Goal: Task Accomplishment & Management: Complete application form

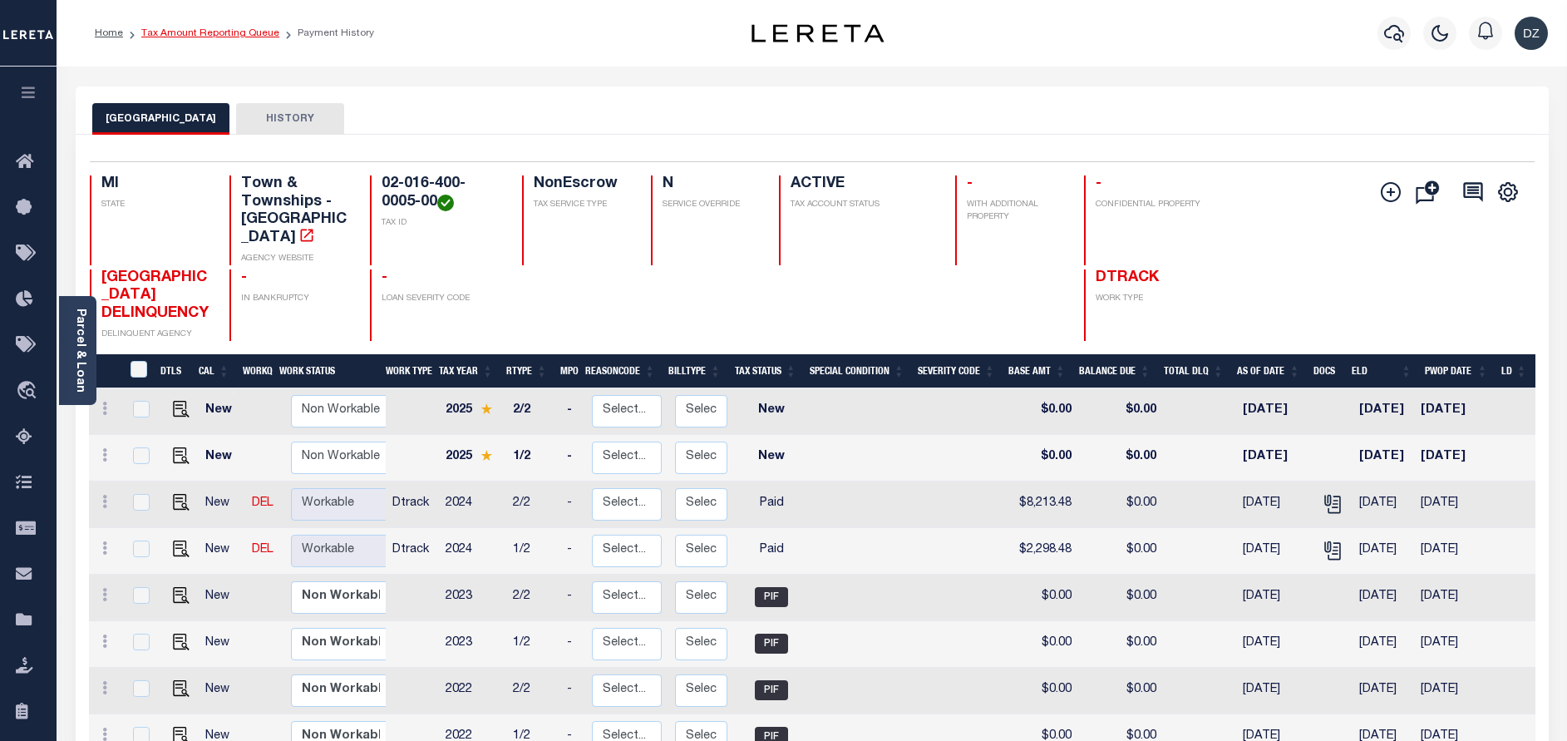
click at [181, 28] on link "Tax Amount Reporting Queue" at bounding box center [210, 33] width 138 height 10
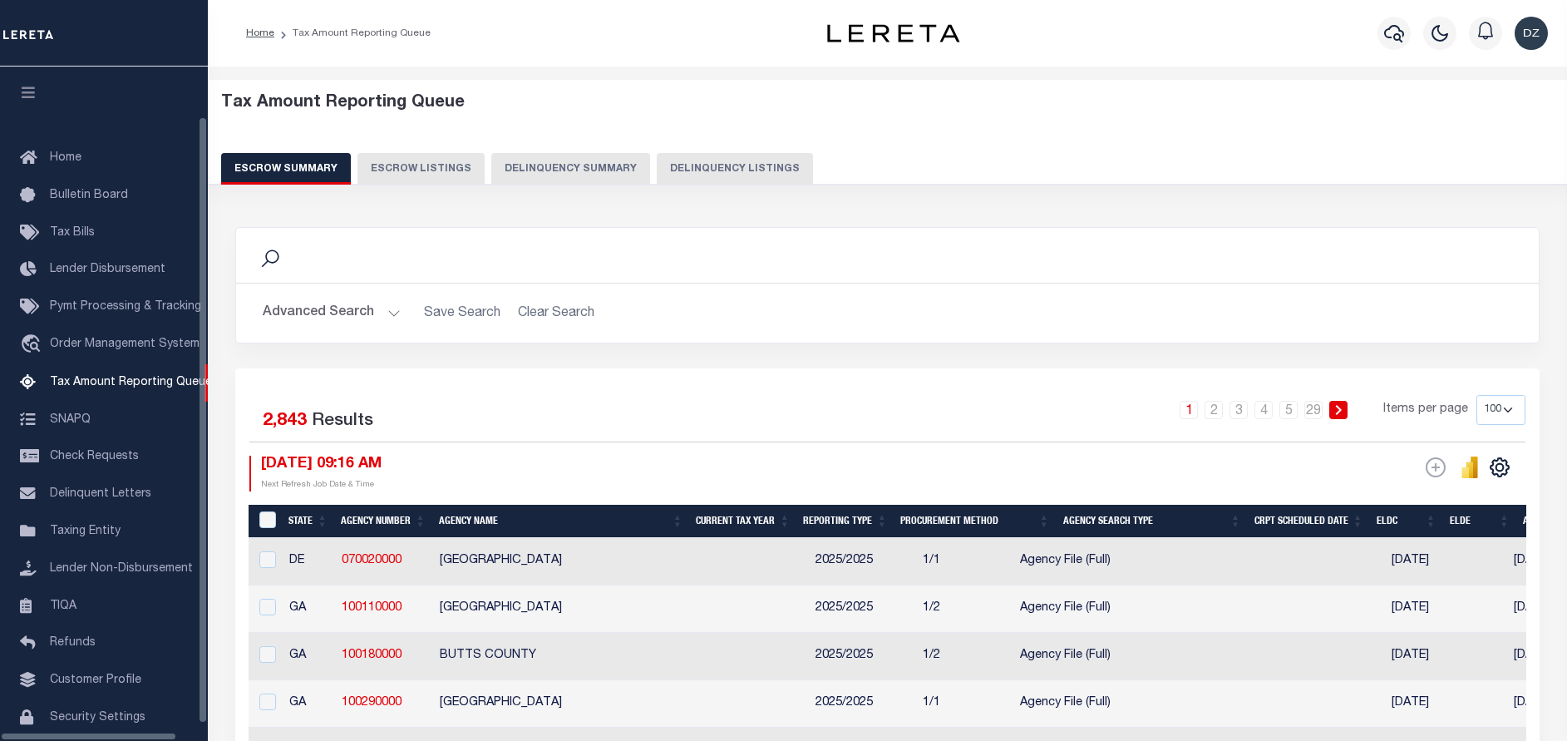
click at [714, 162] on button "Delinquency Listings" at bounding box center [735, 169] width 156 height 32
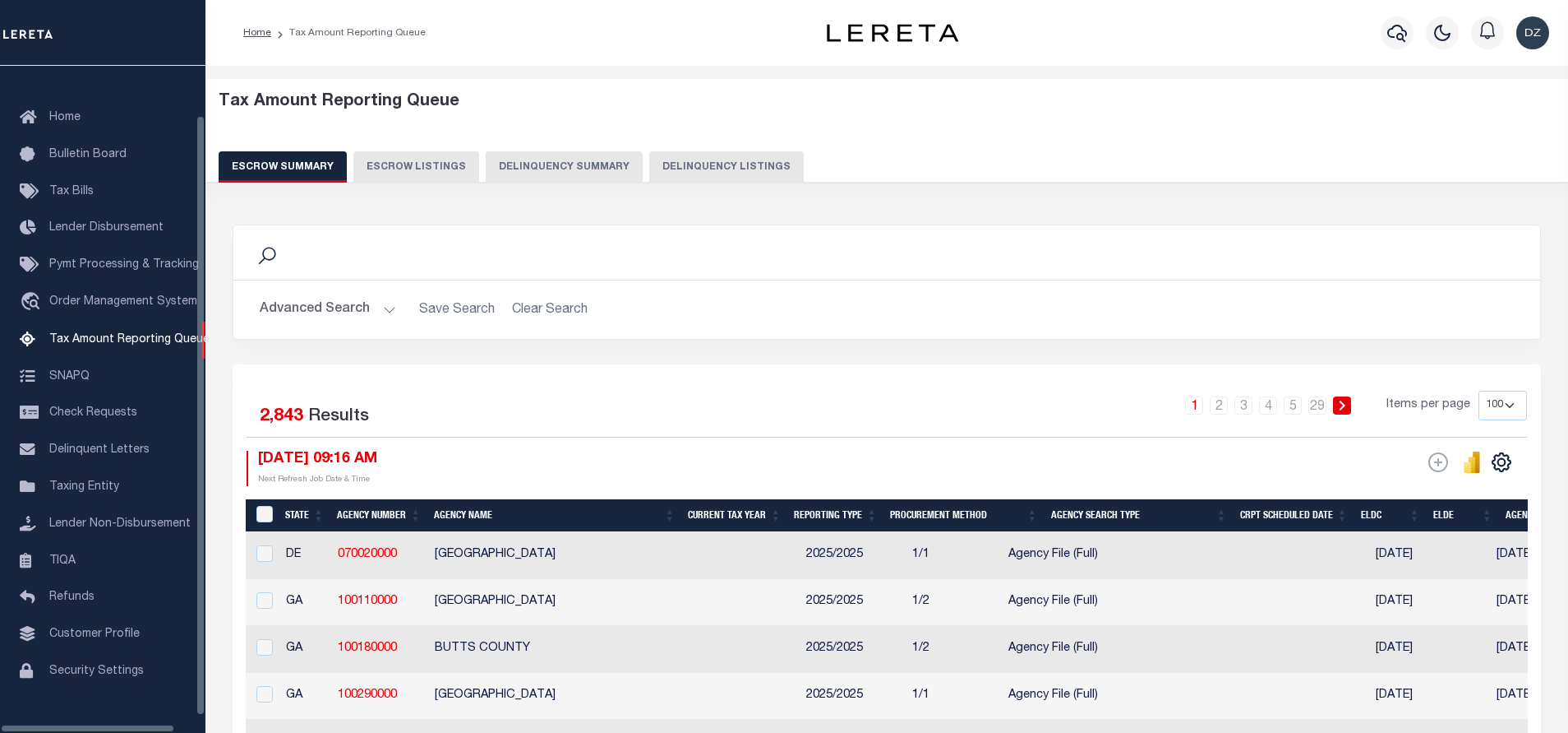
select select
select select "100"
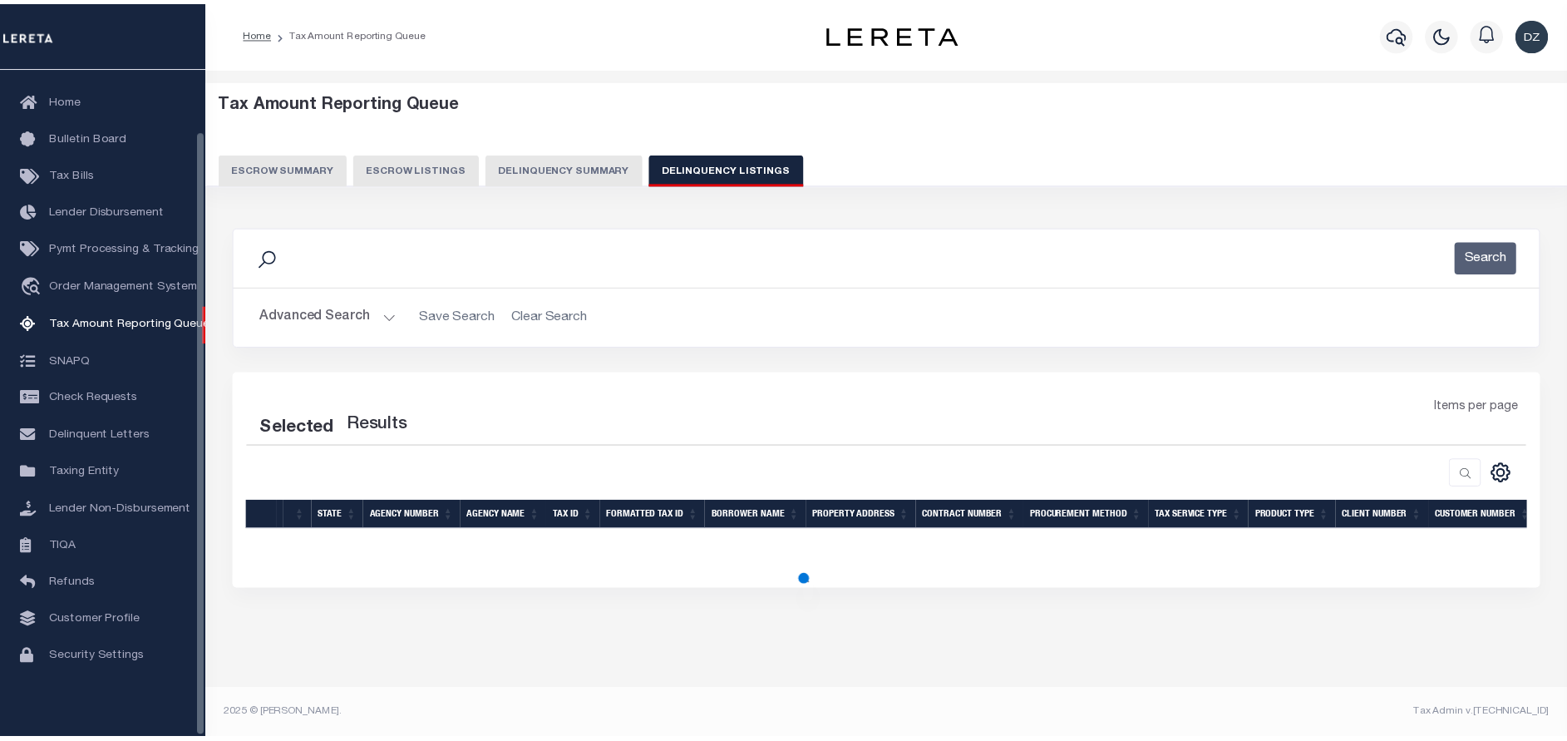
scroll to position [68, 0]
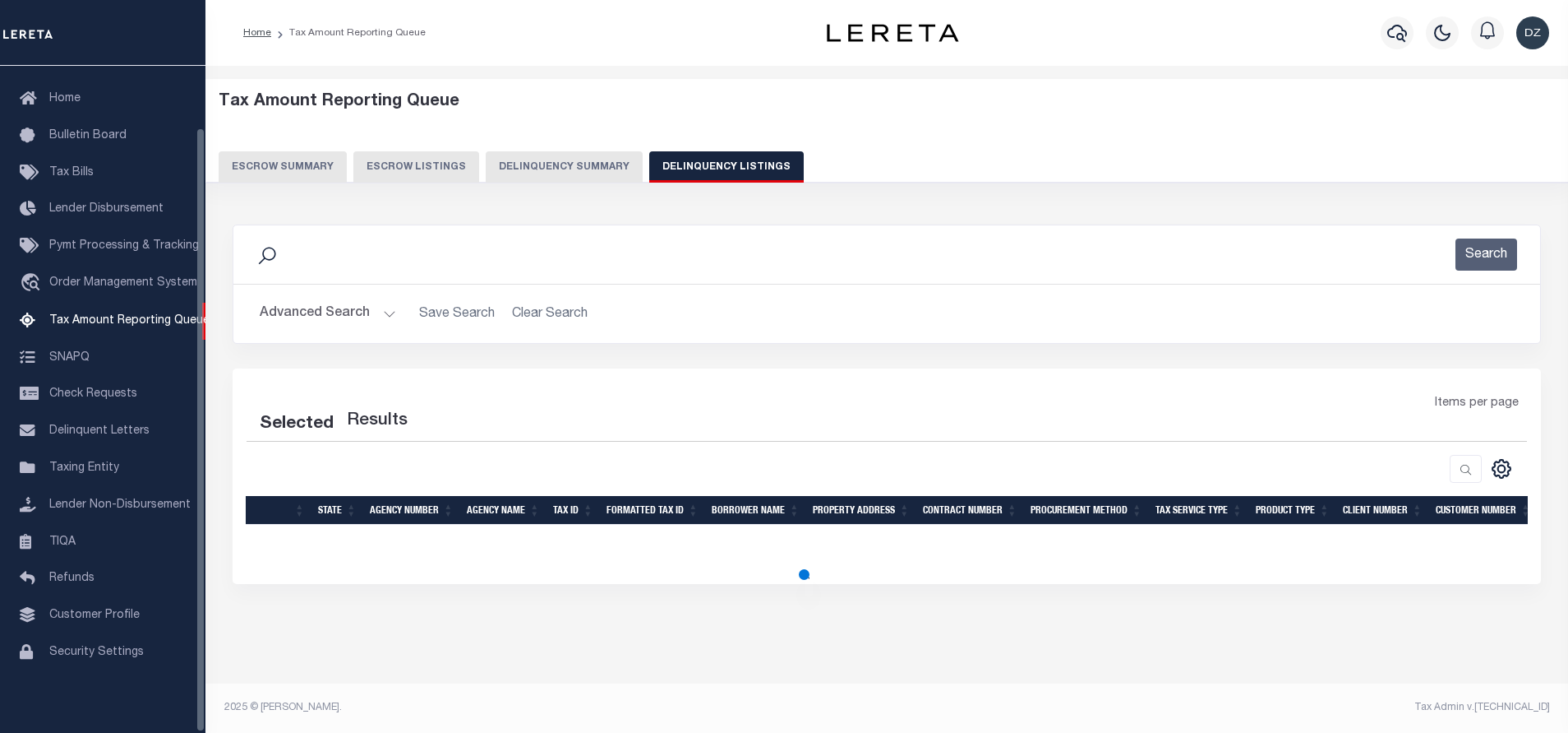
select select "100"
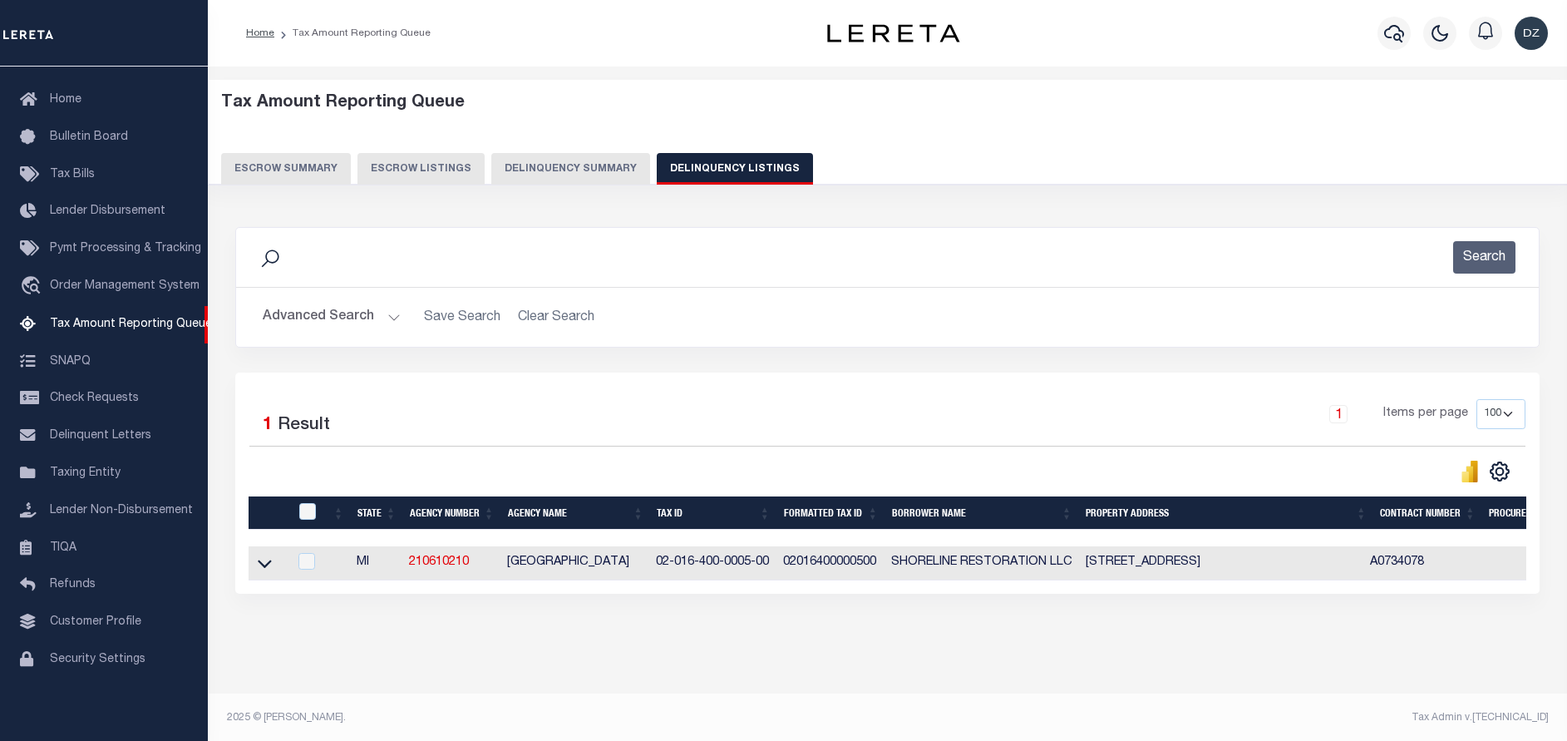
click at [322, 309] on button "Advanced Search" at bounding box center [332, 317] width 138 height 32
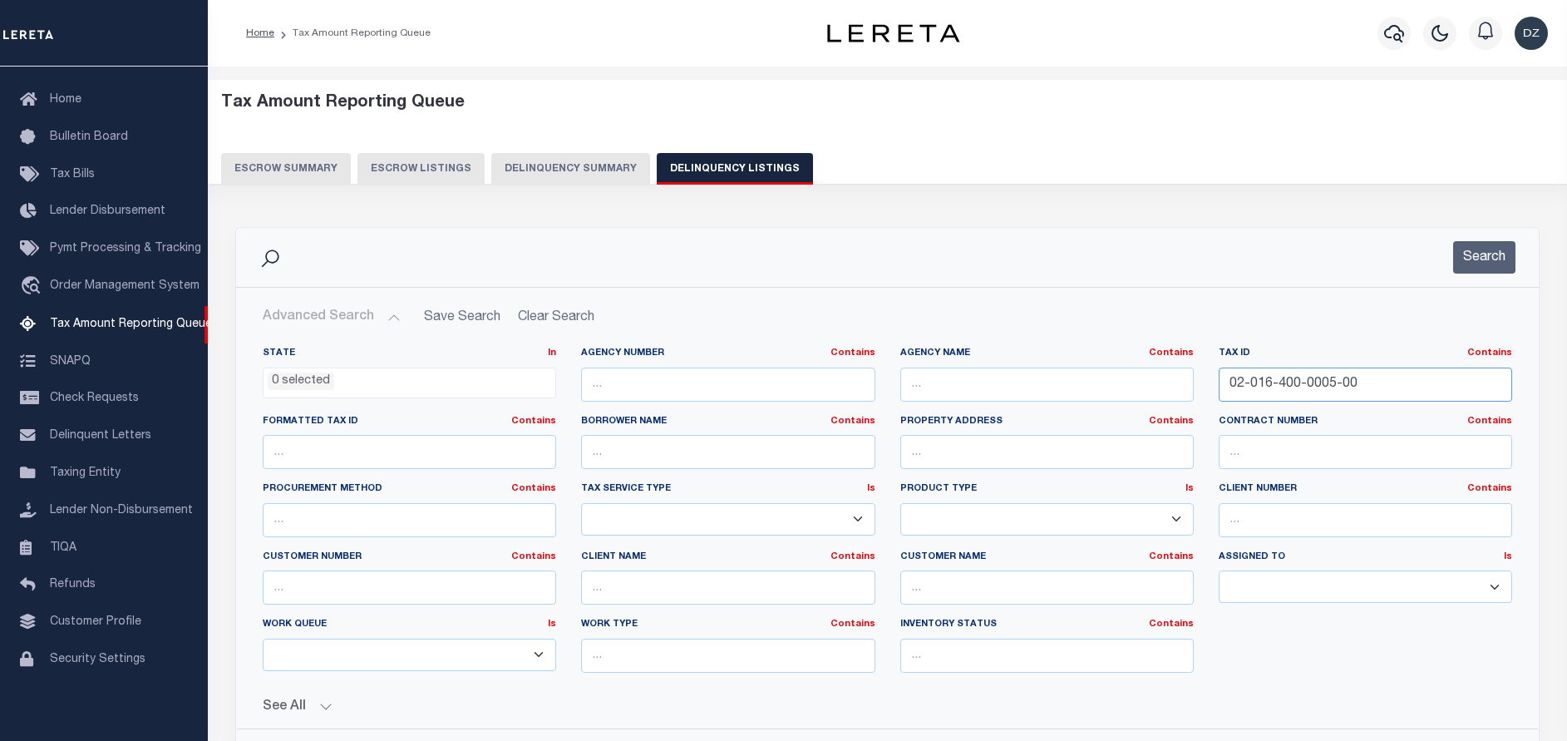
click at [1281, 382] on input "02-016-400-0005-00" at bounding box center [1364, 384] width 293 height 34
click at [1280, 382] on input "02-016-400-0005-00" at bounding box center [1364, 384] width 293 height 34
paste input "54-11-018-004-0"
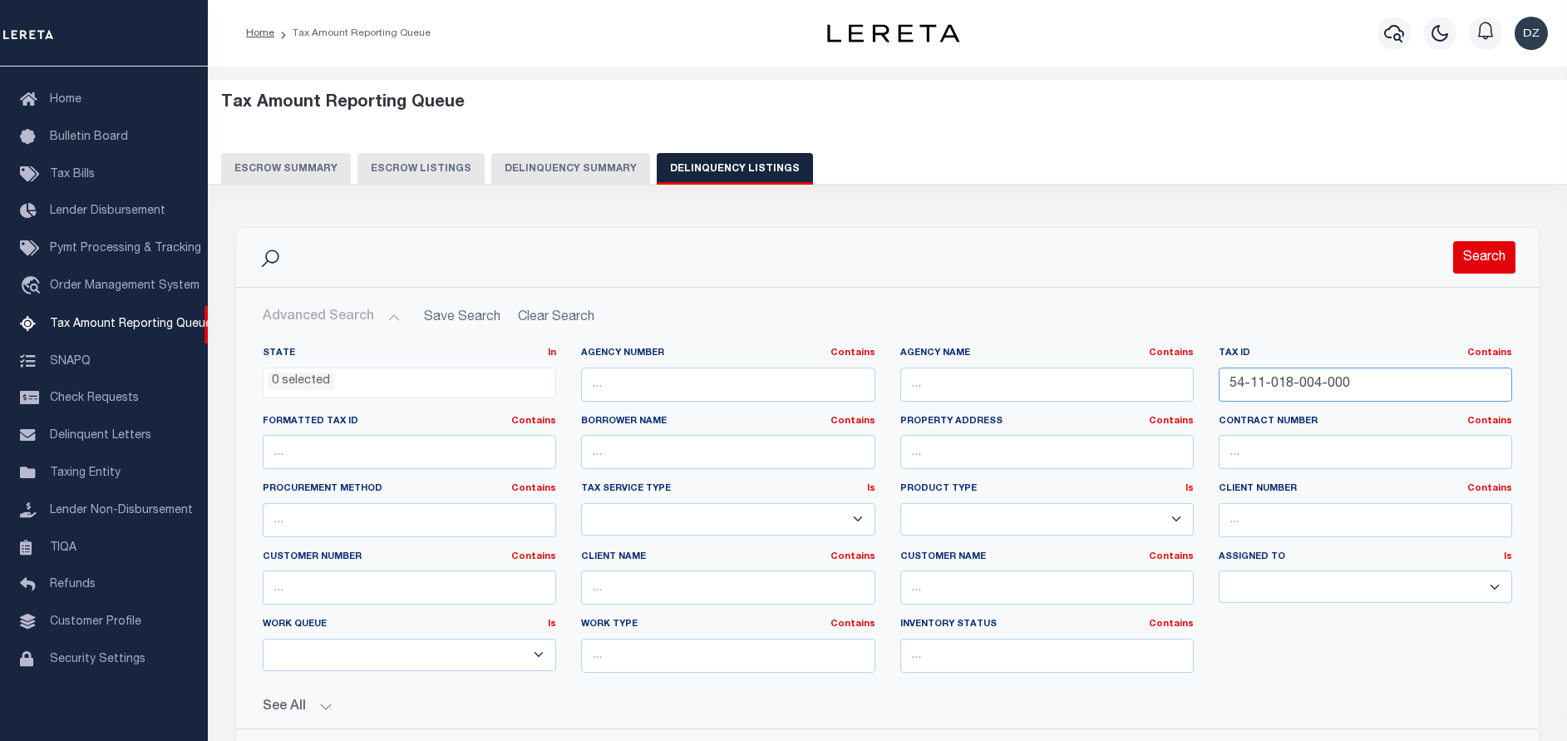
type input "54-11-018-004-000"
click at [1491, 252] on button "Search" at bounding box center [1484, 257] width 62 height 32
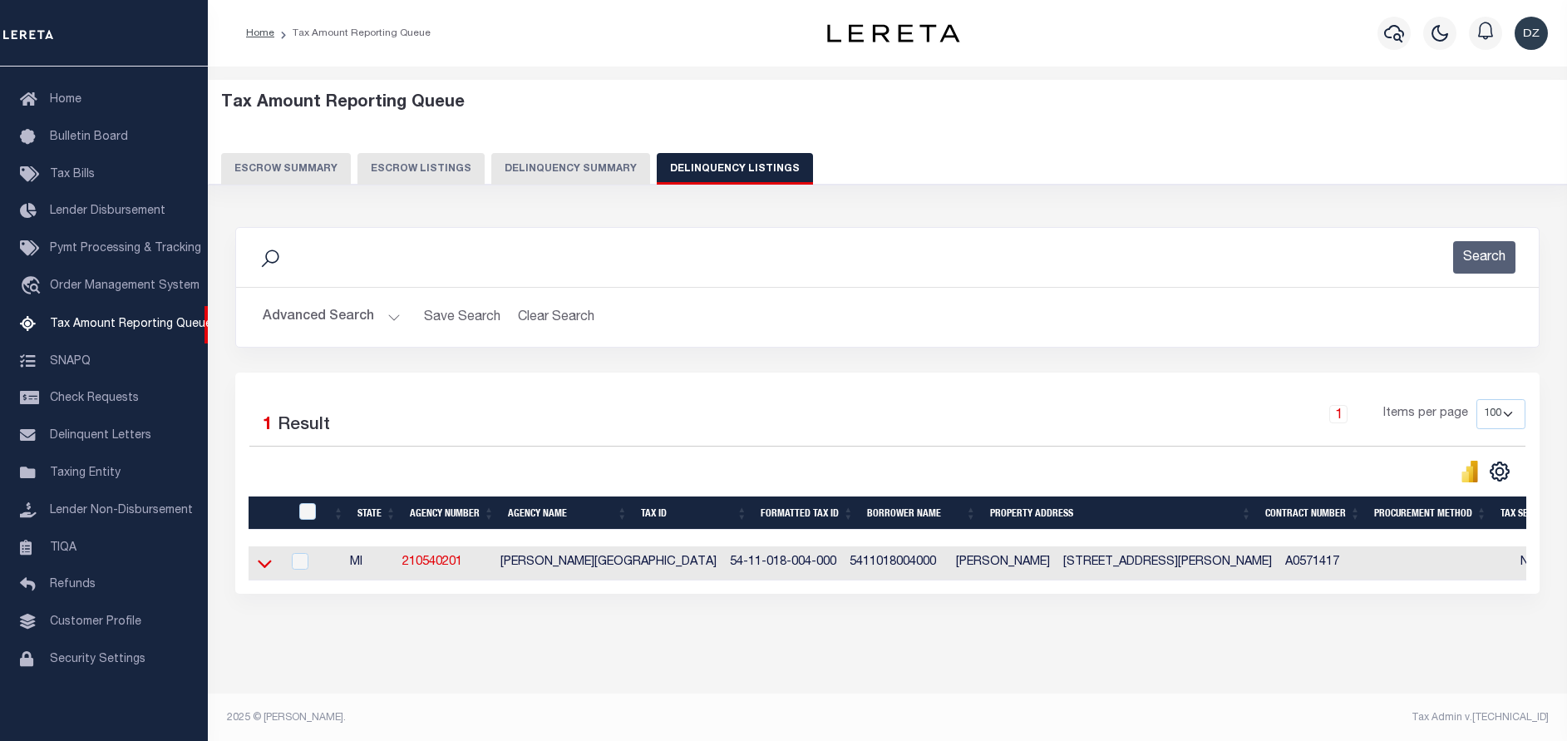
click at [262, 565] on icon at bounding box center [265, 562] width 14 height 17
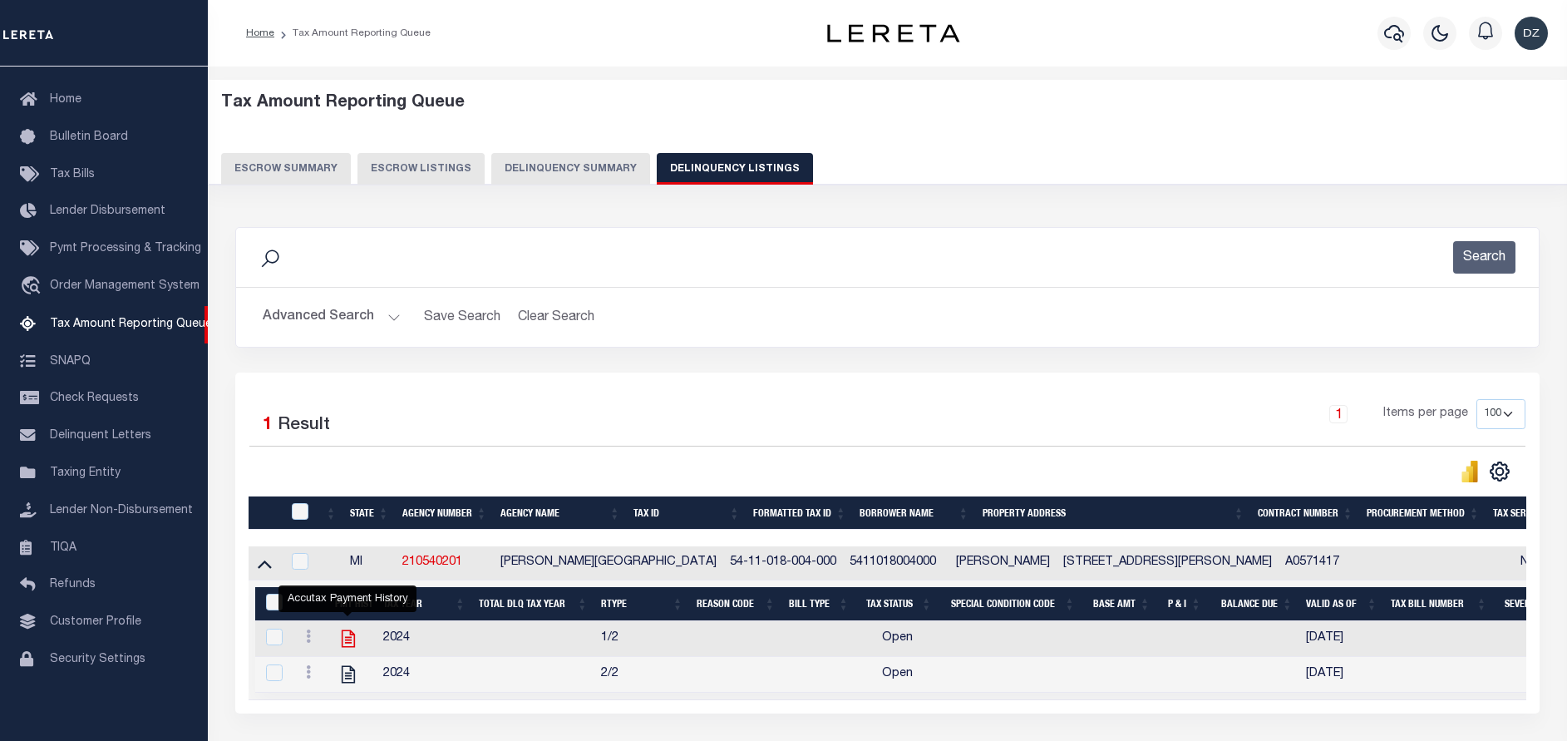
click at [346, 643] on icon "" at bounding box center [348, 639] width 22 height 22
checkbox input "true"
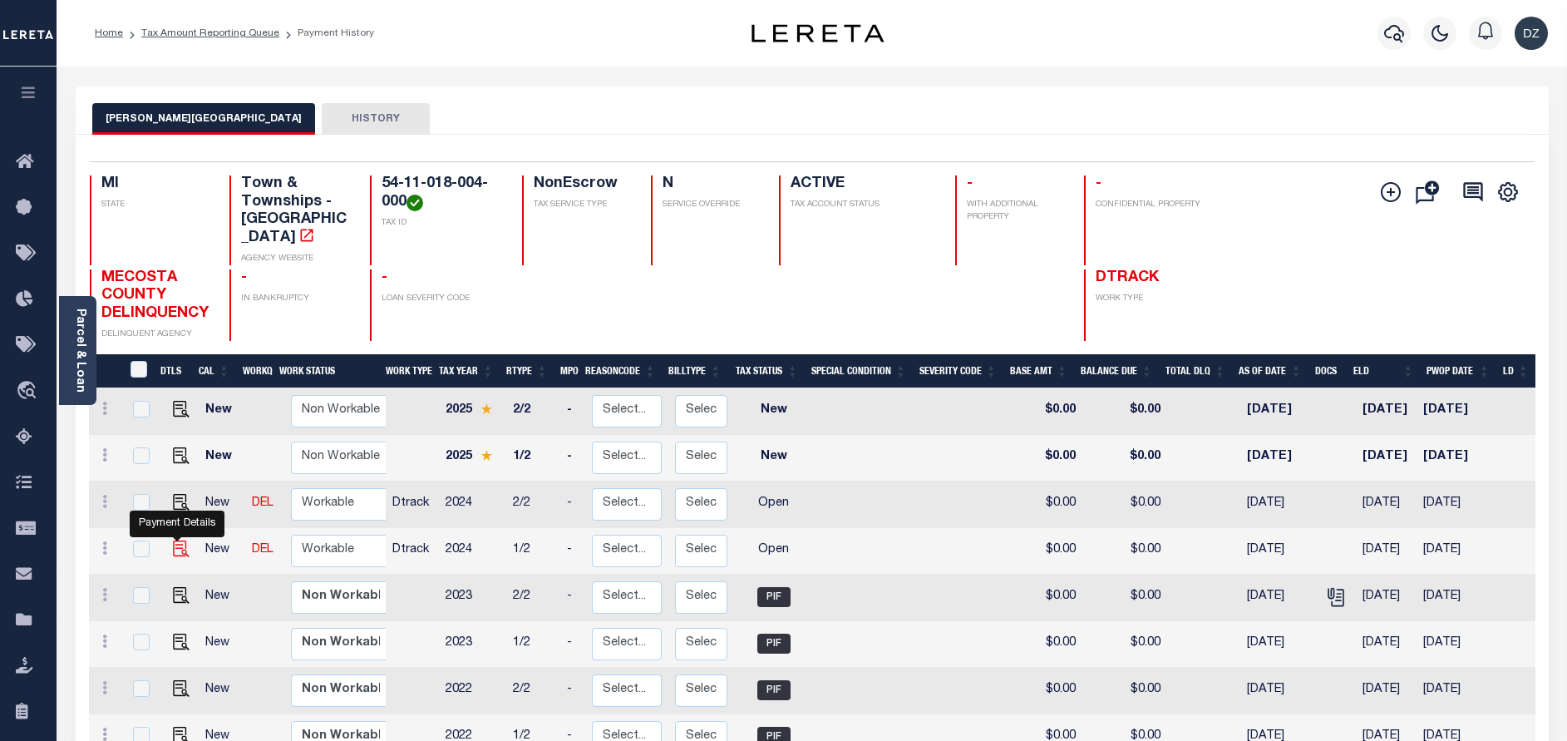
click at [180, 542] on img "" at bounding box center [181, 548] width 17 height 17
checkbox input "true"
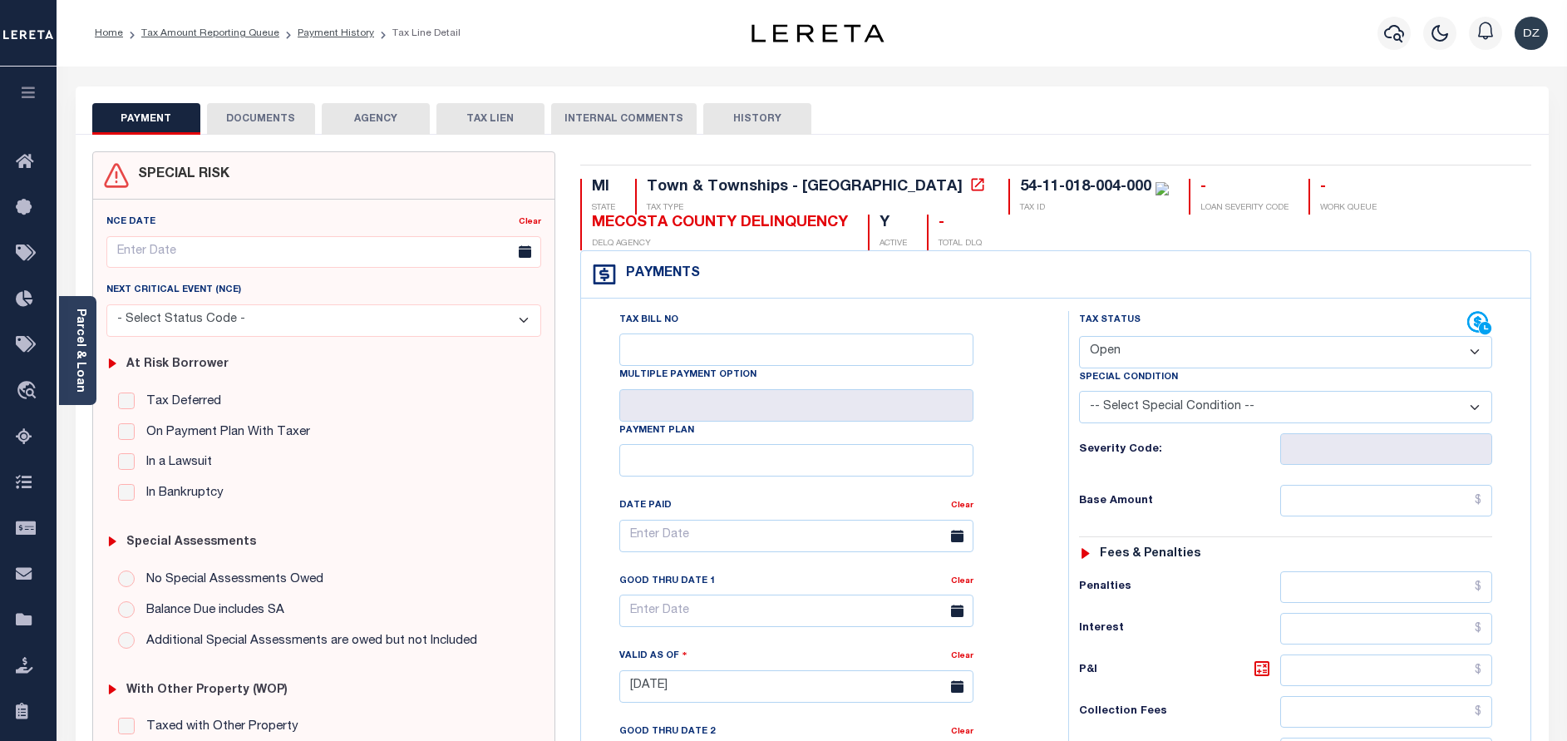
click at [97, 368] on div "NCE Date Clear Next Critical Event (NCE)" at bounding box center [323, 480] width 461 height 562
click at [87, 359] on div "Parcel & Loan" at bounding box center [77, 350] width 37 height 109
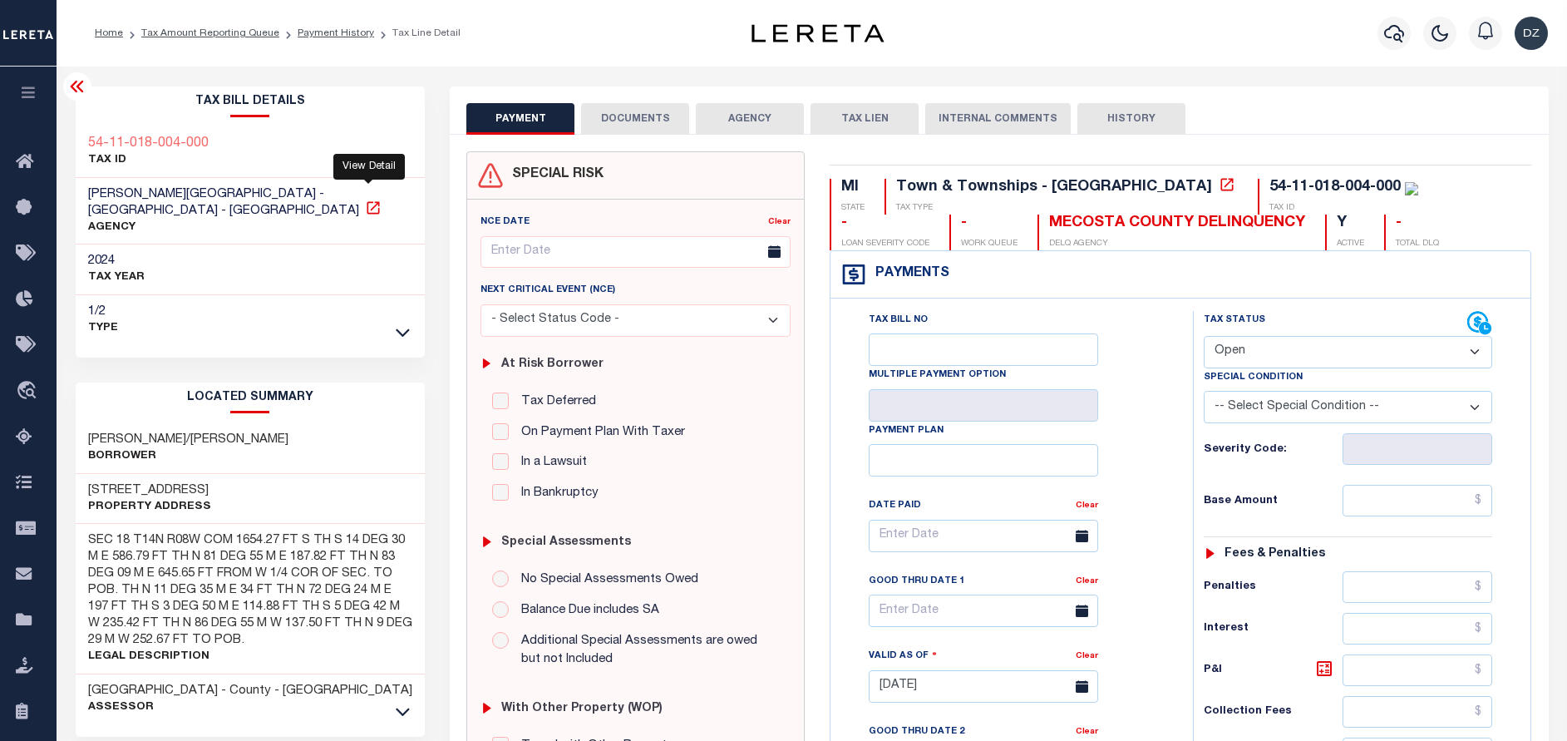
click at [374, 201] on icon at bounding box center [373, 207] width 12 height 12
drag, startPoint x: 201, startPoint y: 471, endPoint x: 73, endPoint y: 468, distance: 128.0
click at [73, 468] on div "Tax Bill Details 54-11-018-004-000 TAX ID AGENCY 2024 TAX YEAR 2025 1/2 Type" at bounding box center [250, 671] width 375 height 1170
copy h3 "[STREET_ADDRESS]"
drag, startPoint x: 239, startPoint y: 423, endPoint x: 88, endPoint y: 421, distance: 150.5
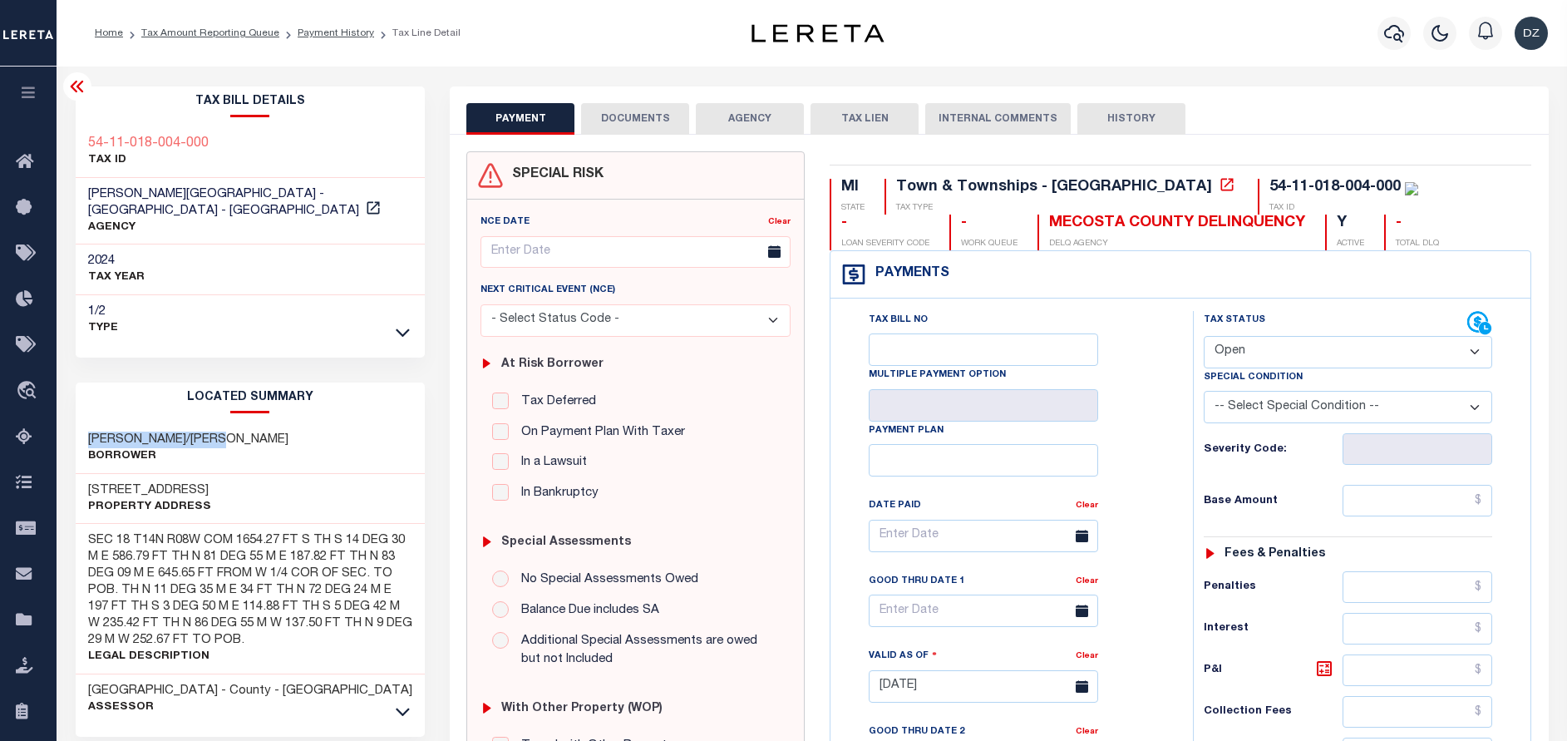
click at [88, 423] on div "HOSKO JEFFREY/SUSAN Borrower" at bounding box center [251, 448] width 350 height 51
copy h3 "[PERSON_NAME]/[PERSON_NAME]"
drag, startPoint x: 843, startPoint y: 218, endPoint x: 913, endPoint y: 222, distance: 70.8
click at [1049, 222] on div "MECOSTA COUNTY DELINQUENCY" at bounding box center [1177, 223] width 256 height 18
copy div "MECOSTA"
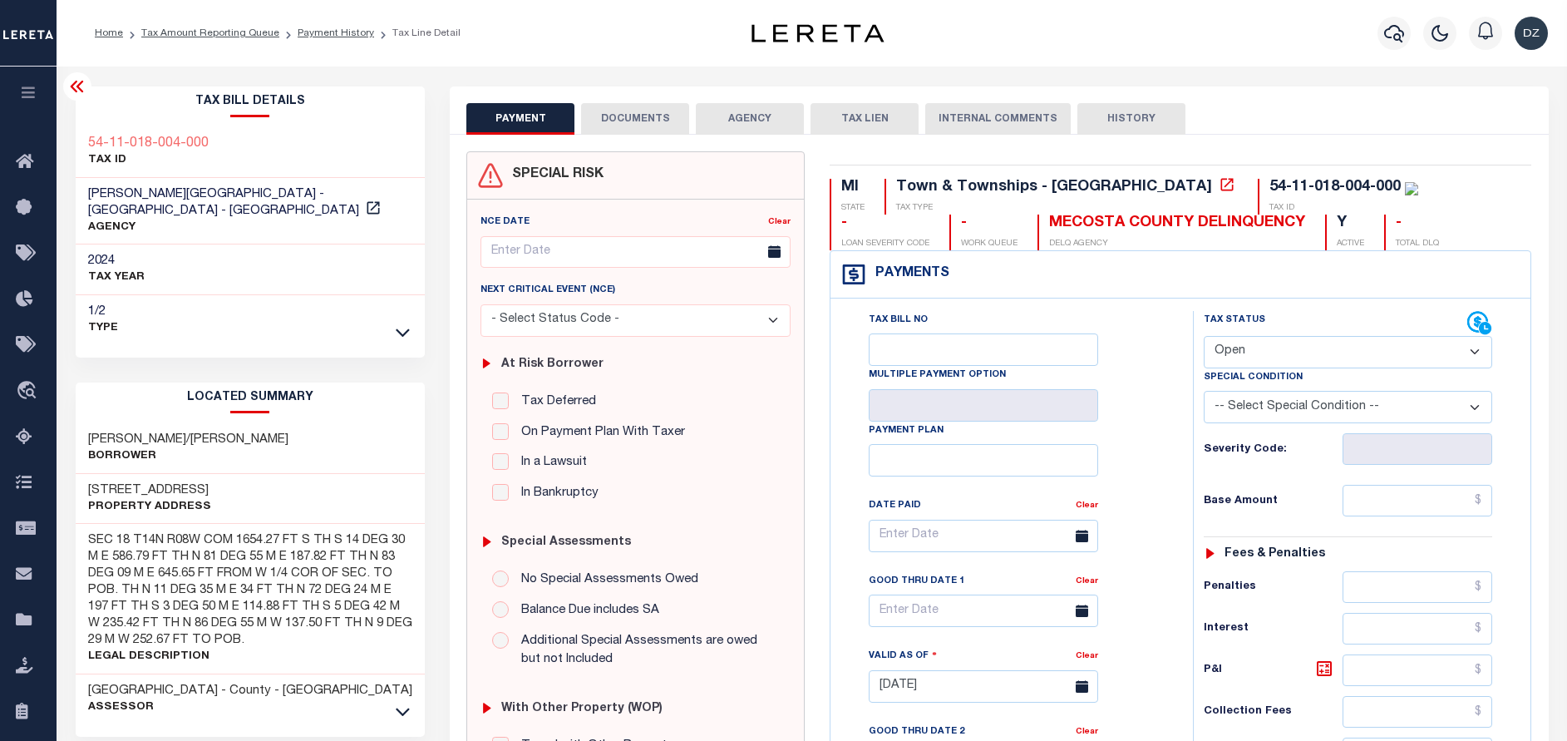
click at [1269, 186] on div "54-11-018-004-000" at bounding box center [1334, 187] width 131 height 15
click at [1243, 220] on div "MI STATE Town & Townships - MI TAX TYPE 54-11-018-004-000 TAX ID - LOAN SEVERIT…" at bounding box center [1179, 214] width 701 height 71
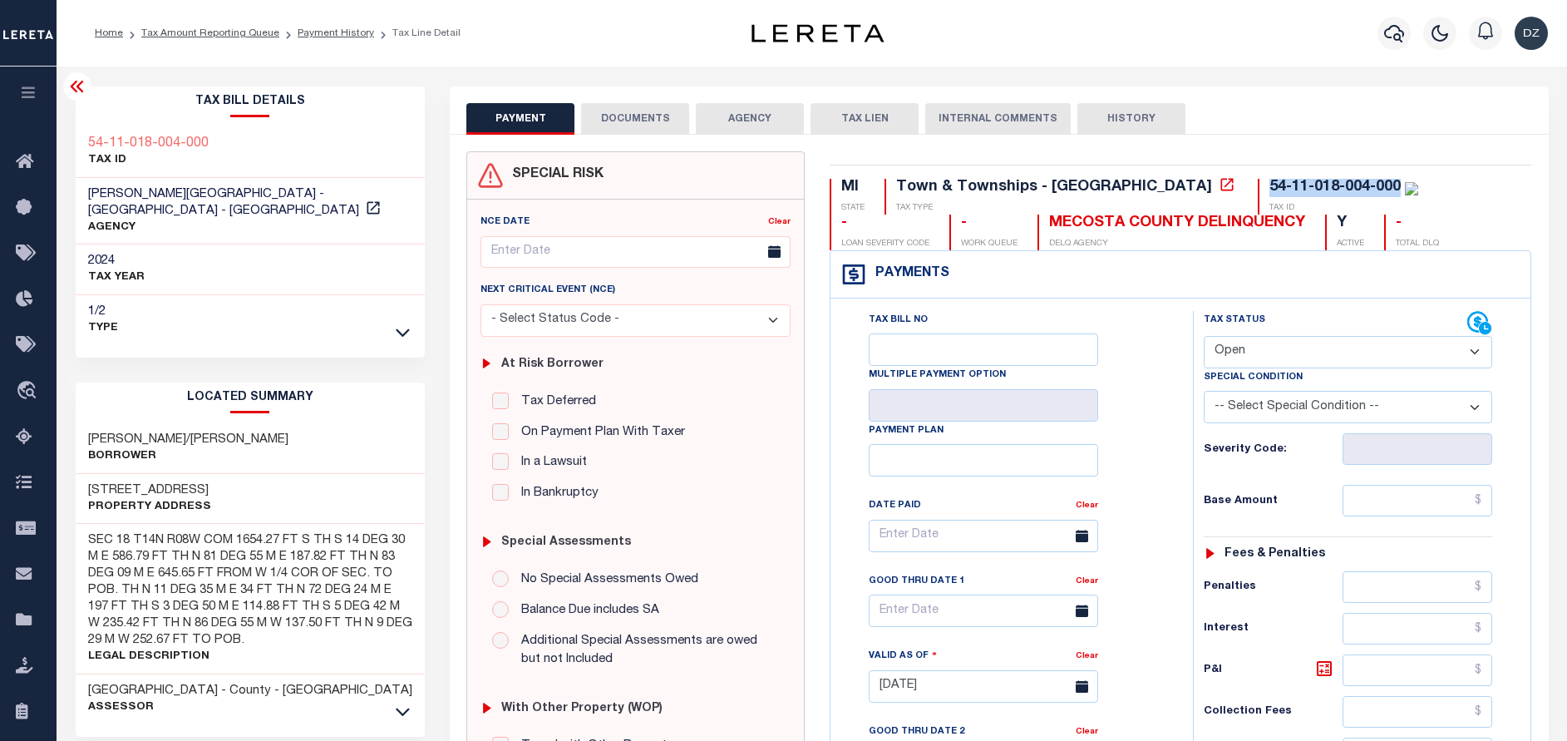
drag, startPoint x: 1253, startPoint y: 180, endPoint x: 1105, endPoint y: 171, distance: 148.2
click at [1105, 171] on div "MI STATE Town & Townships - MI TAX TYPE 54-11-018-004-000 TAX ID - LOAN SEVERIT…" at bounding box center [1180, 684] width 726 height 1067
copy div "54-11-018-004-000"
drag, startPoint x: 198, startPoint y: 474, endPoint x: 87, endPoint y: 470, distance: 110.6
click at [88, 482] on h3 "[STREET_ADDRESS]" at bounding box center [149, 490] width 123 height 17
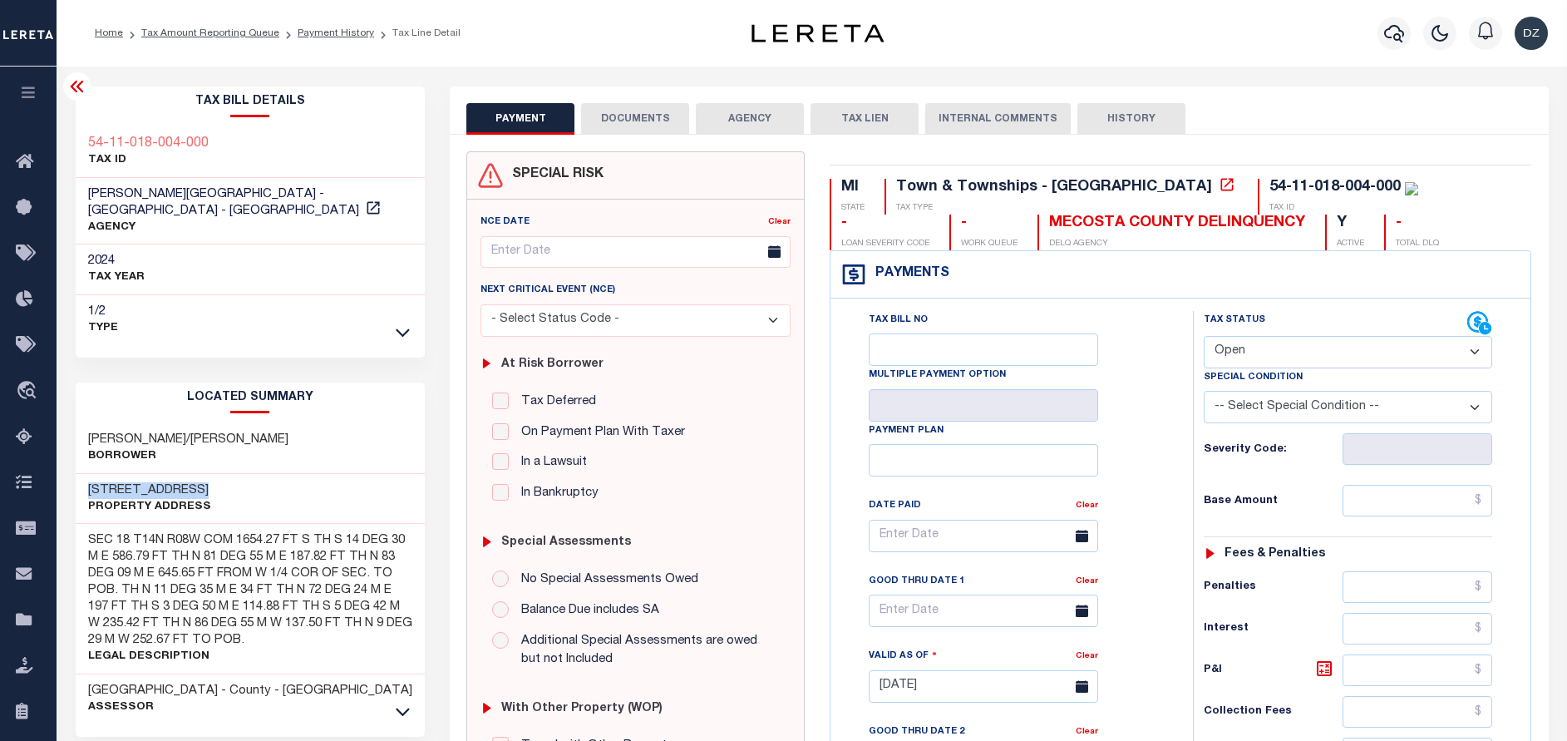
copy h3 "[STREET_ADDRESS]"
click at [1278, 352] on select "- Select Status Code - Open Due/Unpaid Paid Incomplete No Tax Due Internal Refu…" at bounding box center [1348, 352] width 288 height 32
select select "PYD"
click at [1204, 337] on select "- Select Status Code - Open Due/Unpaid Paid Incomplete No Tax Due Internal Refu…" at bounding box center [1348, 352] width 288 height 32
type input "[DATE]"
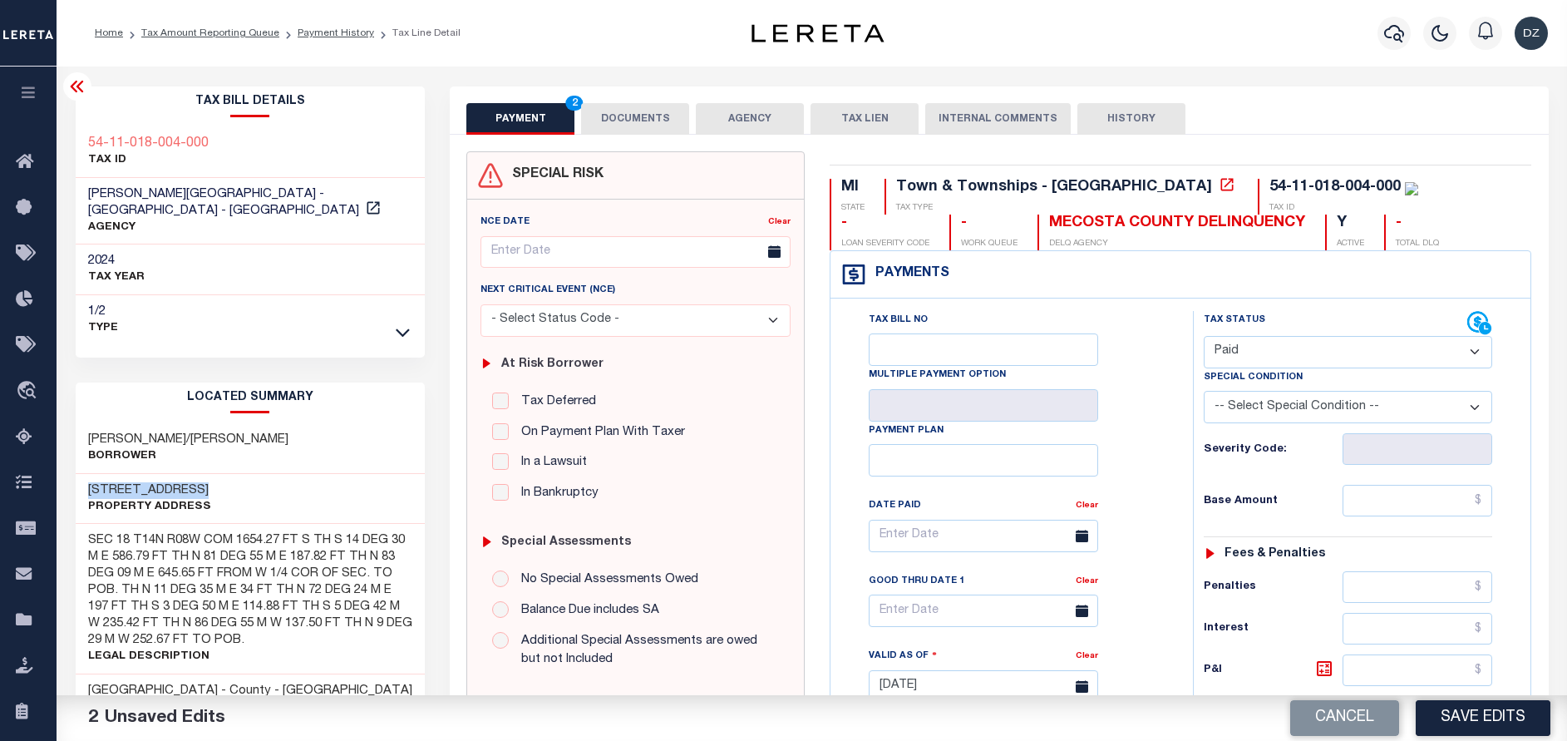
click at [1258, 411] on select "-- Select Special Condition -- 3RD PARTY TAX LIEN AGENCY TAX LIEN (A.K.A Inside…" at bounding box center [1348, 407] width 288 height 32
select select "5"
click at [1204, 392] on select "-- Select Special Condition -- 3RD PARTY TAX LIEN AGENCY TAX LIEN (A.K.A Inside…" at bounding box center [1348, 407] width 288 height 32
click at [622, 129] on button "DOCUMENTS" at bounding box center [635, 119] width 108 height 32
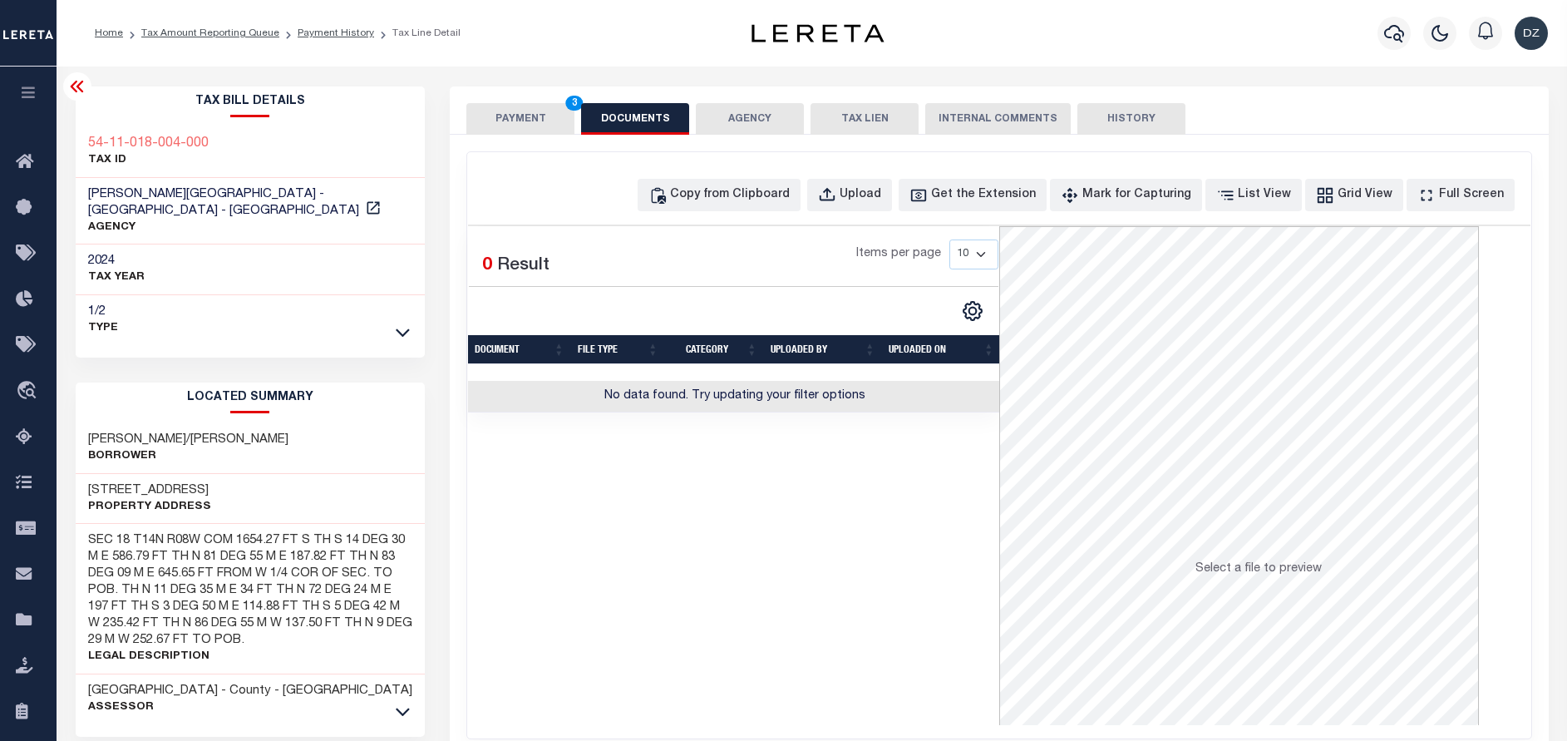
click at [610, 286] on div "Selected 0 Result Items per page 10 25 50 100" at bounding box center [733, 262] width 529 height 47
click at [751, 199] on div "Copy from Clipboard" at bounding box center [730, 195] width 120 height 18
select select "POP"
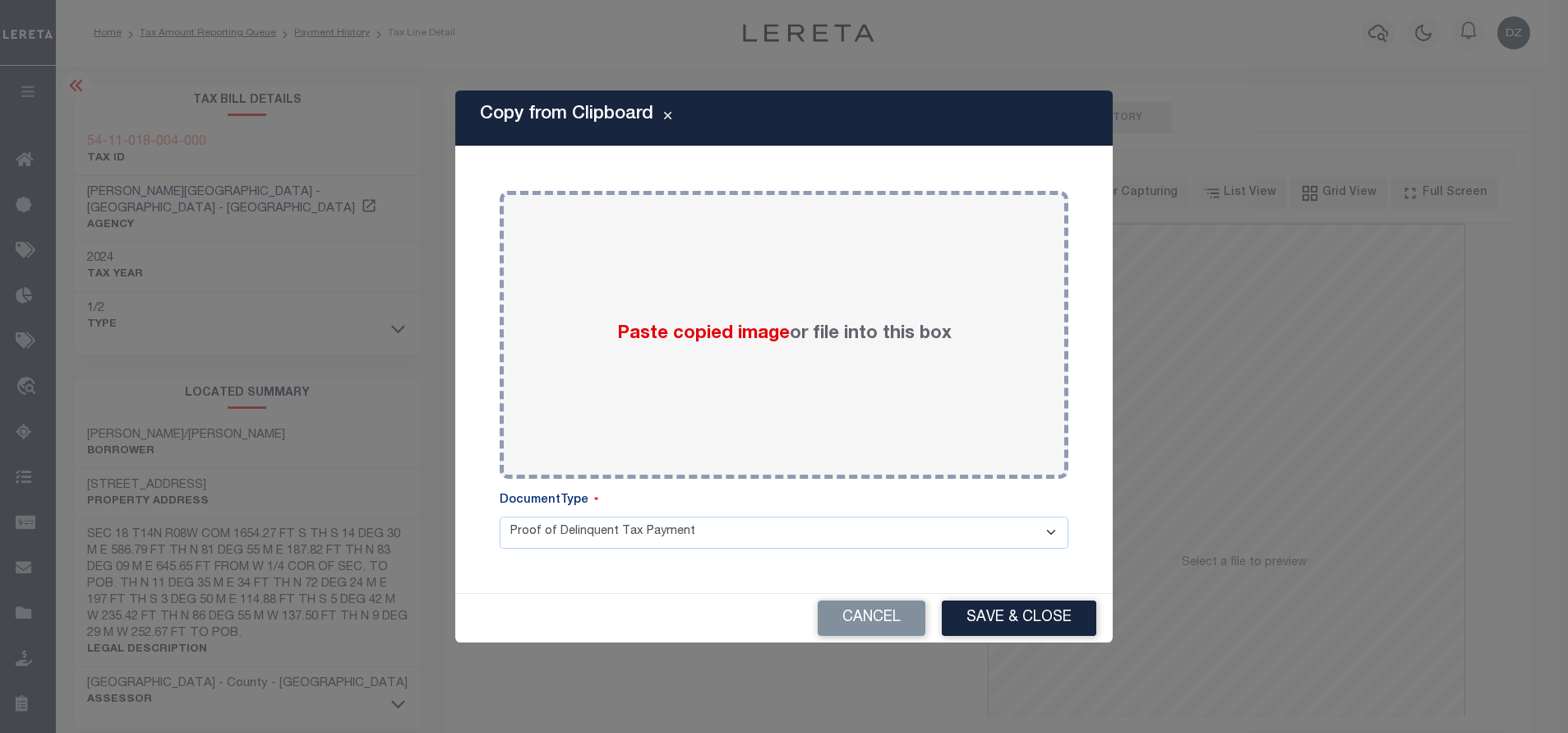
click at [734, 292] on div "Paste copied image or file into this box" at bounding box center [784, 334] width 544 height 263
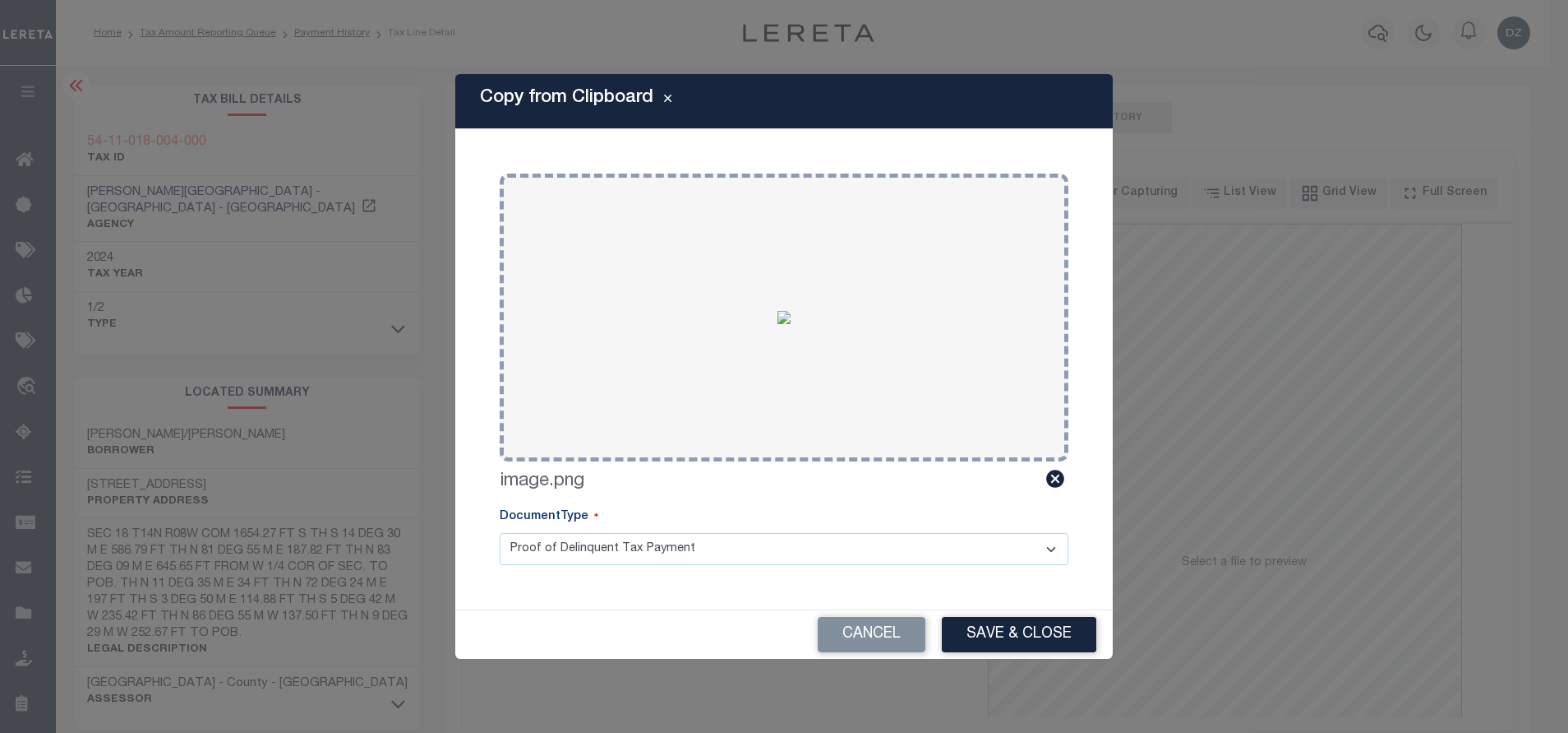
click at [966, 590] on div "Paste copied image or file into this box Select file or drag into this box imag…" at bounding box center [783, 368] width 618 height 440
click at [972, 640] on button "Save & Close" at bounding box center [1019, 634] width 154 height 36
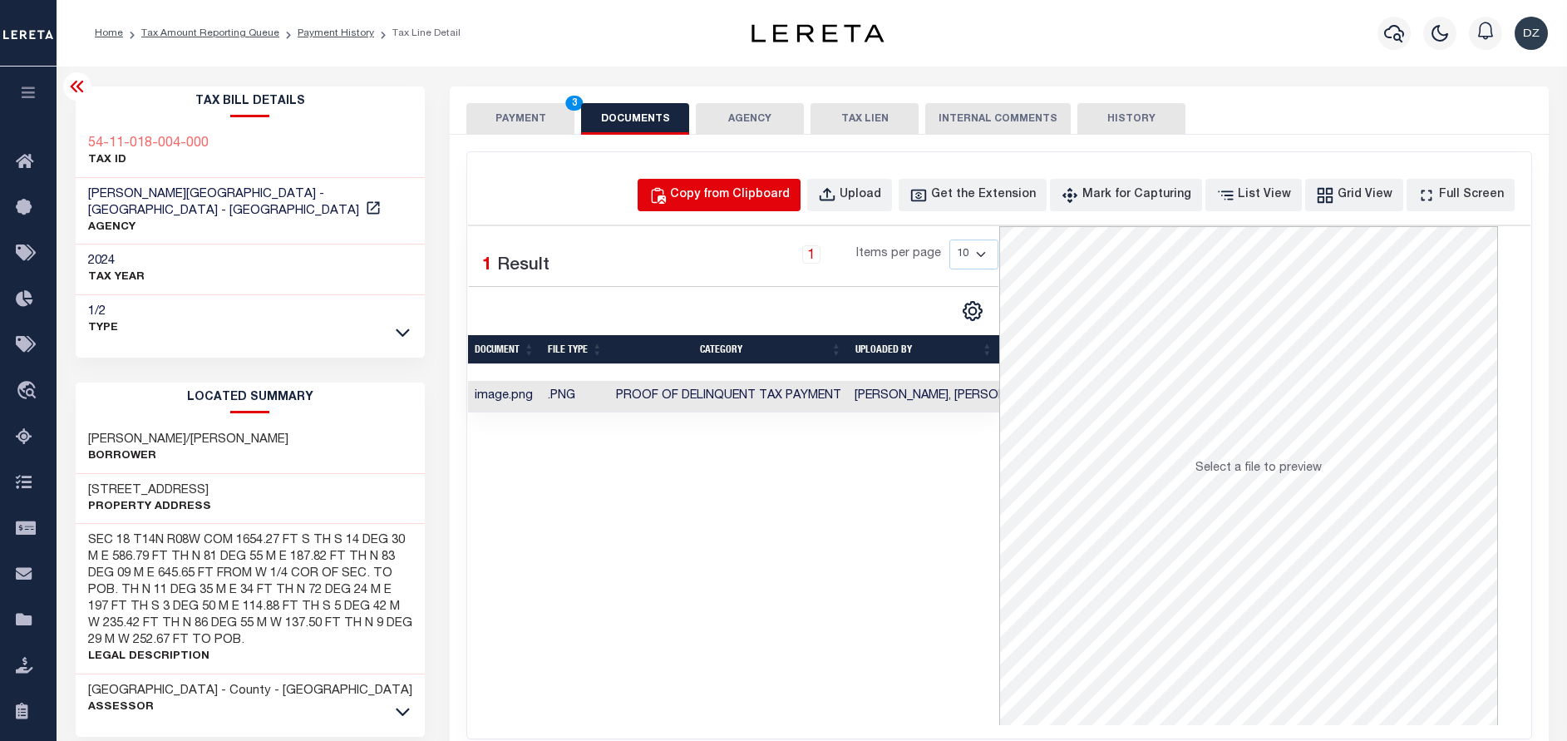
click at [721, 204] on button "Copy from Clipboard" at bounding box center [718, 195] width 163 height 32
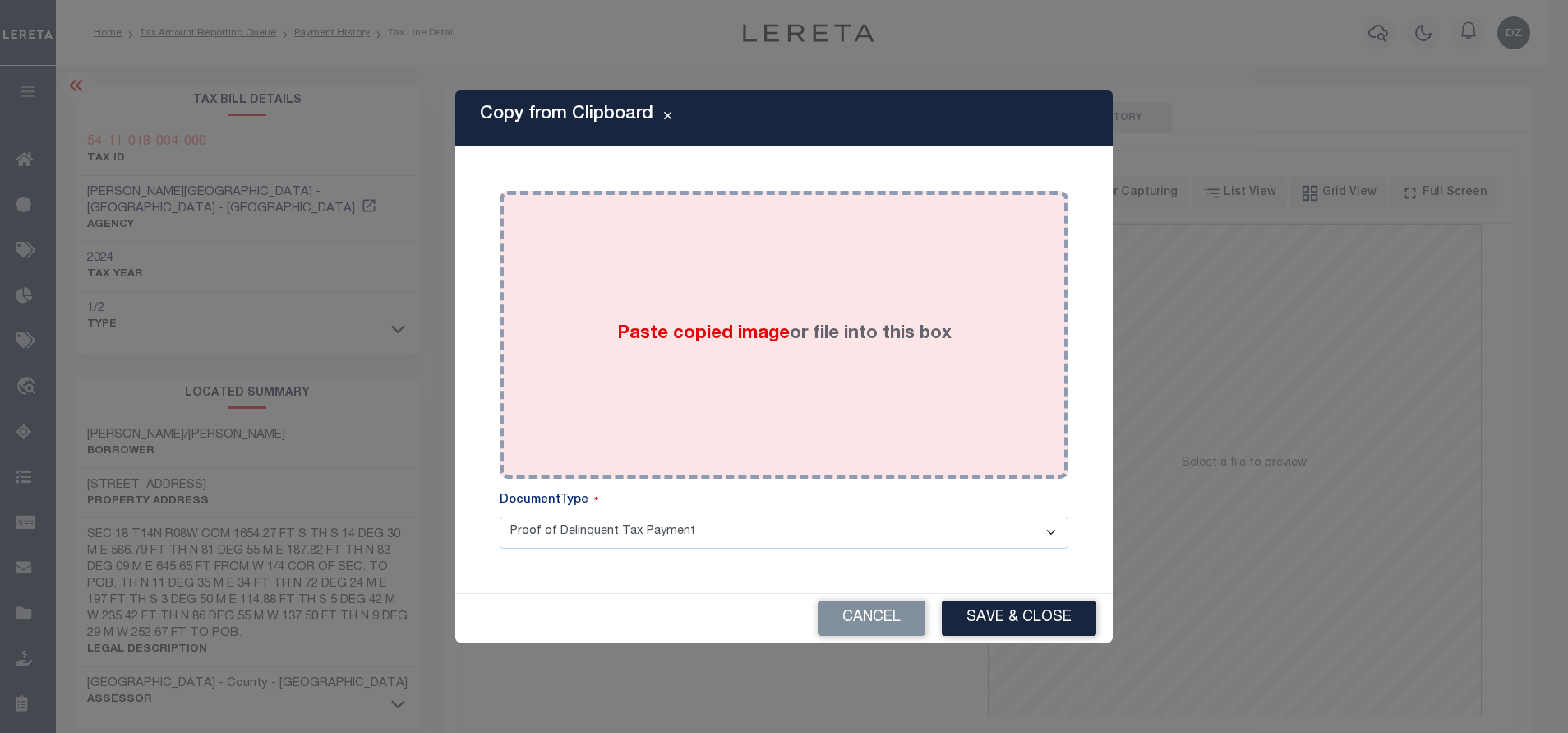
click at [729, 300] on div "Paste copied image or file into this box" at bounding box center [784, 334] width 544 height 263
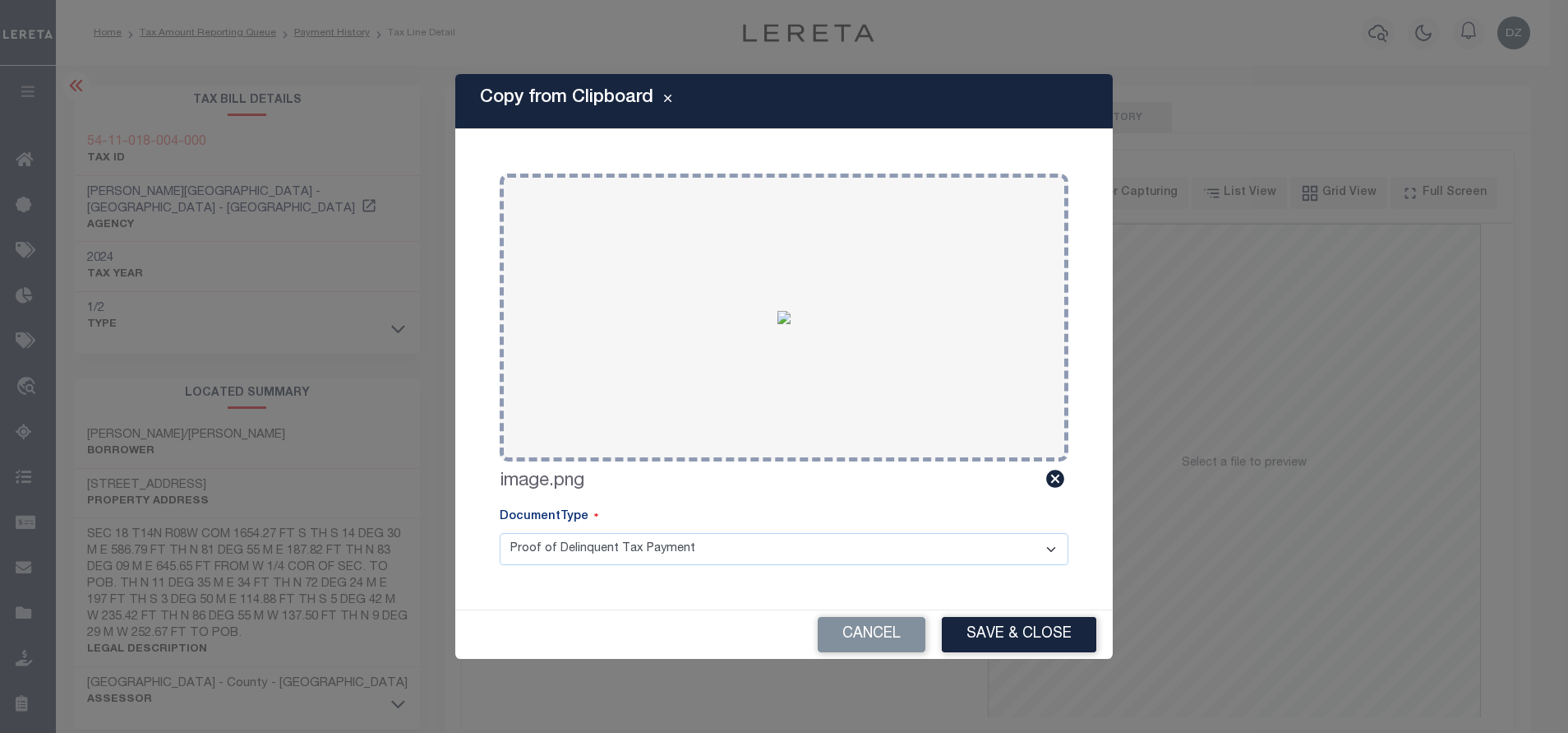
click at [933, 626] on div "Cancel Save & Close" at bounding box center [783, 634] width 657 height 48
click at [1001, 641] on button "Save & Close" at bounding box center [1019, 634] width 154 height 36
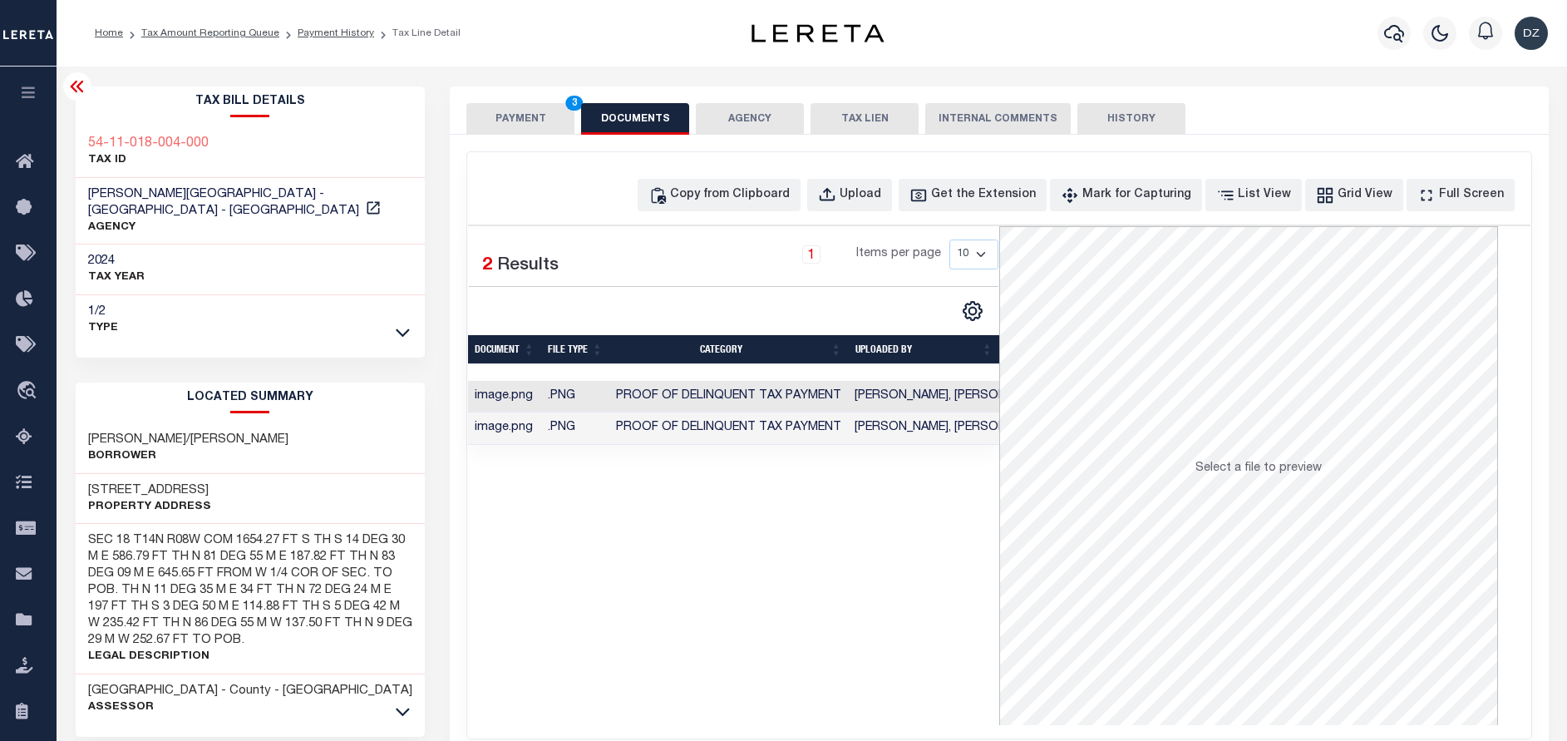
click at [510, 125] on button "PAYMENT 3" at bounding box center [520, 119] width 108 height 32
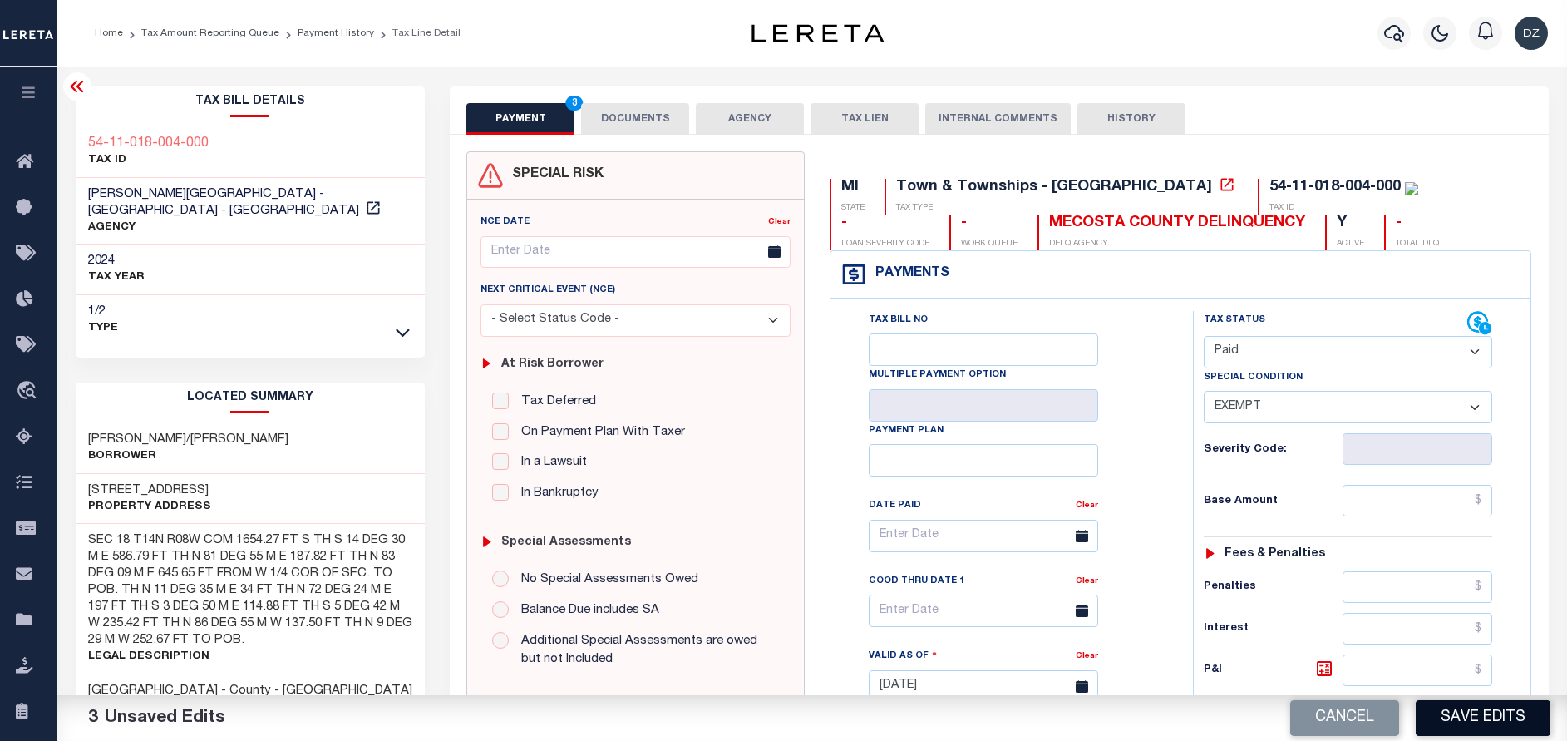
click at [1453, 717] on button "Save Edits" at bounding box center [1482, 718] width 135 height 36
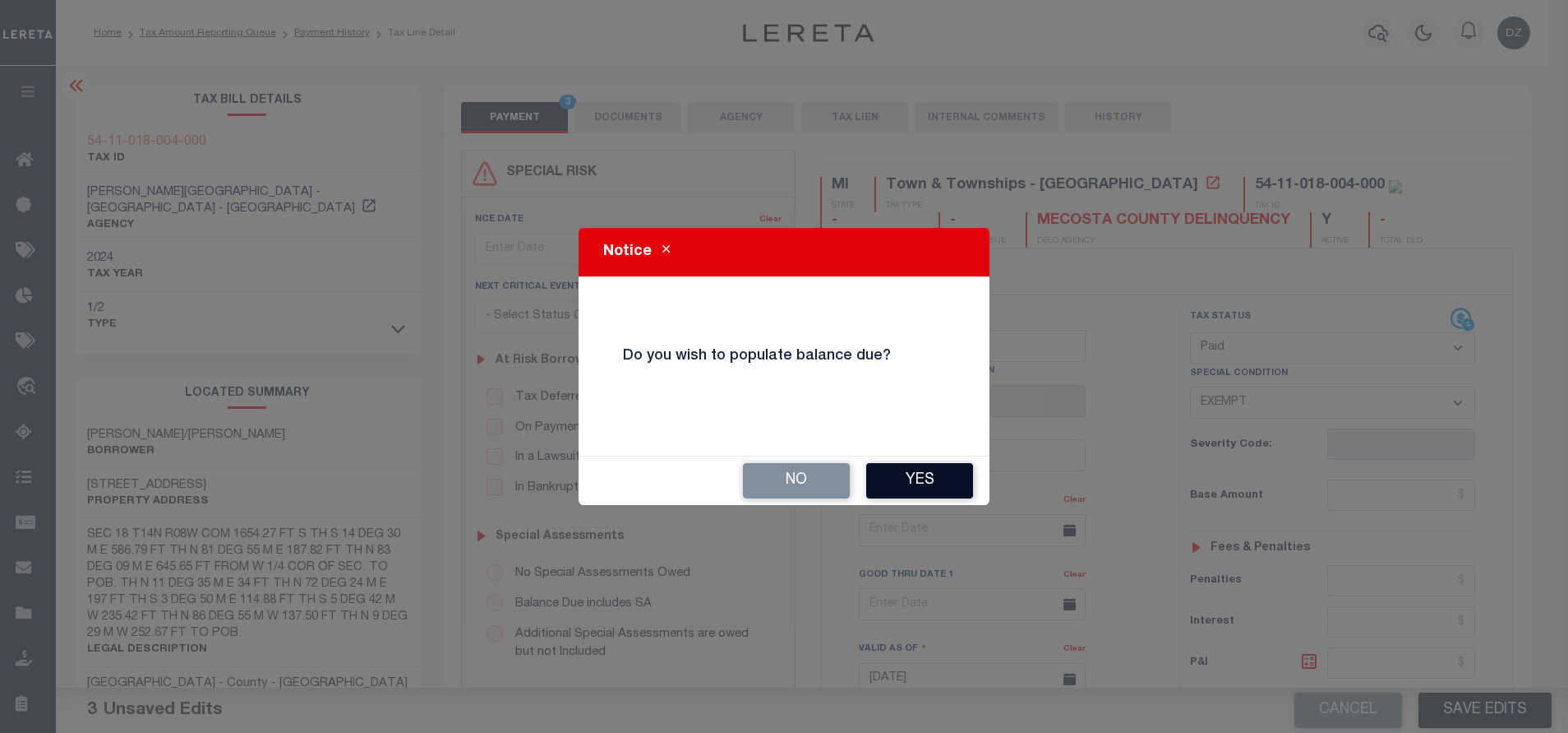
click at [922, 471] on button "Yes" at bounding box center [919, 481] width 107 height 36
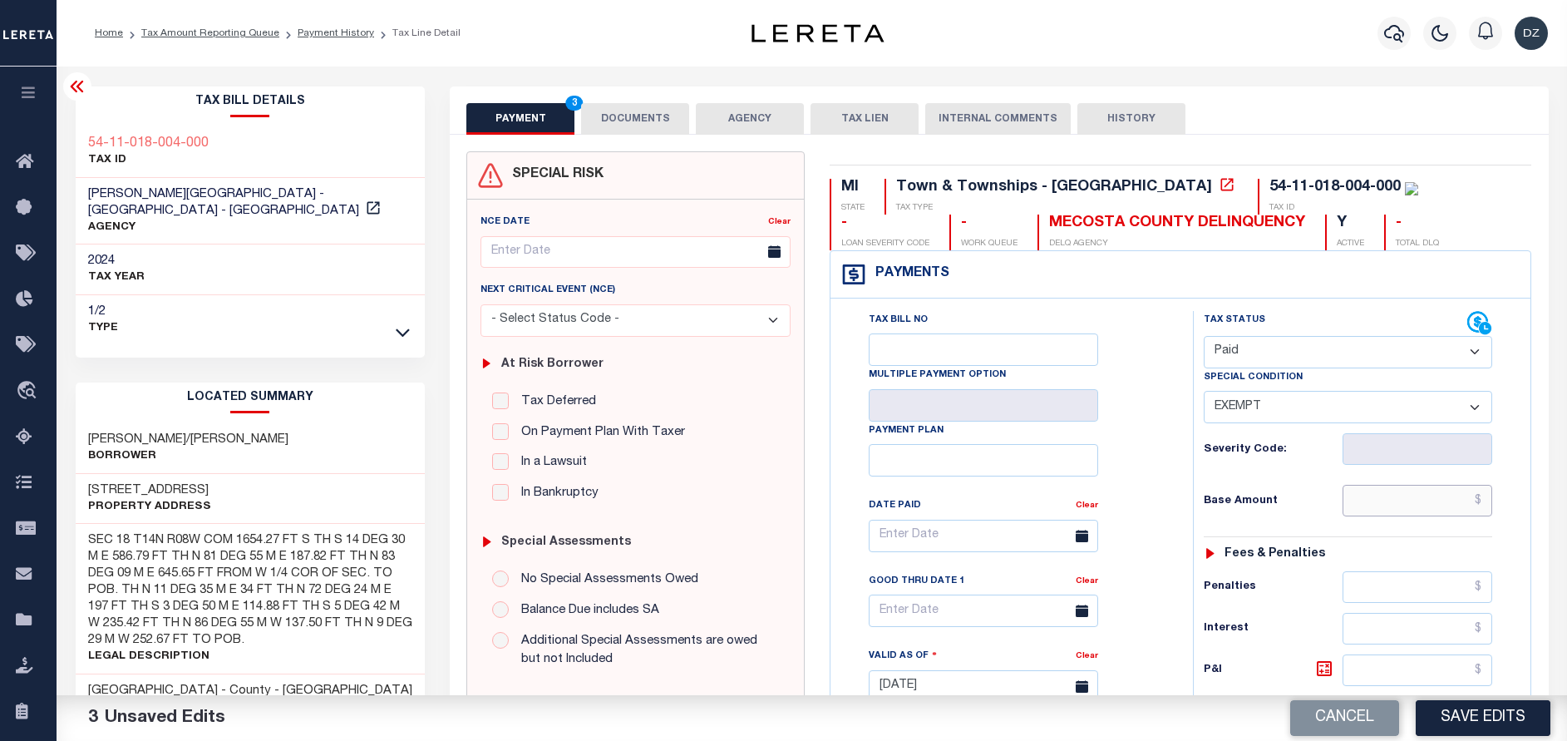
click at [1434, 505] on input "text" at bounding box center [1417, 501] width 150 height 32
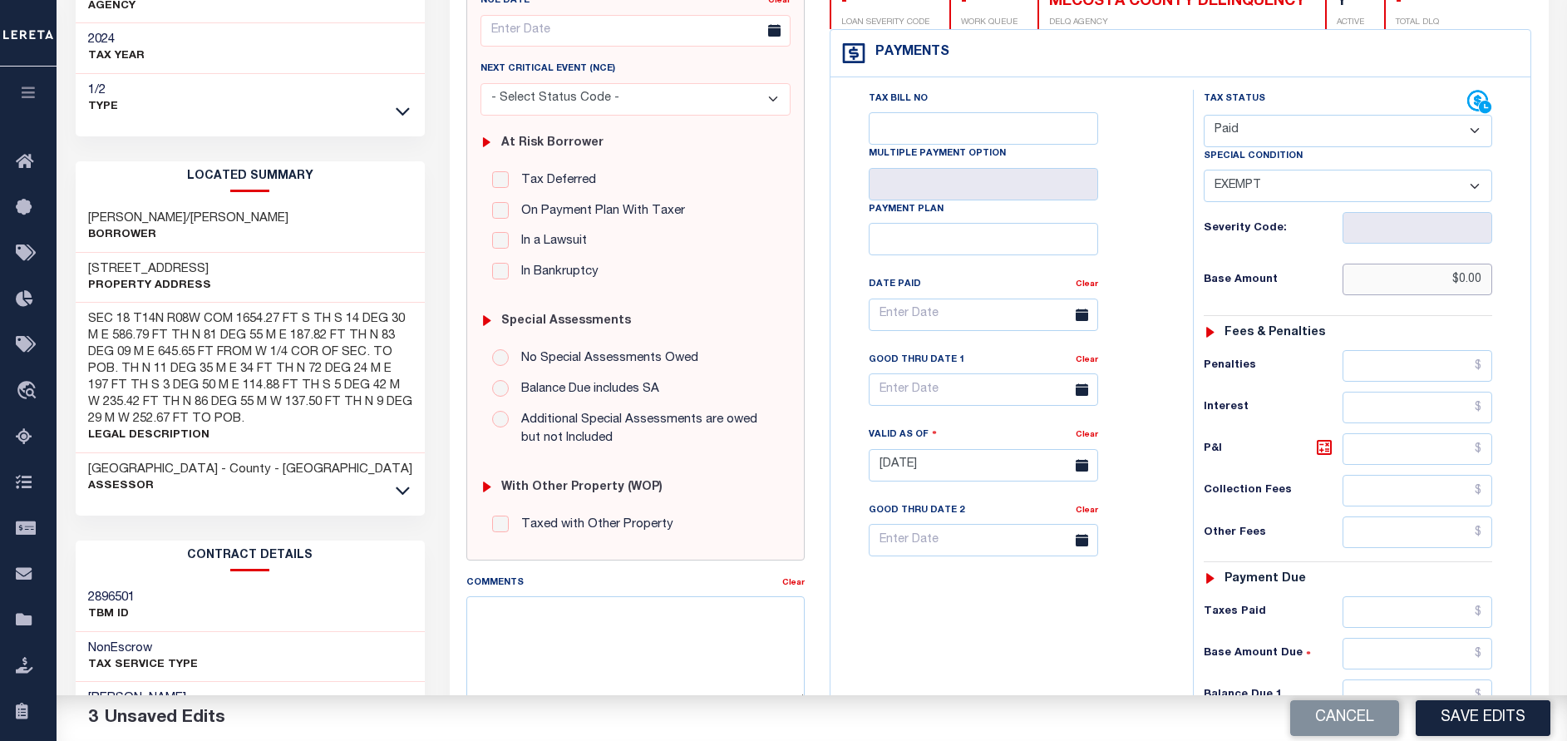
scroll to position [374, 0]
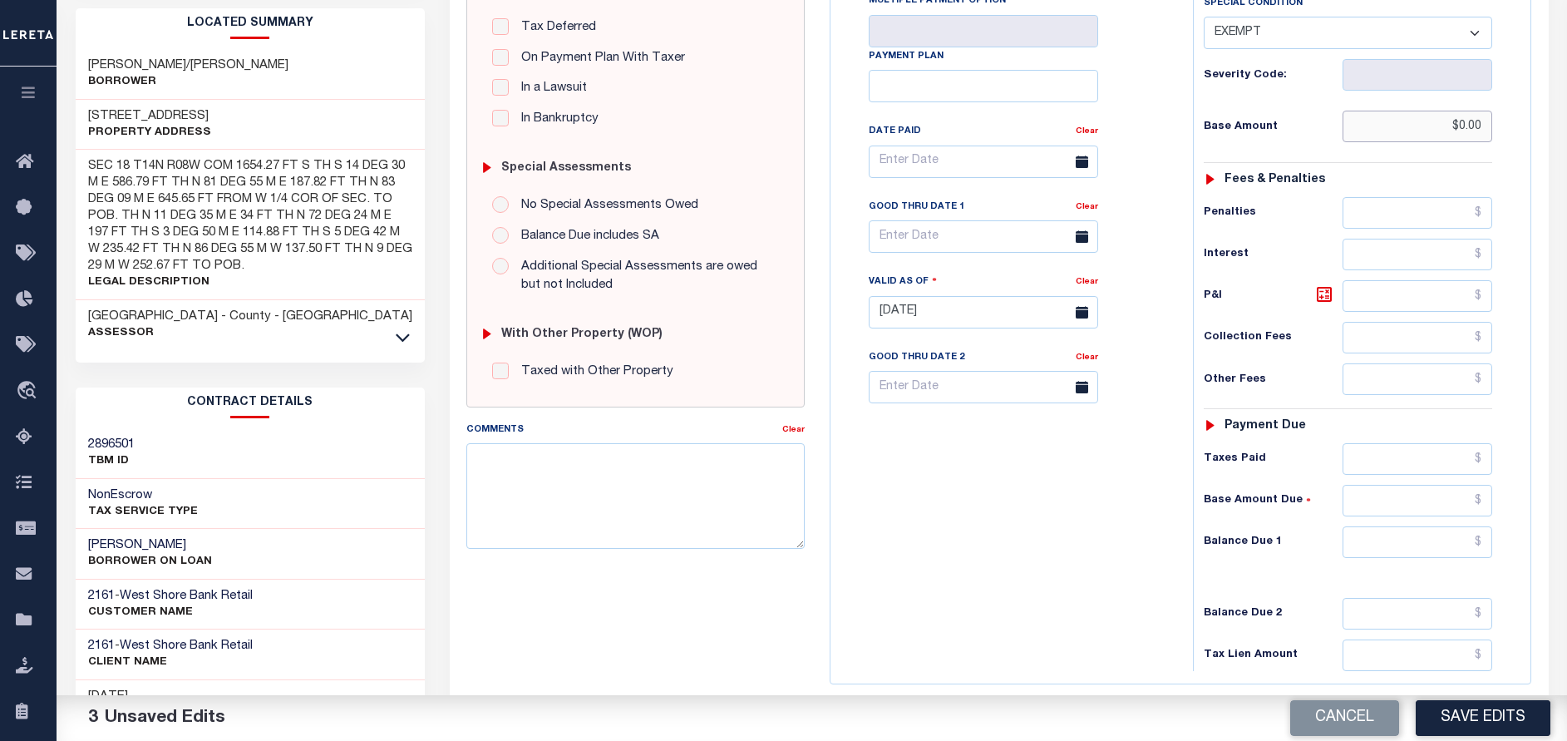
type input "$0.00"
click at [1444, 547] on input "text" at bounding box center [1417, 542] width 150 height 32
type input "$0.00"
click at [1439, 720] on button "Save Edits" at bounding box center [1482, 718] width 135 height 36
checkbox input "false"
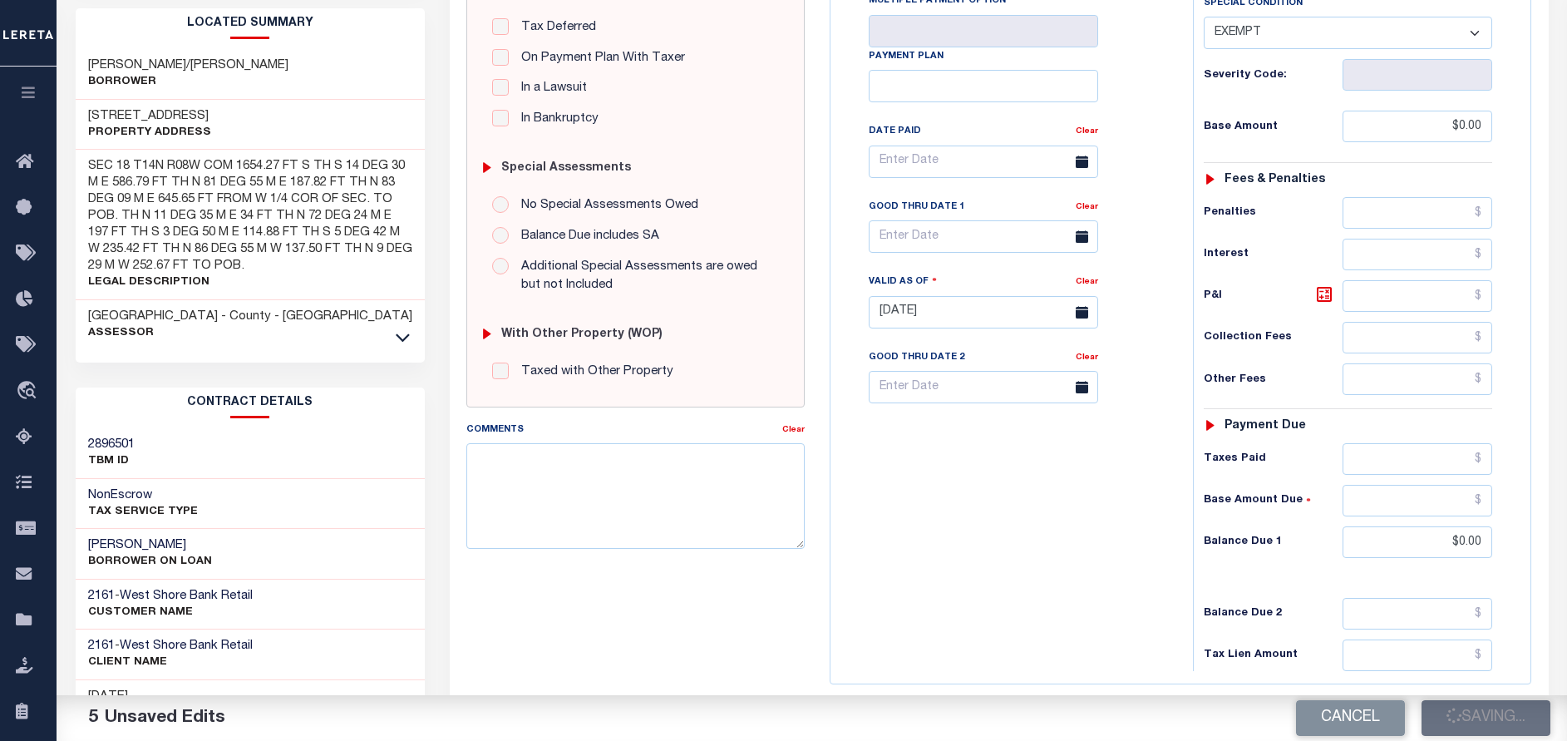
type input "$0"
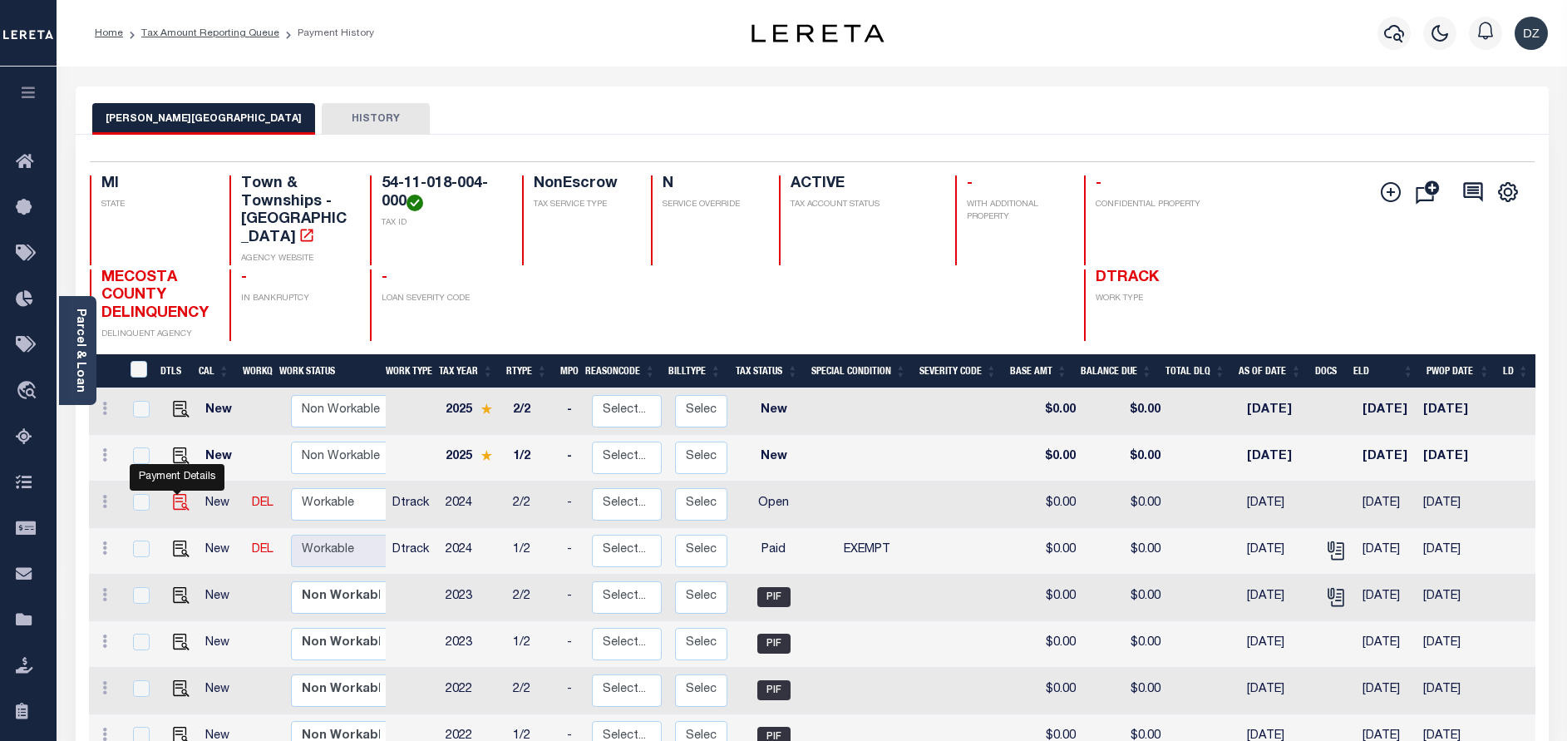
click at [175, 500] on img "" at bounding box center [181, 502] width 17 height 17
checkbox input "true"
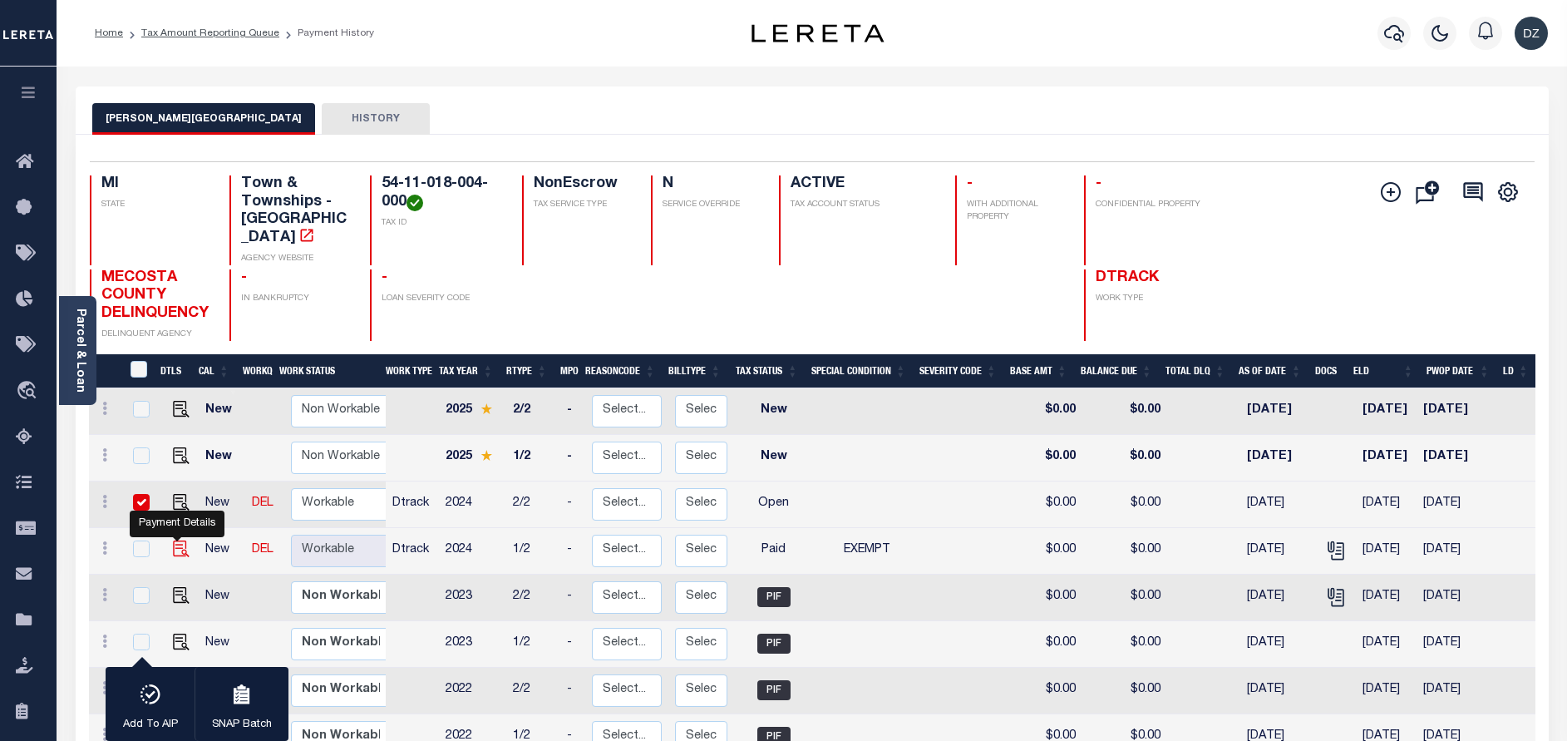
click at [178, 556] on img "" at bounding box center [181, 548] width 17 height 17
checkbox input "true"
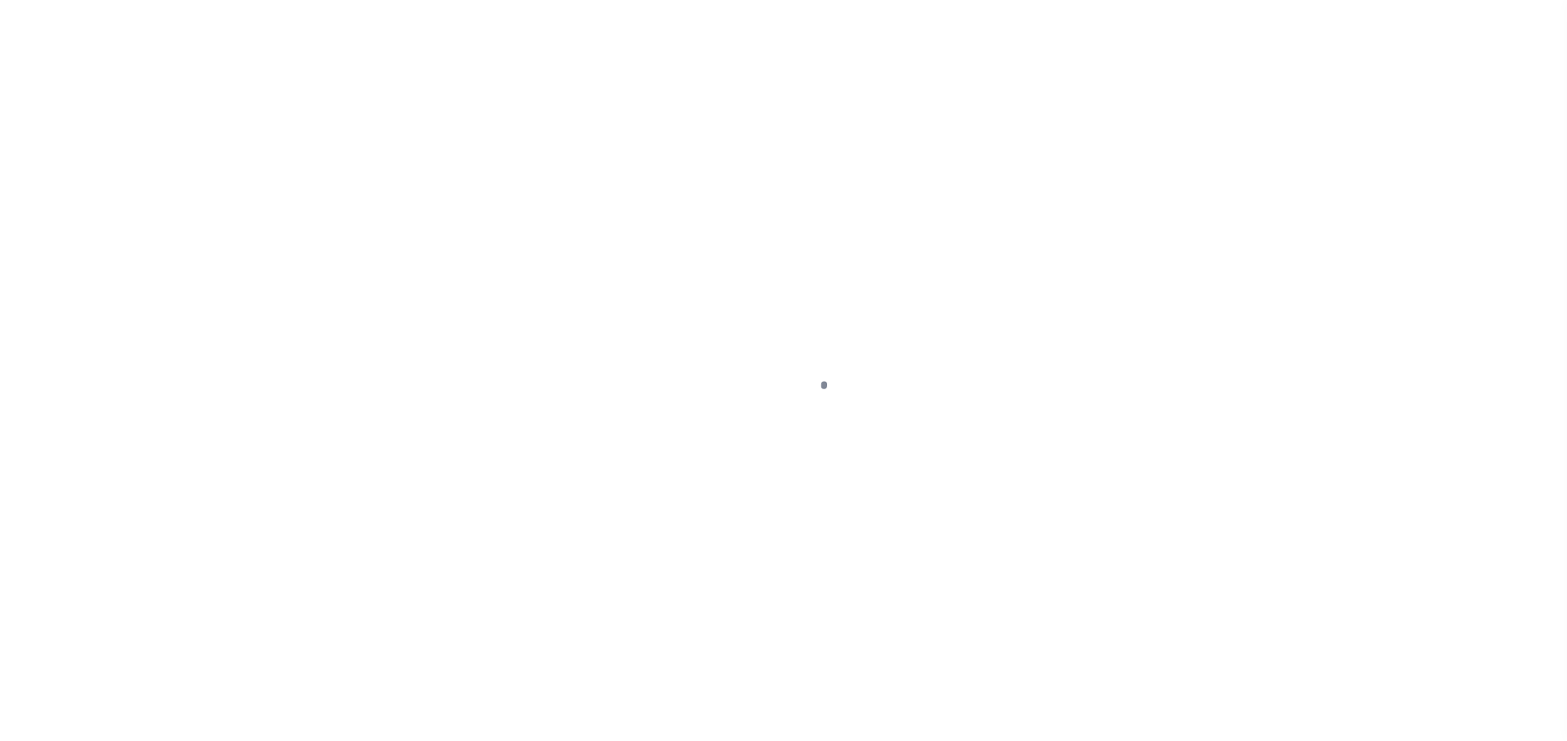
select select "OP2"
select select "PYD"
select select "5"
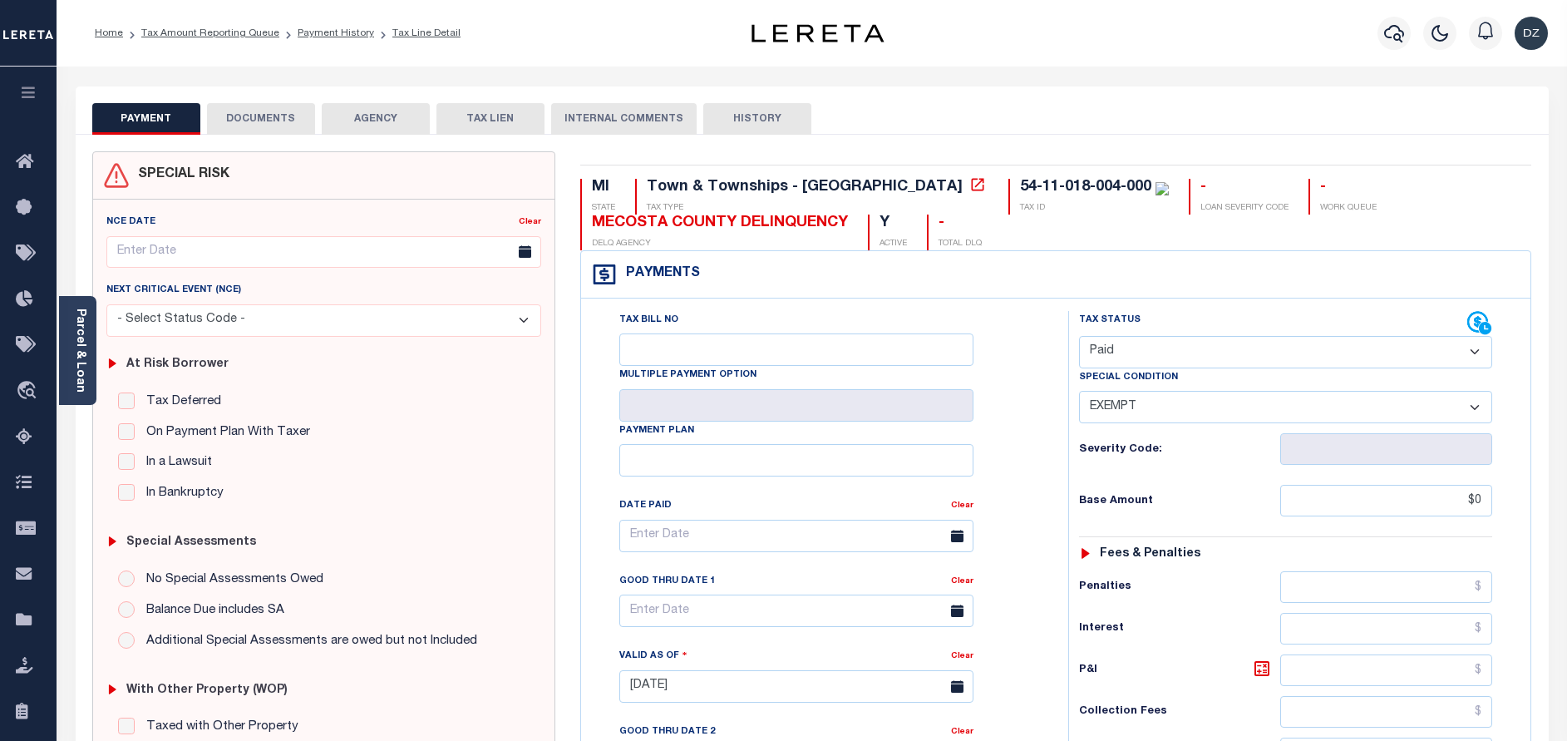
click at [1204, 348] on select "- Select Status Code - Open Due/Unpaid Paid Incomplete No Tax Due Internal Refu…" at bounding box center [1285, 352] width 413 height 32
select select "DUE"
click at [1079, 337] on select "- Select Status Code - Open Due/Unpaid Paid Incomplete No Tax Due Internal Refu…" at bounding box center [1285, 352] width 413 height 32
select select "0"
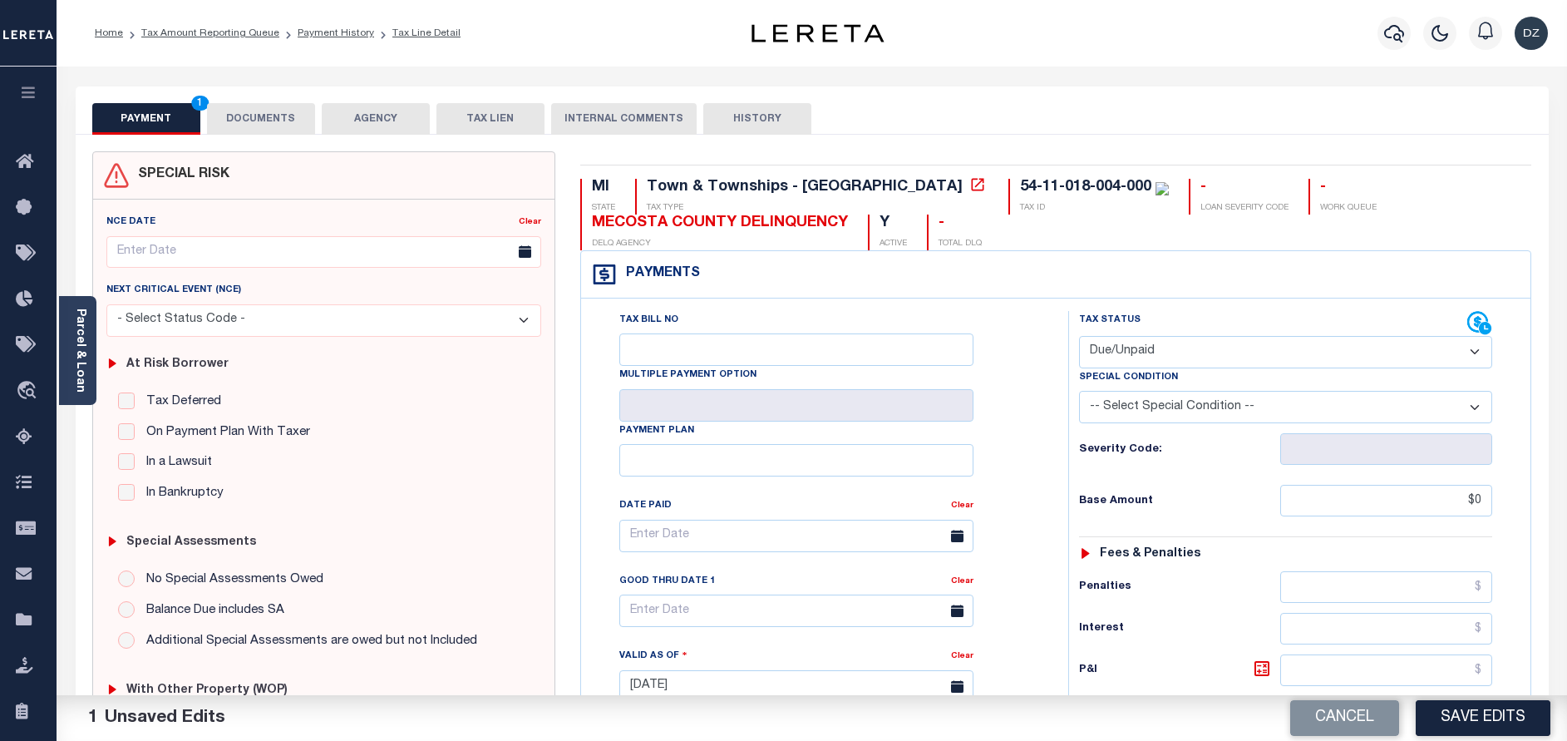
click at [1134, 359] on select "- Select Status Code - Open Due/Unpaid Paid Incomplete No Tax Due Internal Refu…" at bounding box center [1285, 352] width 413 height 32
select select "NTX"
click at [1079, 337] on select "- Select Status Code - Open Due/Unpaid Paid Incomplete No Tax Due Internal Refu…" at bounding box center [1285, 352] width 413 height 32
click at [1120, 402] on select "-- Select Special Condition -- 3RD PARTY TAX LIEN AGENCY TAX LIEN (A.K.A Inside…" at bounding box center [1285, 407] width 413 height 32
select select "5"
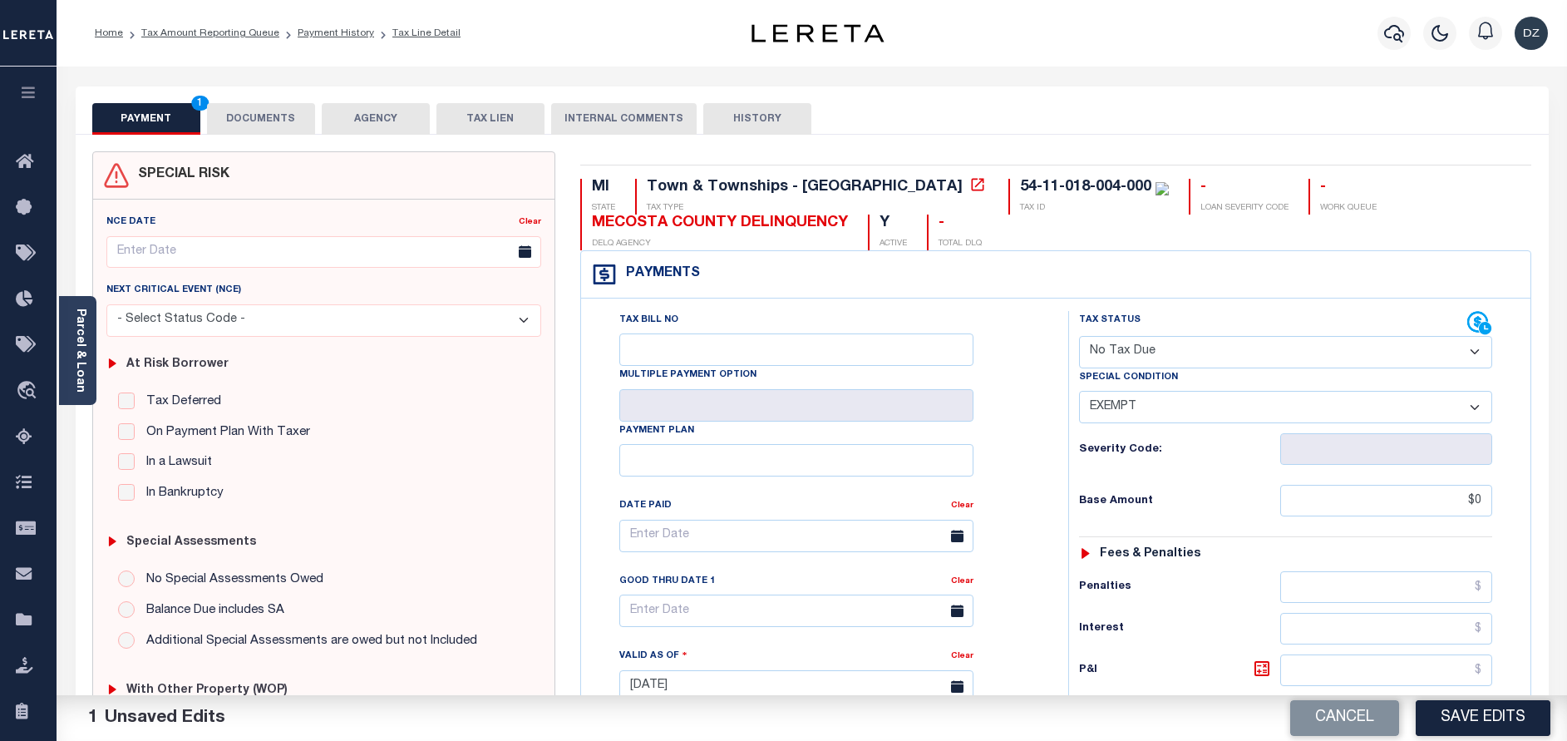
click at [1079, 392] on select "-- Select Special Condition -- 3RD PARTY TAX LIEN AGENCY TAX LIEN (A.K.A Inside…" at bounding box center [1285, 407] width 413 height 32
click at [1461, 705] on button "Save Edits" at bounding box center [1482, 718] width 135 height 36
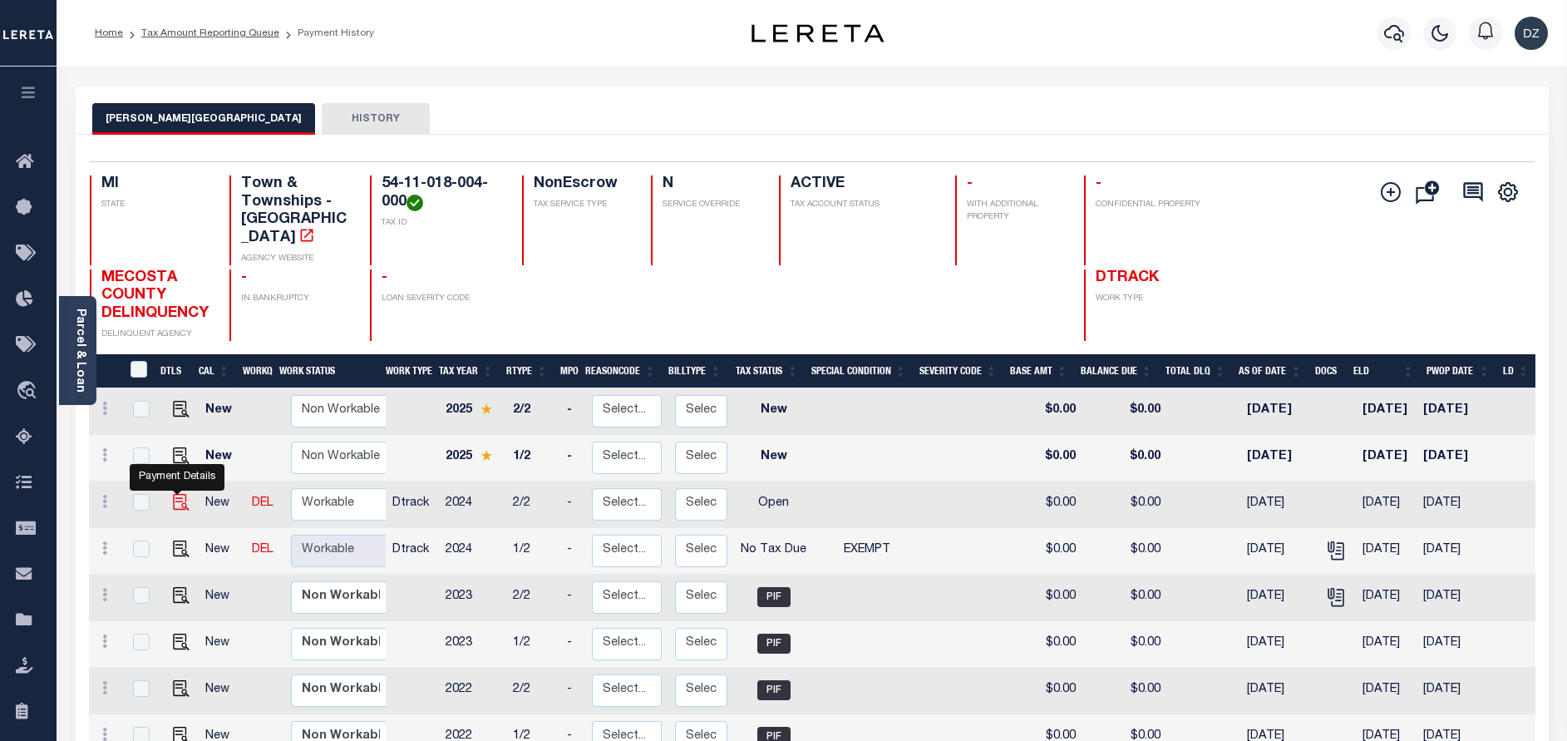
click at [174, 500] on img "" at bounding box center [181, 502] width 17 height 17
checkbox input "true"
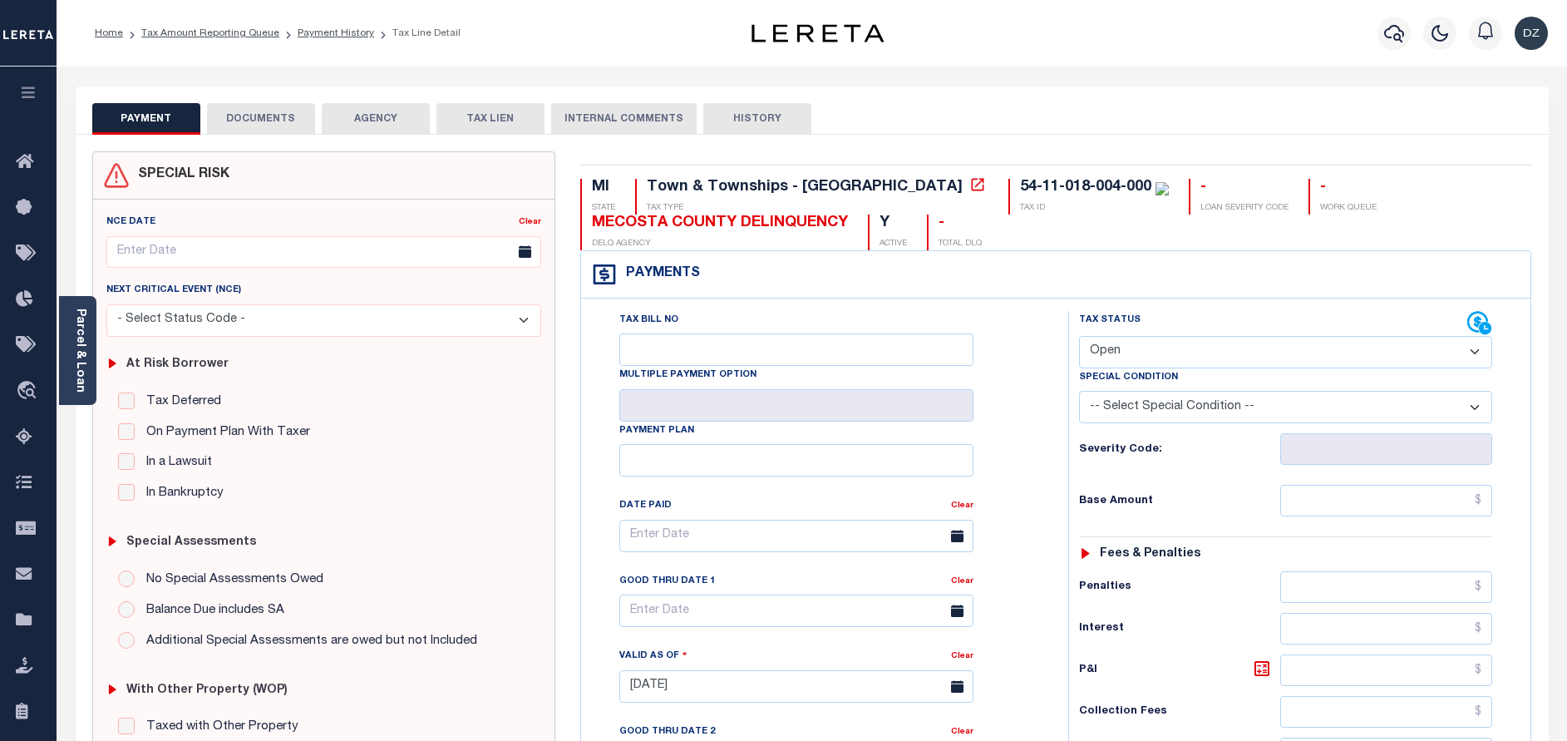
click at [1107, 355] on select "- Select Status Code - Open Due/Unpaid Paid Incomplete No Tax Due Internal Refu…" at bounding box center [1285, 352] width 413 height 32
select select "NTX"
click at [1079, 337] on select "- Select Status Code - Open Due/Unpaid Paid Incomplete No Tax Due Internal Refu…" at bounding box center [1285, 352] width 413 height 32
type input "[DATE]"
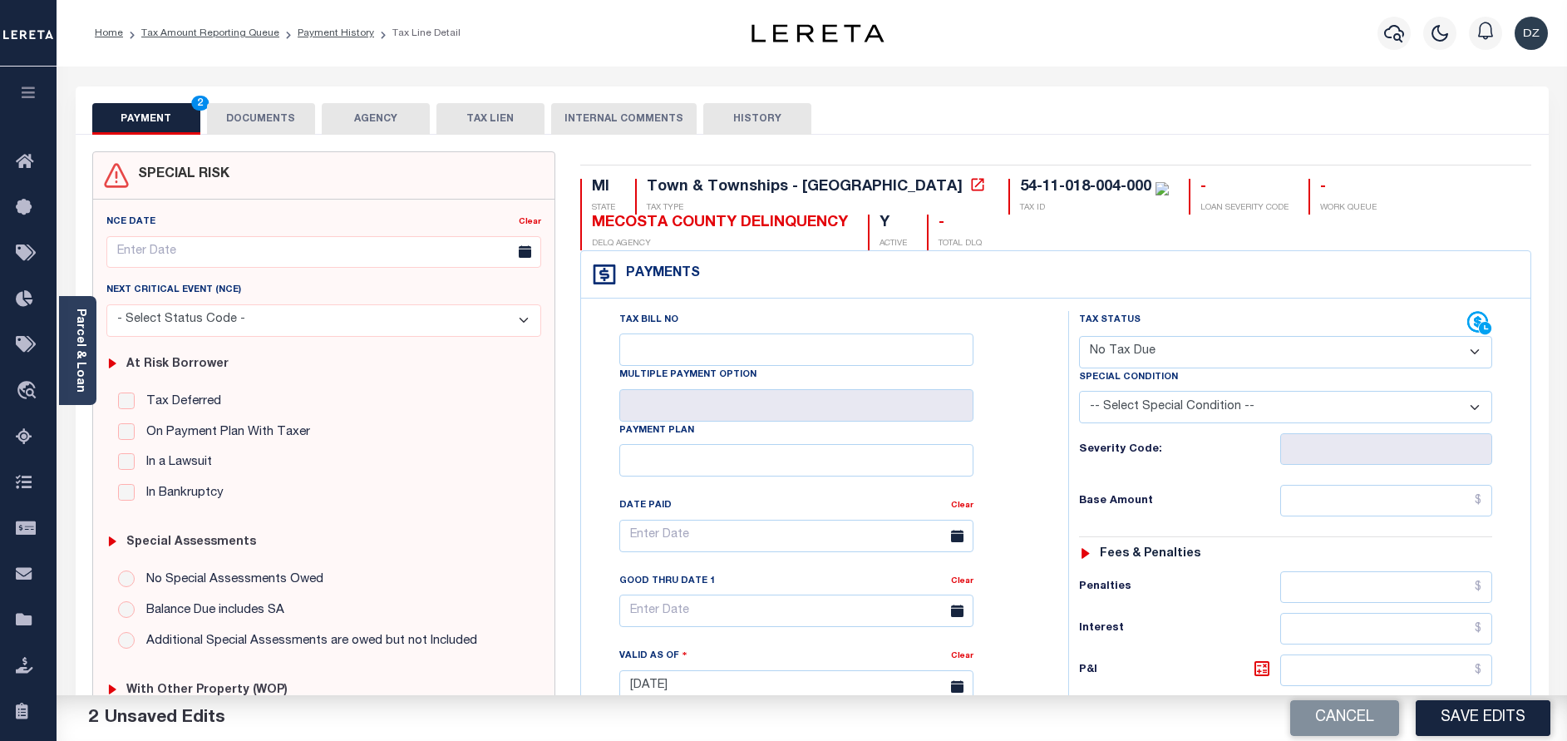
click at [1140, 410] on select "-- Select Special Condition -- 3RD PARTY TAX LIEN AGENCY TAX LIEN (A.K.A Inside…" at bounding box center [1285, 407] width 413 height 32
select select "5"
click at [1079, 392] on select "-- Select Special Condition -- 3RD PARTY TAX LIEN AGENCY TAX LIEN (A.K.A Inside…" at bounding box center [1285, 407] width 413 height 32
click at [1407, 528] on div "Tax Status Status - Select Status Code -" at bounding box center [1290, 678] width 445 height 734
click at [1403, 499] on input "text" at bounding box center [1386, 501] width 212 height 32
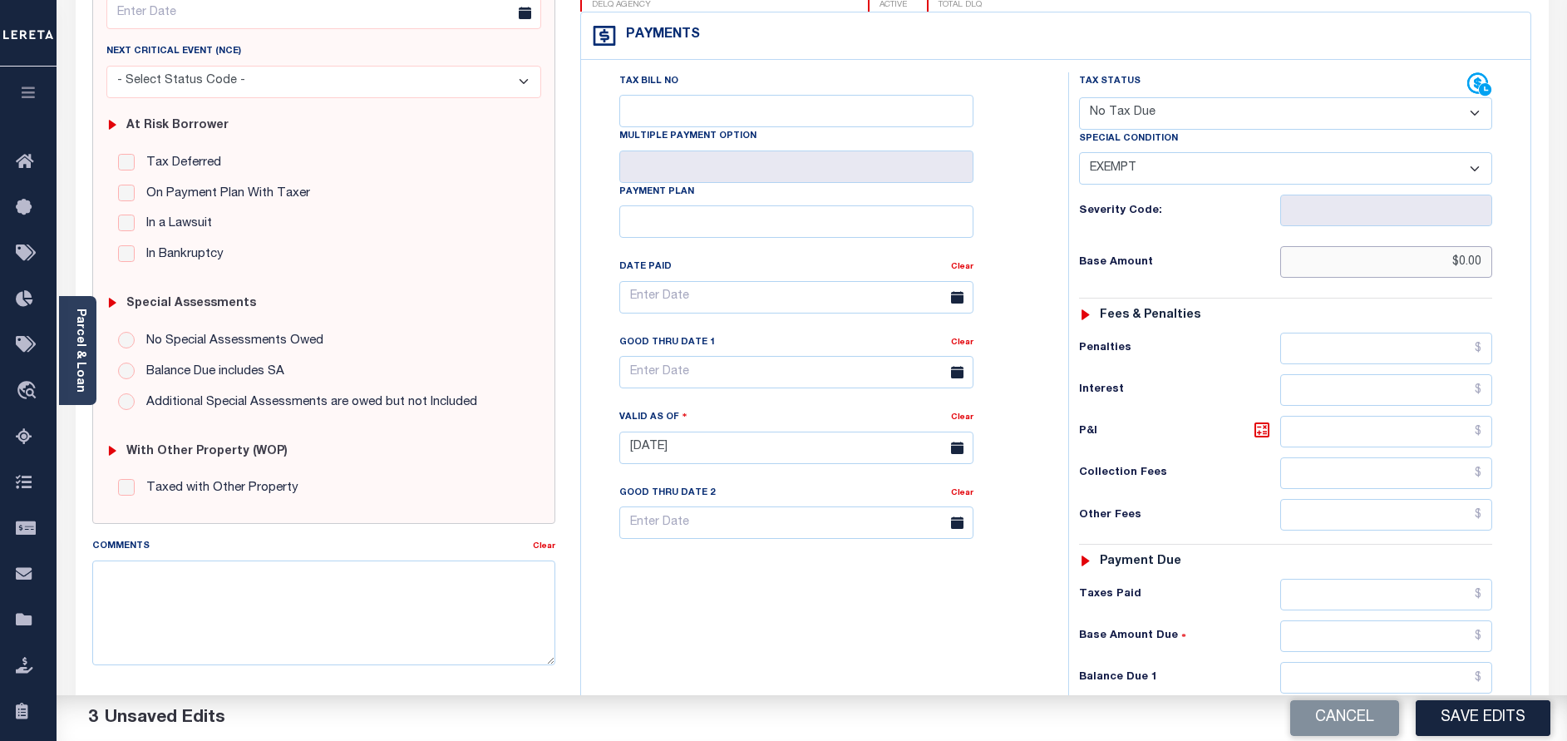
scroll to position [374, 0]
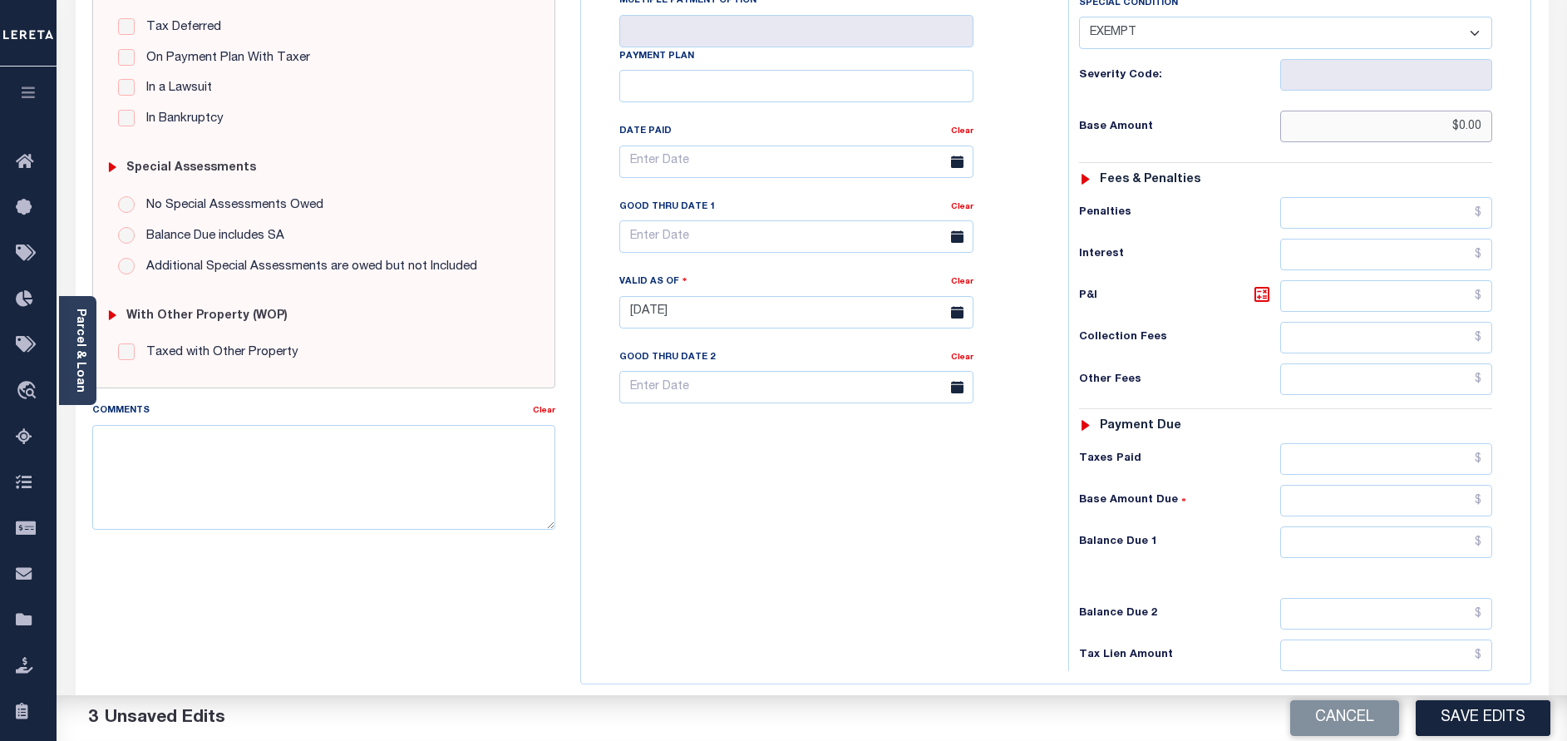
type input "$0.00"
click at [1414, 530] on input "text" at bounding box center [1386, 542] width 212 height 32
type input "$0.00"
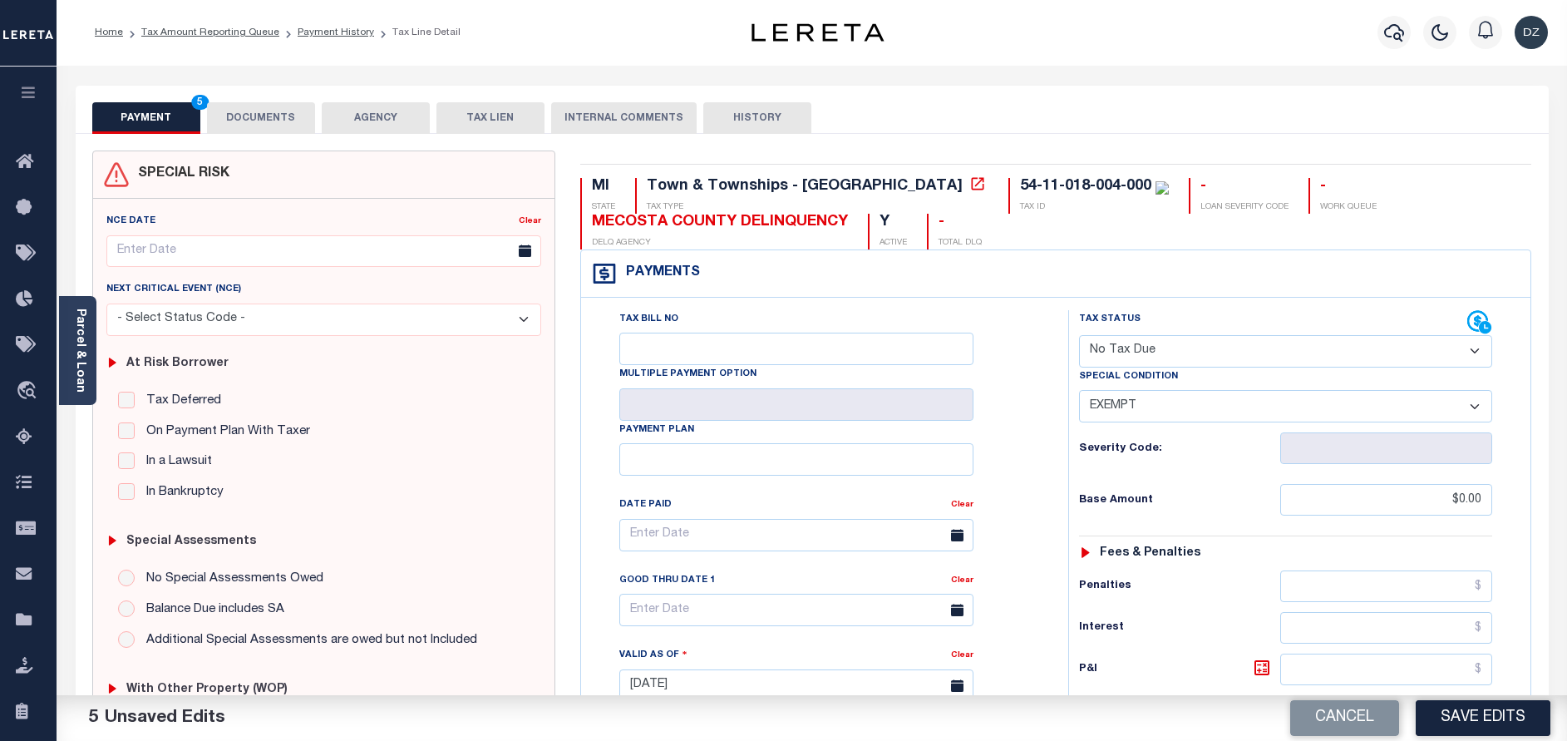
scroll to position [0, 0]
click at [264, 123] on button "DOCUMENTS" at bounding box center [261, 119] width 108 height 32
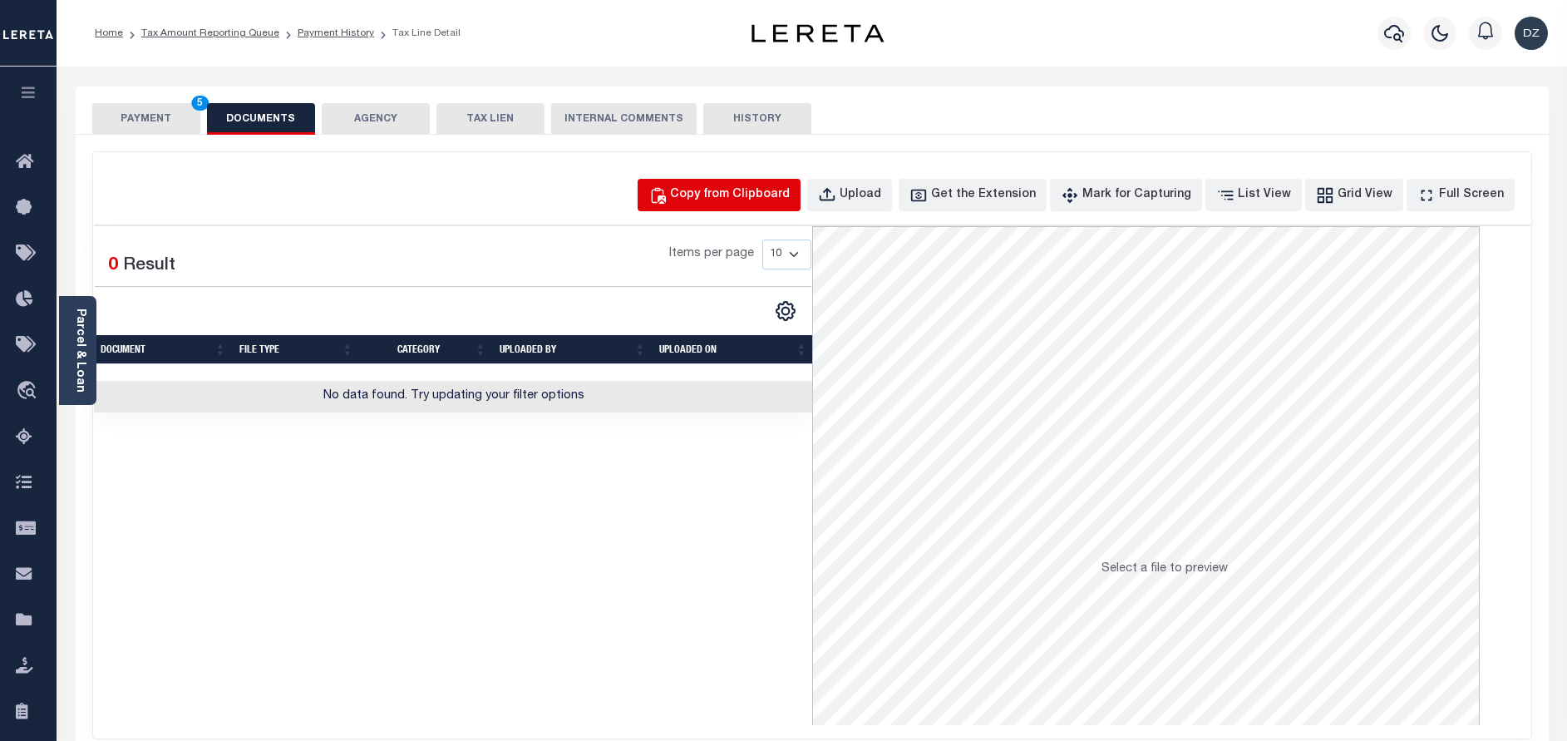
click at [726, 197] on div "Copy from Clipboard" at bounding box center [730, 195] width 120 height 18
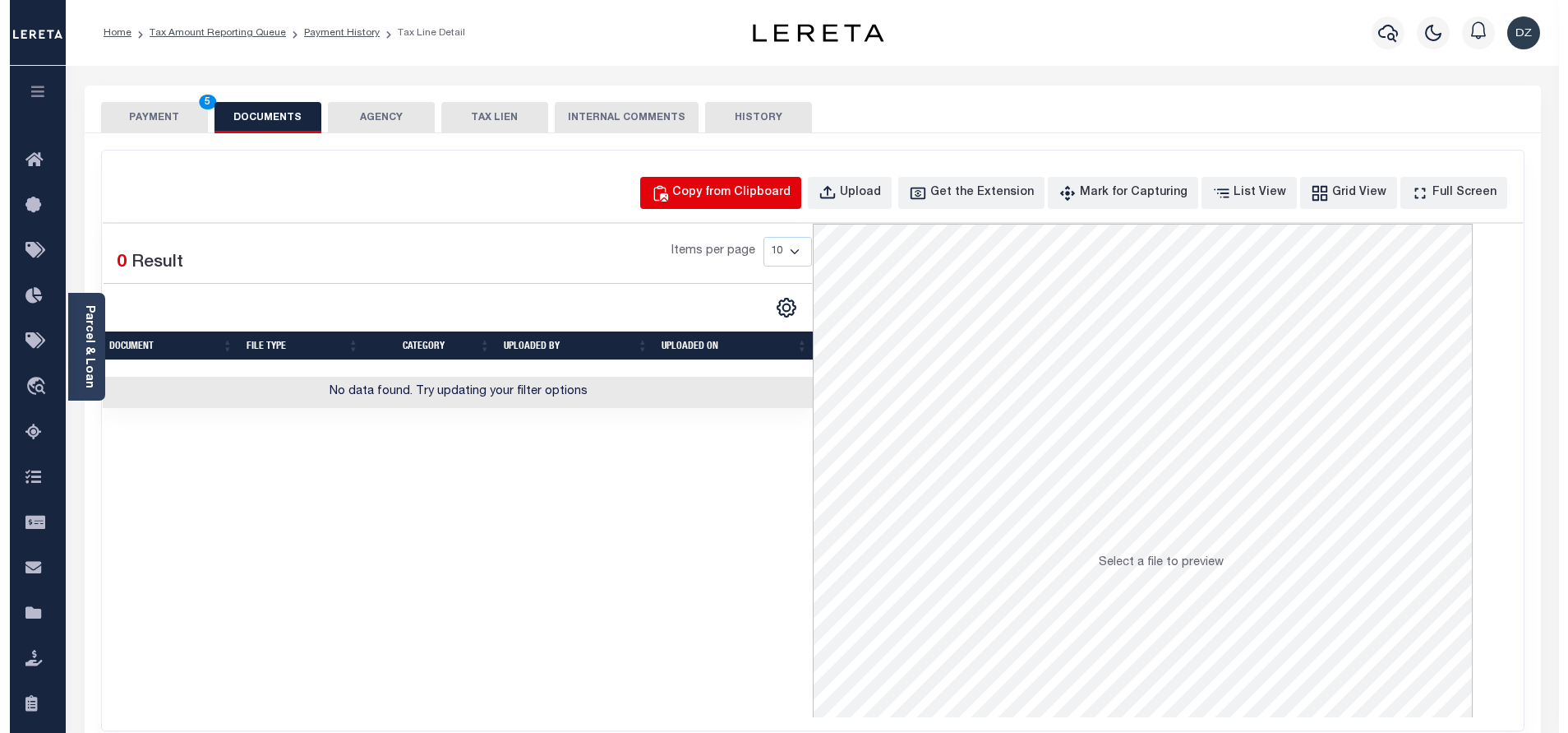
select select "POP"
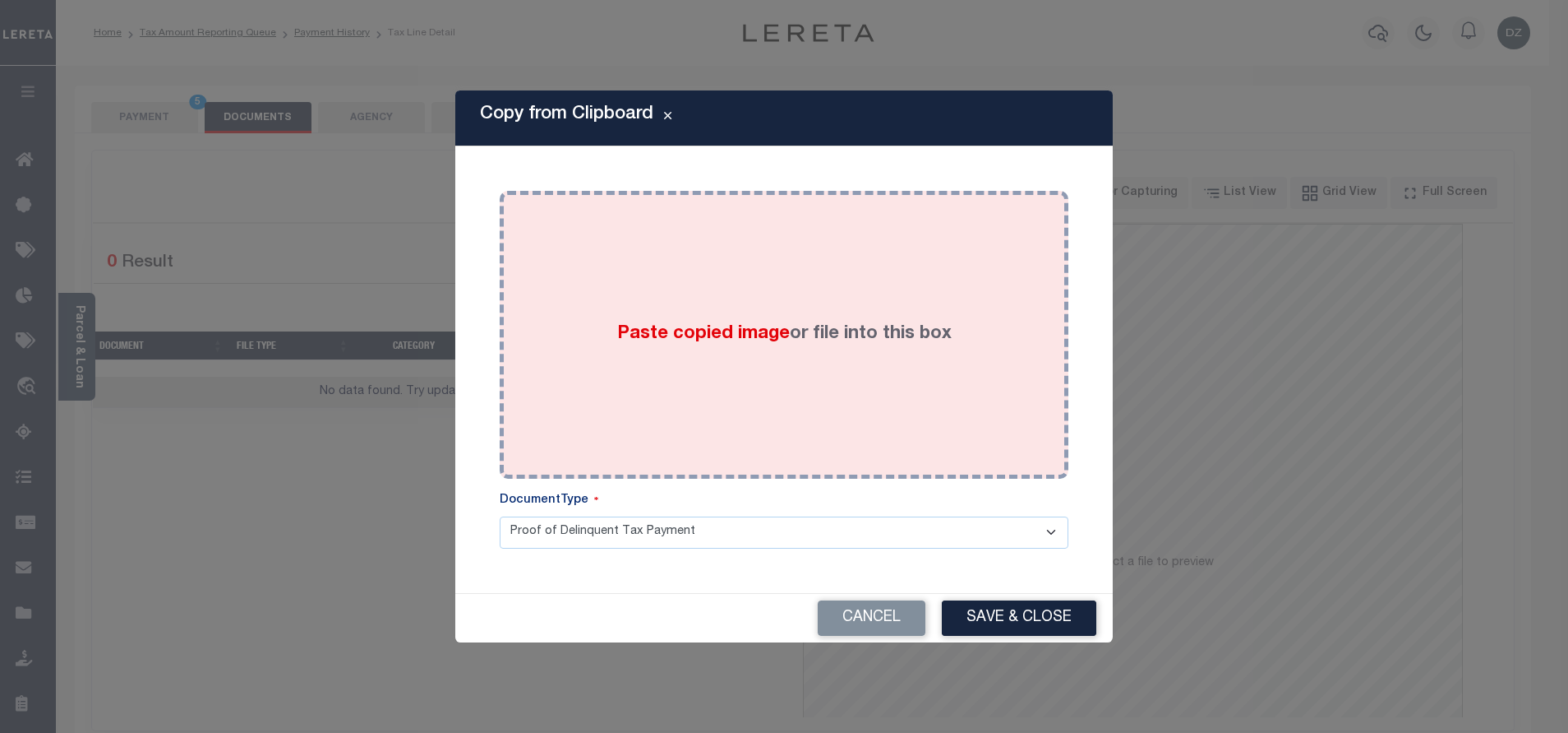
click at [722, 374] on div "Paste copied image or file into this box" at bounding box center [784, 334] width 544 height 263
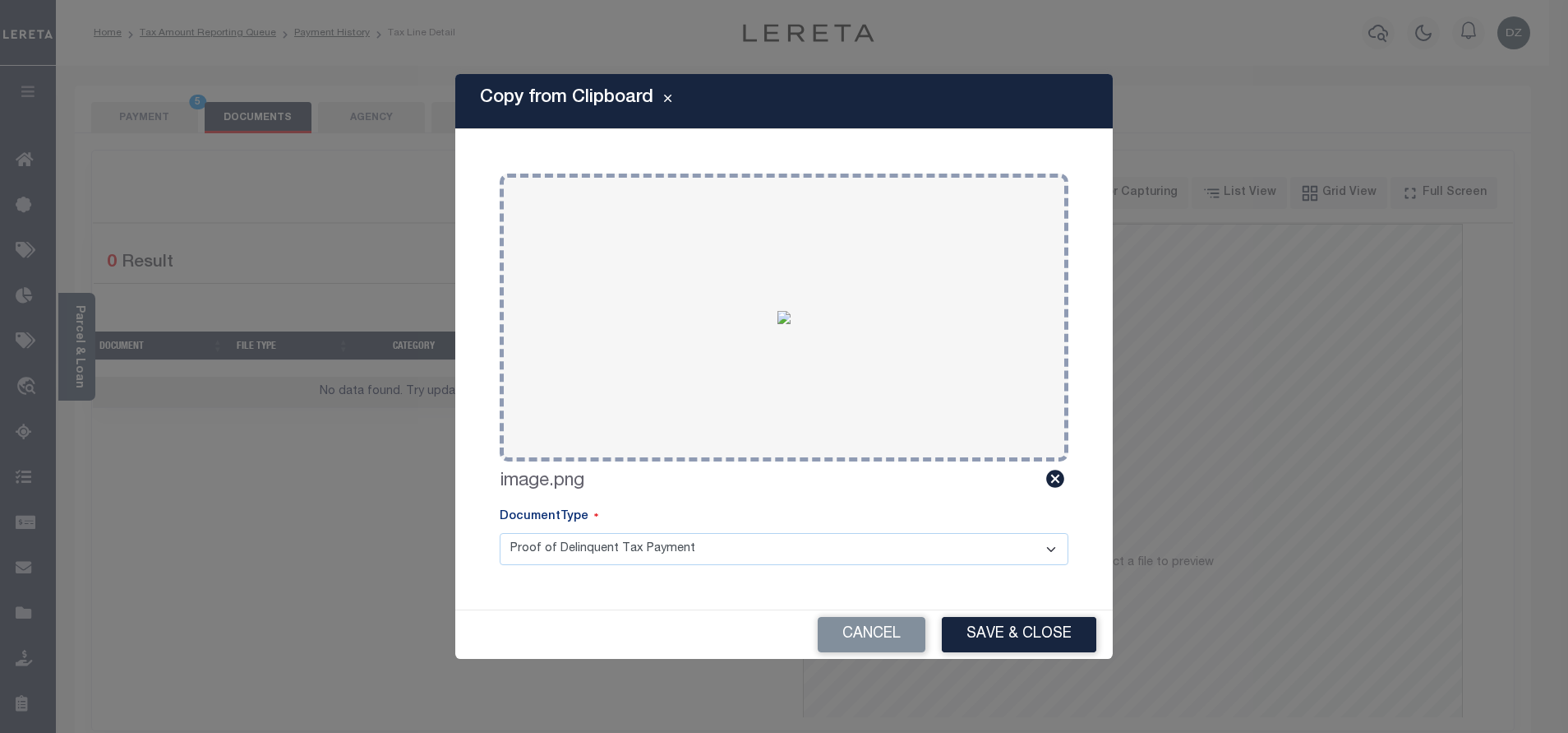
click at [972, 609] on div "Cancel Save & Close" at bounding box center [783, 634] width 657 height 49
click at [983, 640] on button "Save & Close" at bounding box center [1019, 634] width 154 height 36
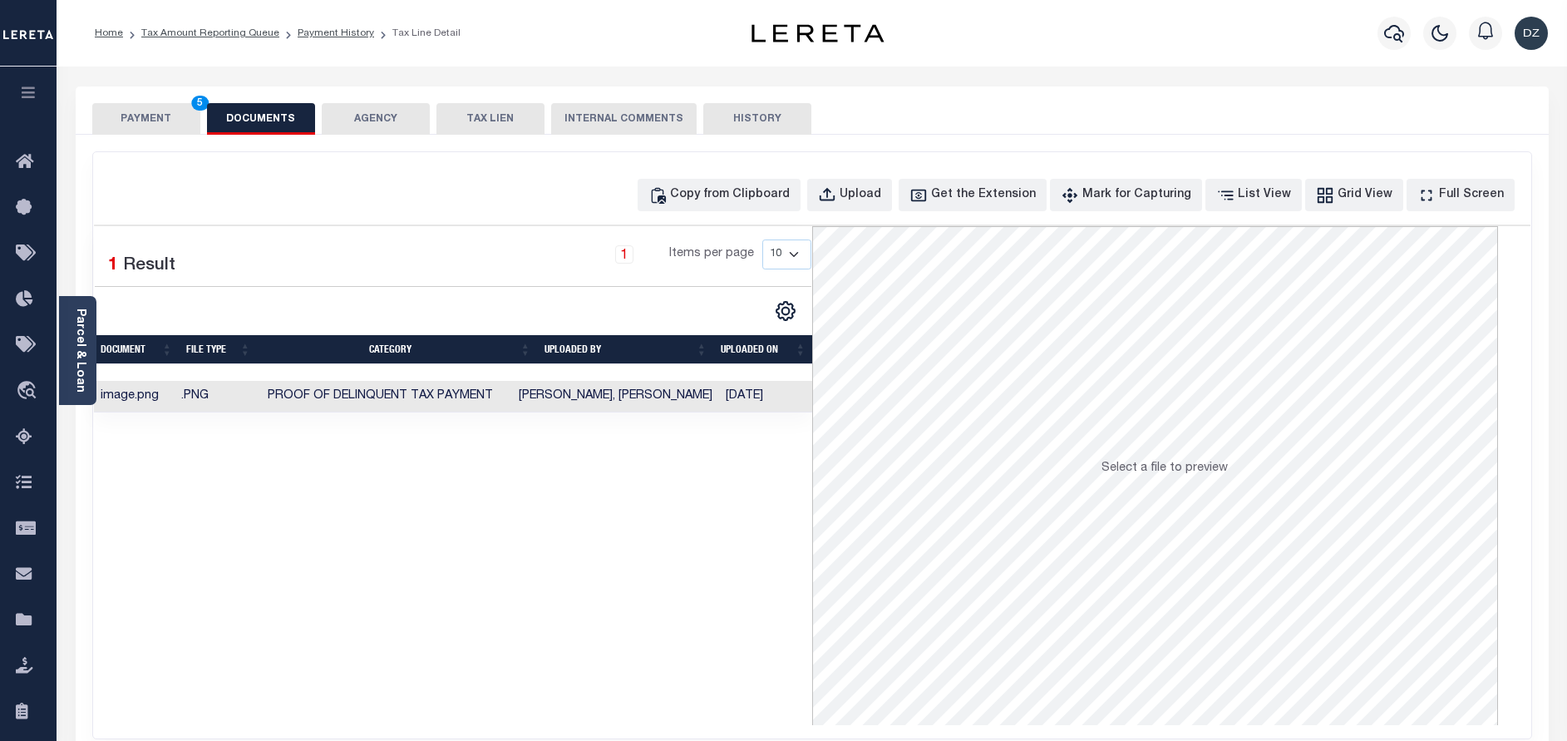
click at [131, 99] on div "PAYMENT 5 DOCUMENTS AGENCY DELINQUENT PAYEE TAX LIEN" at bounding box center [812, 110] width 1473 height 48
click at [133, 117] on button "PAYMENT 5" at bounding box center [146, 119] width 108 height 32
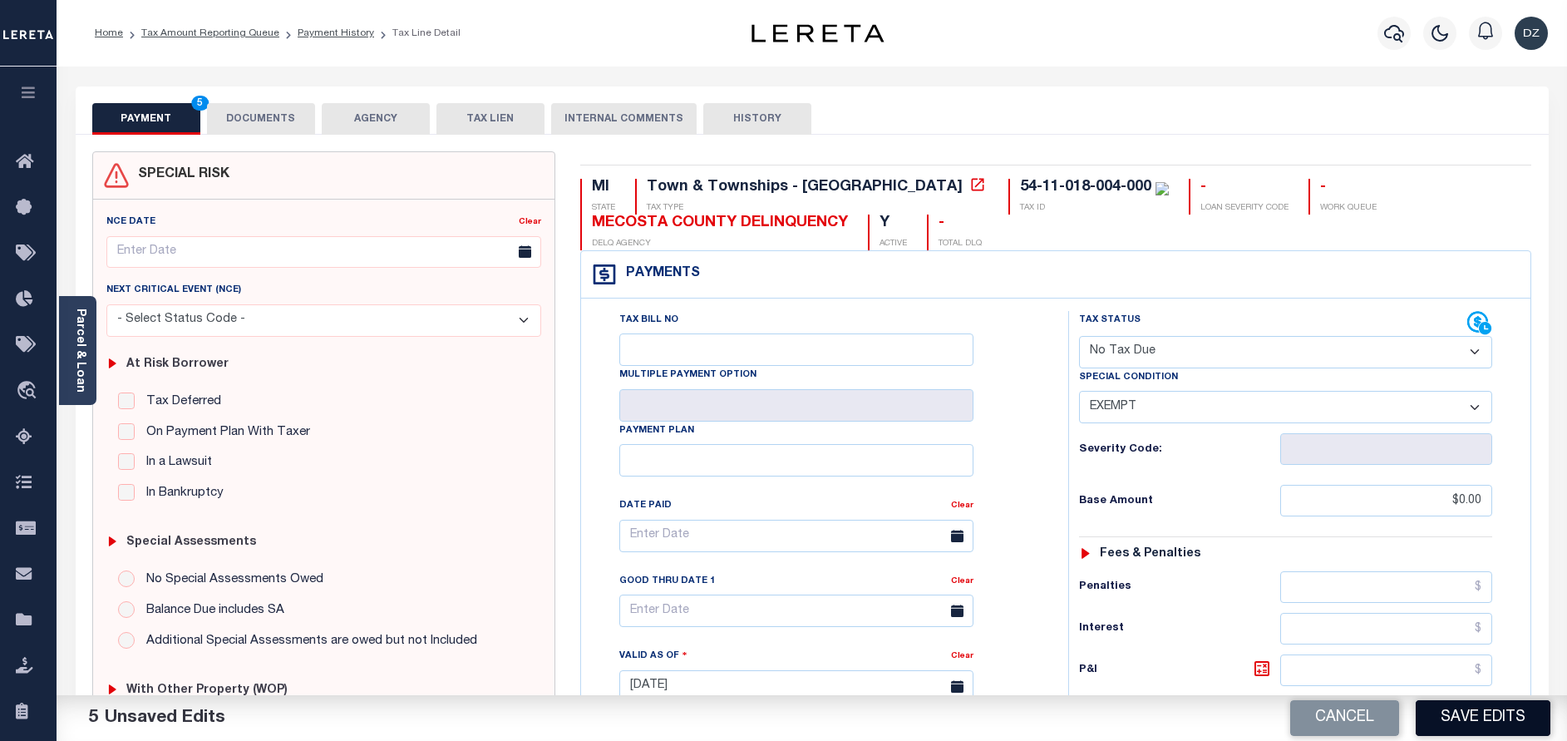
click at [1501, 724] on button "Save Edits" at bounding box center [1482, 718] width 135 height 36
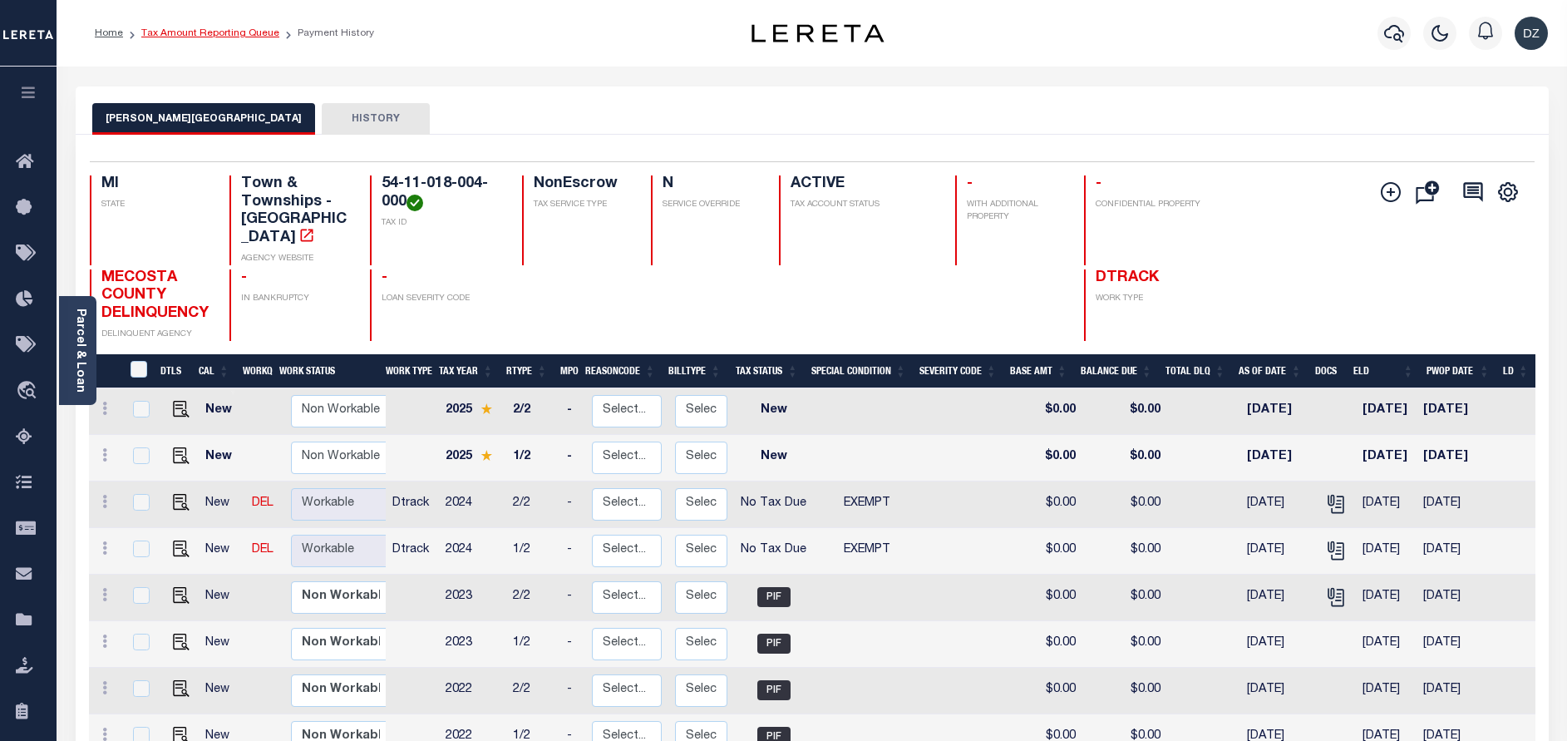
click at [201, 36] on link "Tax Amount Reporting Queue" at bounding box center [210, 33] width 138 height 10
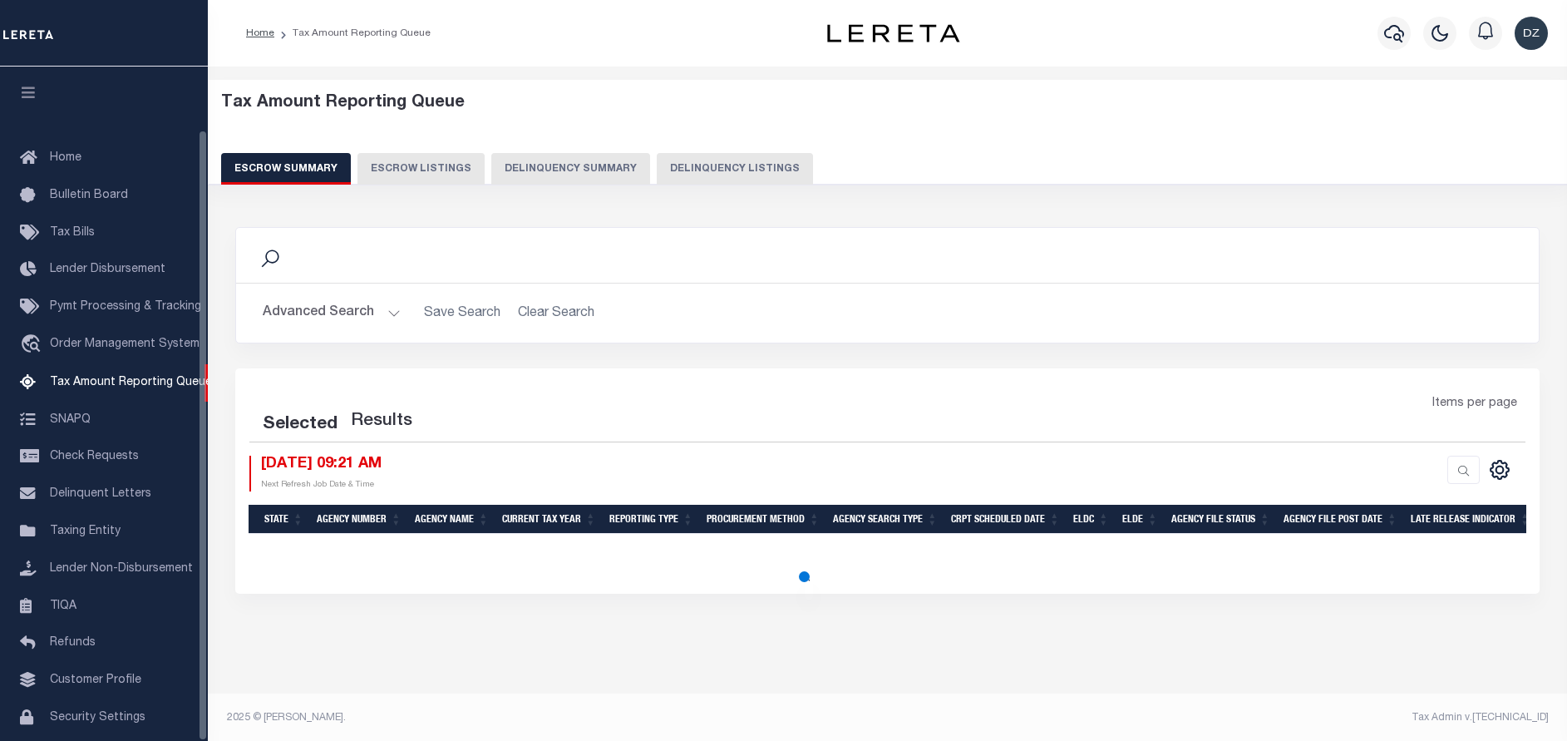
click at [685, 174] on button "Delinquency Listings" at bounding box center [735, 169] width 156 height 32
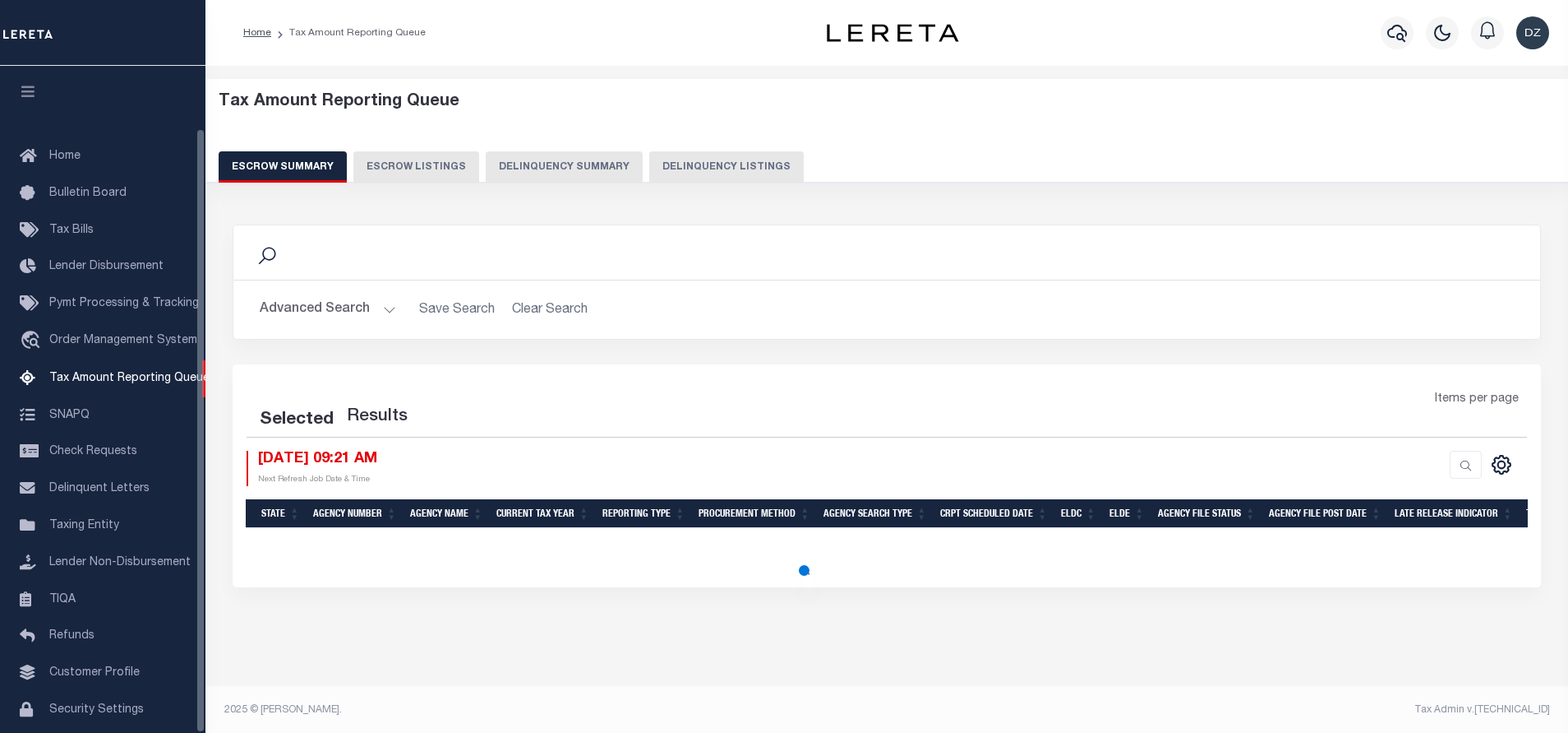
select select "100"
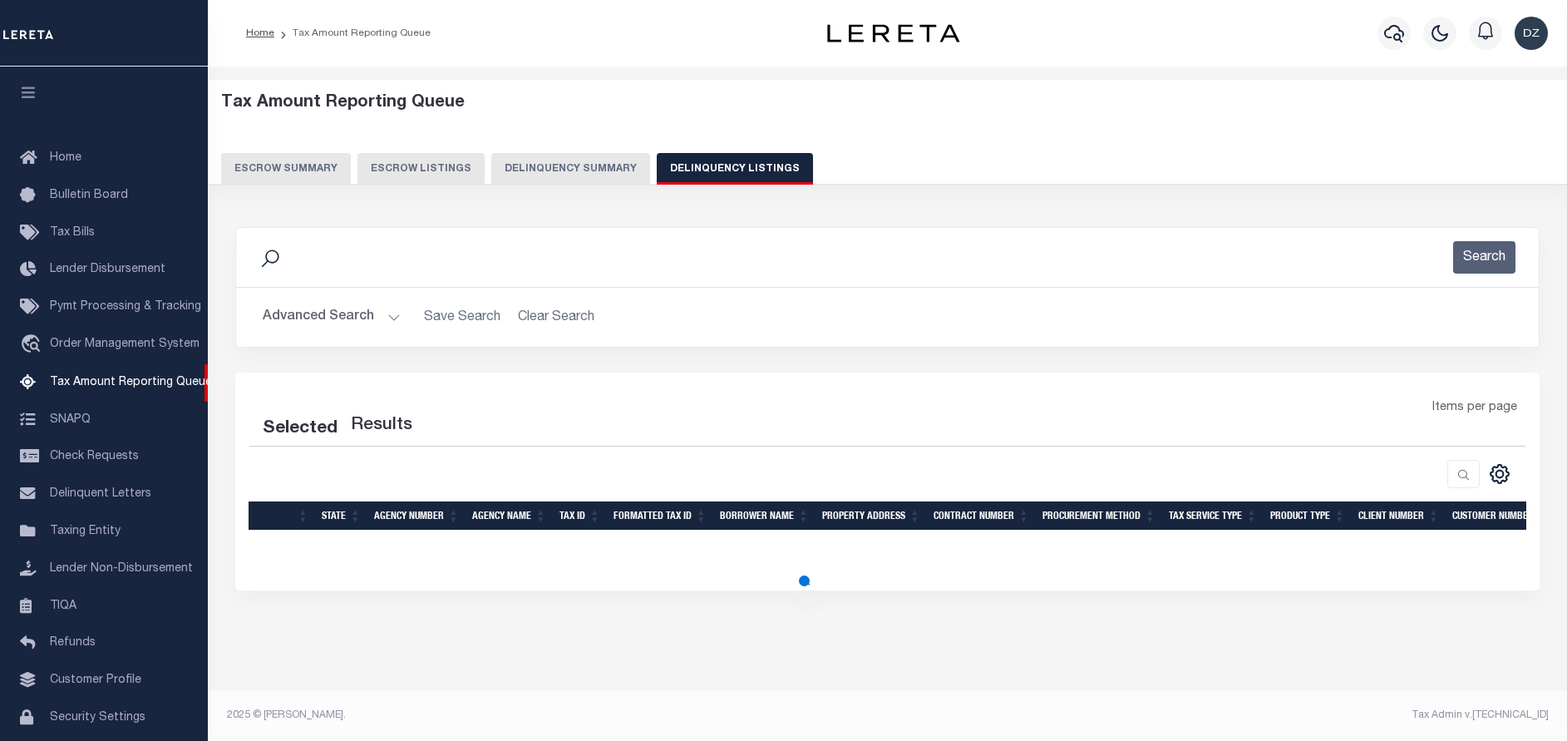
scroll to position [69, 0]
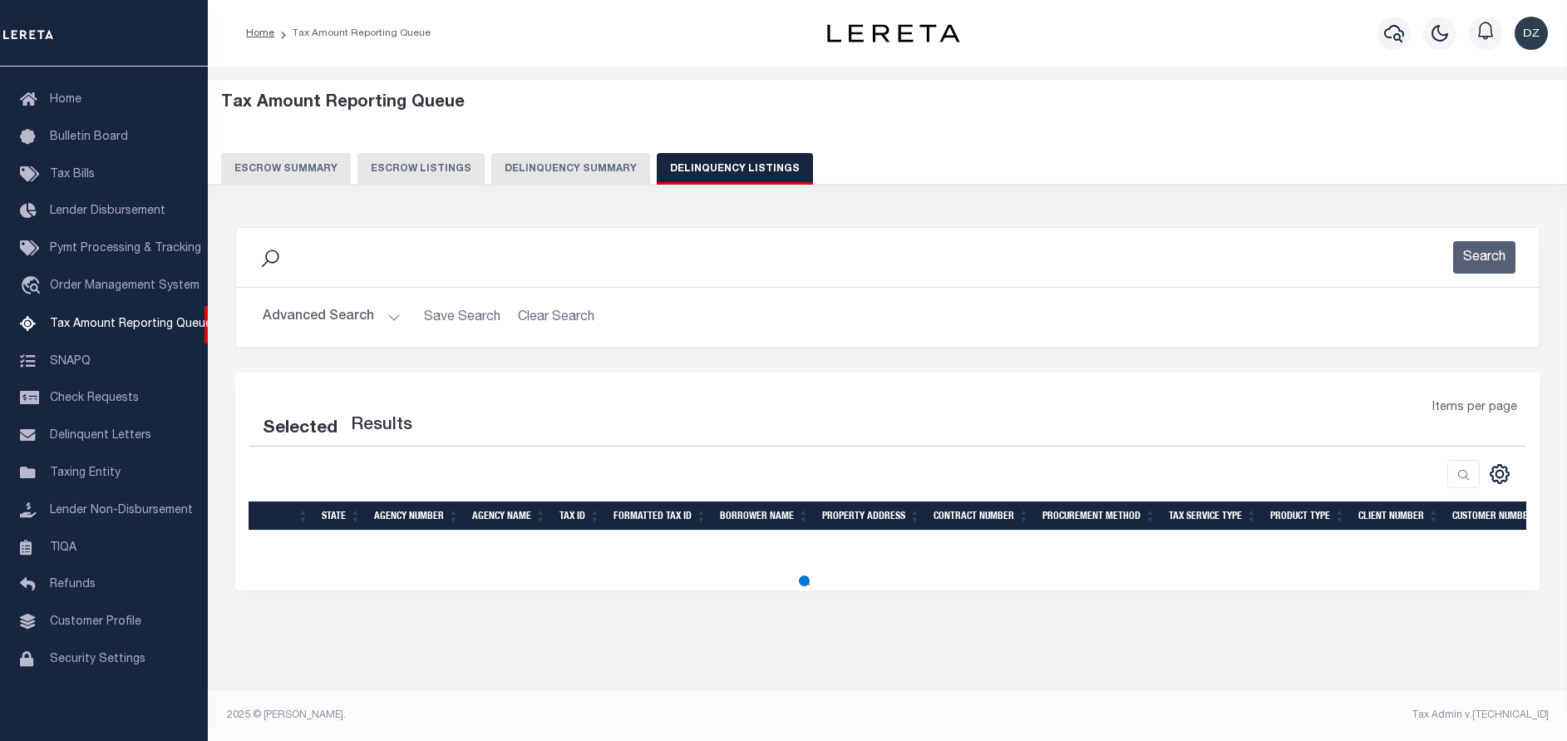
select select "100"
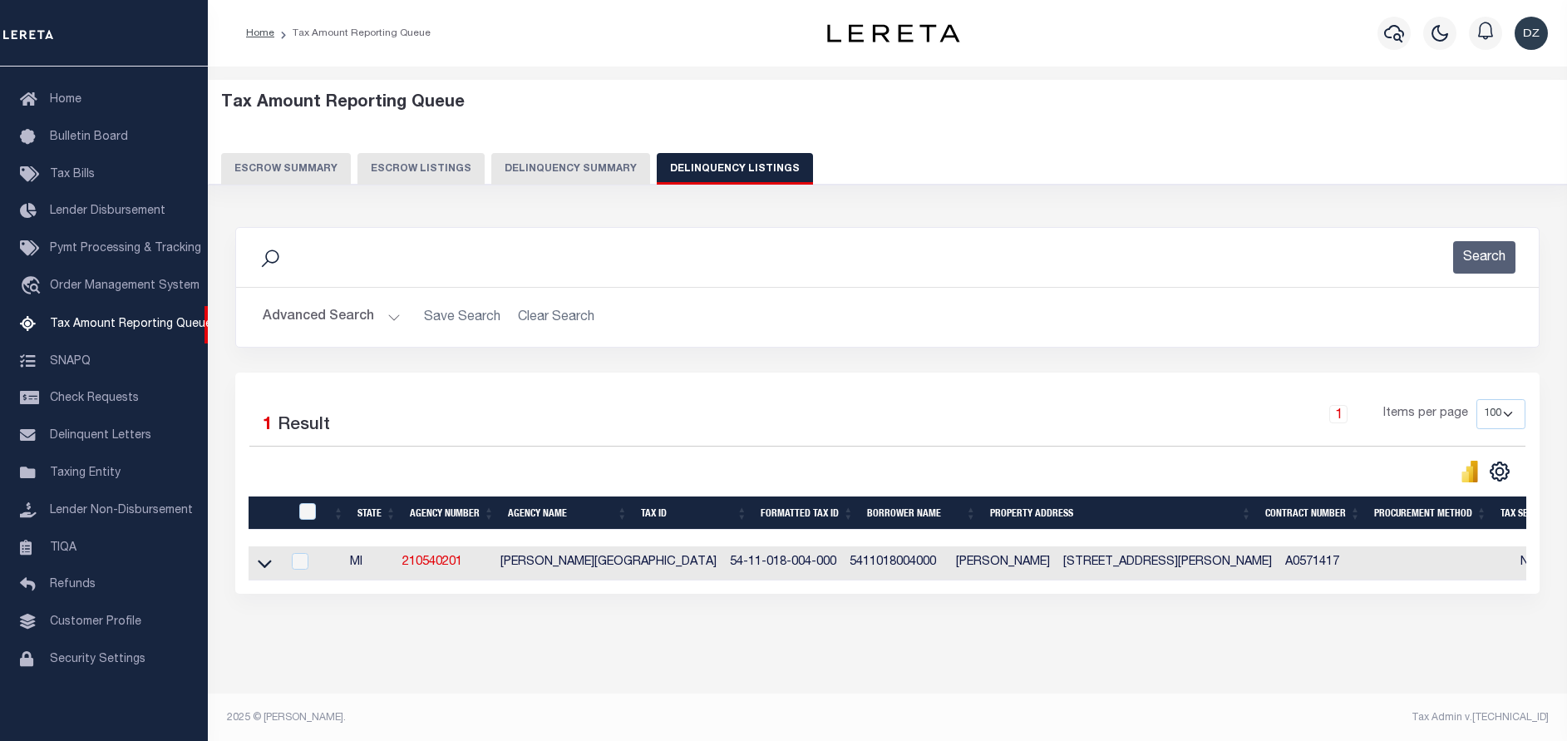
click at [341, 316] on button "Advanced Search" at bounding box center [332, 317] width 138 height 32
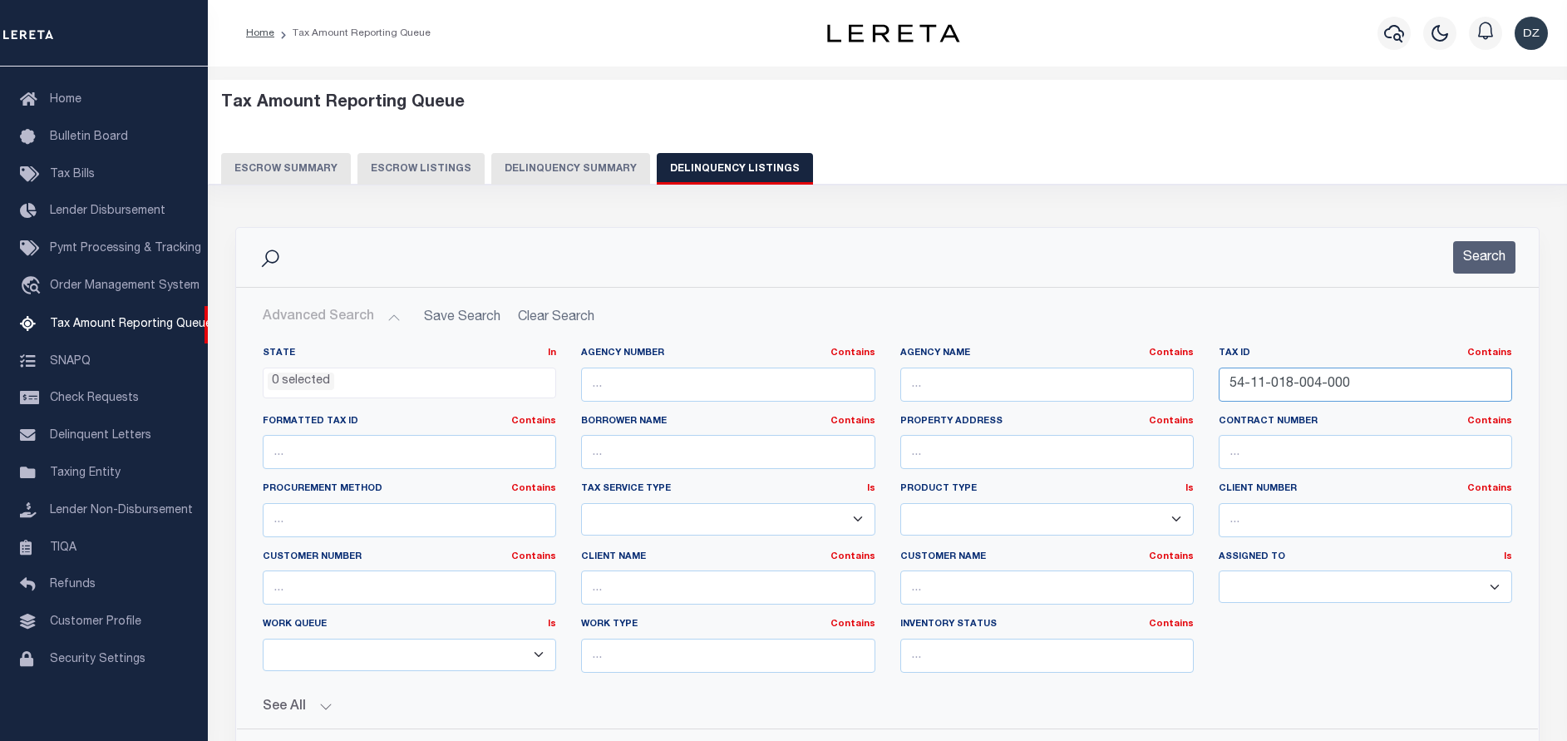
drag, startPoint x: 1346, startPoint y: 388, endPoint x: 1171, endPoint y: 370, distance: 176.3
click at [1171, 370] on div "State In In AK AL AR AZ CA CO CT DC DE FL GA GU HI IA ID IL IN KS KY LA MA MD M…" at bounding box center [887, 516] width 1274 height 339
paste input "011 003 011 4"
type input "011 003 011 40"
click at [1492, 254] on button "Search" at bounding box center [1484, 257] width 62 height 32
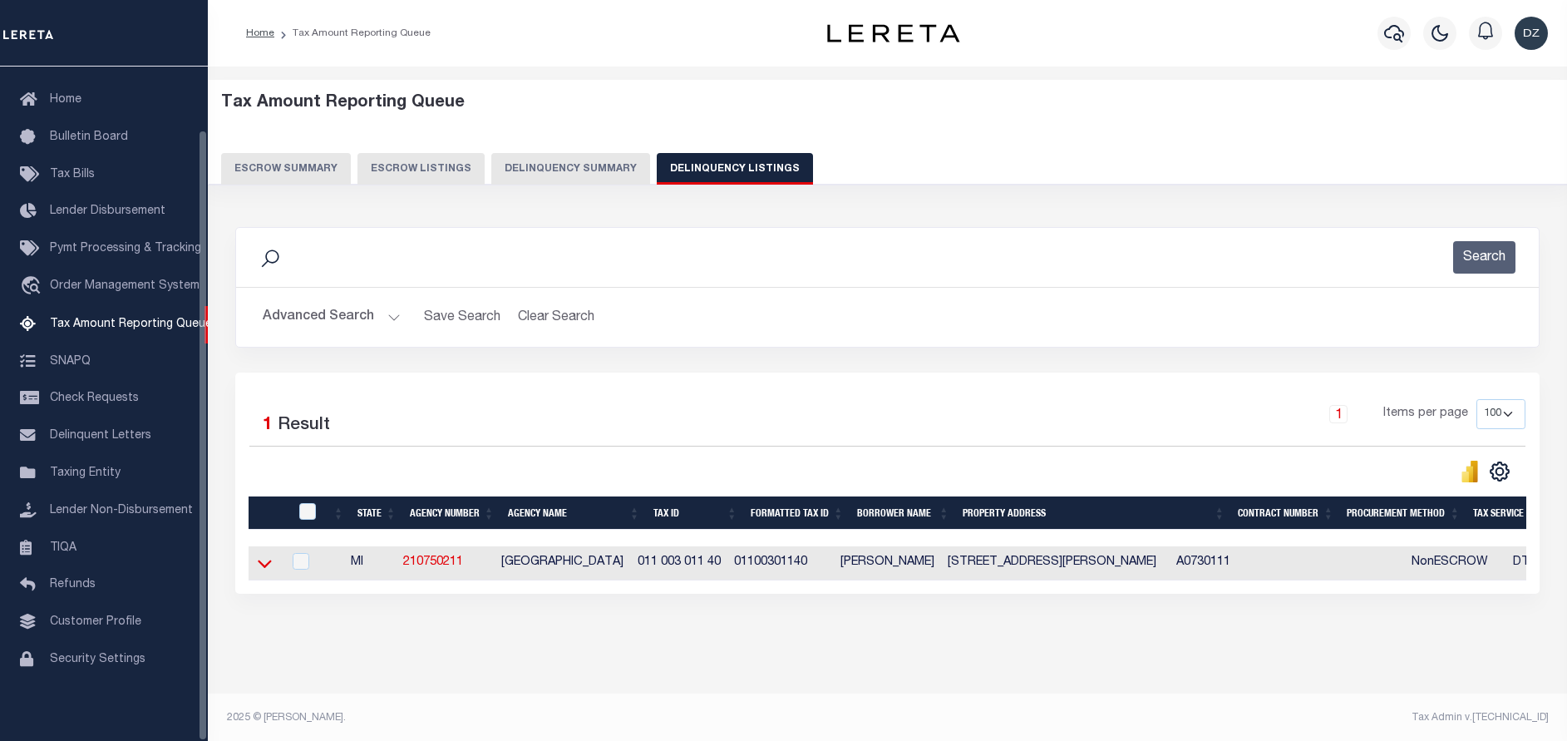
click at [261, 564] on icon at bounding box center [265, 562] width 14 height 17
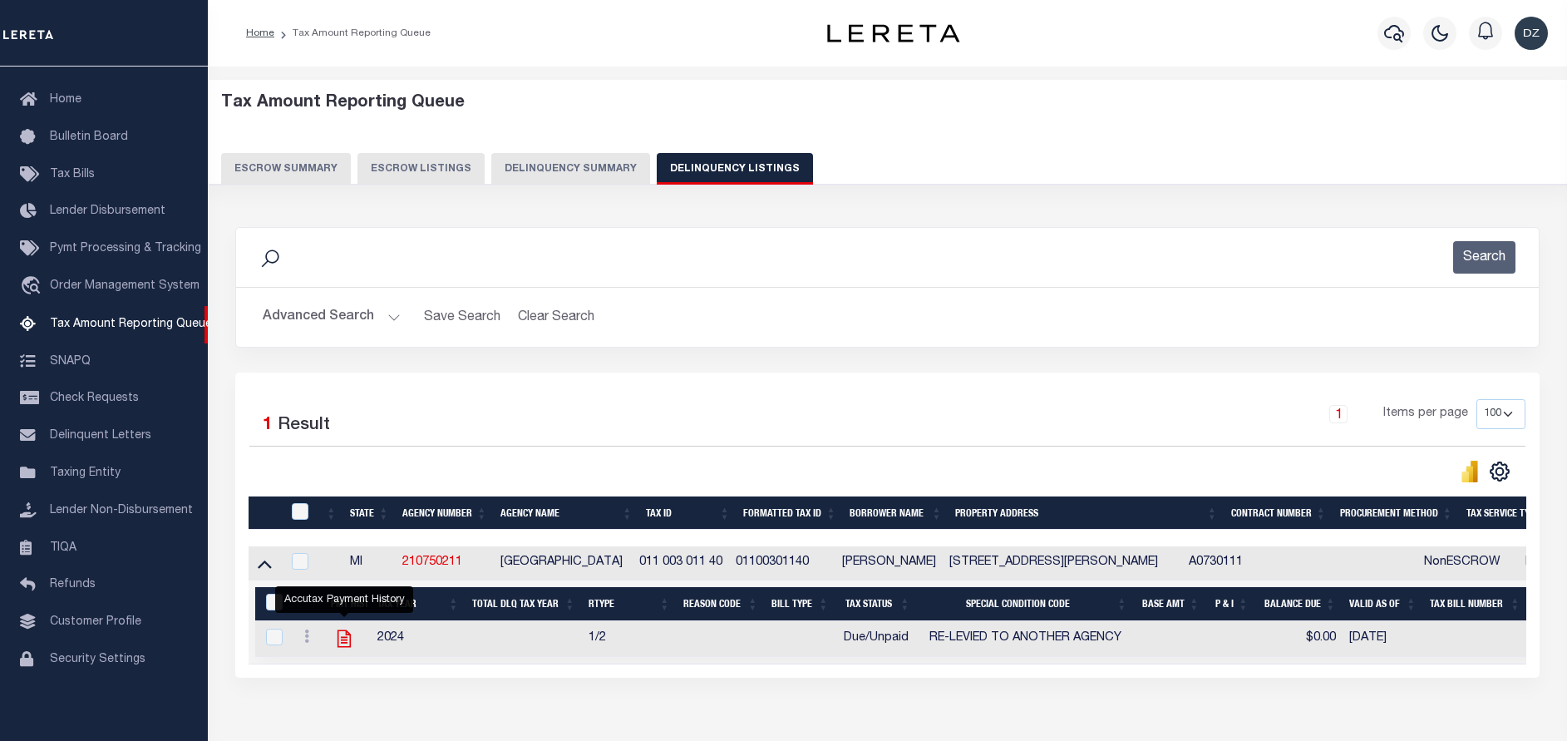
click at [352, 643] on icon "" at bounding box center [344, 639] width 22 height 22
checkbox input "true"
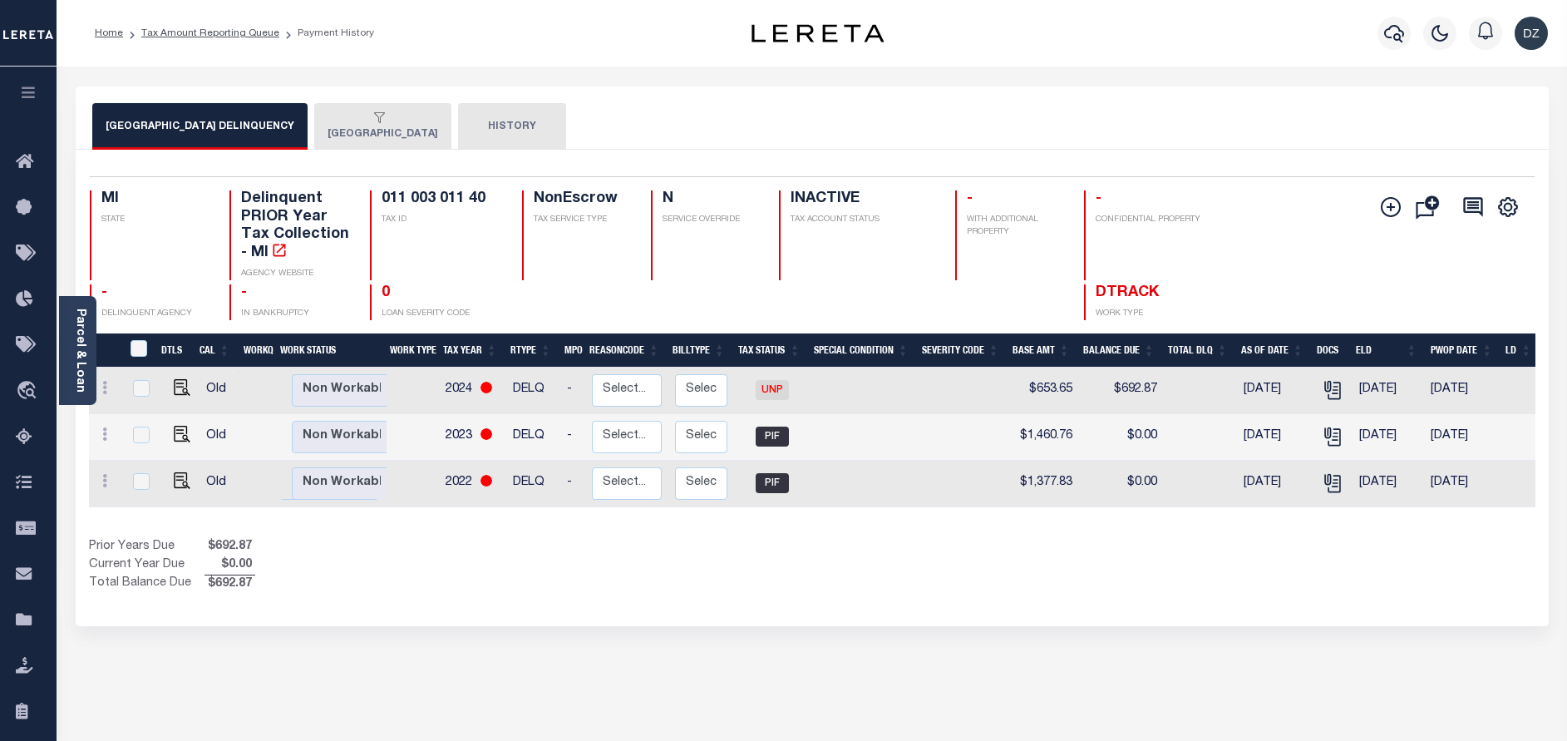
click at [401, 124] on div "button" at bounding box center [379, 118] width 104 height 15
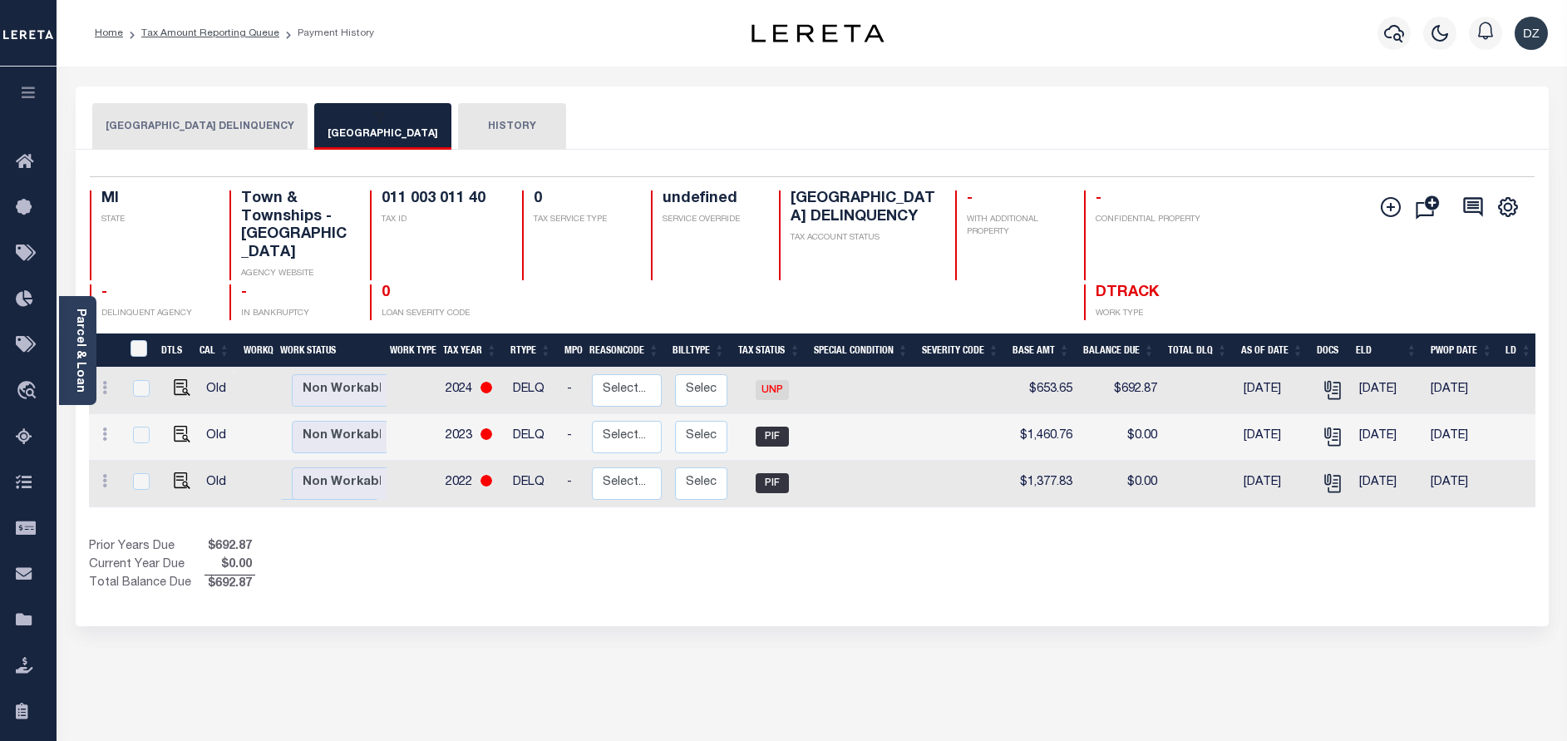
click at [239, 136] on button "[GEOGRAPHIC_DATA] DELINQUENCY" at bounding box center [199, 126] width 215 height 47
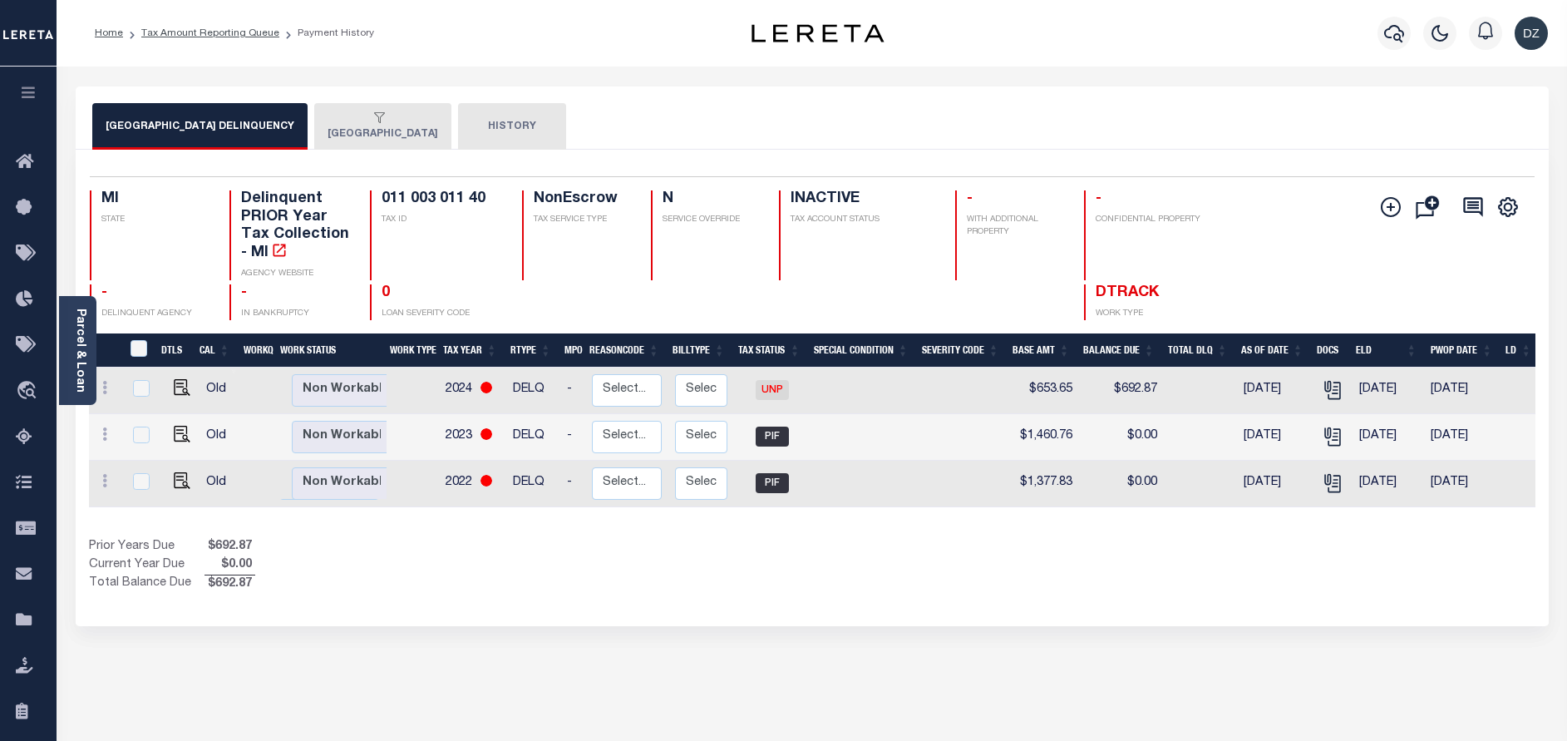
click at [357, 134] on button "[GEOGRAPHIC_DATA]" at bounding box center [382, 126] width 137 height 47
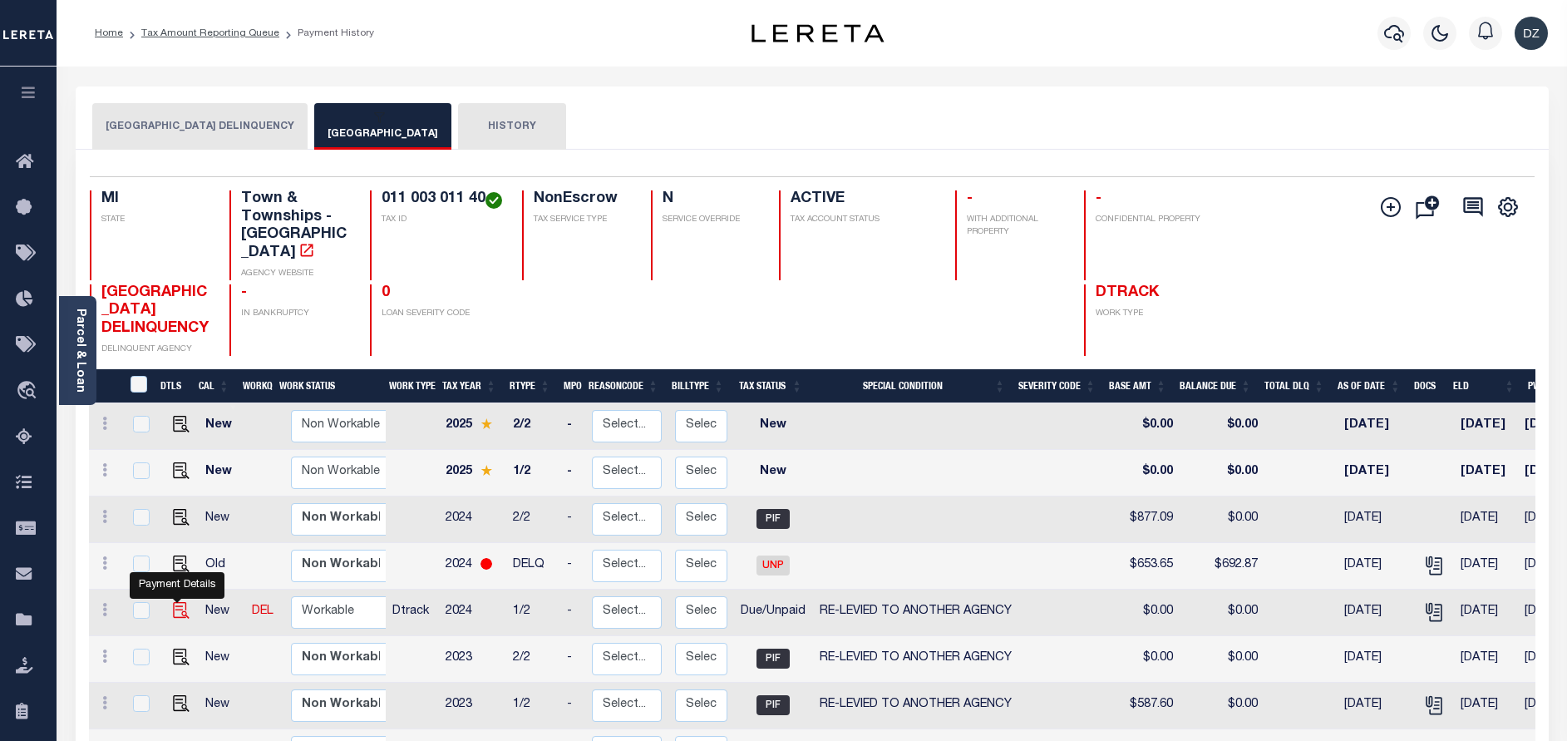
click at [173, 610] on img "" at bounding box center [181, 610] width 17 height 17
checkbox input "true"
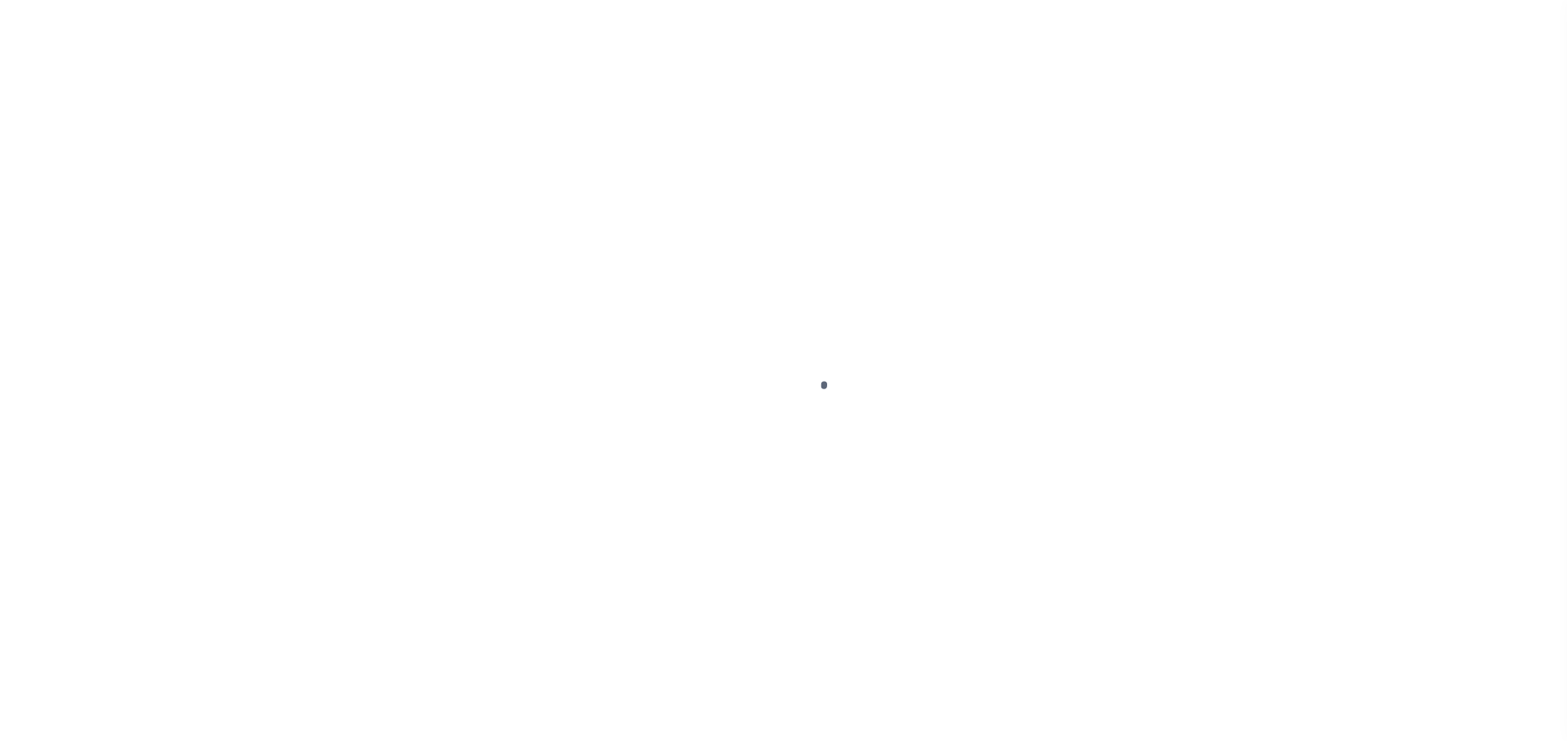
select select "DUE"
select select "31"
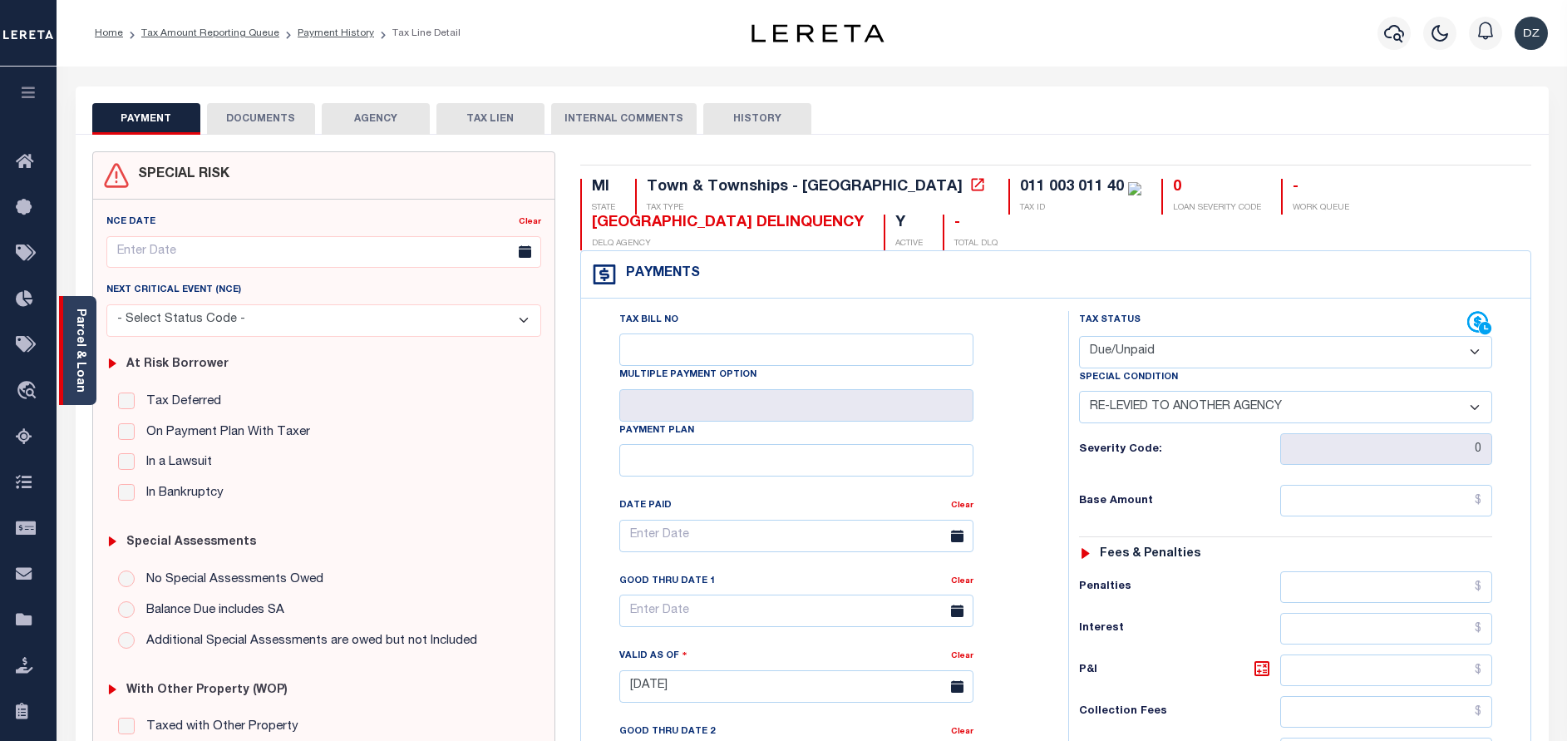
click at [74, 347] on link "Parcel & Loan" at bounding box center [80, 350] width 12 height 84
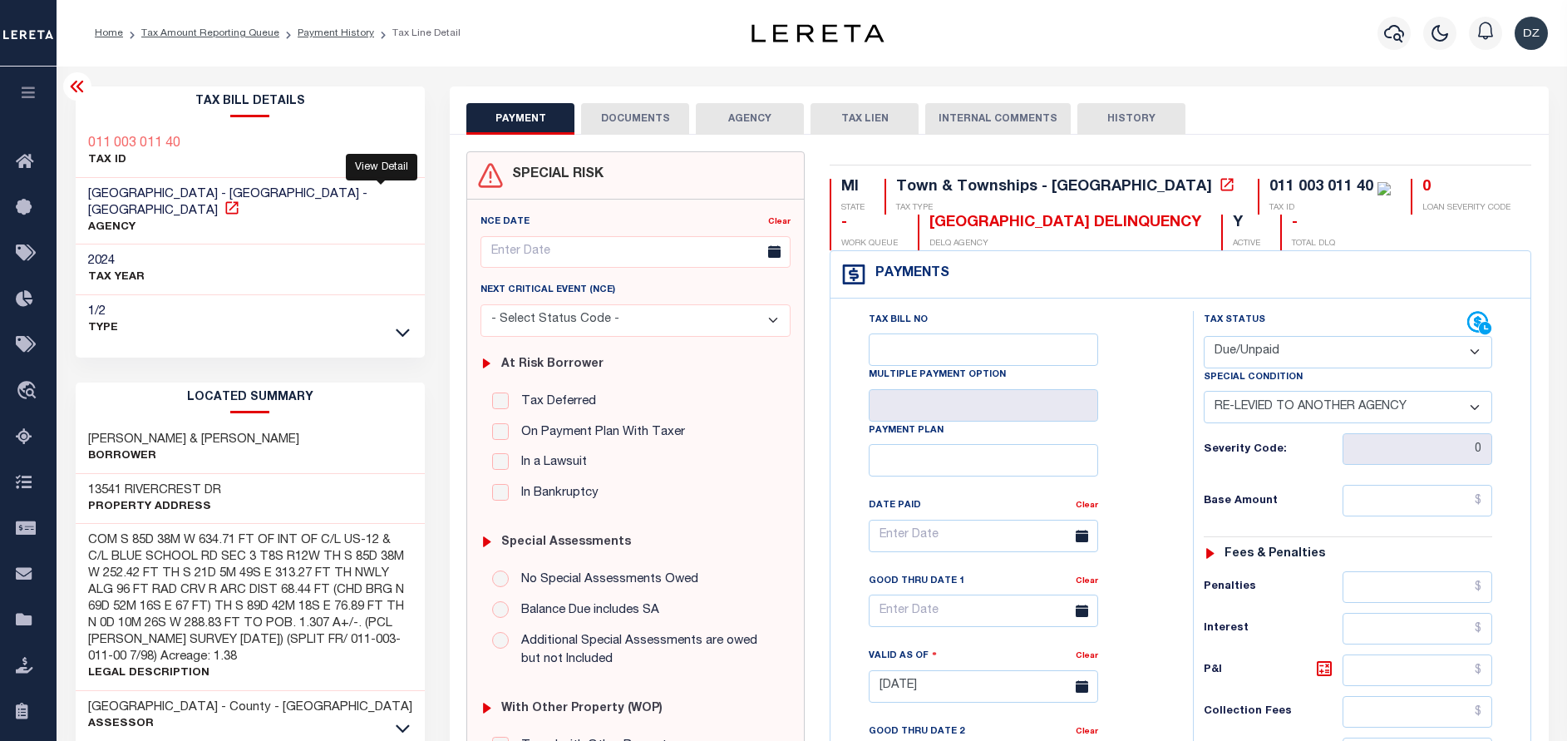
click at [240, 199] on icon at bounding box center [232, 207] width 17 height 17
drag, startPoint x: 844, startPoint y: 221, endPoint x: 922, endPoint y: 219, distance: 77.3
click at [929, 219] on div "[GEOGRAPHIC_DATA] DELINQUENCY" at bounding box center [1065, 223] width 272 height 18
copy div "ST [PERSON_NAME]"
drag, startPoint x: 1227, startPoint y: 185, endPoint x: 1114, endPoint y: 185, distance: 113.0
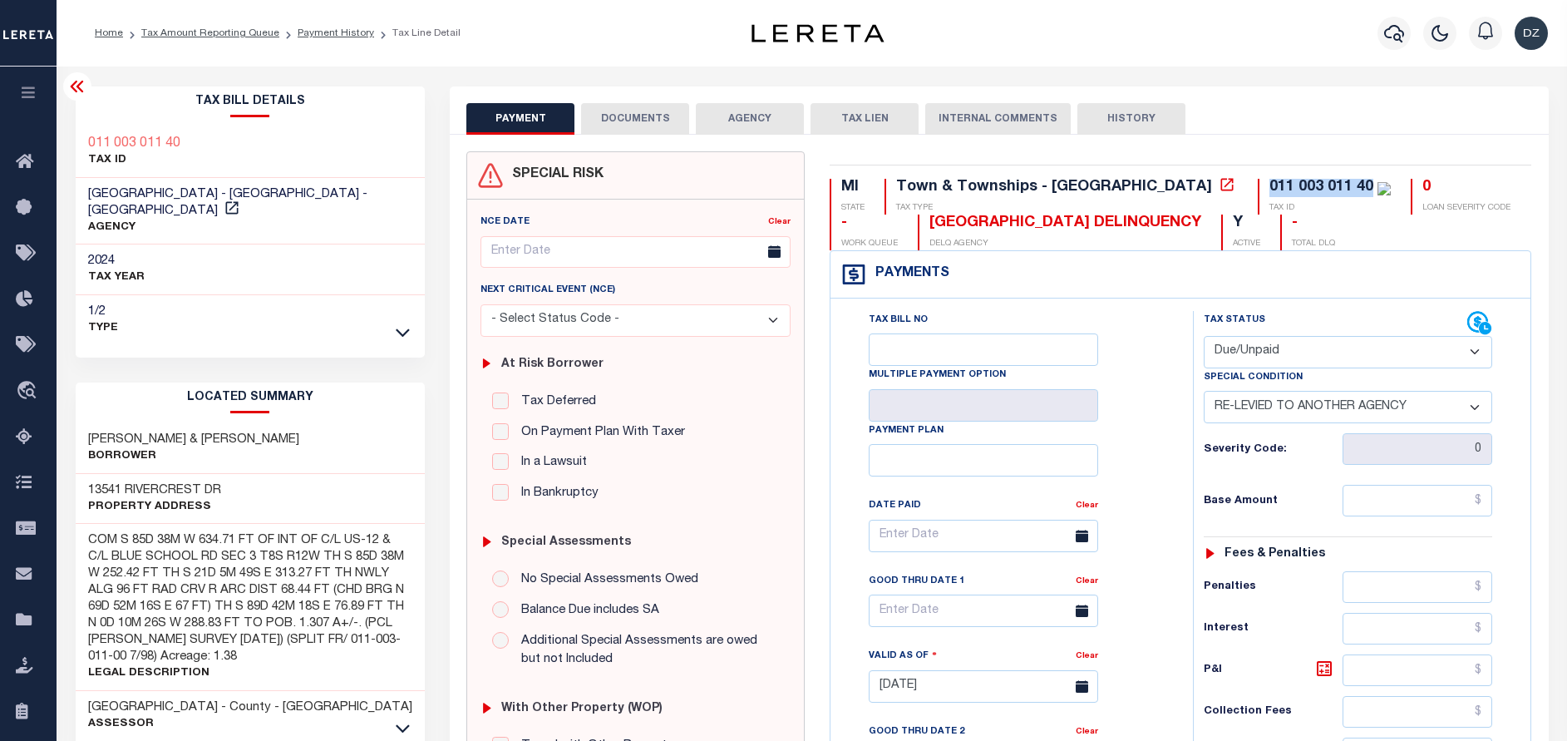
click at [1258, 185] on div "011 003 011 40 TAX ID" at bounding box center [1324, 197] width 133 height 36
copy div "011 003 011 40"
click at [1430, 504] on input "text" at bounding box center [1417, 501] width 150 height 32
paste input "672.15"
type input "$672.15"
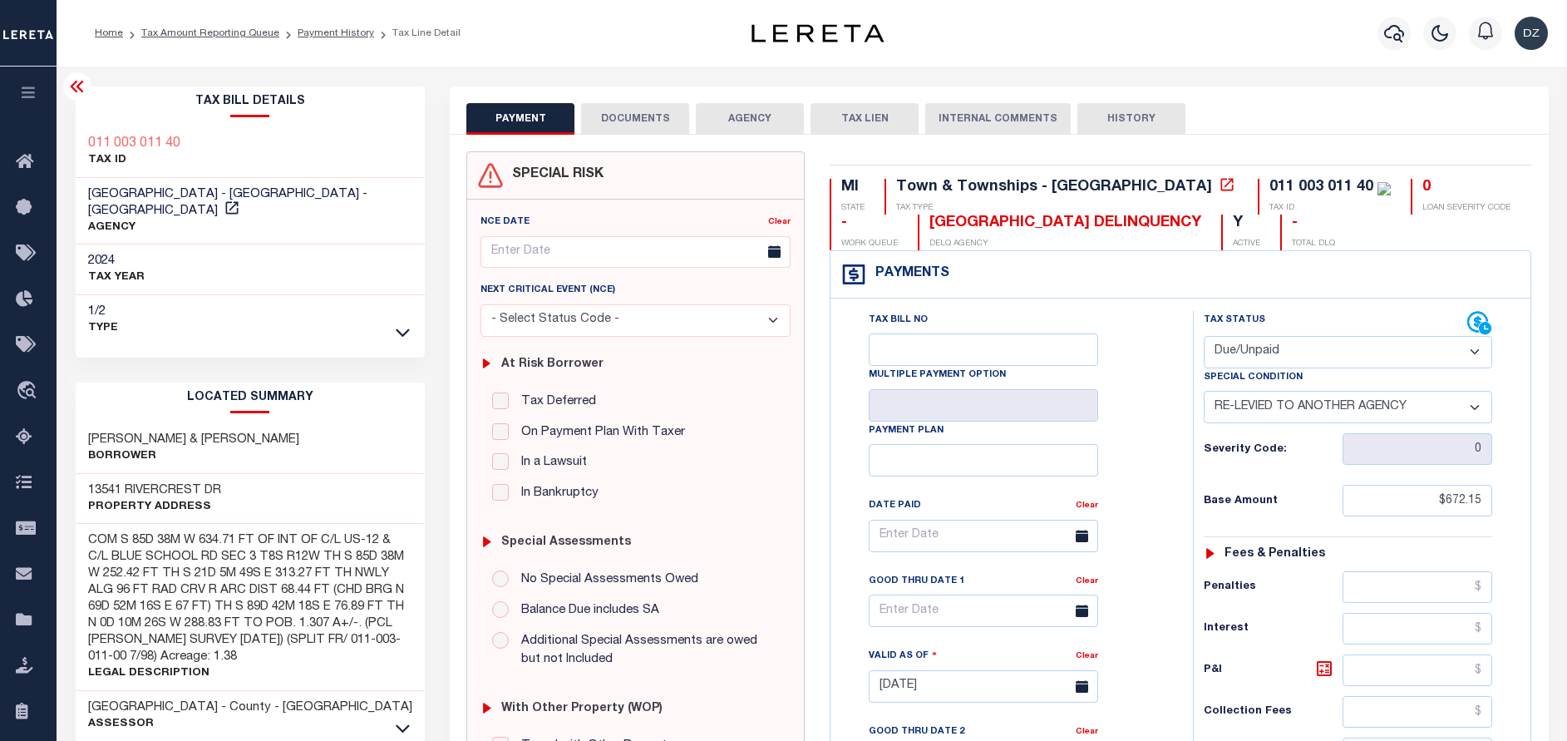
type input "[DATE]"
click at [1269, 357] on select "- Select Status Code - Open Due/Unpaid Paid Incomplete No Tax Due Internal Refu…" at bounding box center [1348, 352] width 288 height 32
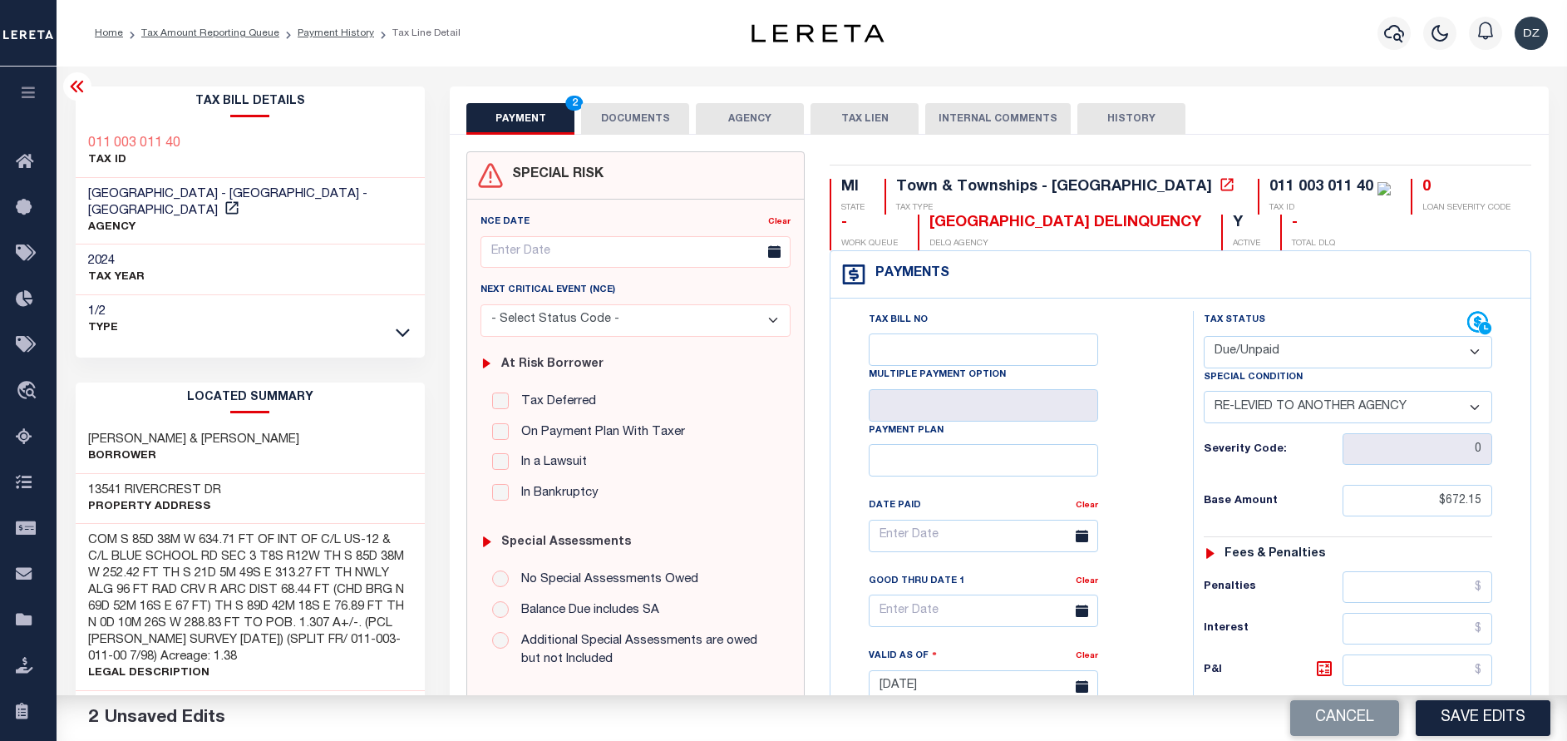
select select "PYD"
click at [1204, 337] on select "- Select Status Code - Open Due/Unpaid Paid Incomplete No Tax Due Internal Refu…" at bounding box center [1348, 352] width 288 height 32
select select "0"
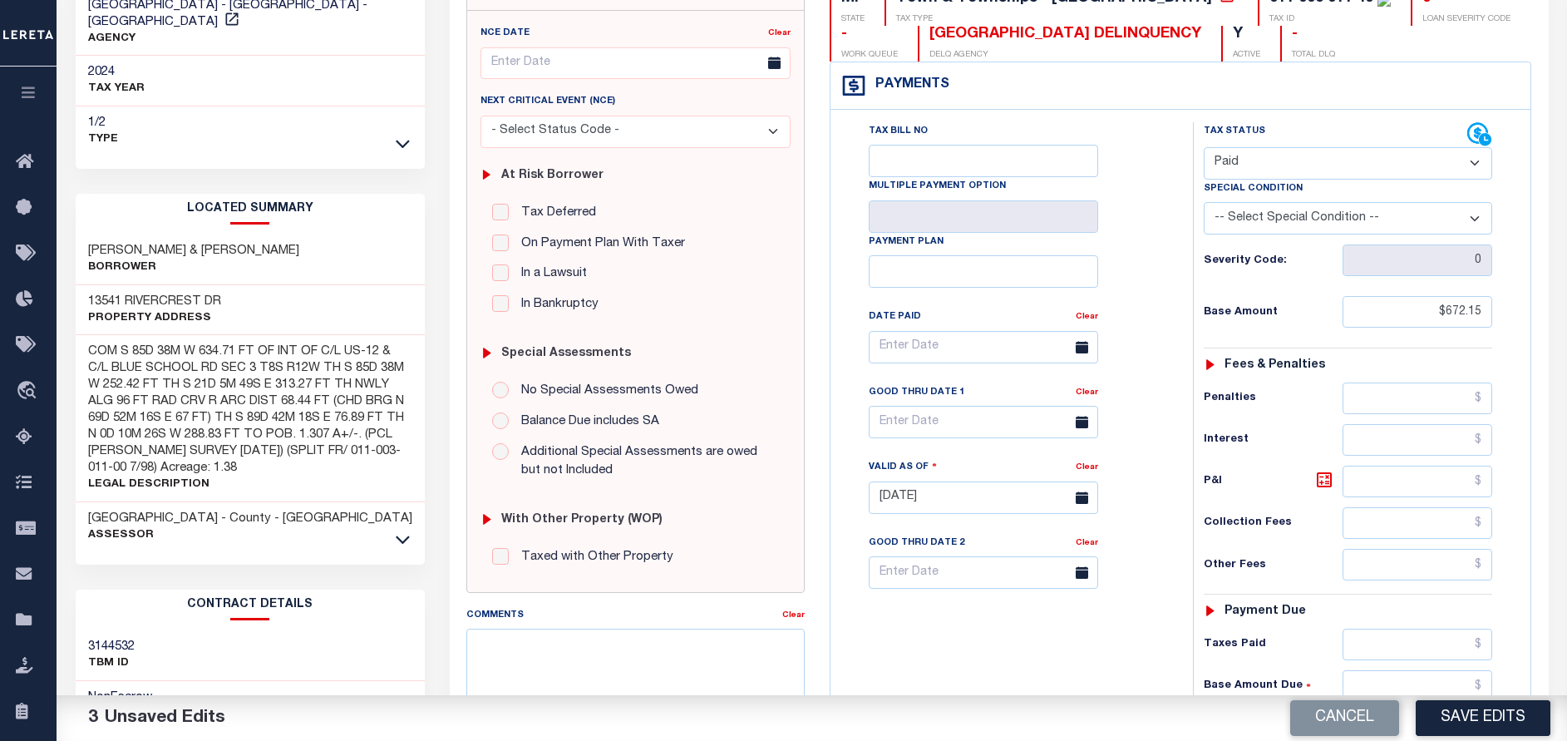
scroll to position [249, 0]
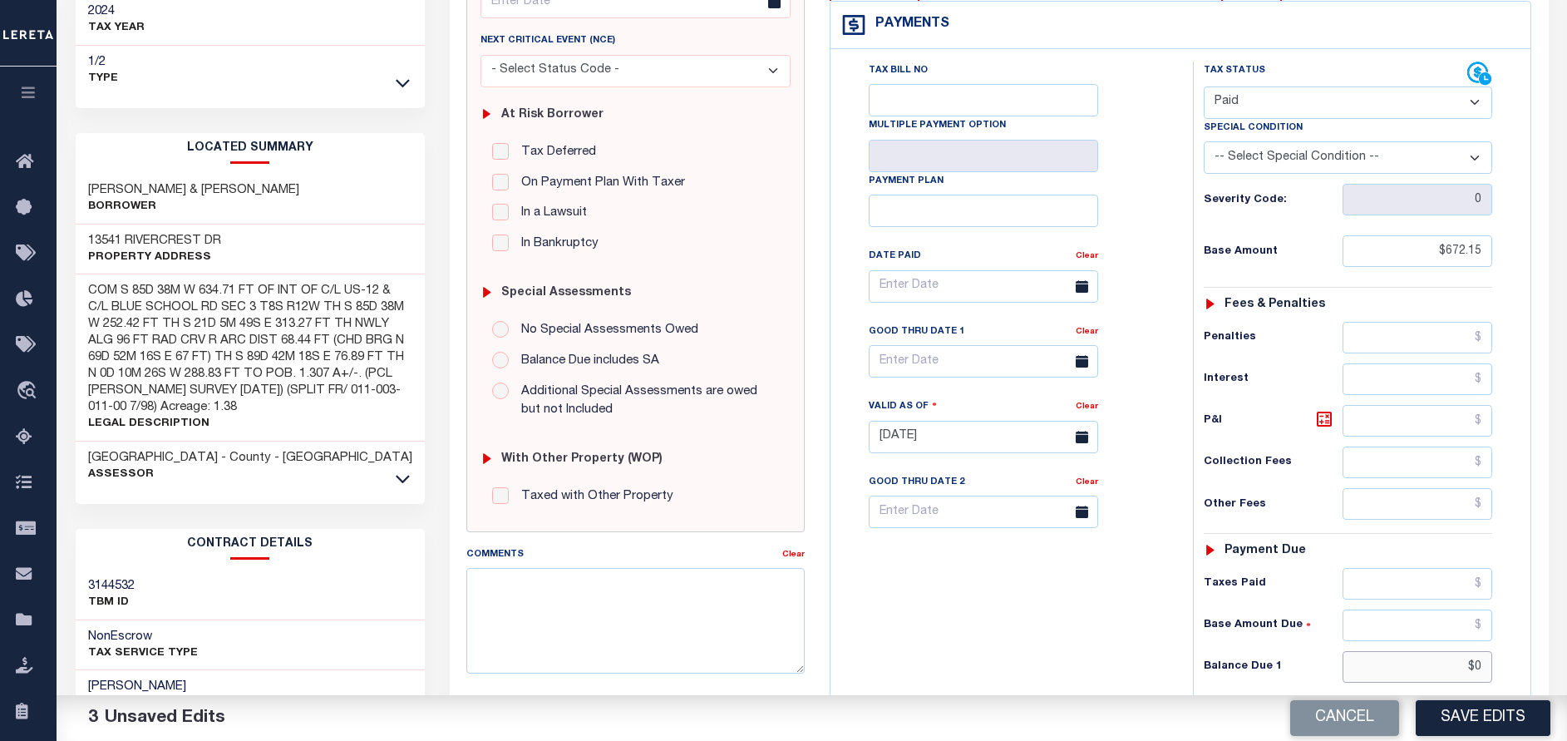
click at [1478, 671] on input "$0" at bounding box center [1417, 667] width 150 height 32
type input "$0.00"
click at [1454, 249] on input "$672.15" at bounding box center [1417, 251] width 150 height 32
paste input "16.6"
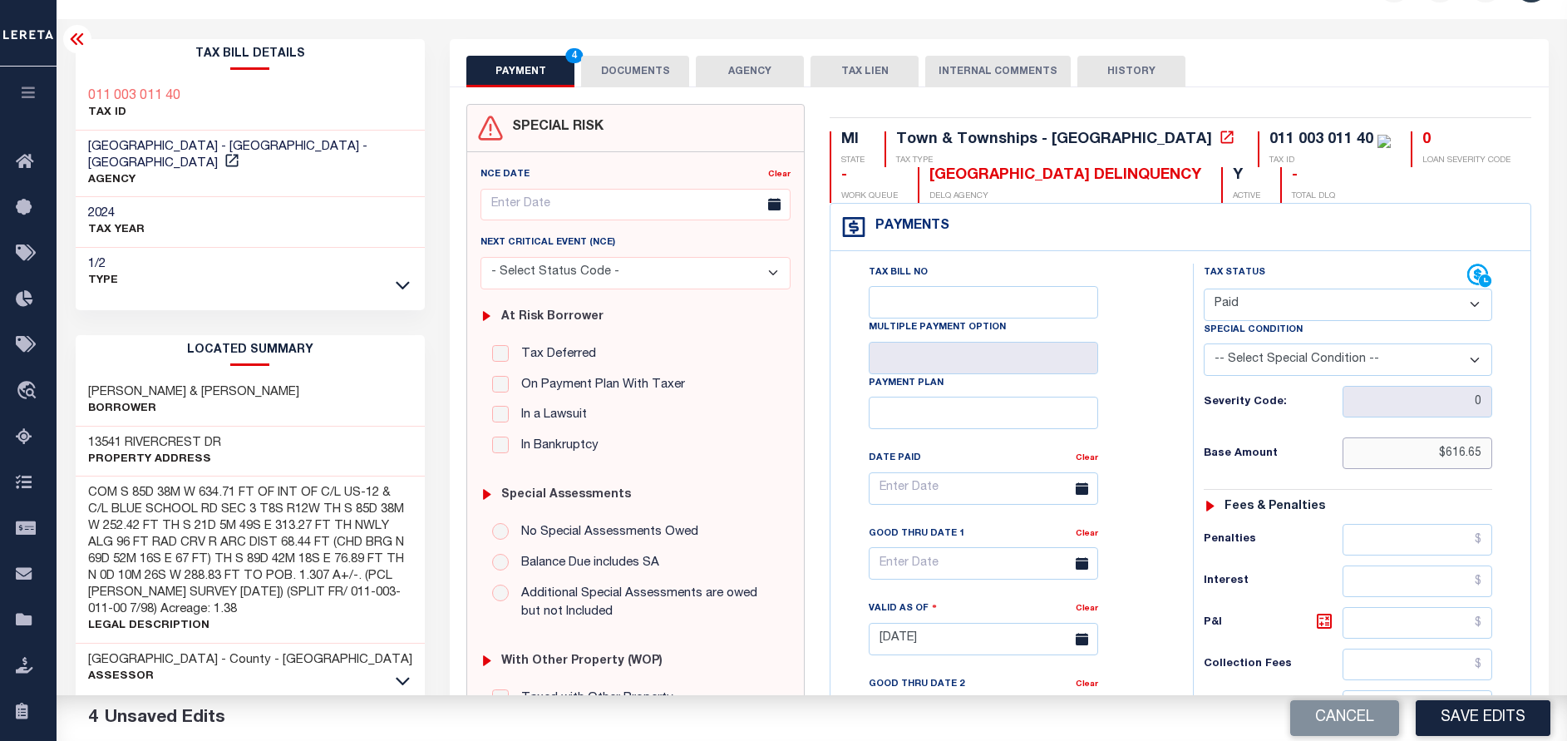
scroll to position [0, 0]
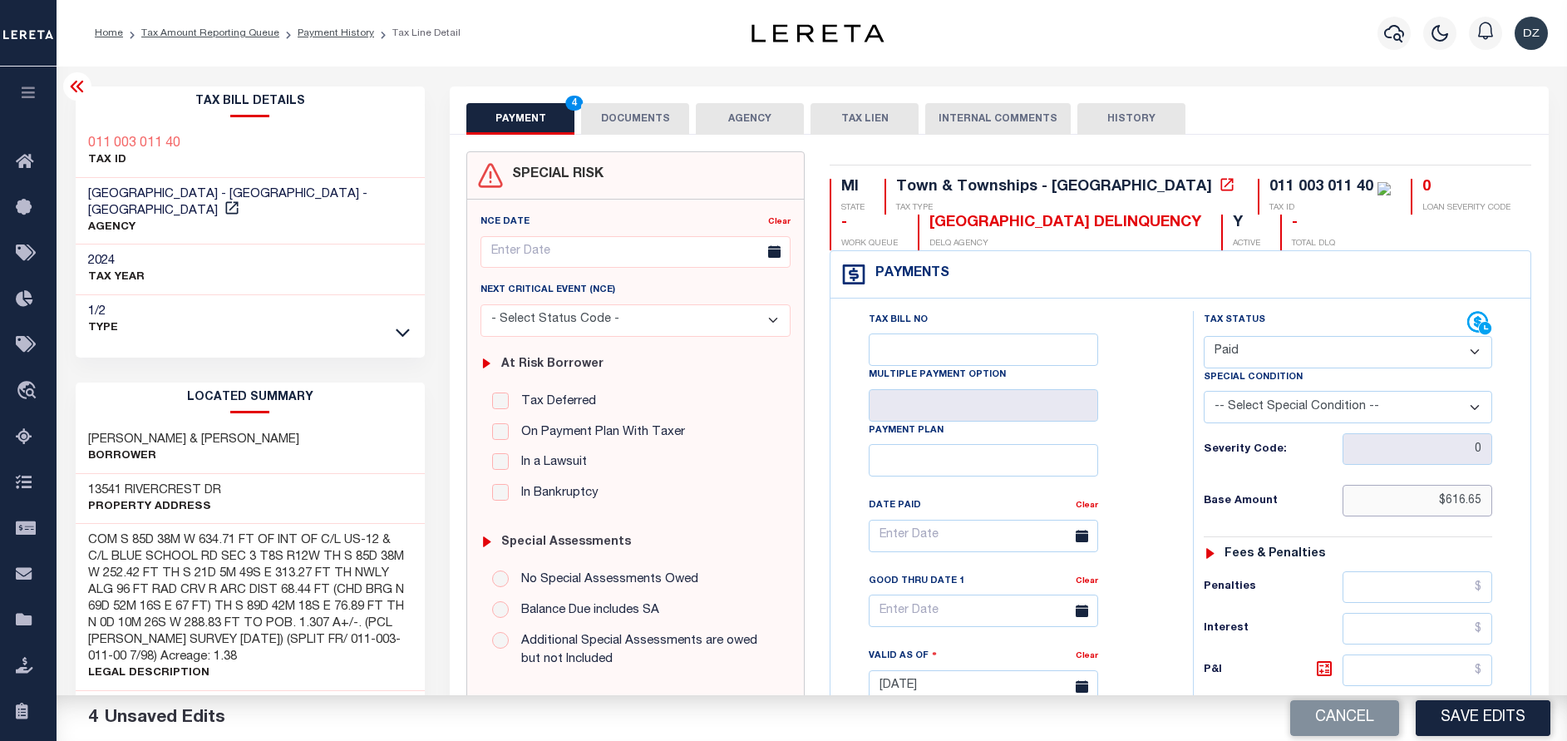
type input "$616.65"
click at [637, 124] on button "DOCUMENTS" at bounding box center [635, 119] width 108 height 32
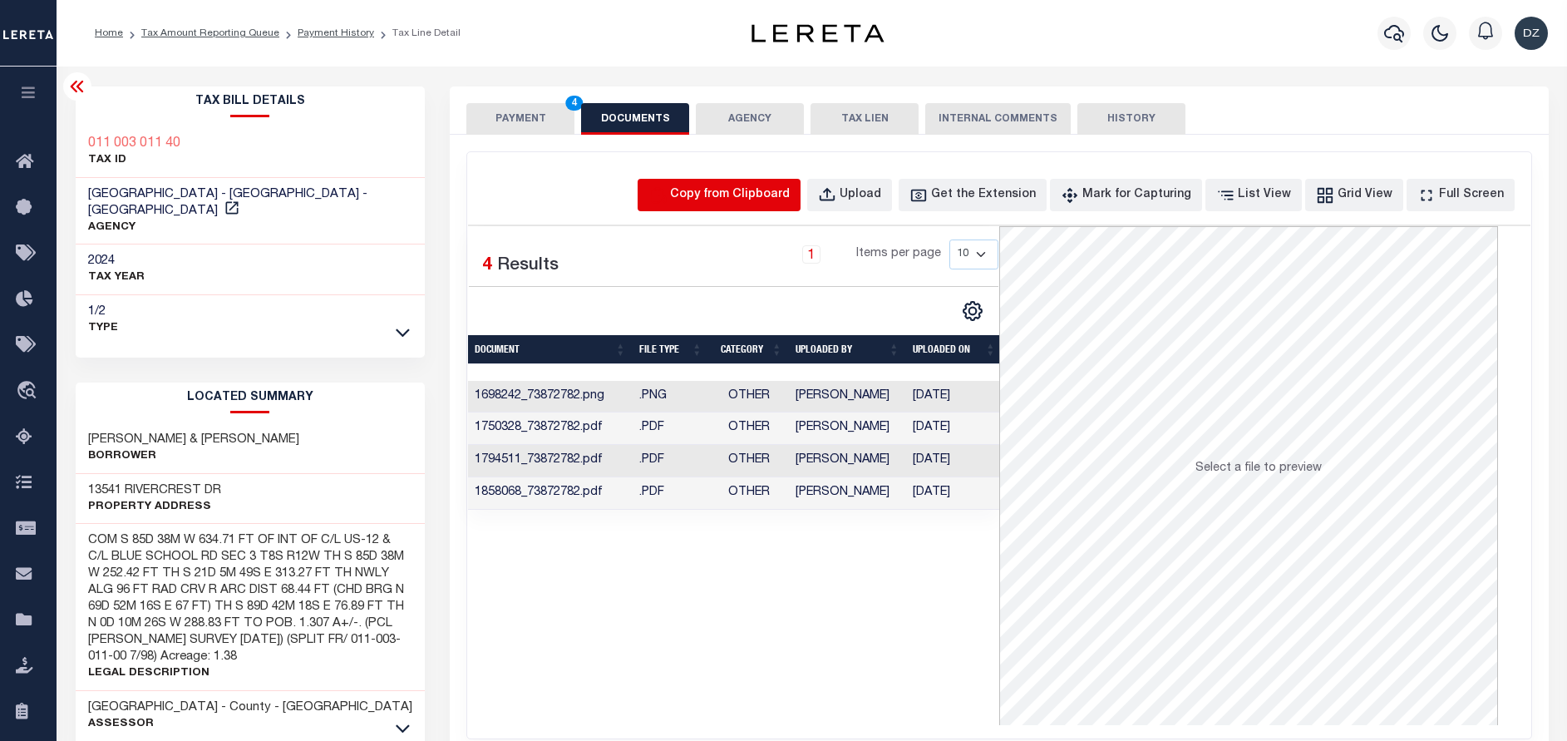
click at [667, 186] on icon "button" at bounding box center [657, 195] width 18 height 18
select select "POP"
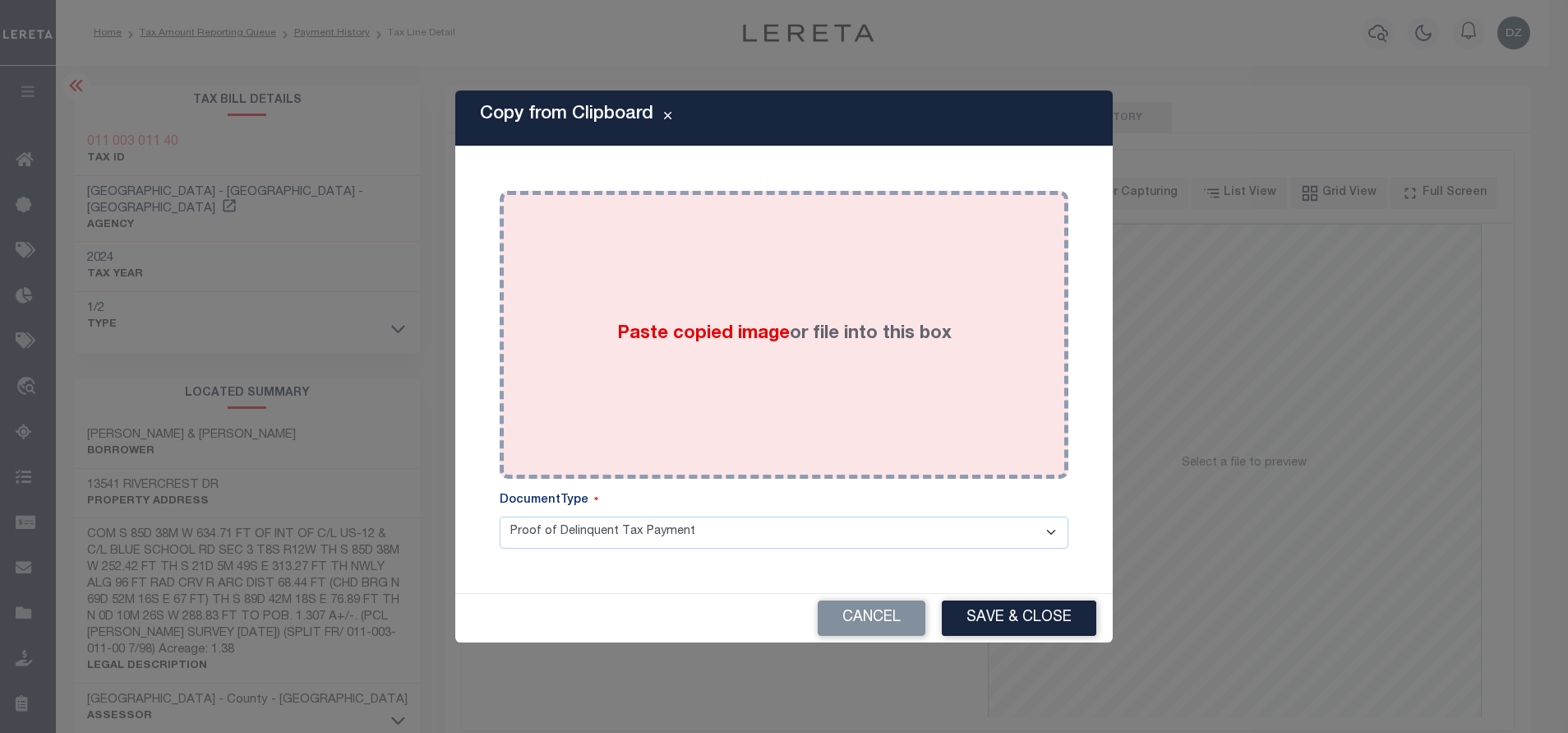
click at [721, 365] on div "Paste copied image or file into this box" at bounding box center [784, 334] width 544 height 263
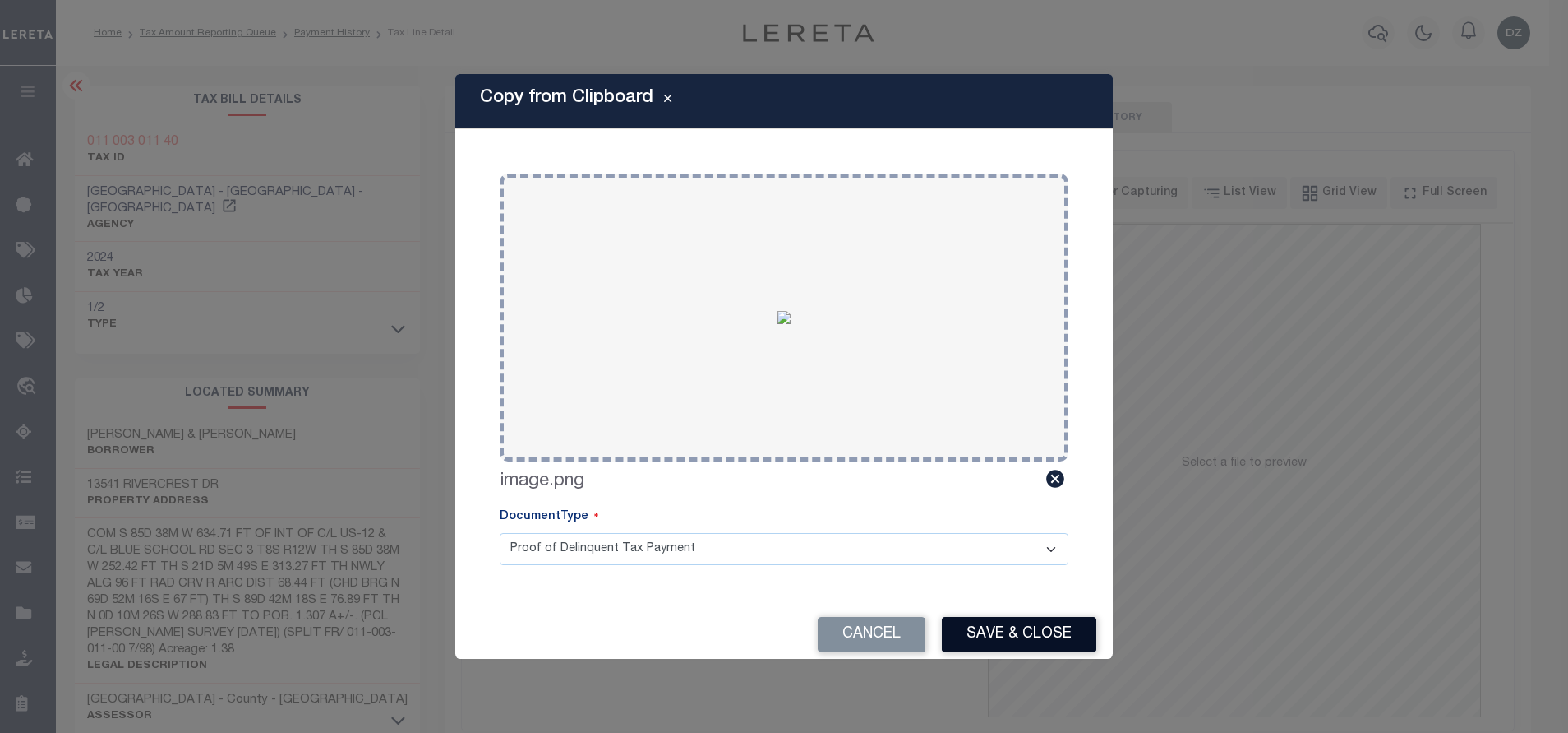
click at [1018, 626] on button "Save & Close" at bounding box center [1019, 634] width 154 height 36
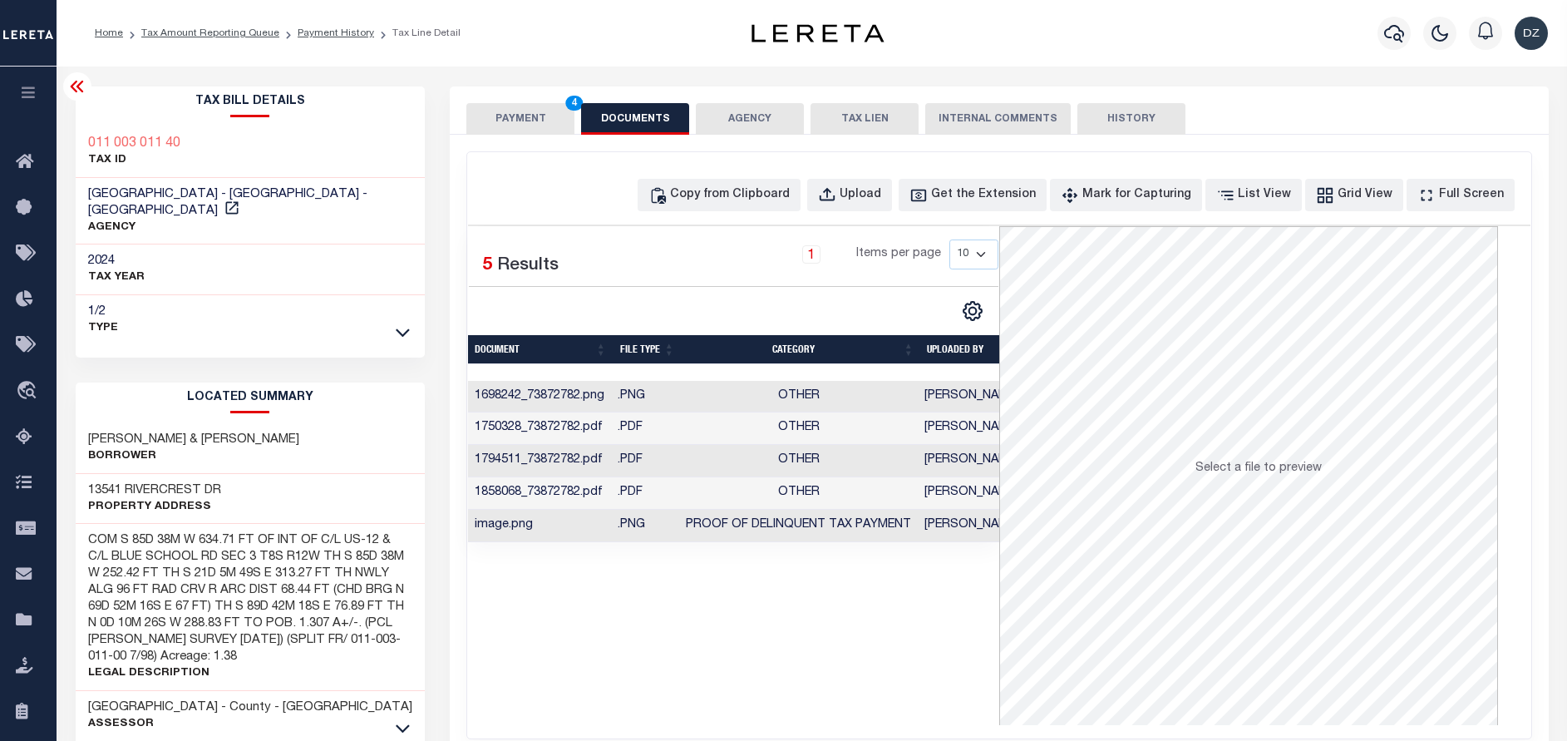
click at [497, 129] on button "PAYMENT 4" at bounding box center [520, 119] width 108 height 32
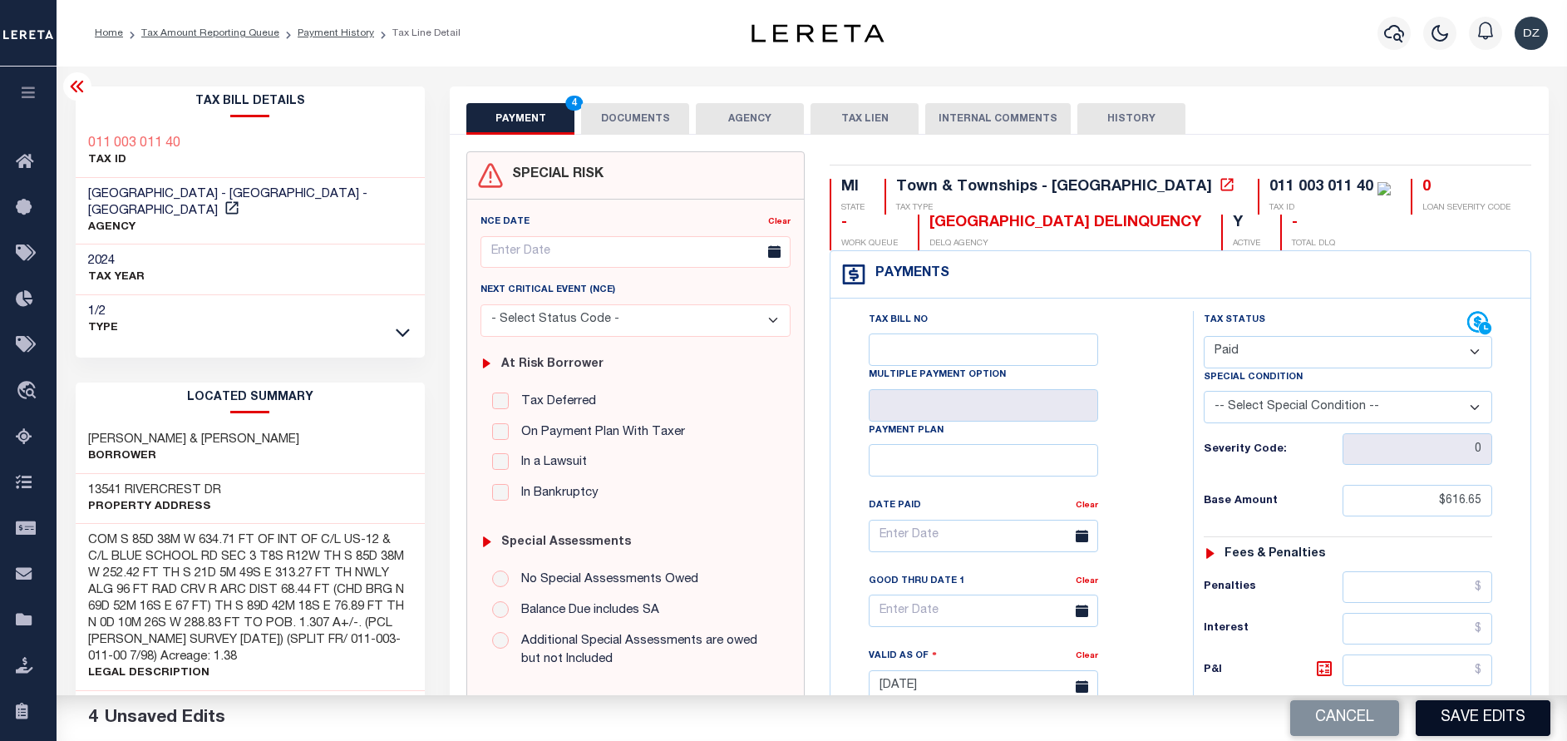
click at [1501, 722] on button "Save Edits" at bounding box center [1482, 718] width 135 height 36
checkbox input "false"
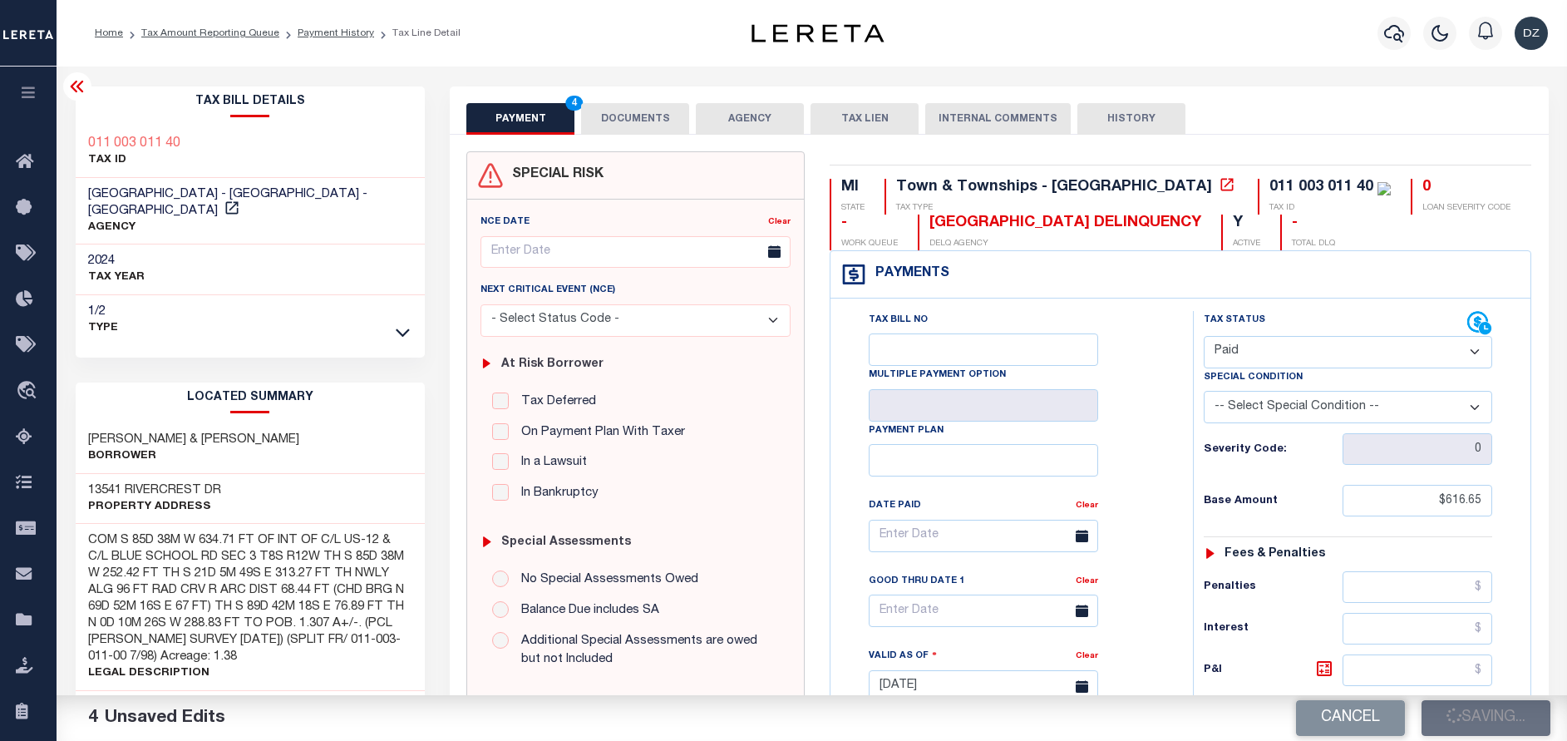
type input "$616.65"
type input "$0"
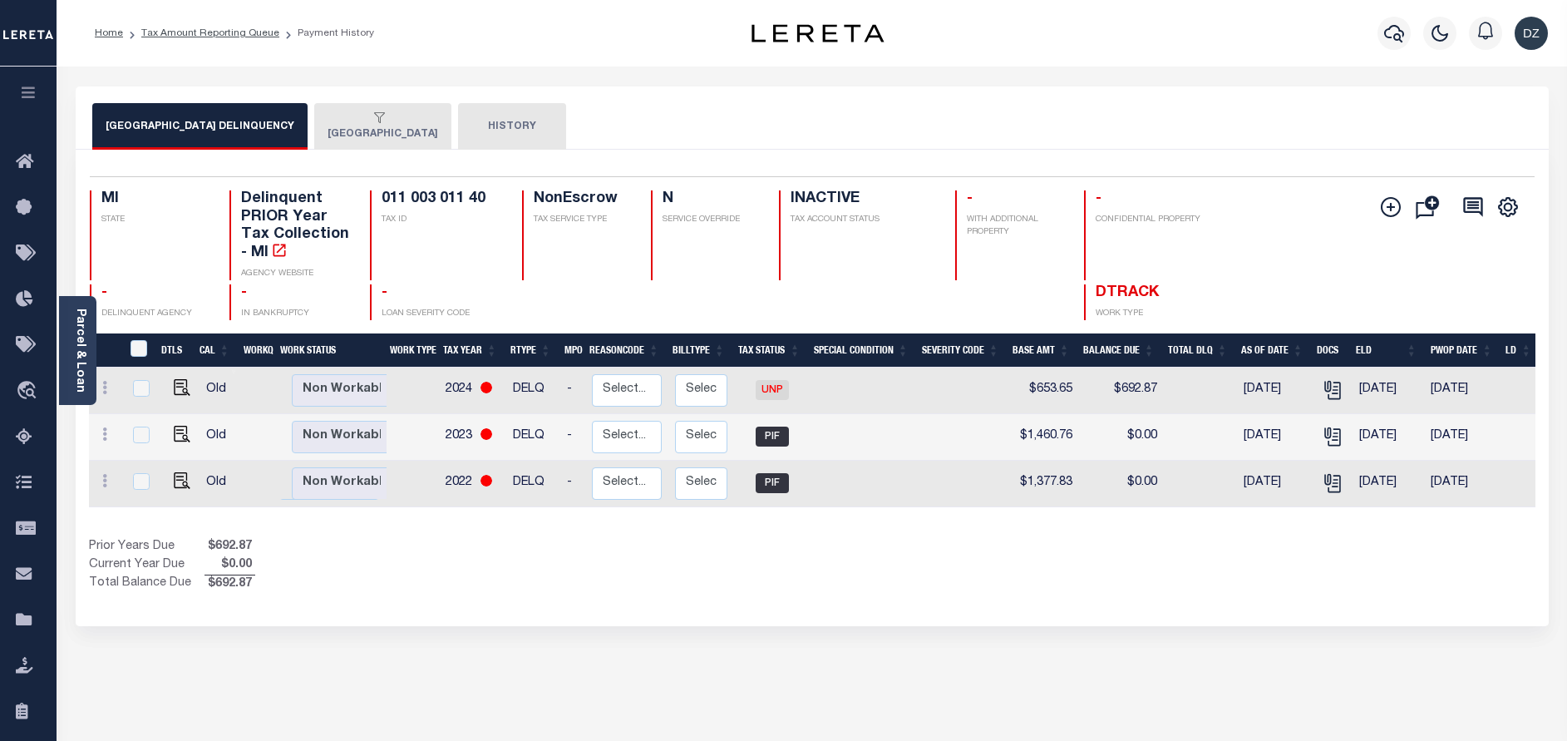
click at [366, 135] on button "[GEOGRAPHIC_DATA]" at bounding box center [382, 126] width 137 height 47
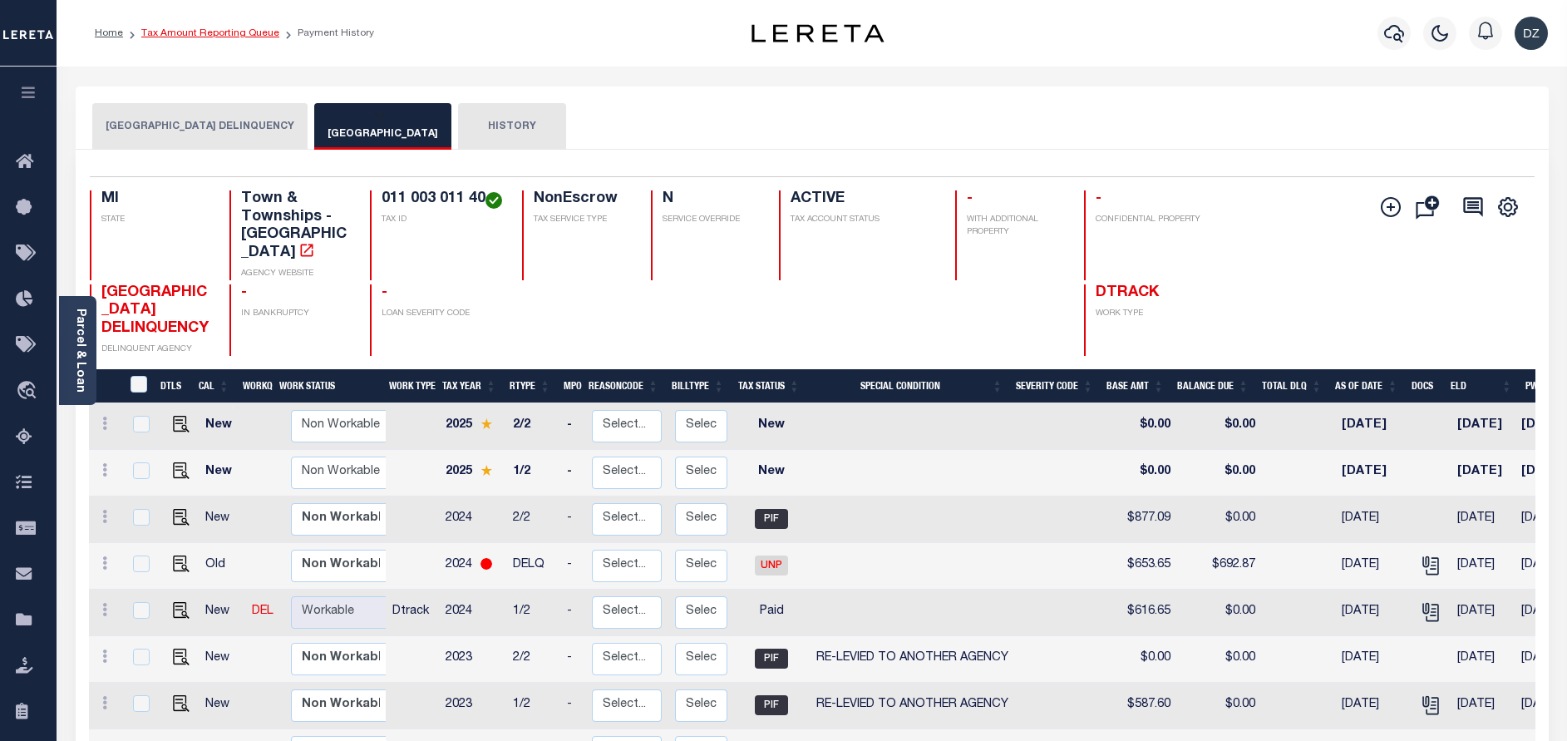
click at [246, 32] on link "Tax Amount Reporting Queue" at bounding box center [210, 33] width 138 height 10
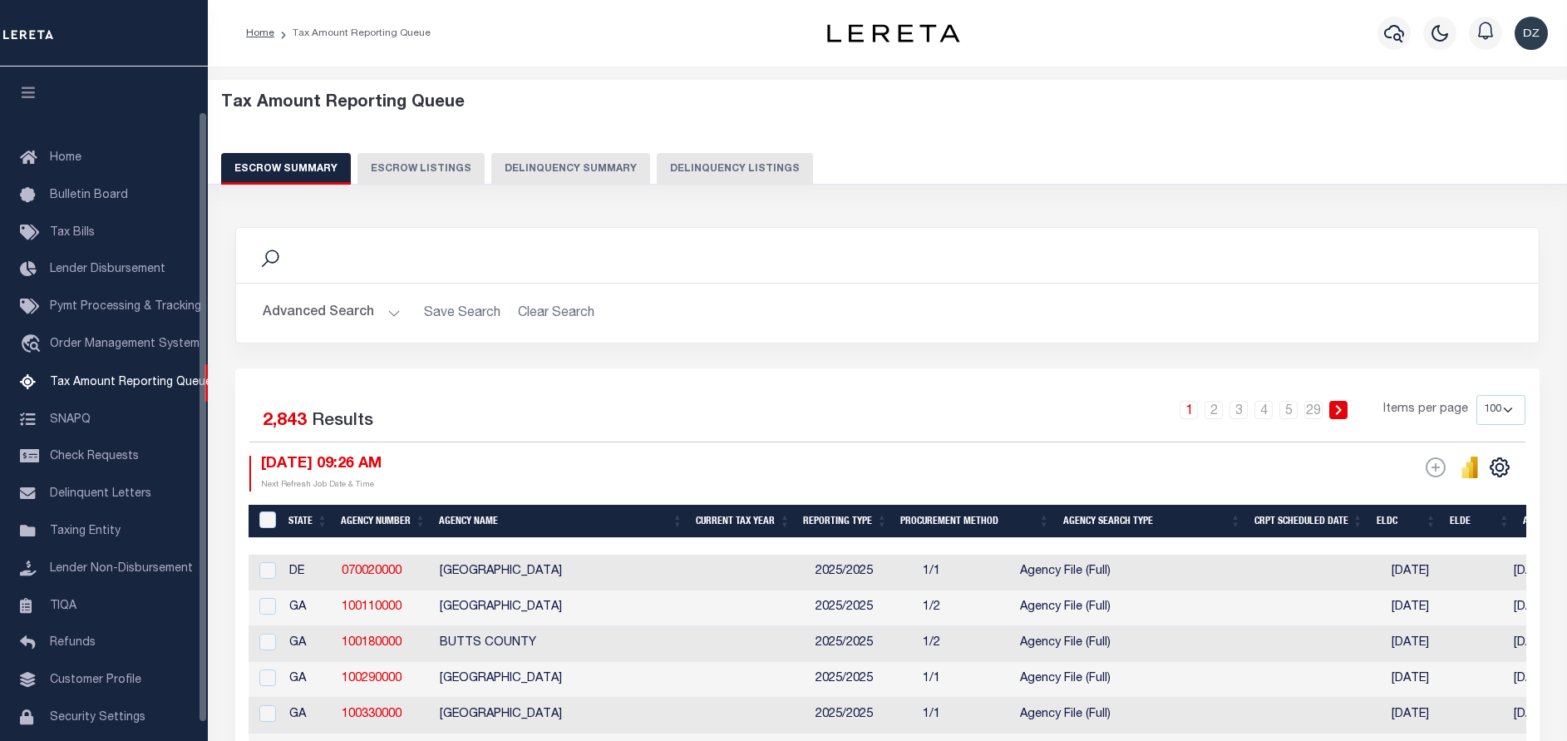
click at [715, 170] on button "Delinquency Listings" at bounding box center [735, 169] width 156 height 32
select select "100"
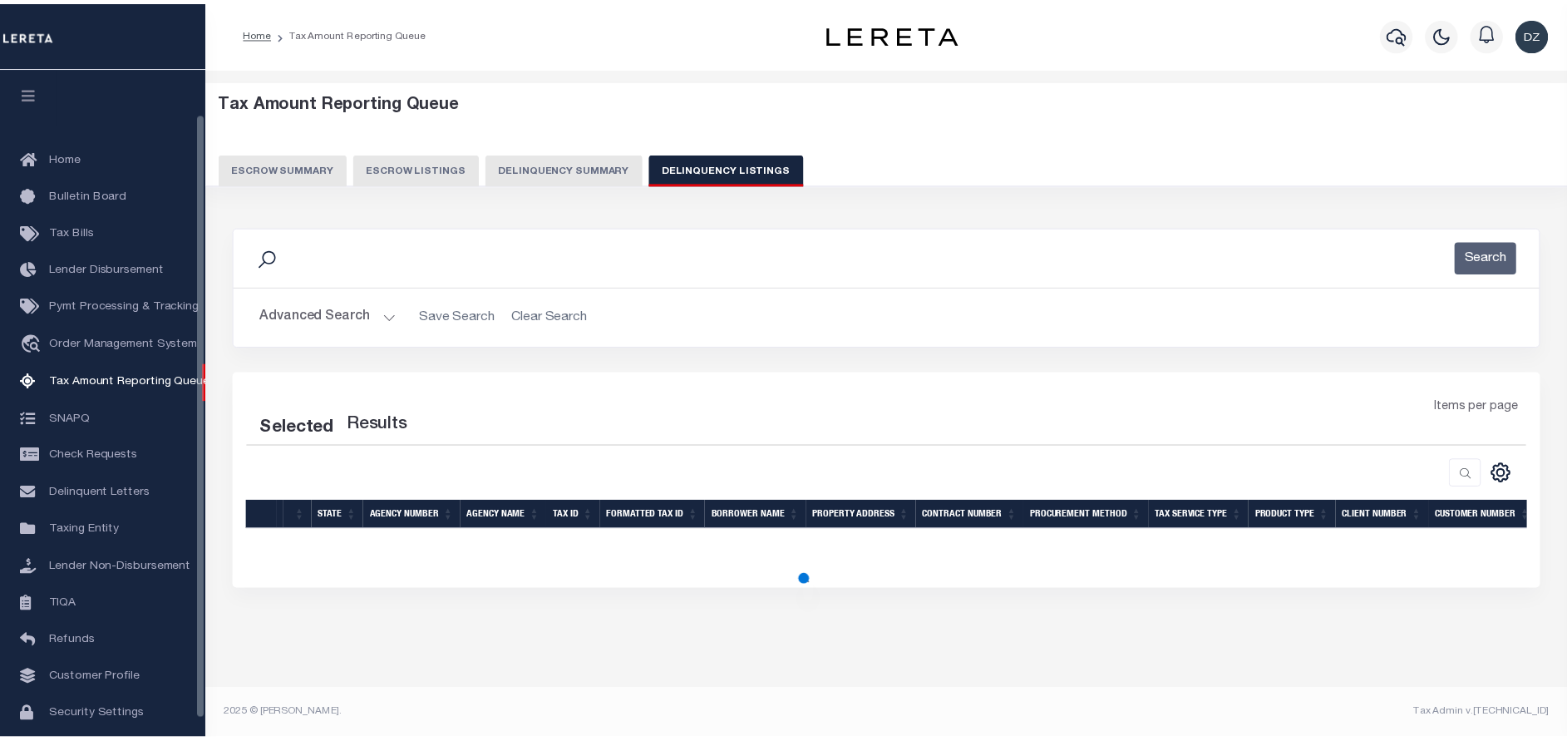
scroll to position [50, 0]
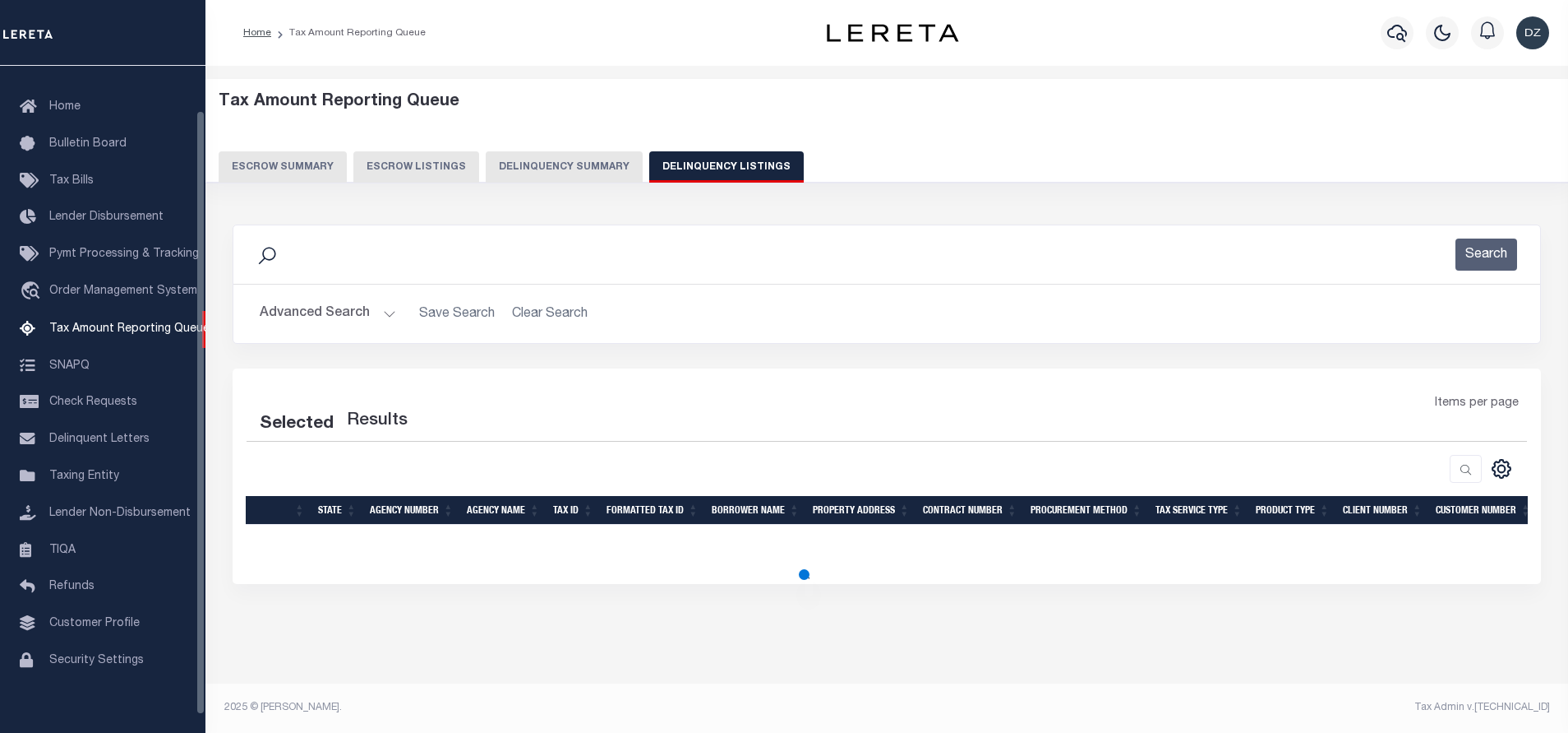
select select "100"
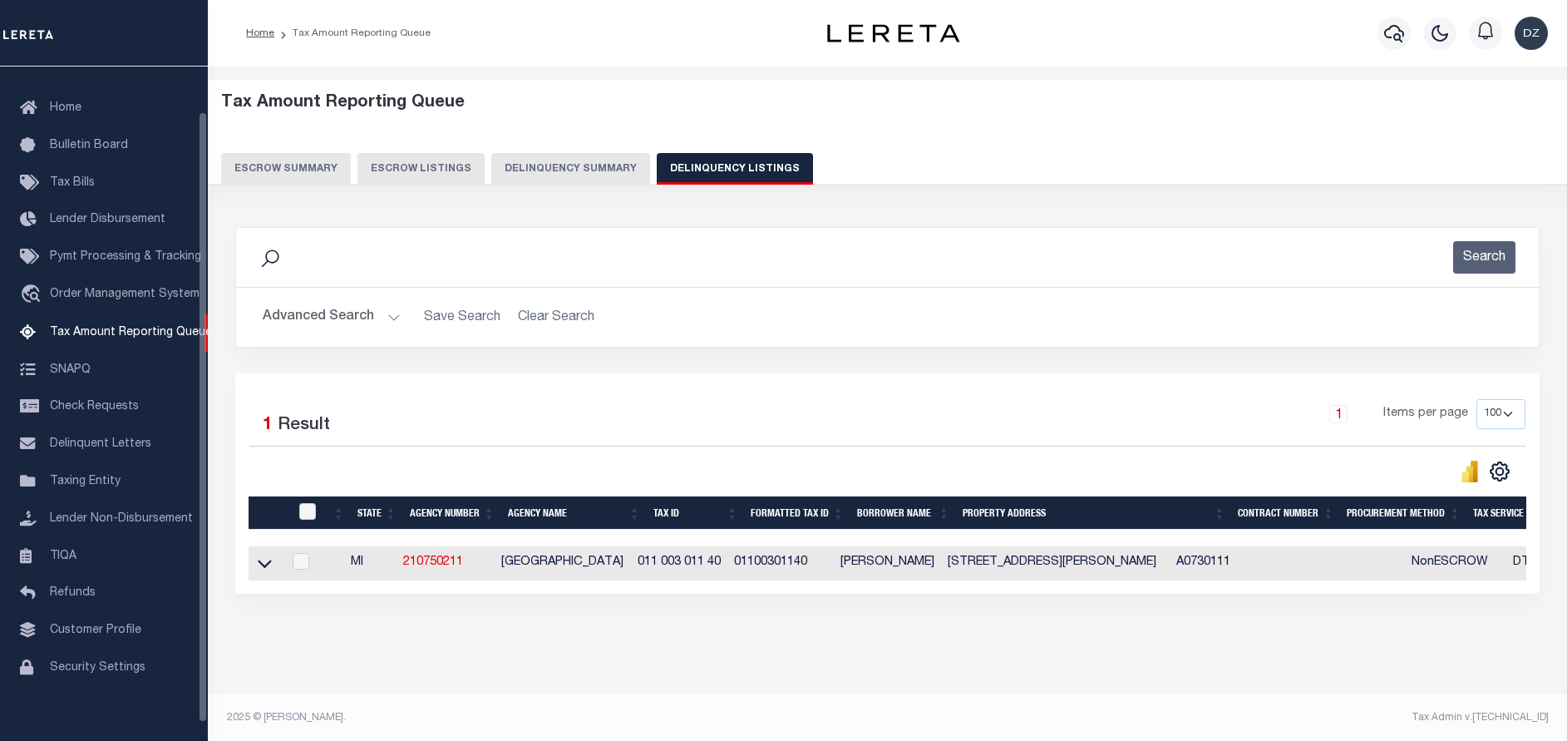
click at [305, 320] on button "Advanced Search" at bounding box center [332, 317] width 138 height 32
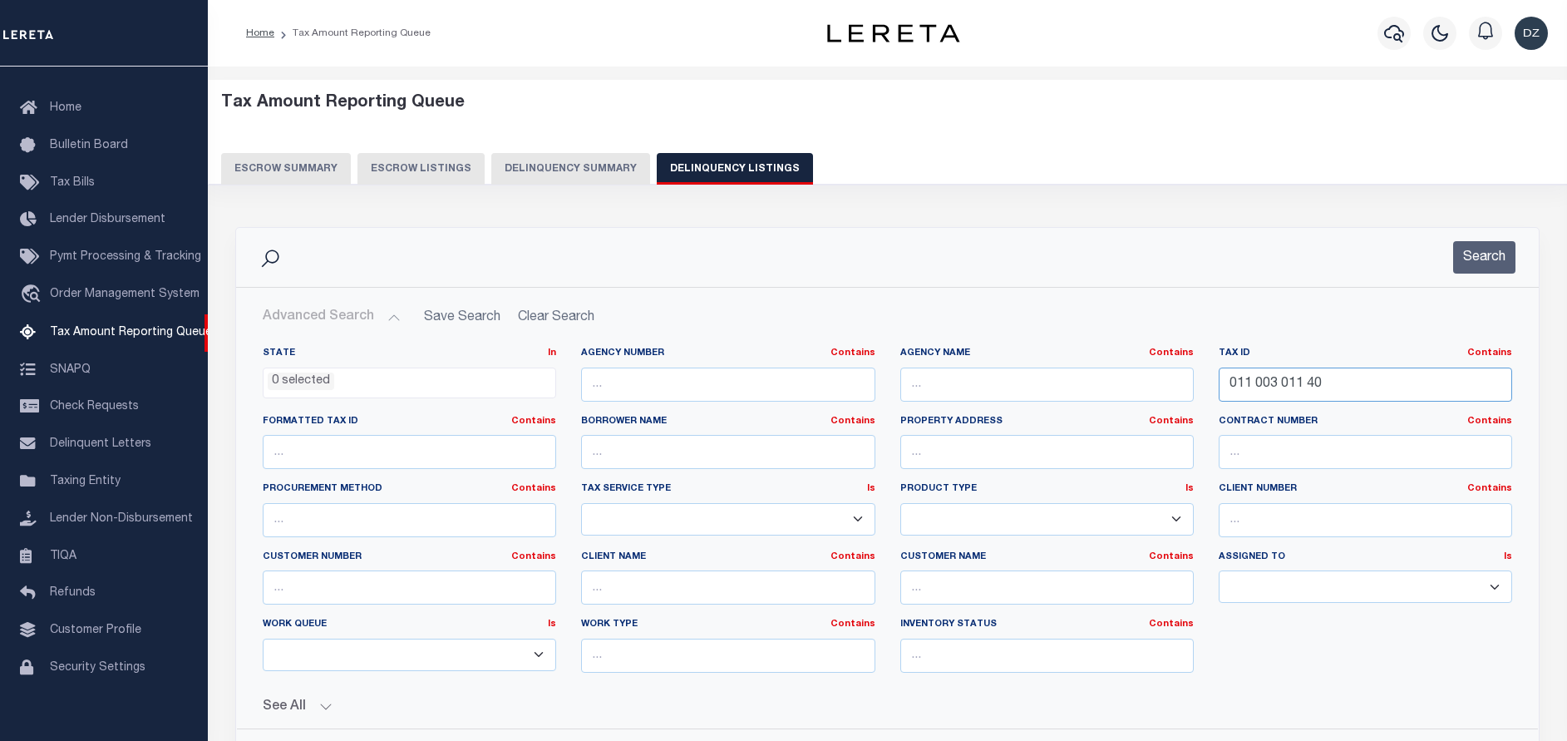
click at [1289, 384] on input "011 003 011 40" at bounding box center [1364, 384] width 293 height 34
paste input "24-205-361-0005-0"
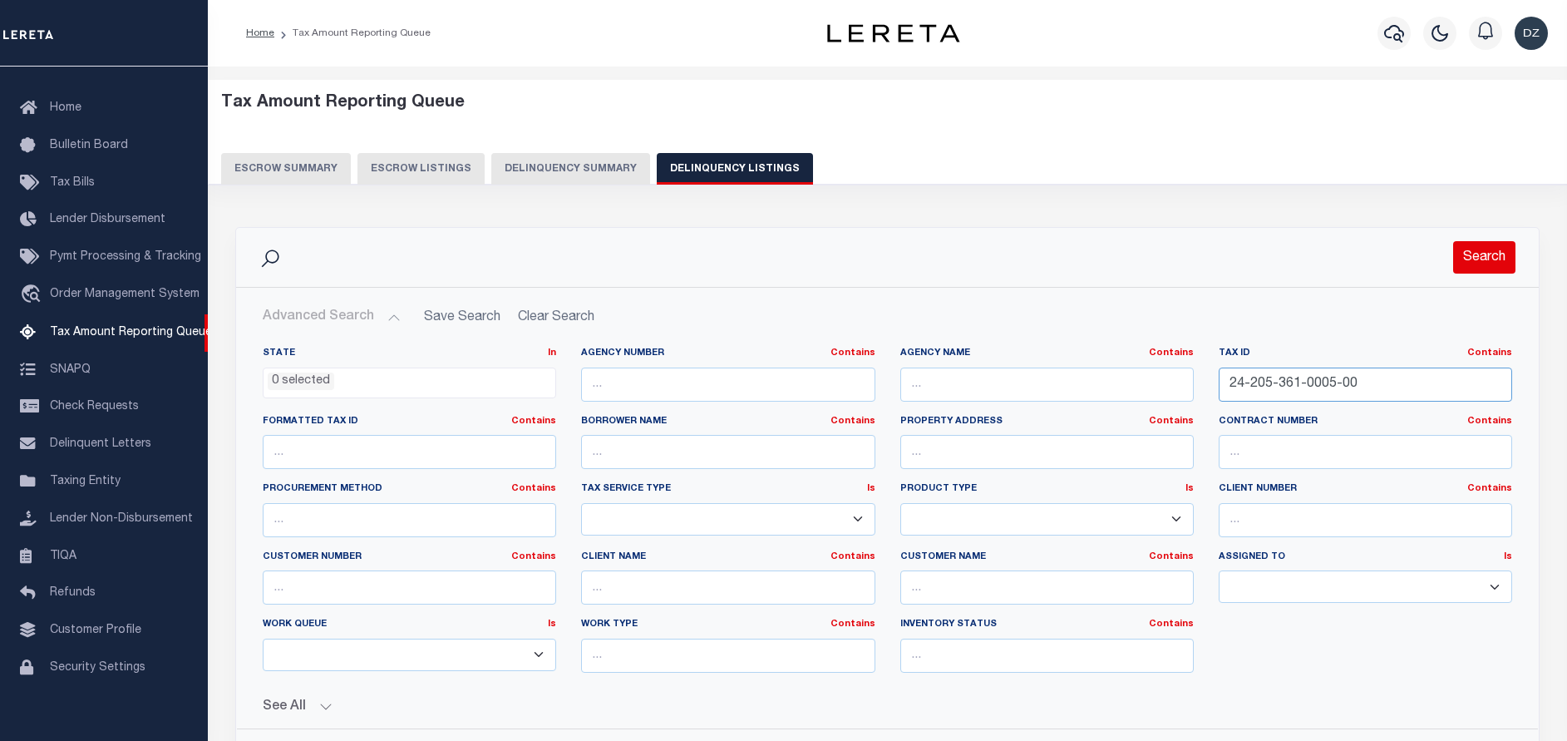
type input "24-205-361-0005-00"
click at [1475, 246] on button "Search" at bounding box center [1484, 257] width 62 height 32
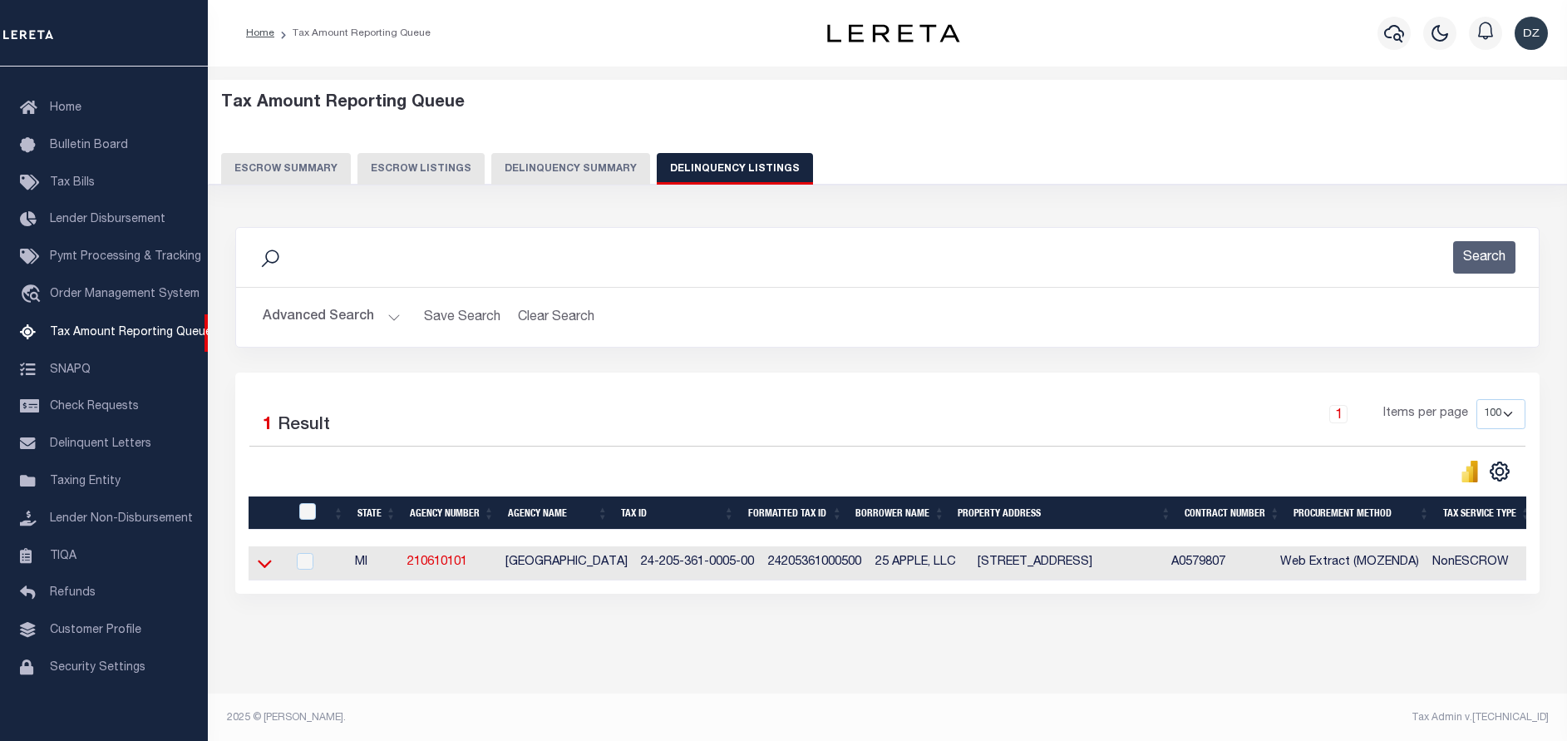
click at [259, 568] on icon at bounding box center [265, 562] width 14 height 17
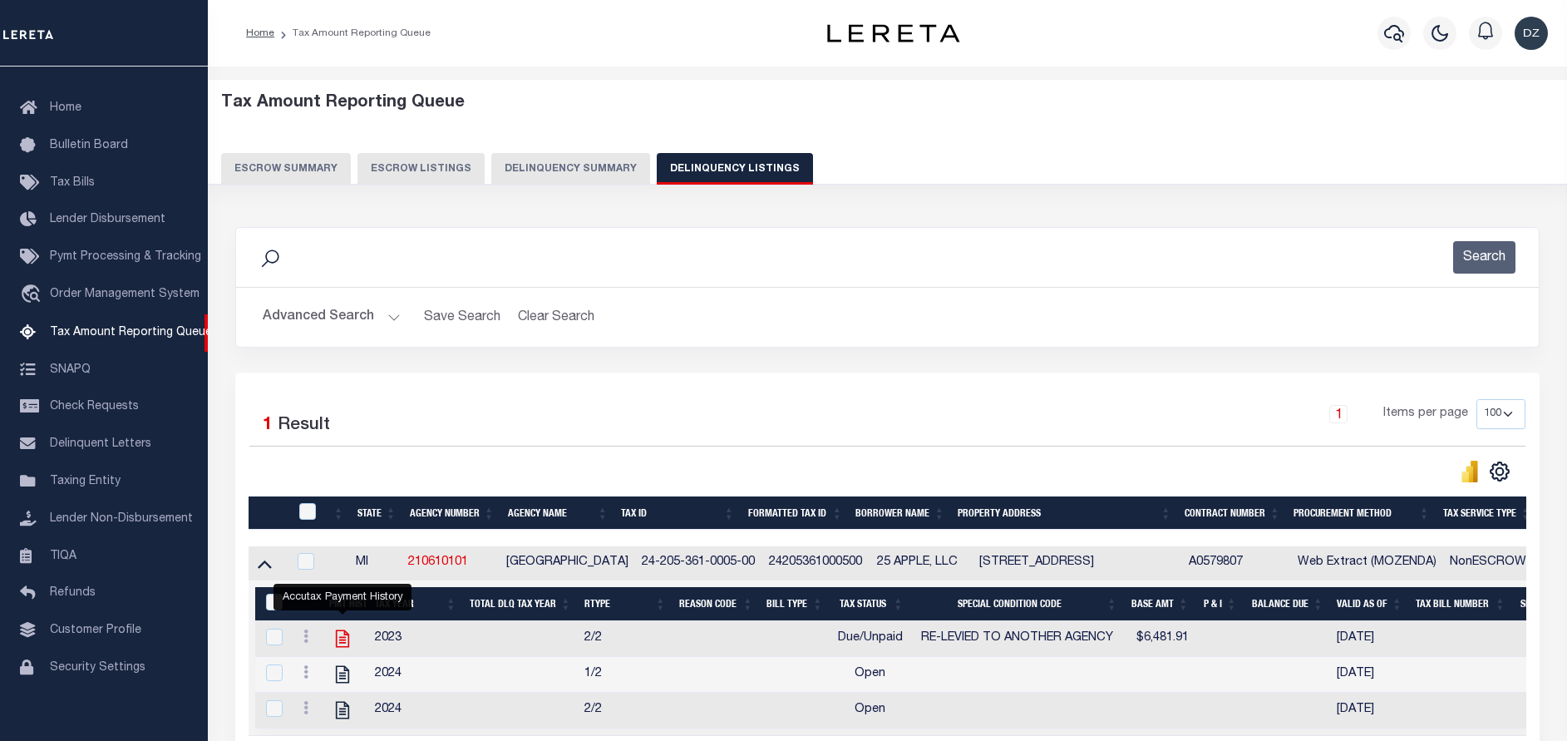
click at [340, 638] on icon "" at bounding box center [343, 639] width 22 height 22
checkbox input "true"
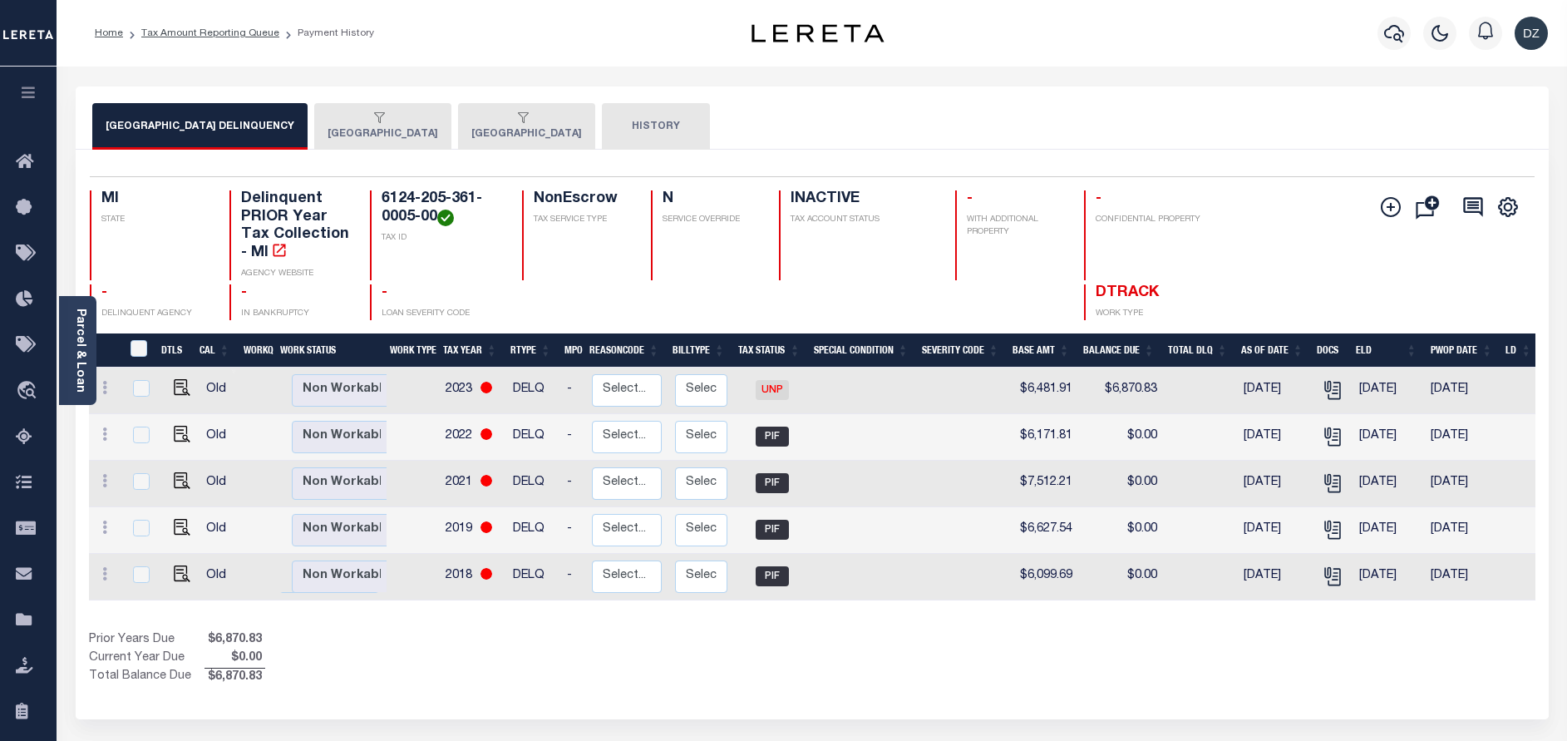
click at [393, 119] on div "button" at bounding box center [379, 118] width 104 height 15
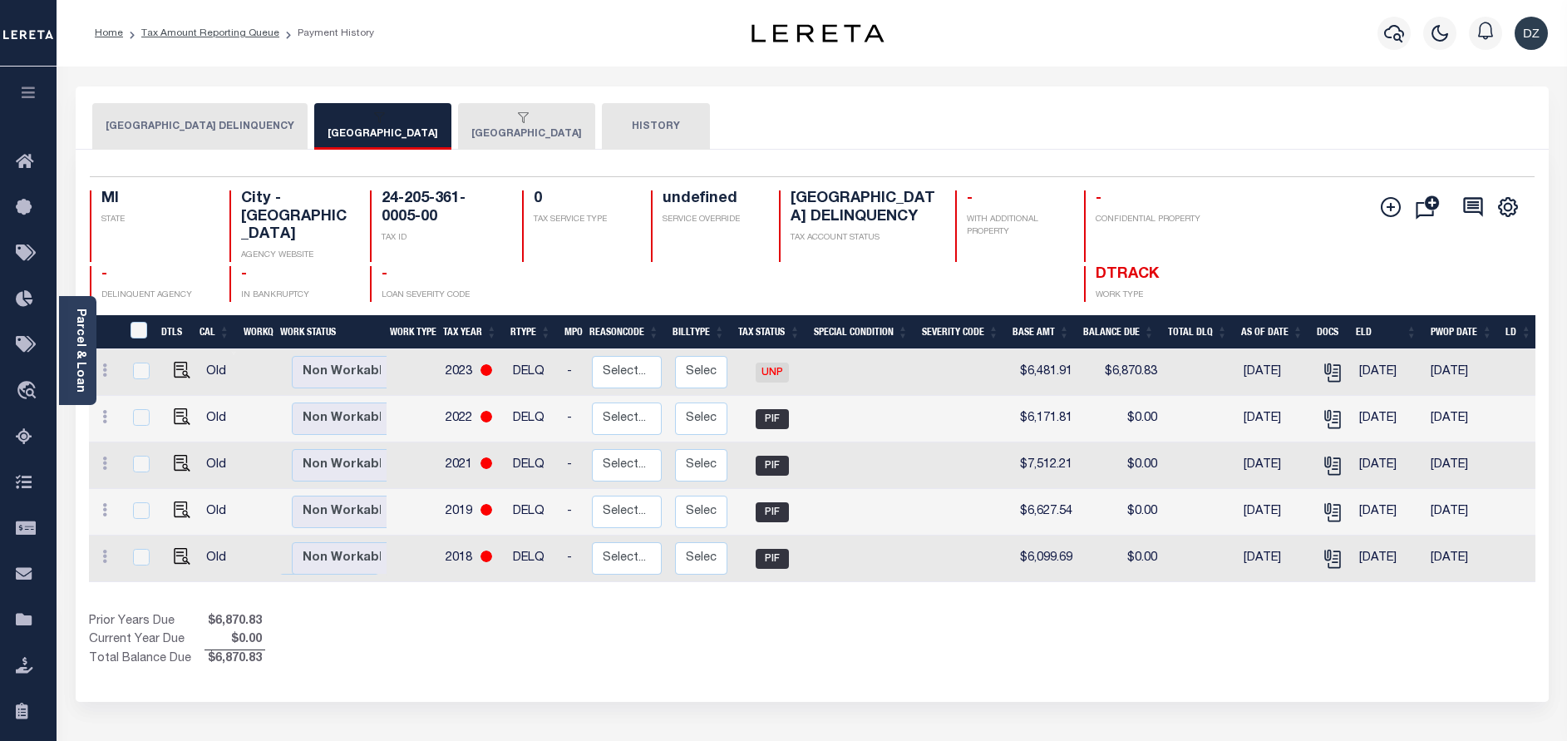
click at [519, 126] on button "[GEOGRAPHIC_DATA]" at bounding box center [526, 126] width 137 height 47
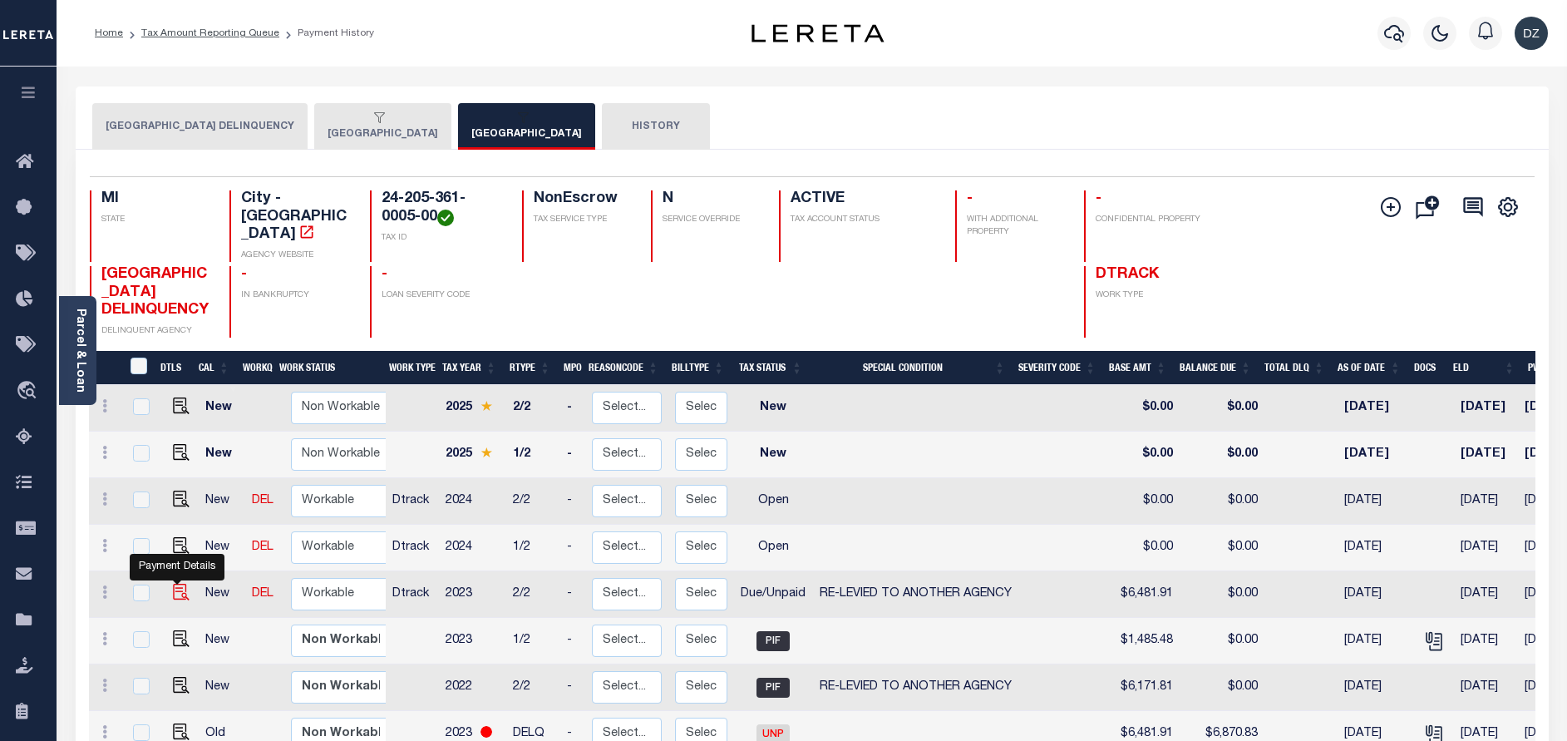
click at [175, 589] on img "" at bounding box center [181, 591] width 17 height 17
checkbox input "true"
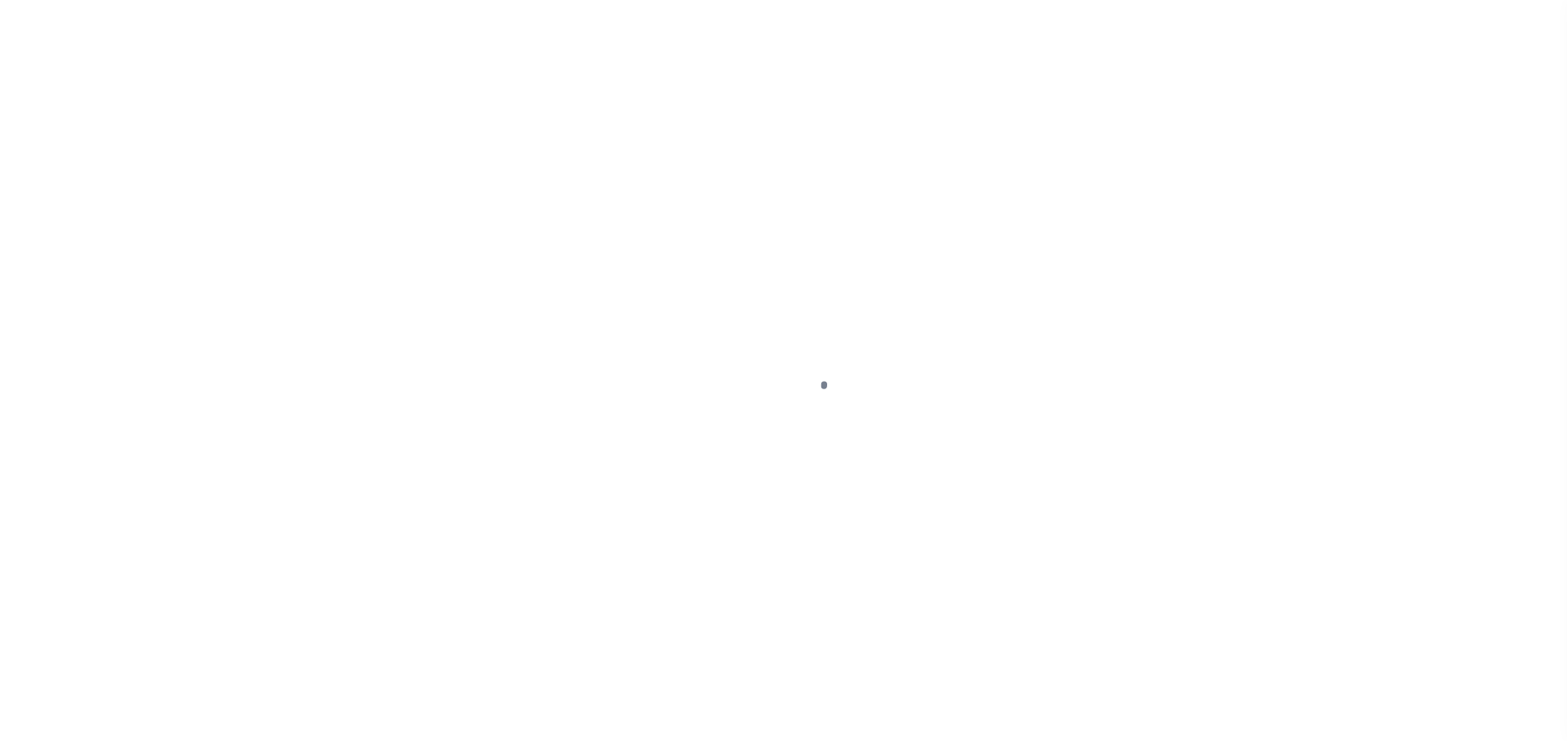
select select "DUE"
select select "31"
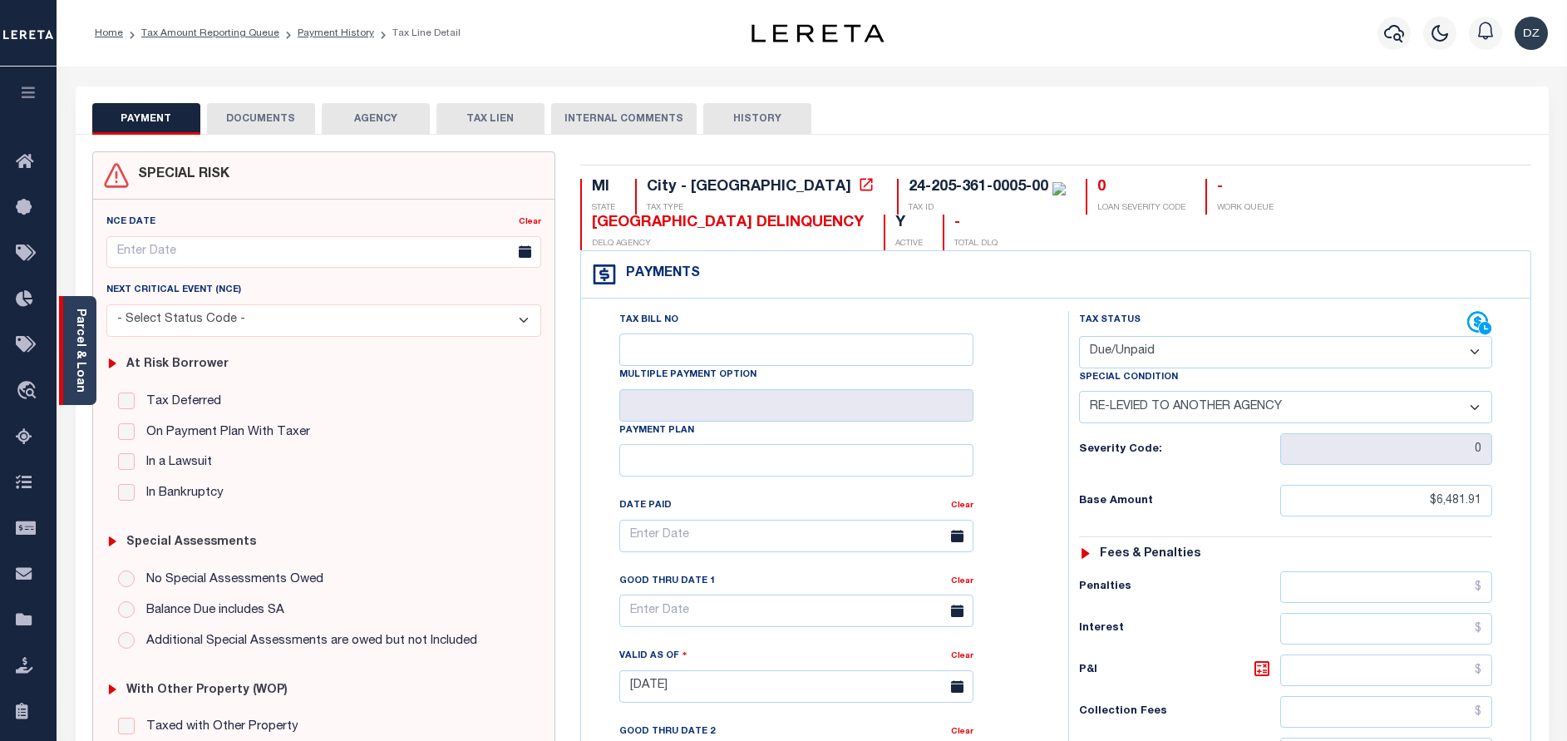
click at [81, 365] on link "Parcel & Loan" at bounding box center [80, 350] width 12 height 84
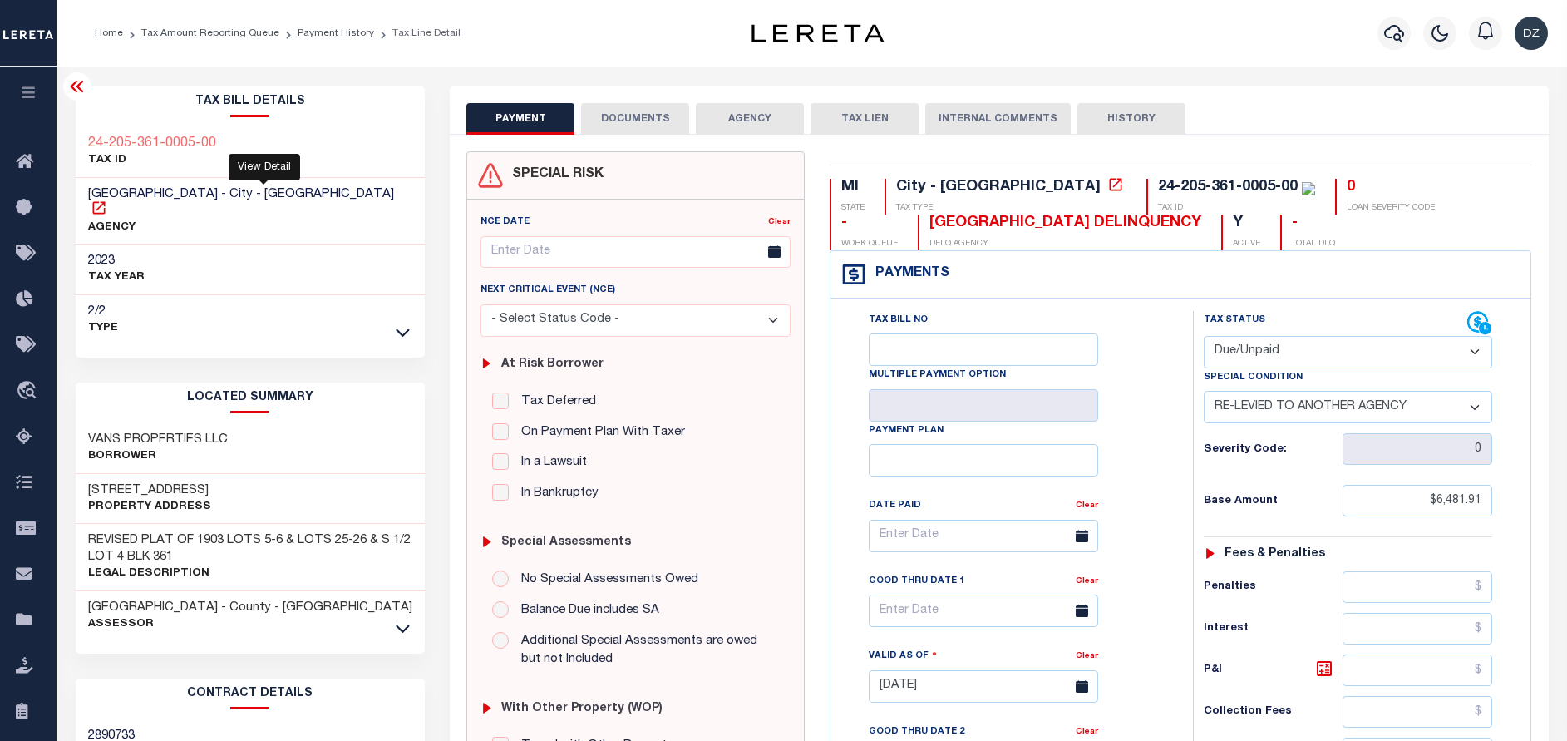
click at [105, 201] on icon at bounding box center [98, 207] width 12 height 12
drag, startPoint x: 1040, startPoint y: 184, endPoint x: 1156, endPoint y: 182, distance: 116.4
click at [1158, 182] on div "24-205-361-0005-00" at bounding box center [1228, 187] width 140 height 15
copy div "205-361-0005-00"
click at [1146, 202] on div "24-205-361-0005-00 TAX ID" at bounding box center [1230, 197] width 169 height 36
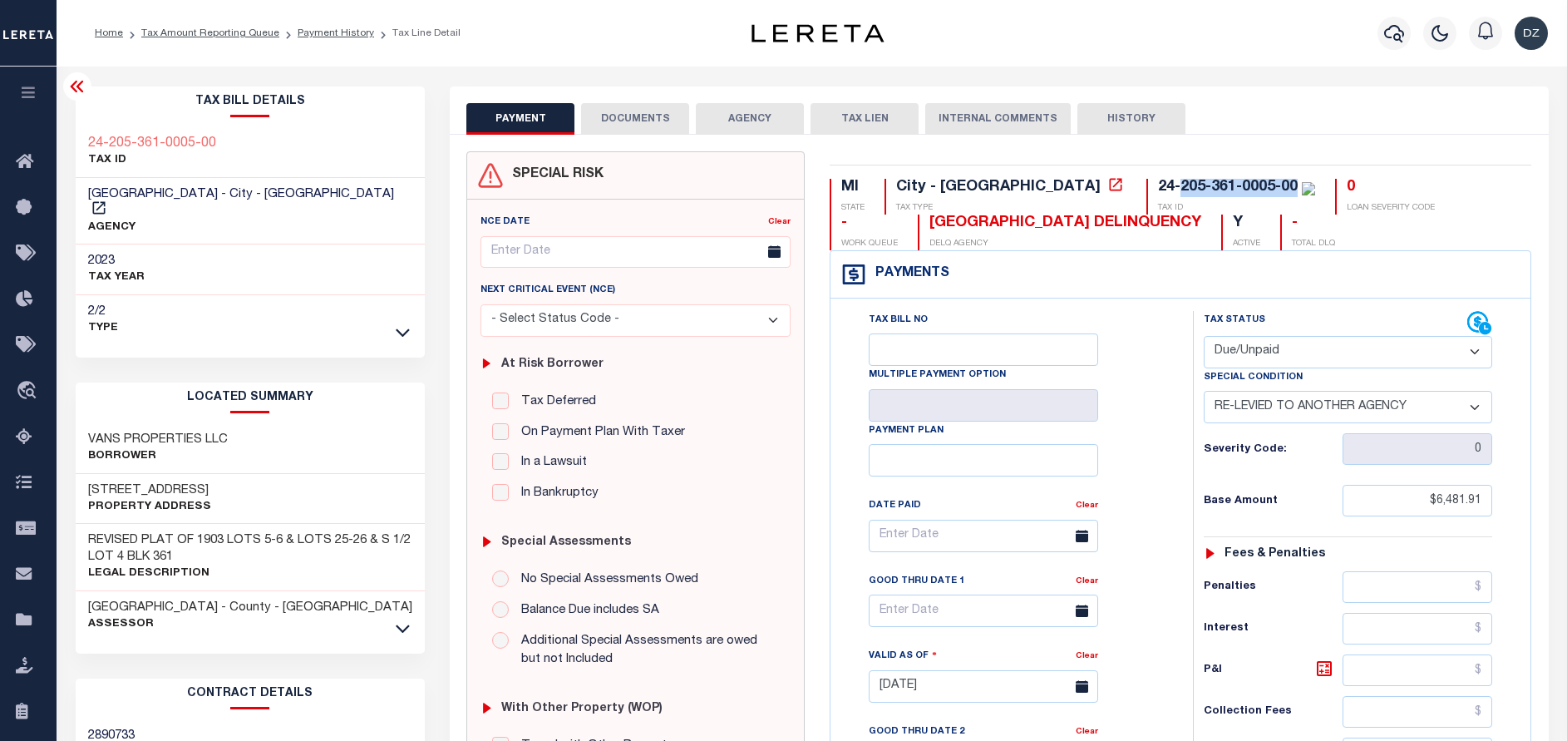
drag, startPoint x: 1041, startPoint y: 185, endPoint x: 1156, endPoint y: 197, distance: 116.1
click at [1158, 197] on div "24-205-361-0005-00" at bounding box center [1236, 188] width 157 height 18
copy div "205-361-0005-00"
drag, startPoint x: 1480, startPoint y: 503, endPoint x: 1385, endPoint y: 503, distance: 95.6
click at [1385, 503] on input "$6,481.91" at bounding box center [1417, 501] width 150 height 32
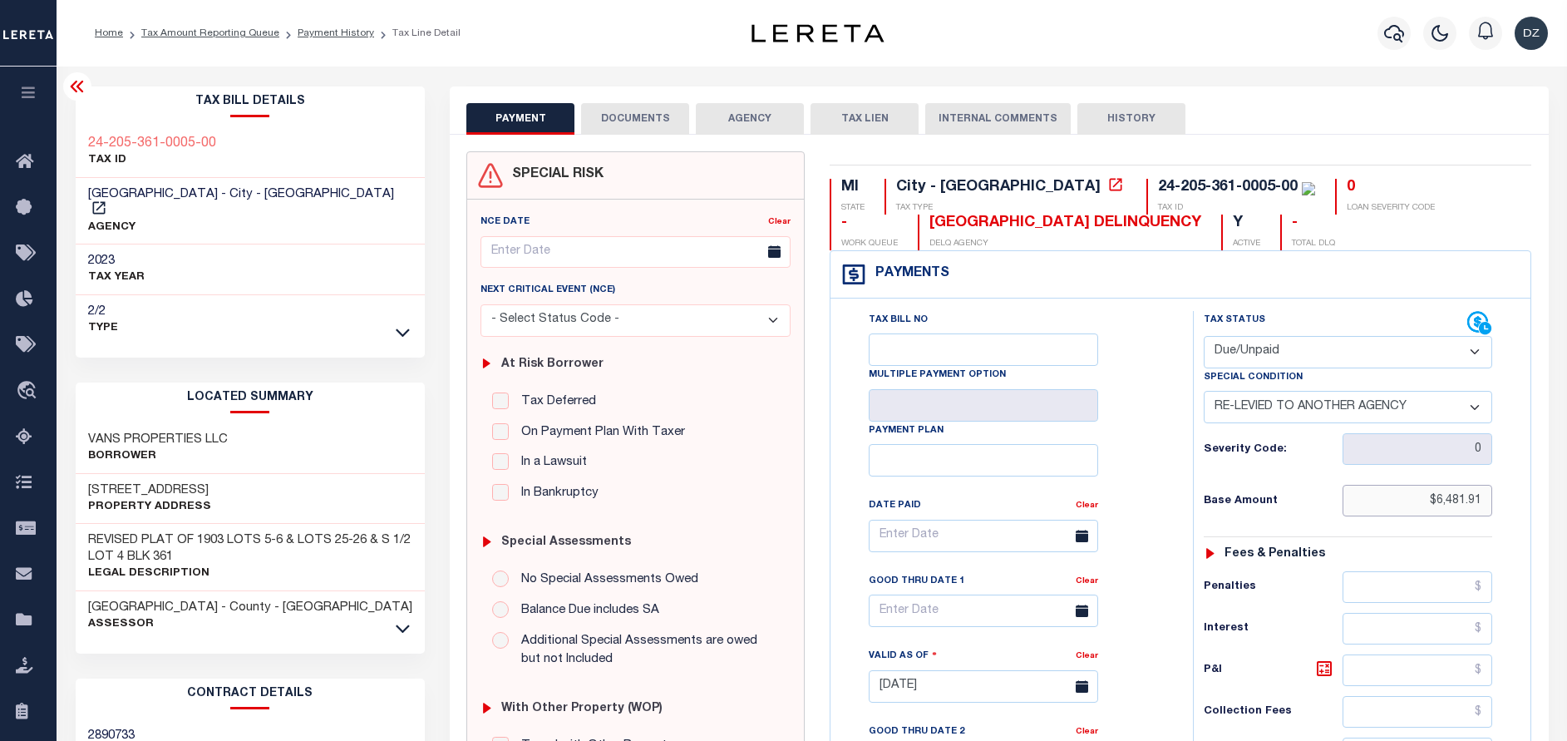
paste input "text"
type input "$6,481.91"
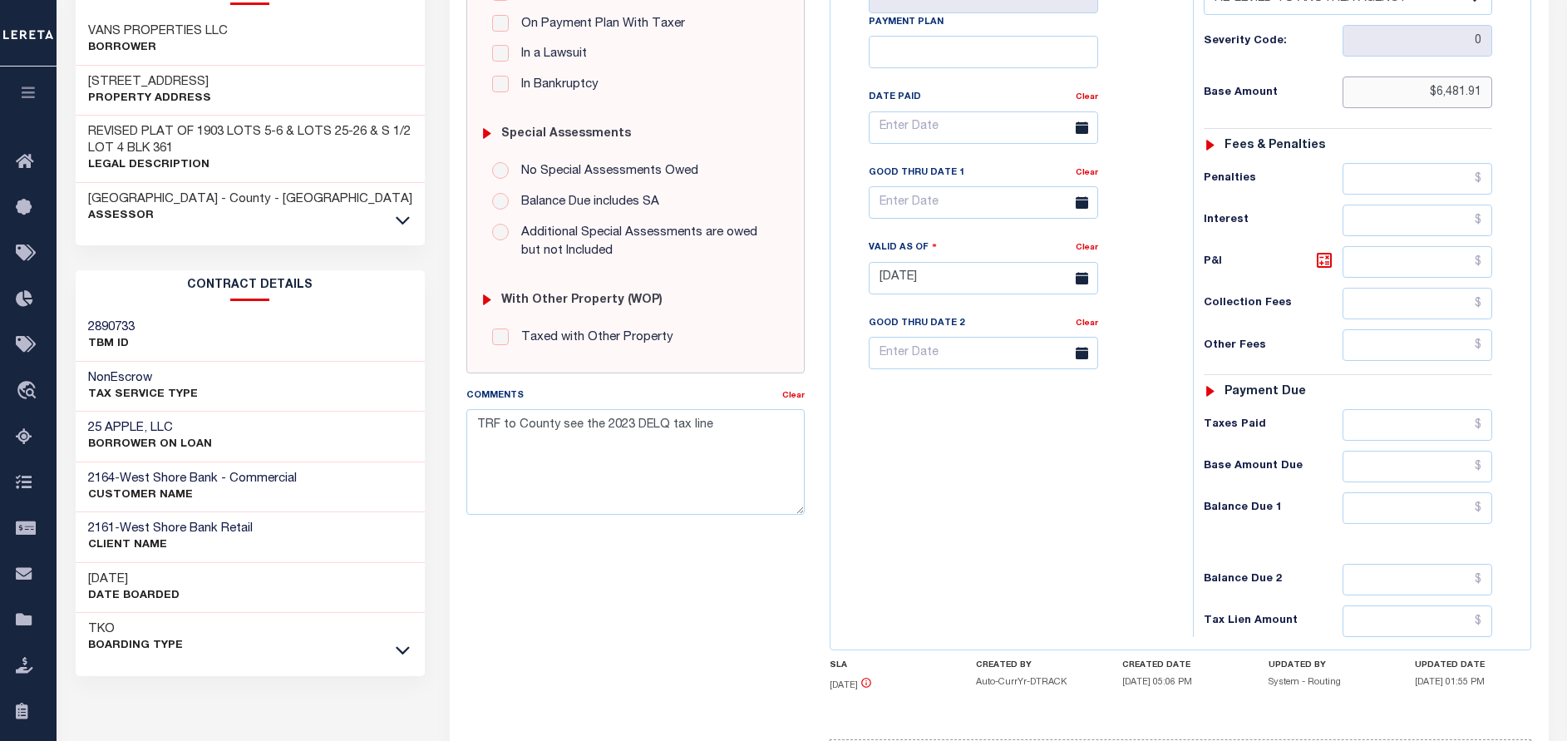
scroll to position [499, 0]
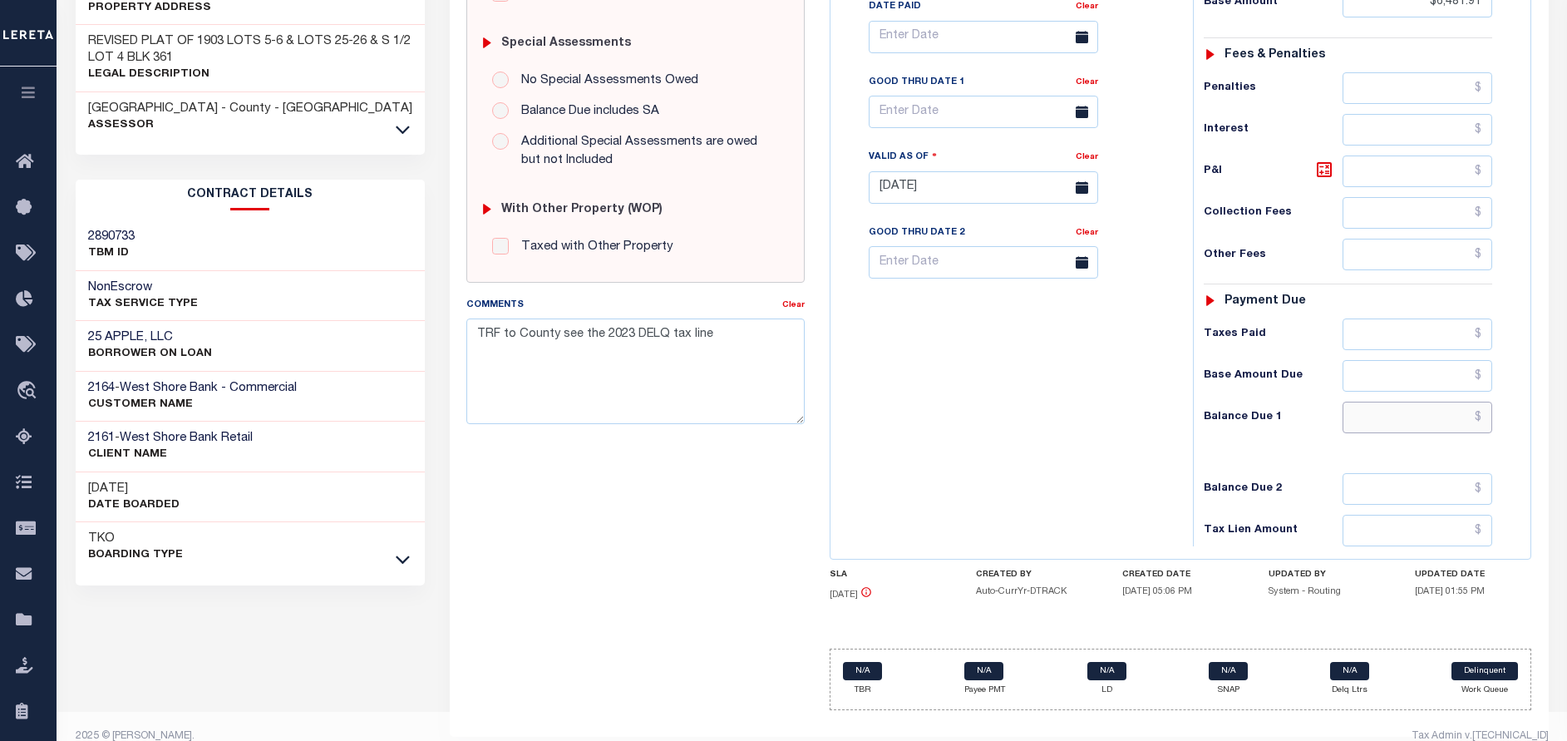
click at [1431, 423] on input "text" at bounding box center [1417, 417] width 150 height 32
paste input "6,674.44"
type input "$6,674.44"
type input "[DATE]"
click at [1324, 170] on icon at bounding box center [1324, 170] width 20 height 20
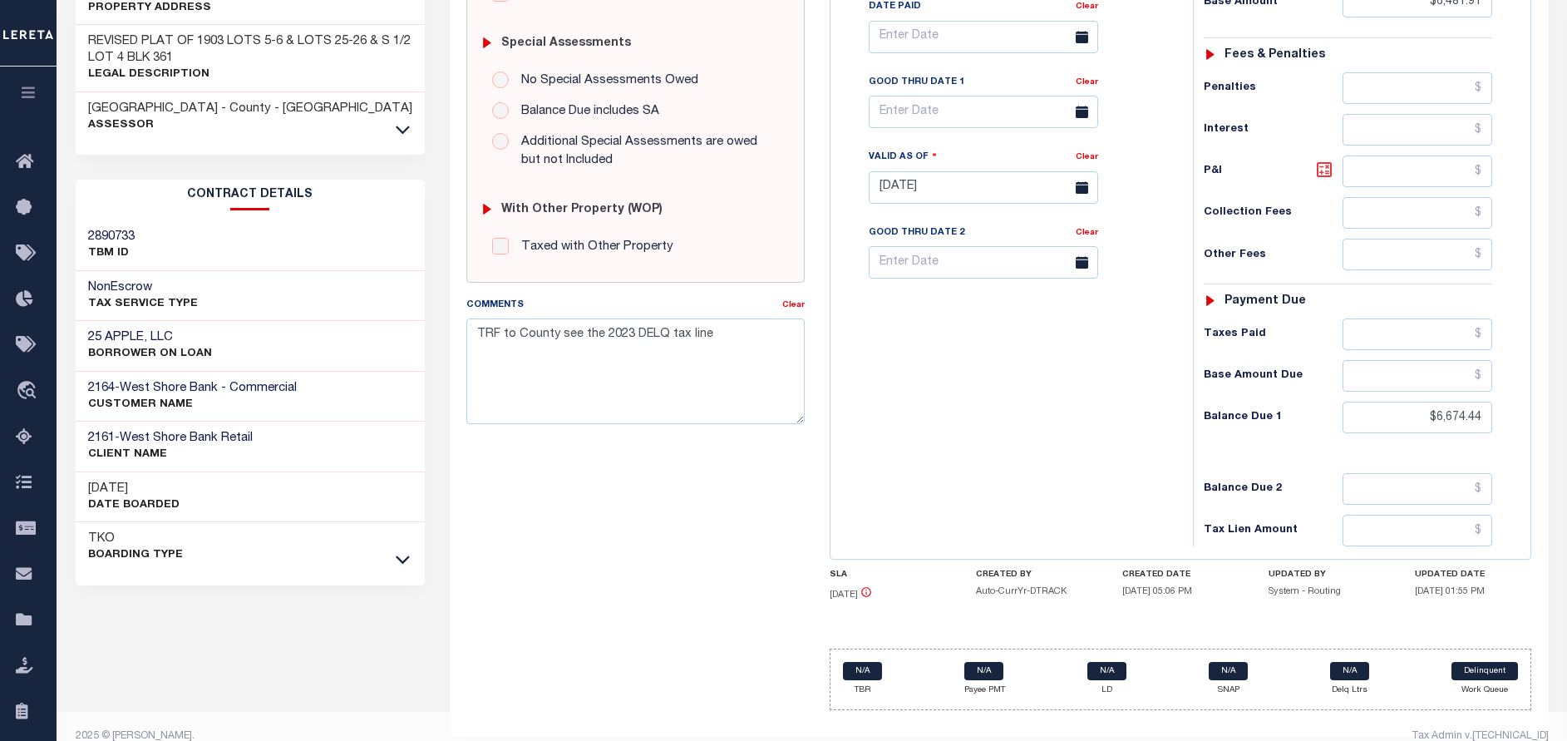
type input "$192.53"
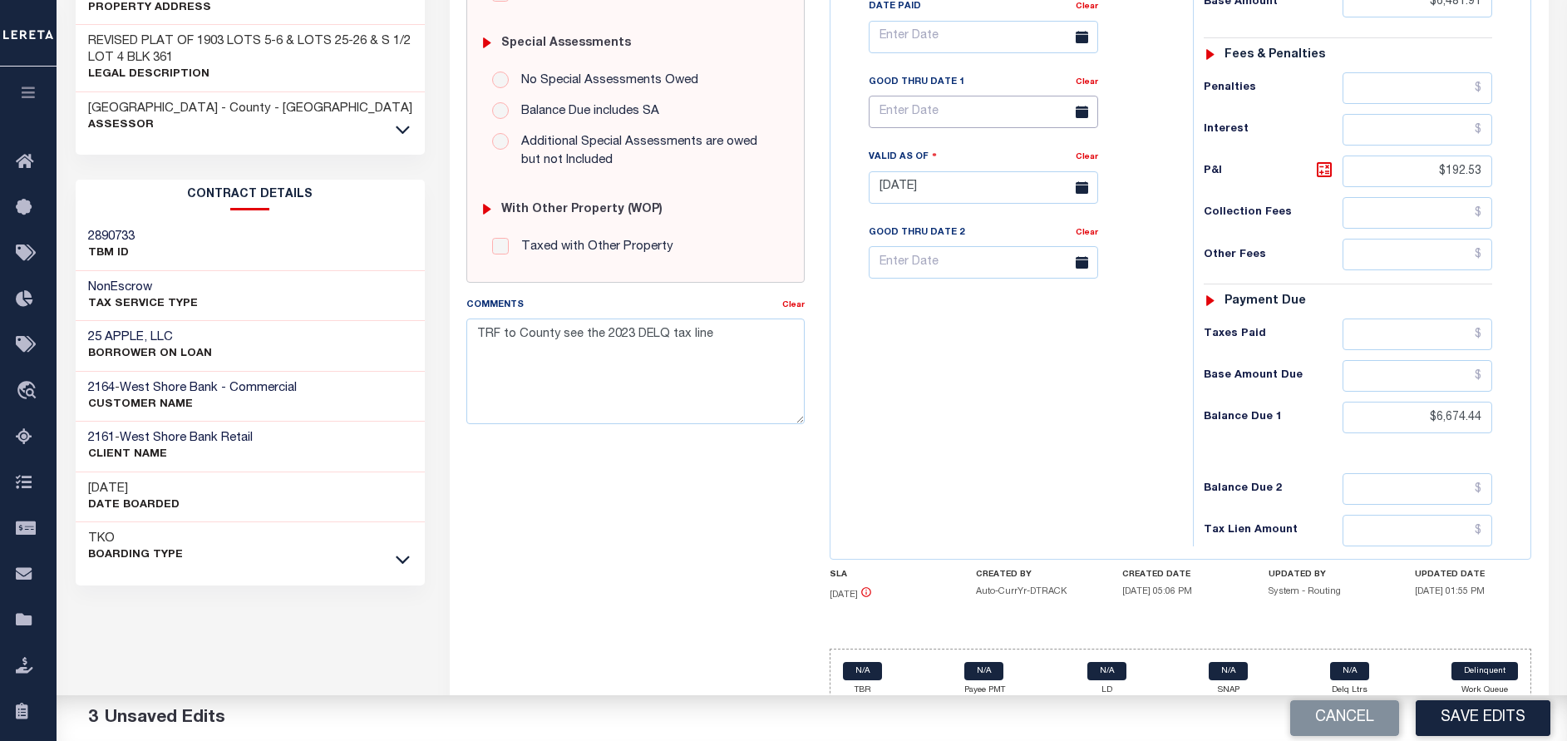
click at [933, 117] on input "text" at bounding box center [983, 112] width 229 height 32
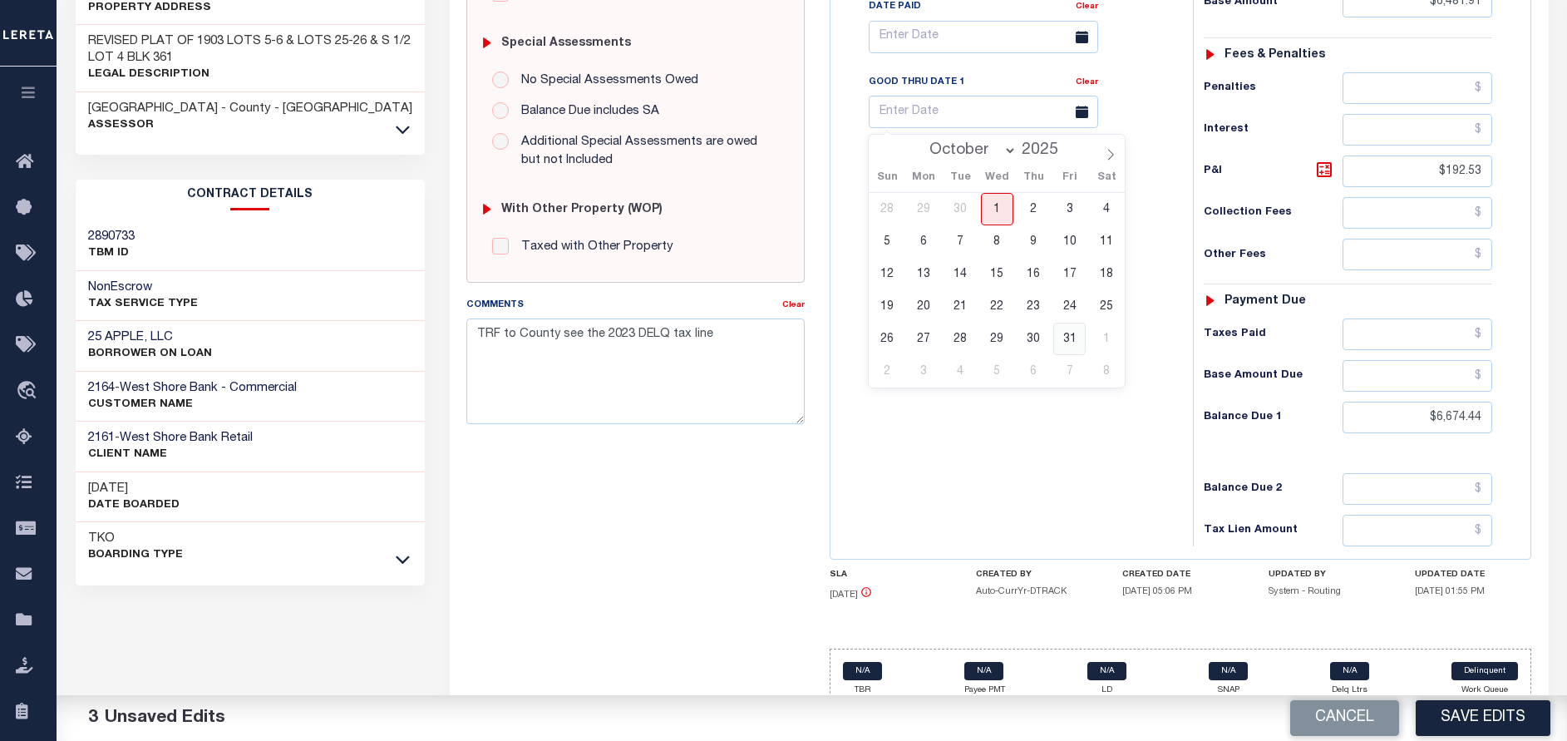
click at [1058, 342] on span "31" at bounding box center [1069, 338] width 32 height 32
type input "10/31/2025"
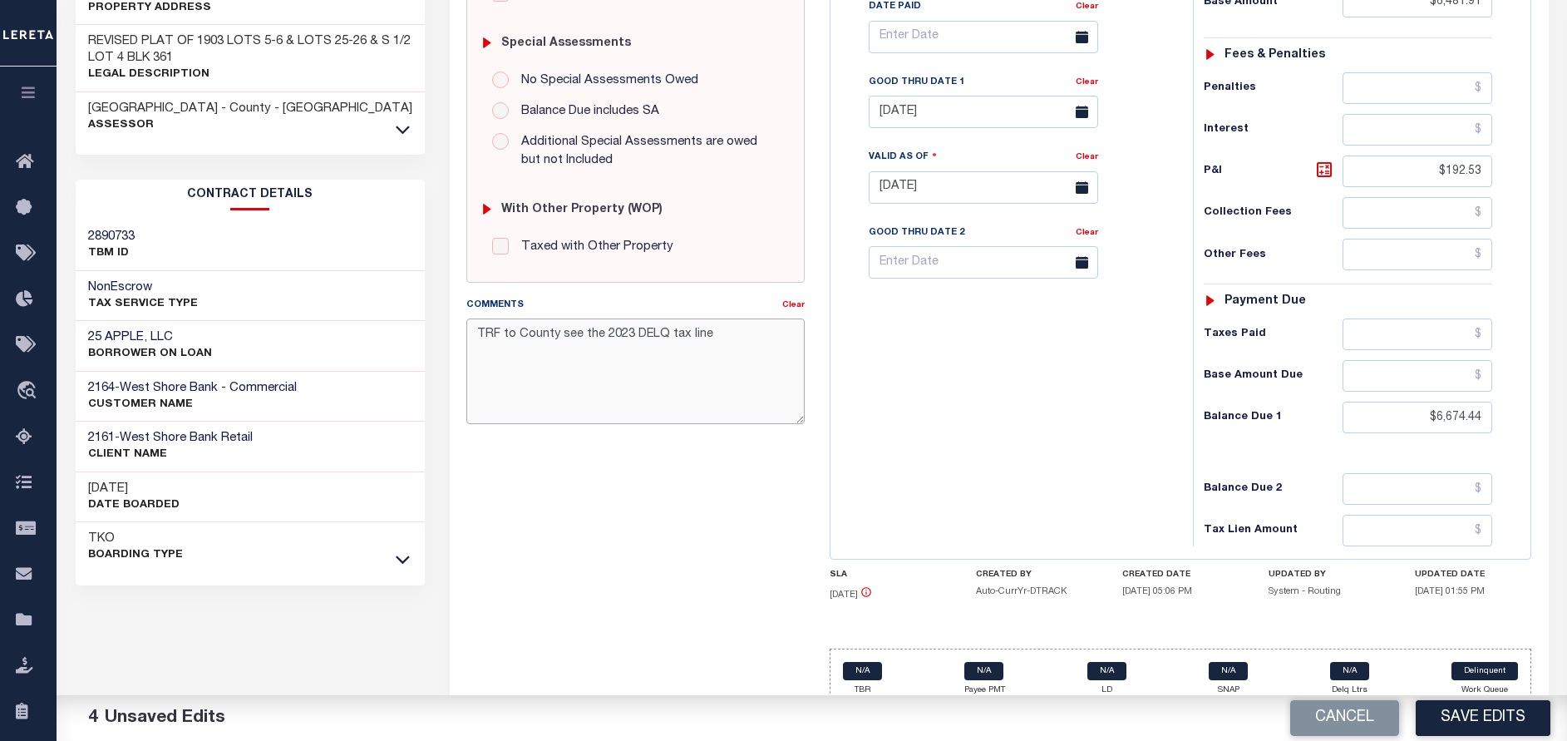
drag, startPoint x: 718, startPoint y: 343, endPoint x: 471, endPoint y: 332, distance: 247.1
click at [471, 332] on textarea "TRF to County see the 2023 DELQ tax line" at bounding box center [635, 370] width 338 height 105
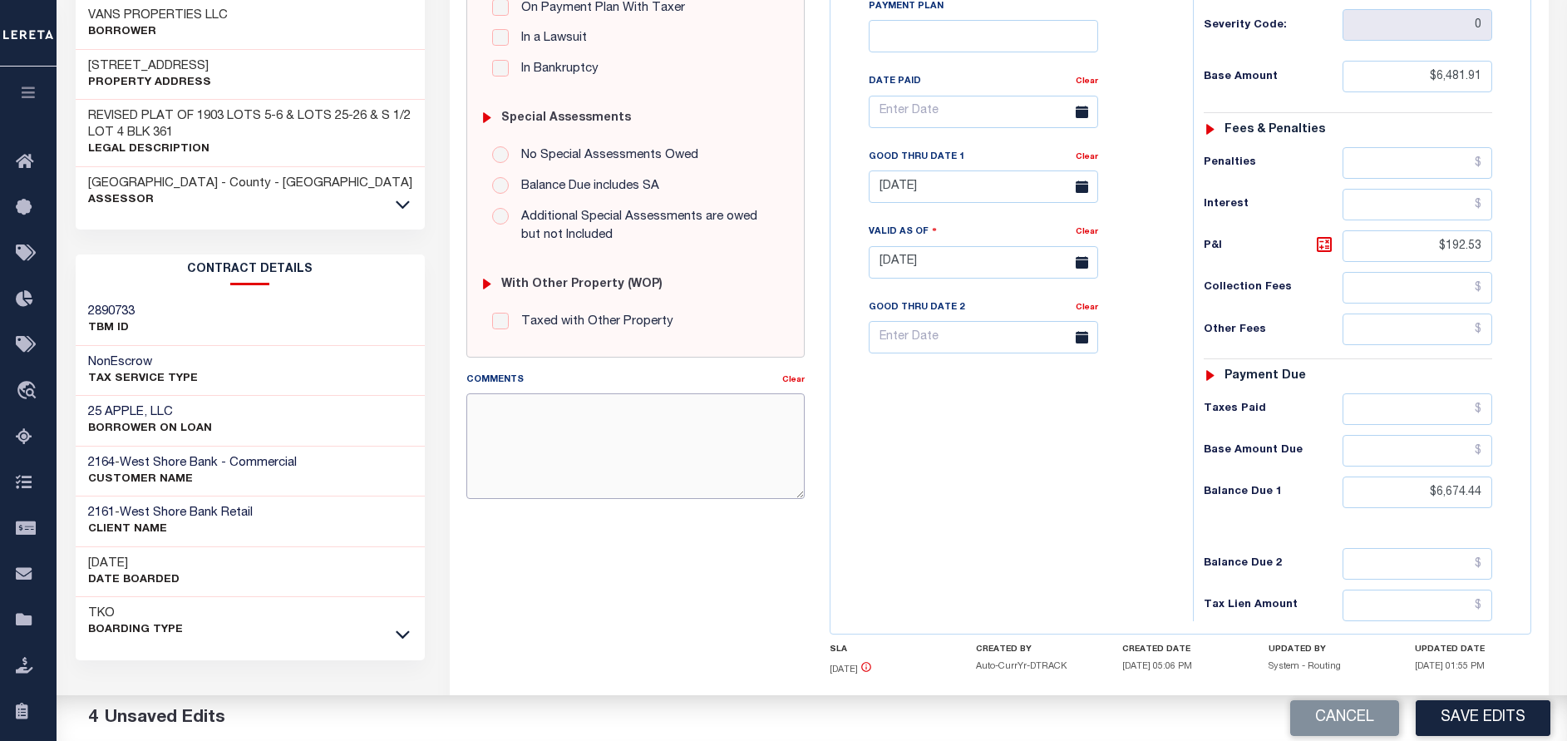
scroll to position [125, 0]
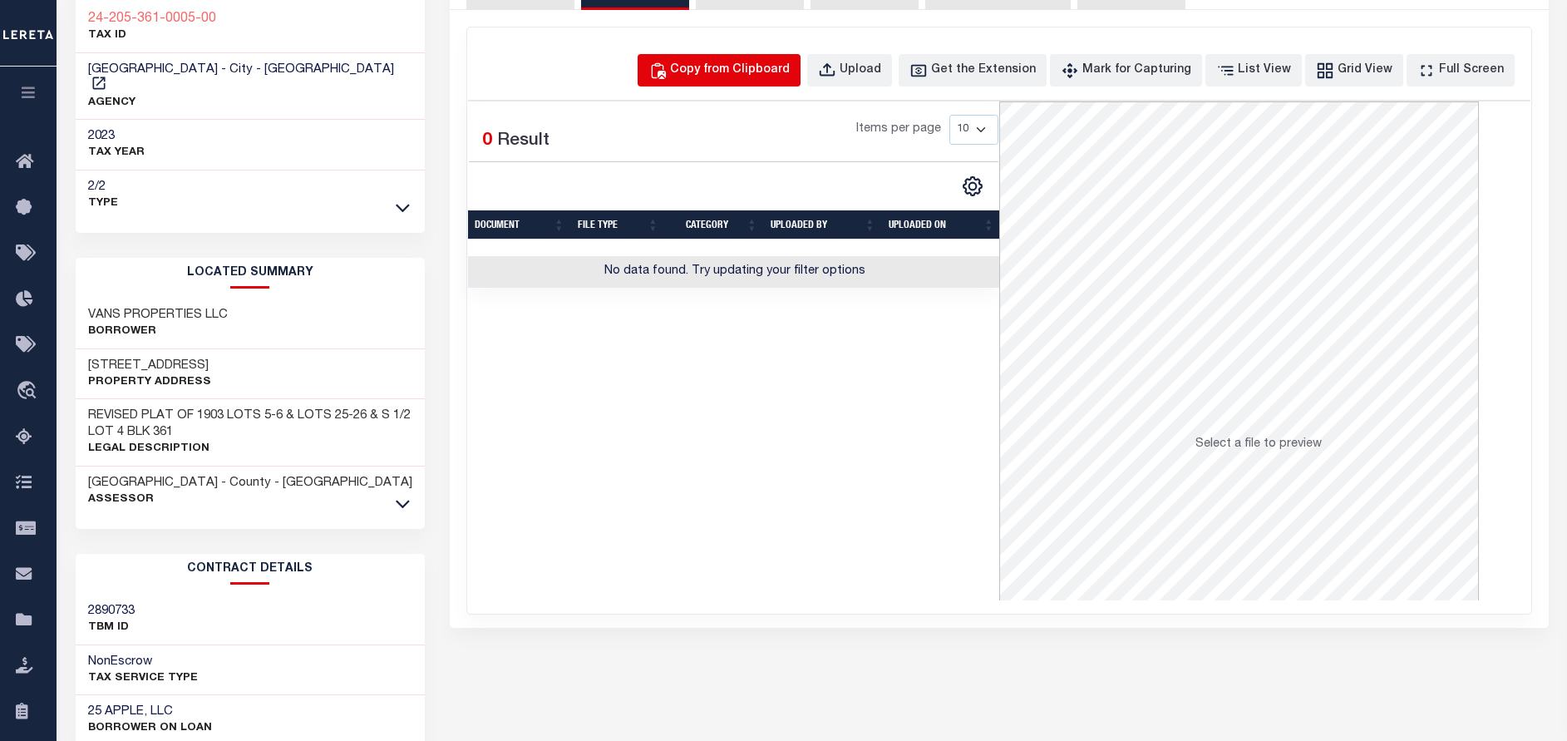
click at [761, 74] on div "Copy from Clipboard" at bounding box center [730, 71] width 120 height 18
select select "POP"
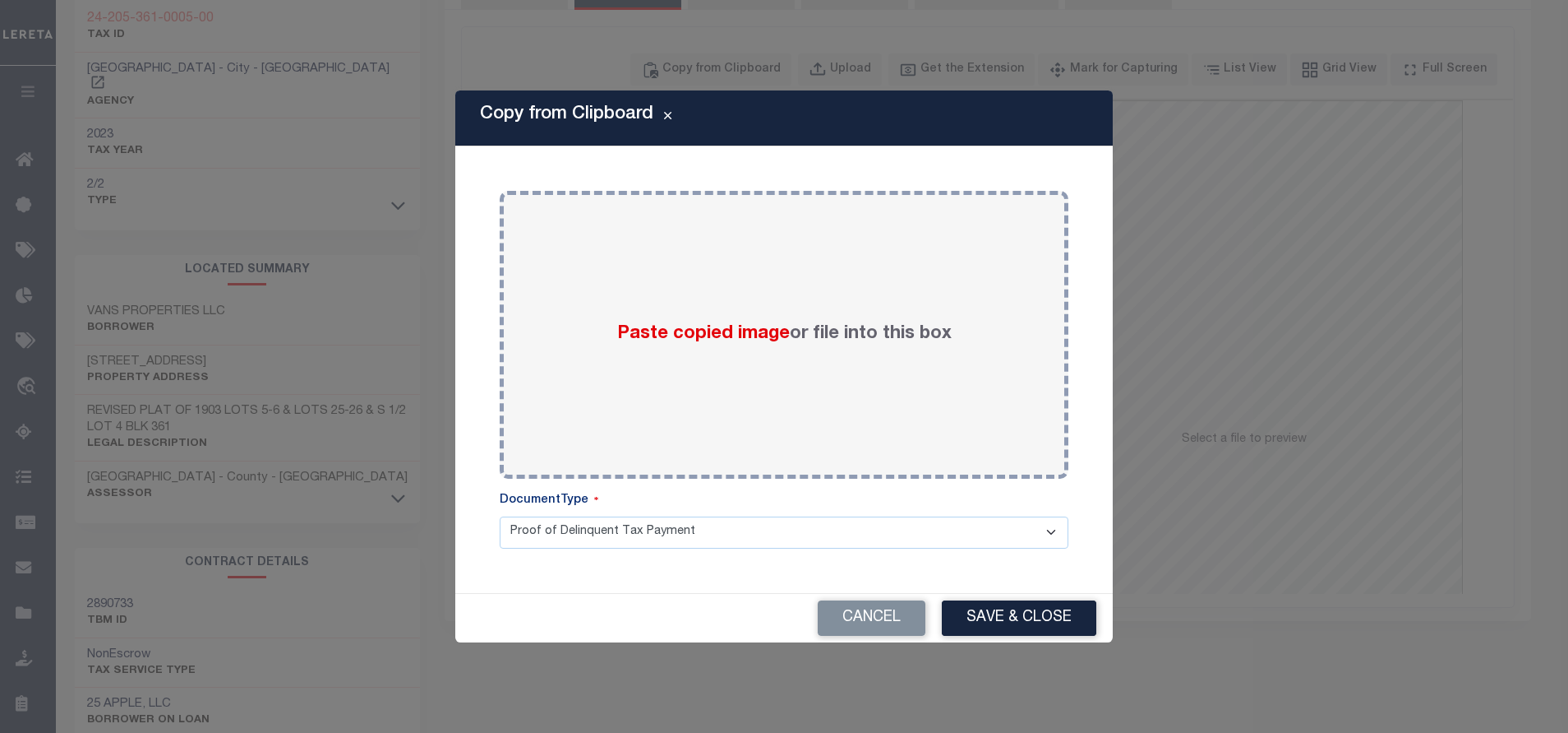
click at [790, 206] on div "Paste copied image or file into this box" at bounding box center [784, 334] width 544 height 263
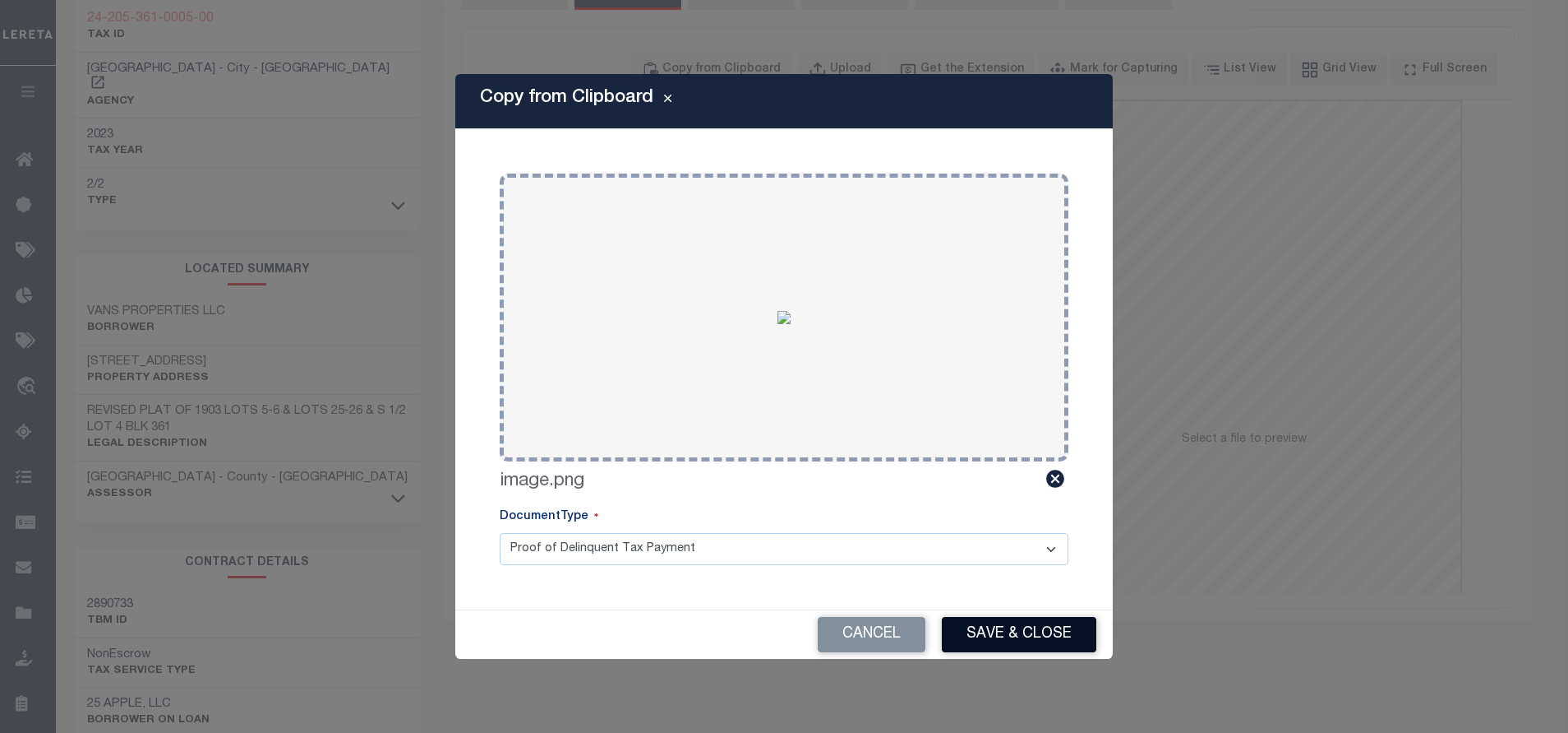
click at [1012, 636] on button "Save & Close" at bounding box center [1019, 634] width 154 height 36
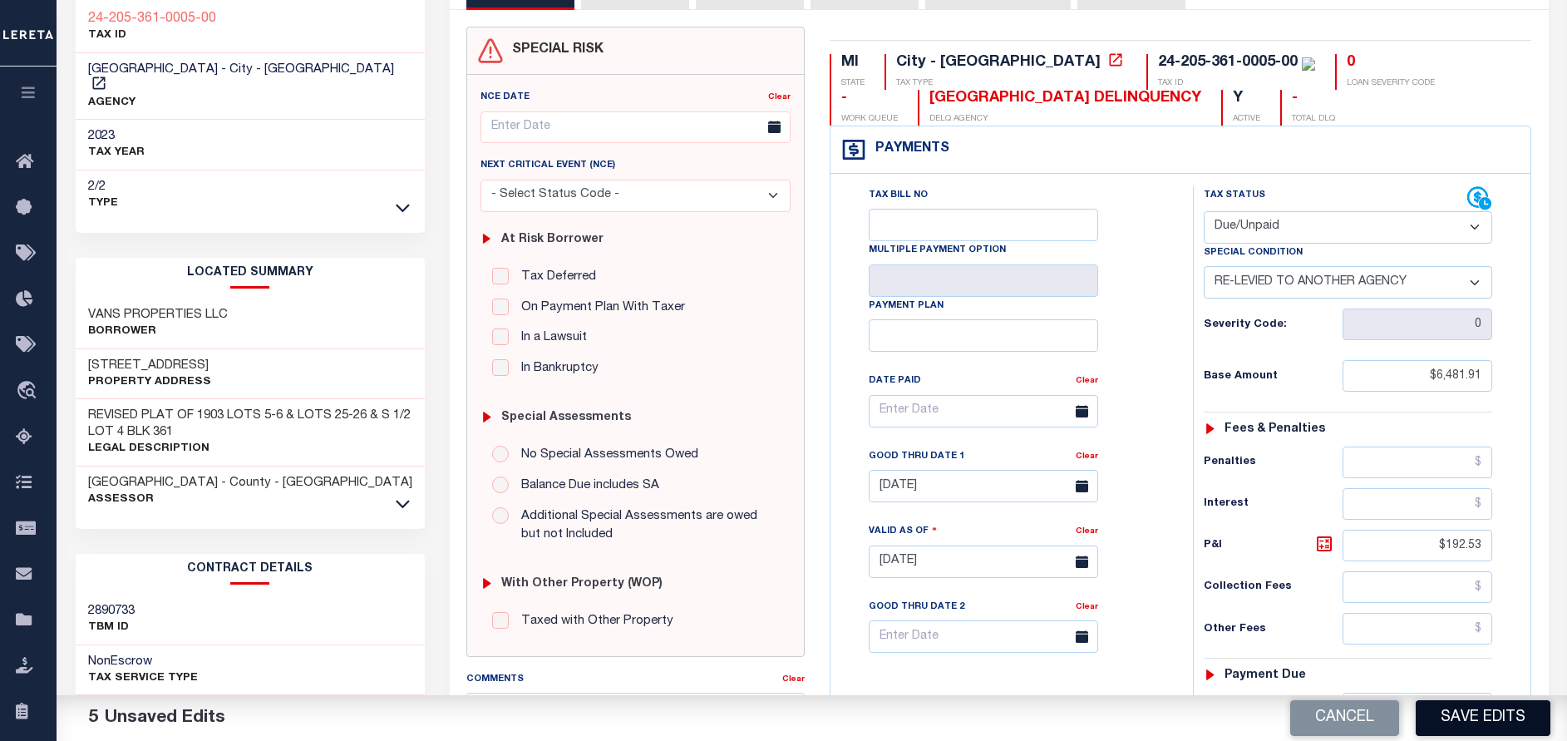
click at [1468, 712] on button "Save Edits" at bounding box center [1482, 718] width 135 height 36
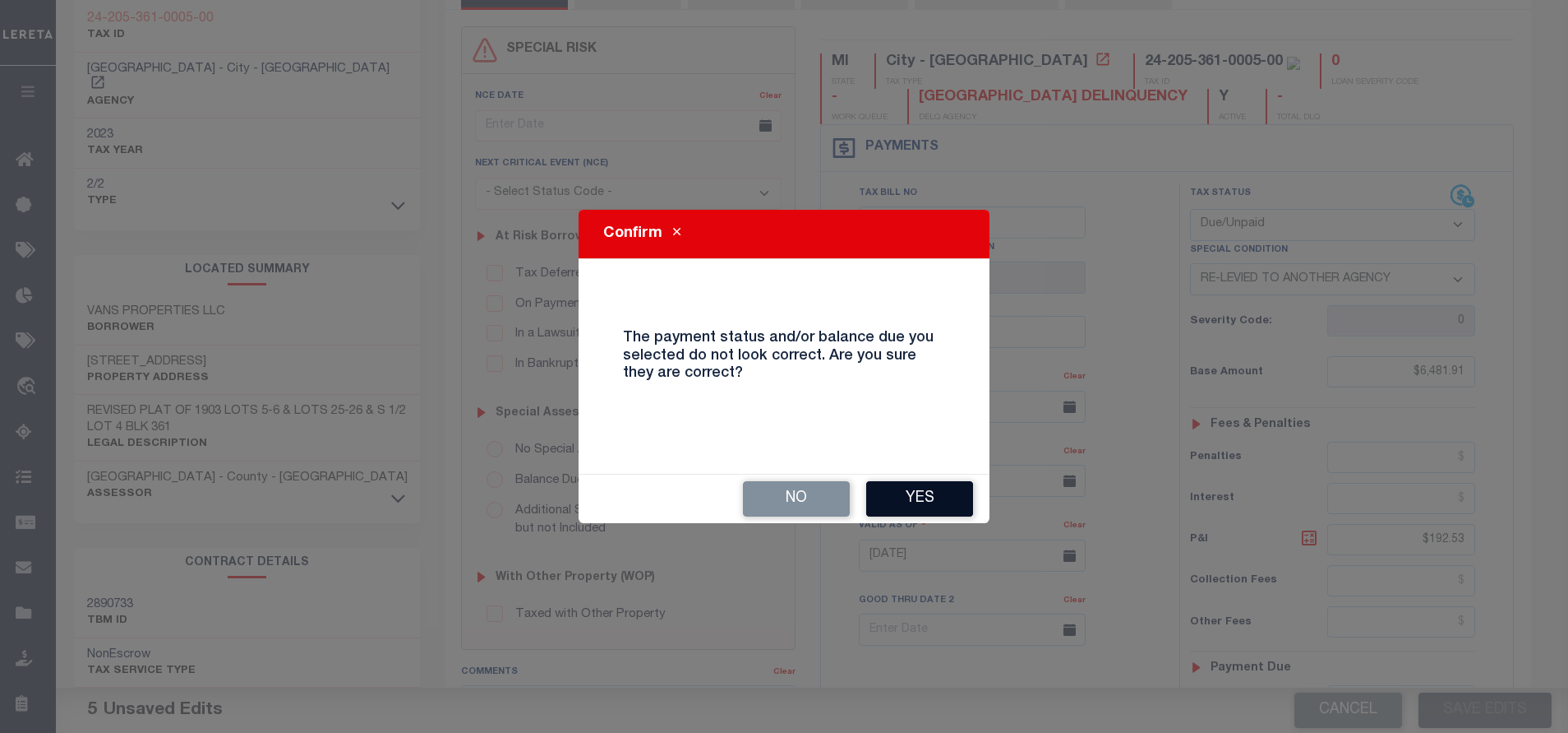
click at [895, 501] on button "Yes" at bounding box center [919, 499] width 107 height 36
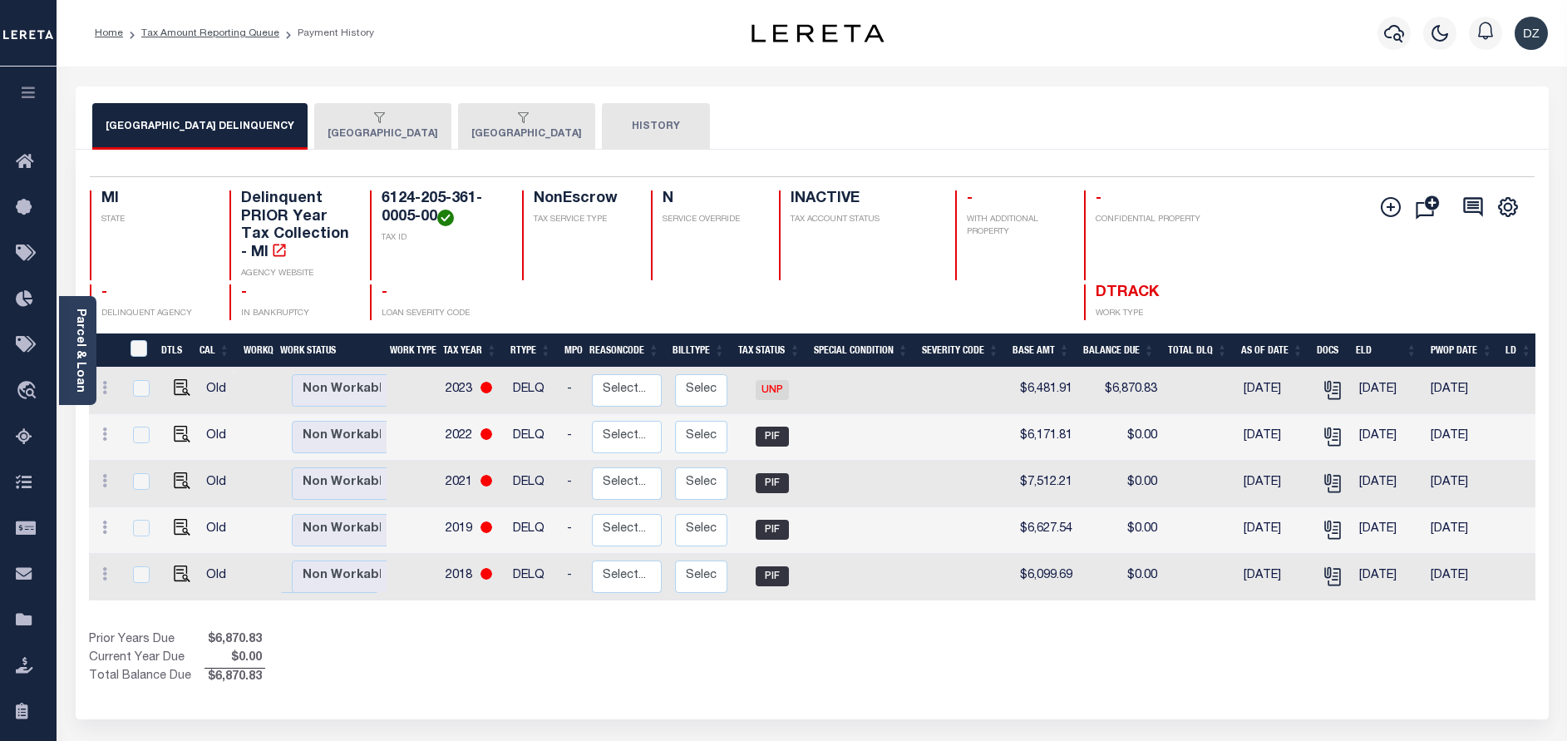
click at [383, 137] on button "MUSKEGON CITY" at bounding box center [382, 126] width 137 height 47
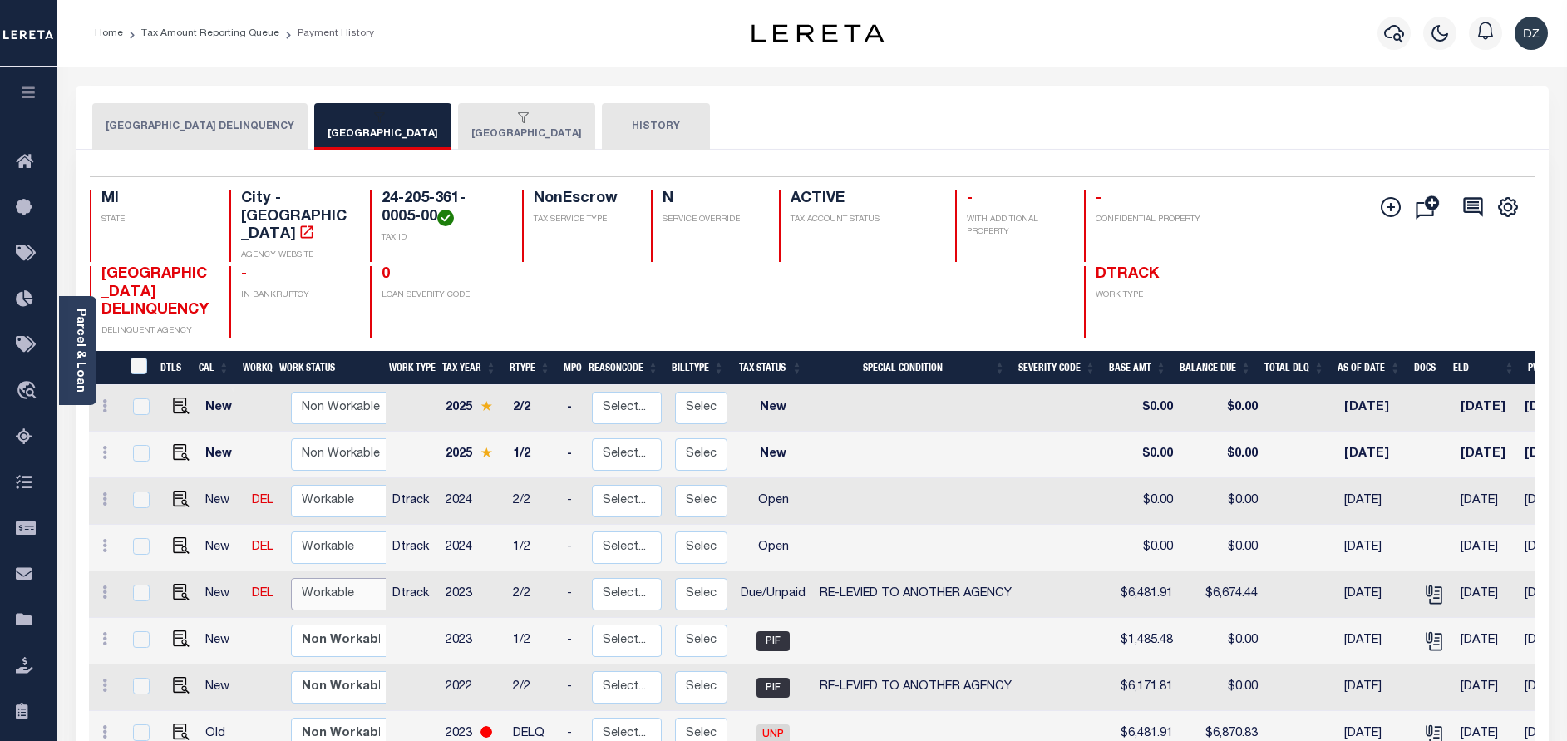
click at [345, 600] on select "Non Workable Workable" at bounding box center [341, 594] width 100 height 32
checkbox input "true"
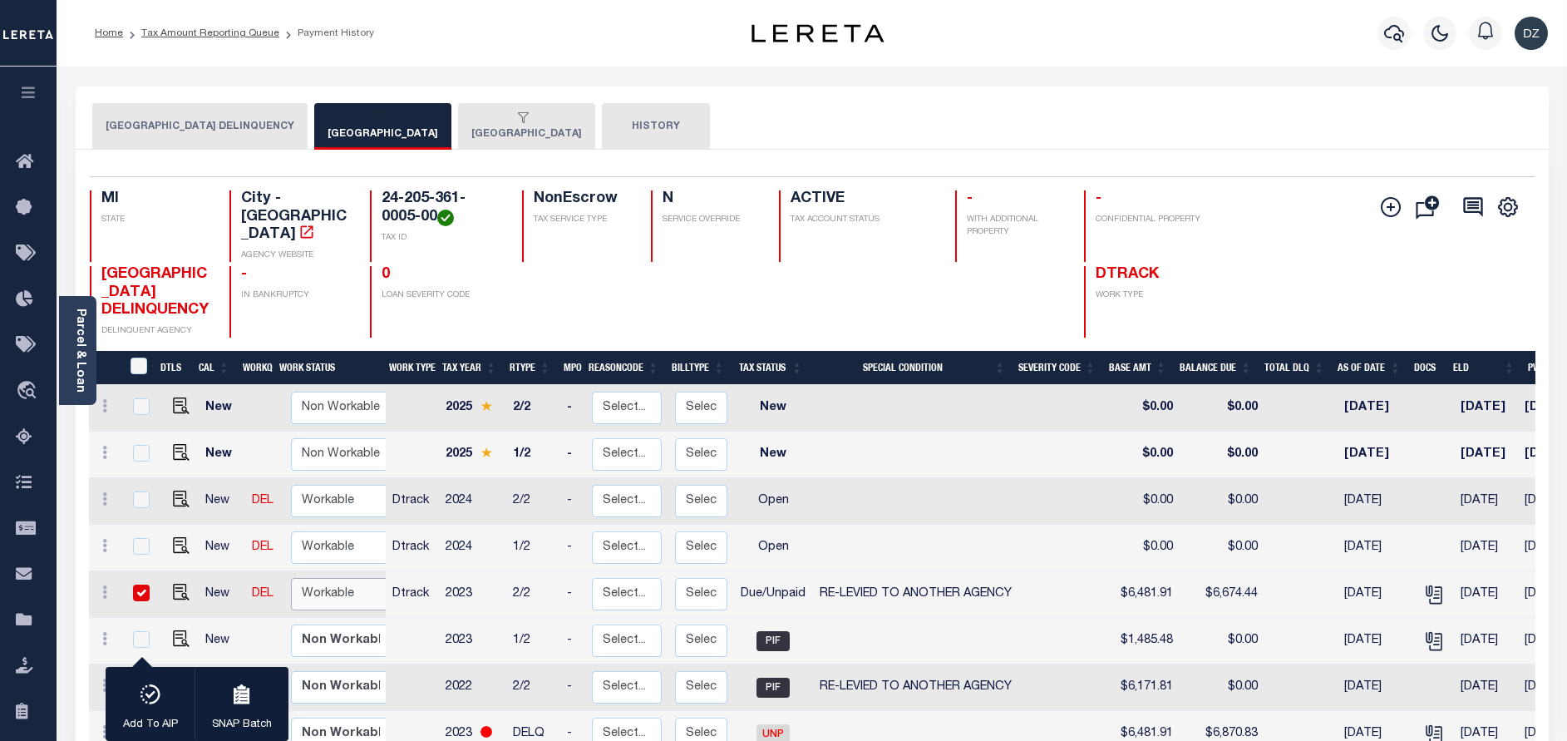
select select "true"
click at [291, 580] on select "Non Workable Workable" at bounding box center [341, 594] width 100 height 32
checkbox input "false"
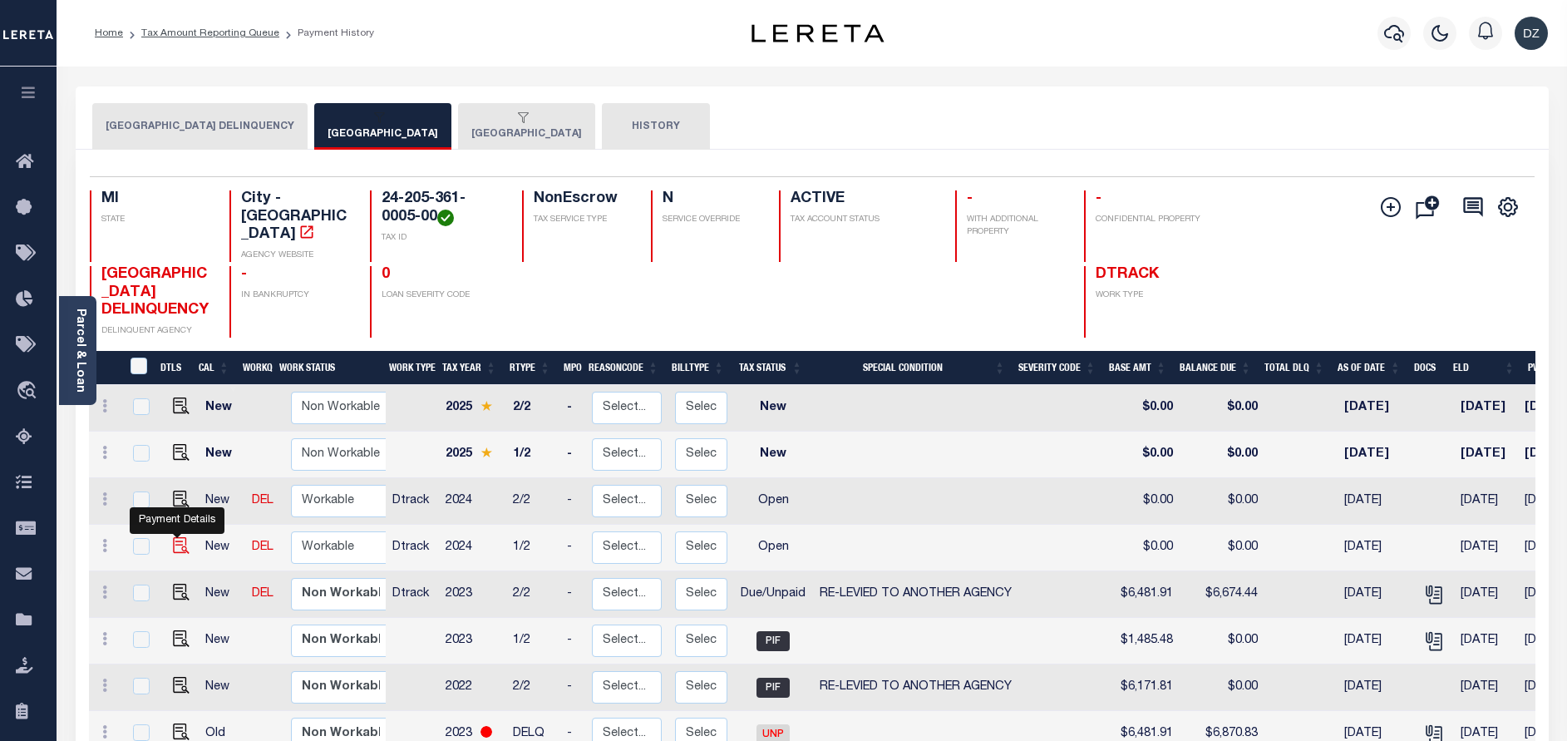
click at [175, 547] on img "" at bounding box center [181, 545] width 17 height 17
checkbox input "true"
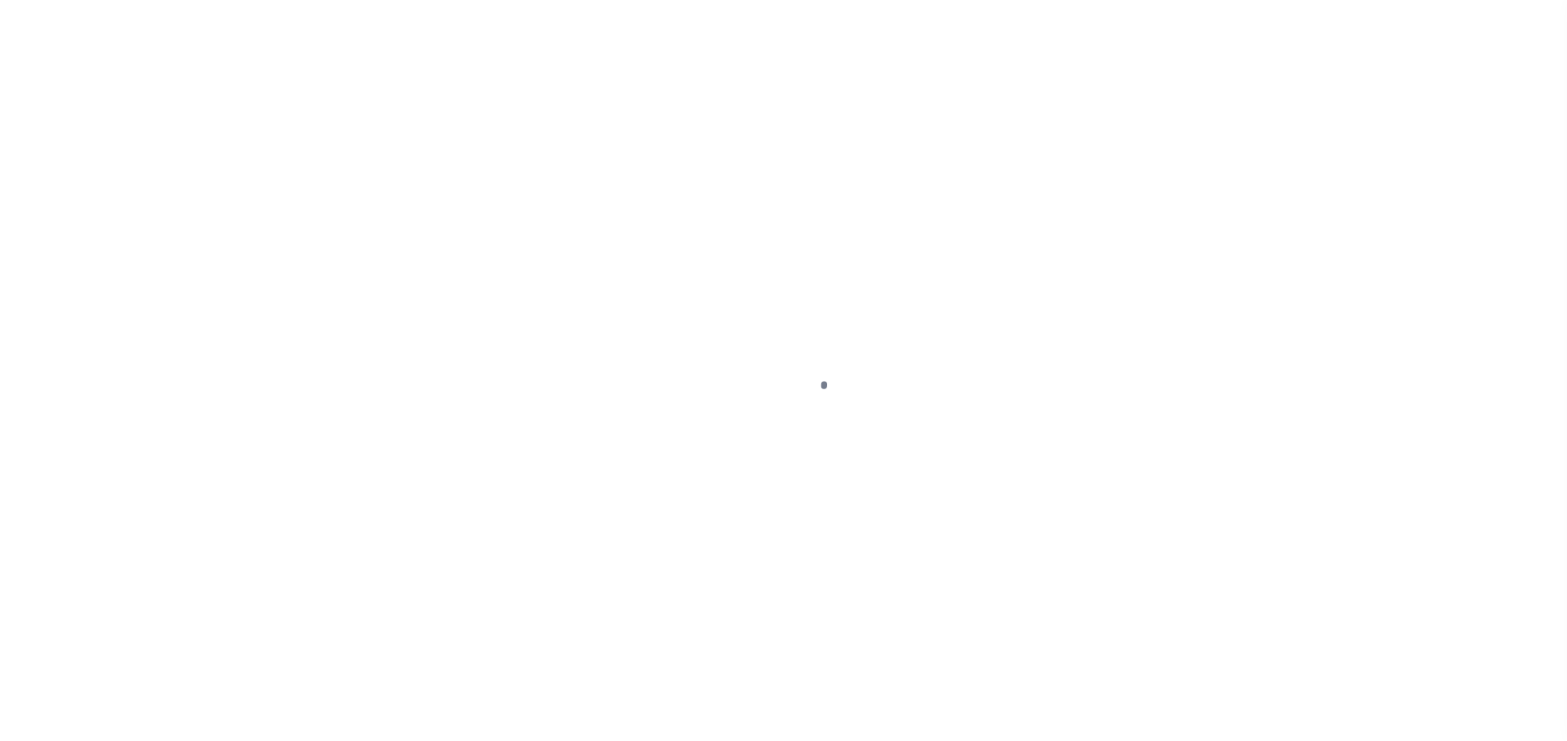
select select "OP2"
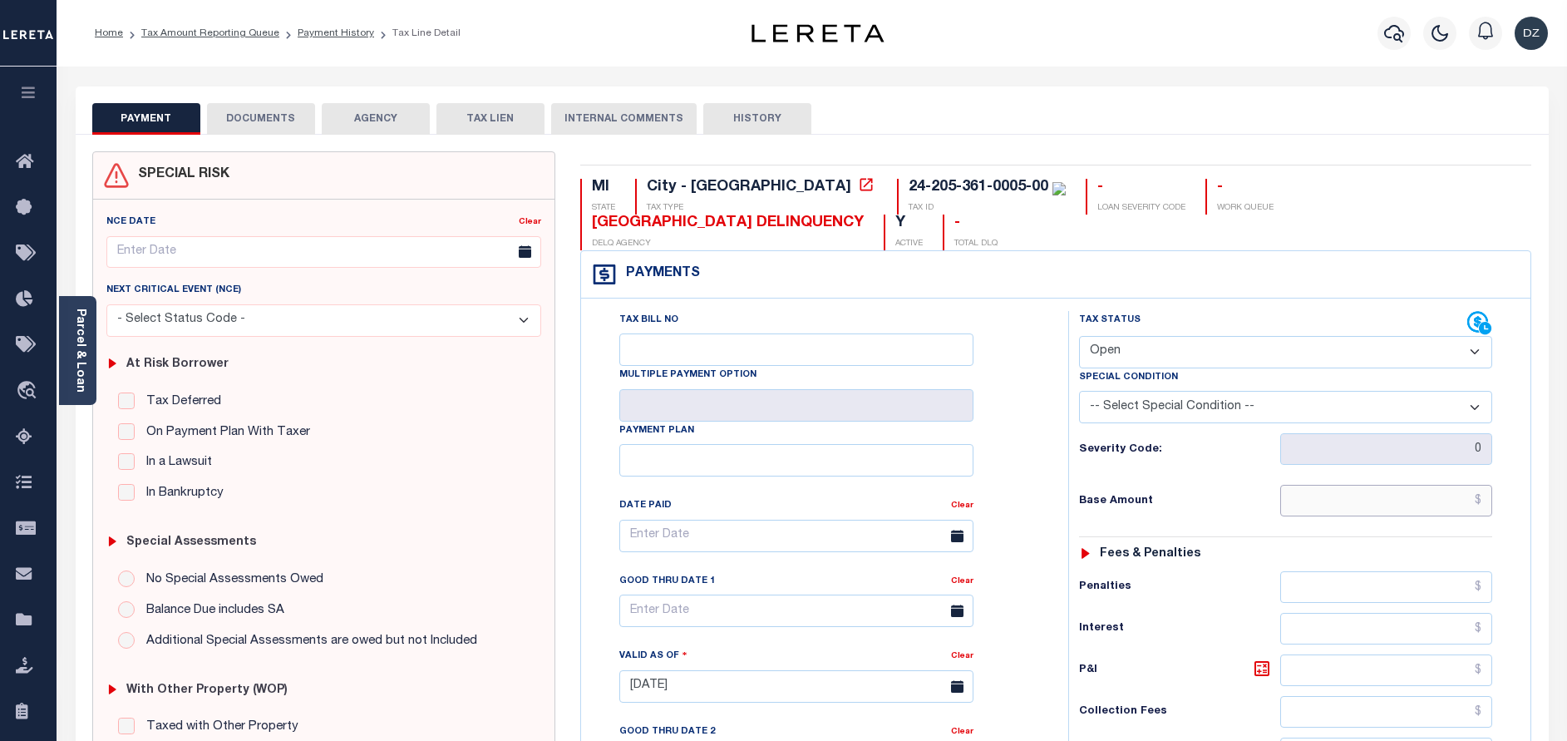
click at [1429, 498] on input "text" at bounding box center [1386, 501] width 212 height 32
paste input "1,553.58"
type input "$1,553.58"
type input "[DATE]"
click at [1130, 353] on select "- Select Status Code - Open Due/Unpaid Paid Incomplete No Tax Due Internal Refu…" at bounding box center [1285, 352] width 413 height 32
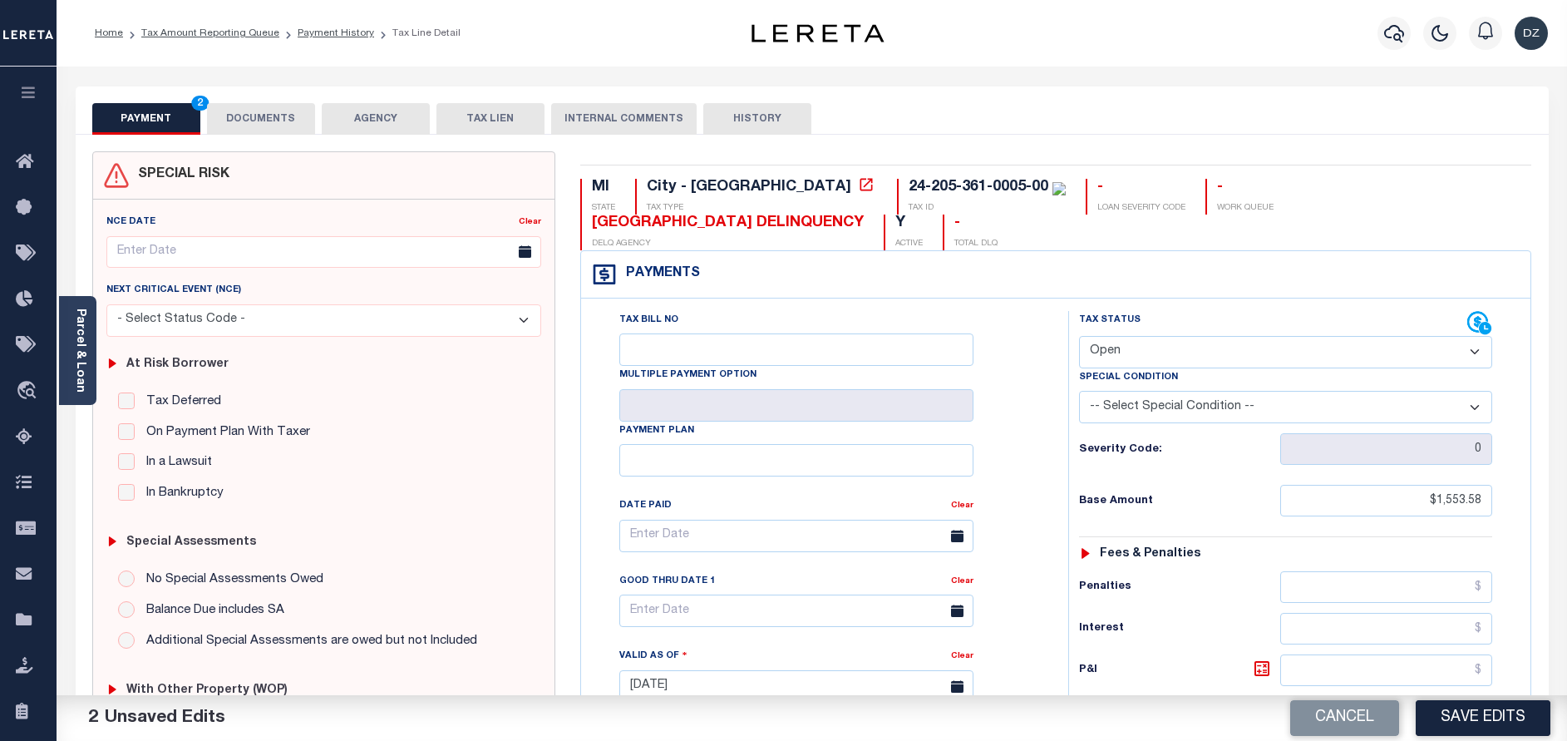
select select "PYD"
click at [1079, 337] on select "- Select Status Code - Open Due/Unpaid Paid Incomplete No Tax Due Internal Refu…" at bounding box center [1285, 352] width 413 height 32
click at [271, 112] on button "DOCUMENTS" at bounding box center [261, 119] width 108 height 32
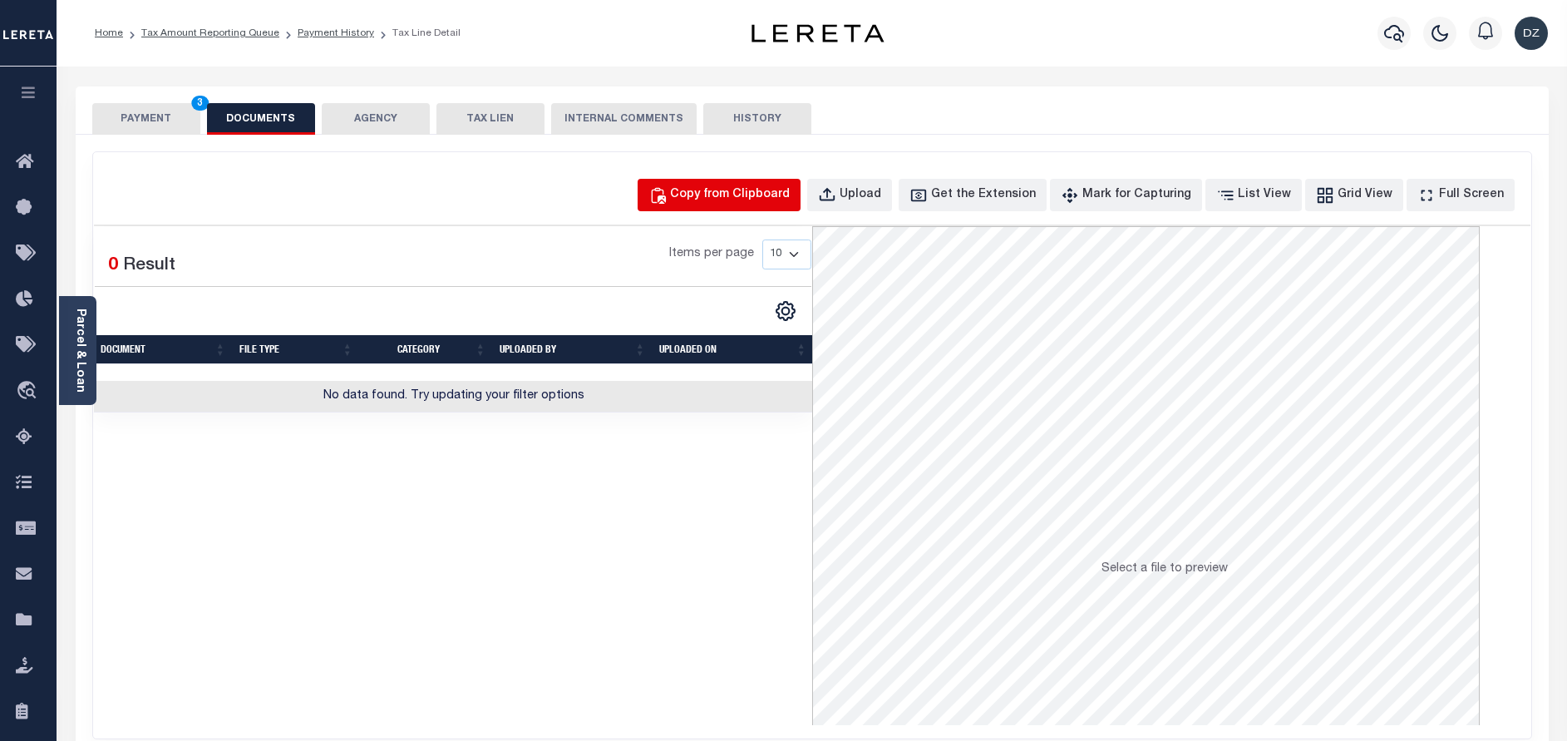
click at [730, 198] on div "Copy from Clipboard" at bounding box center [730, 195] width 120 height 18
select select "POP"
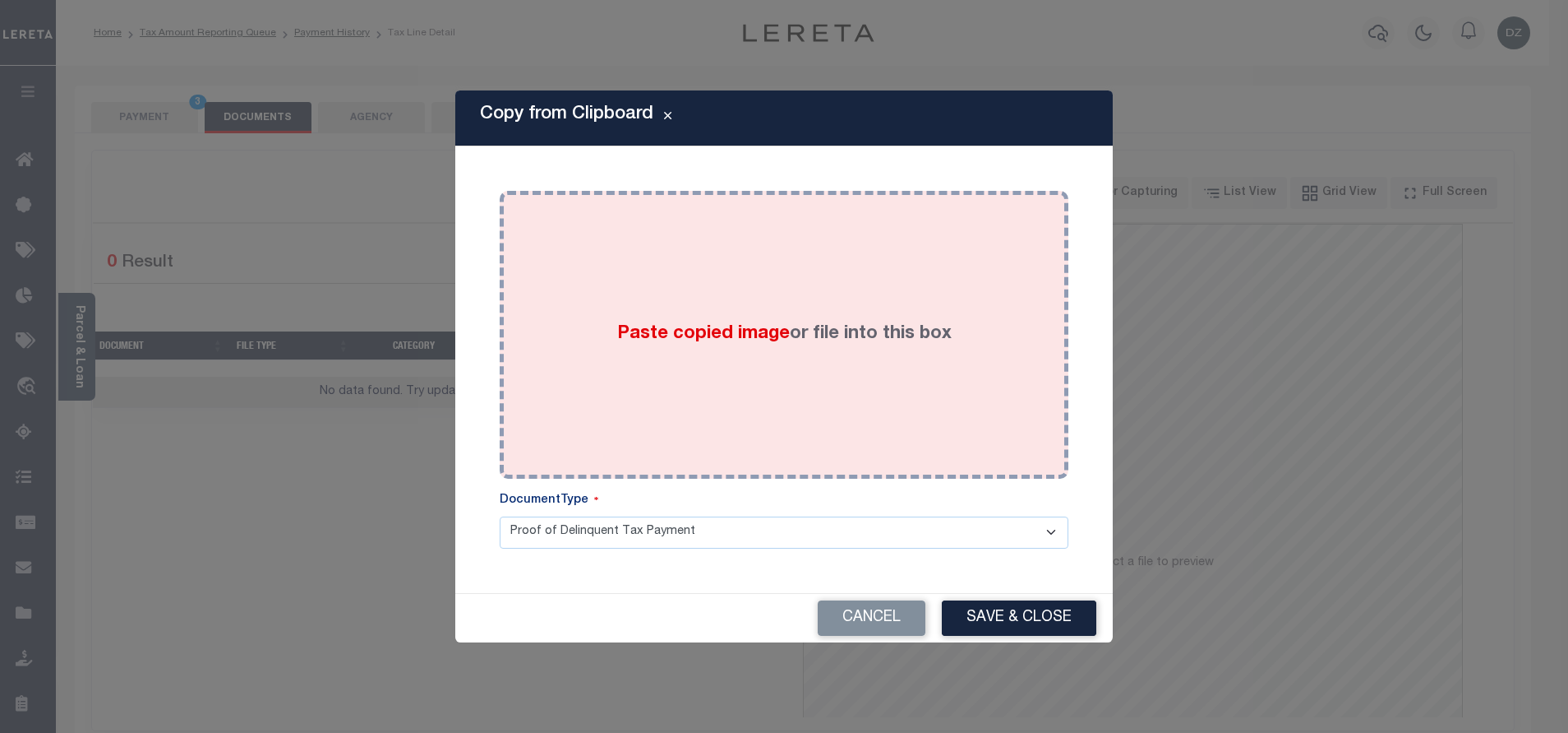
click at [716, 305] on div "Paste copied image or file into this box" at bounding box center [784, 334] width 544 height 263
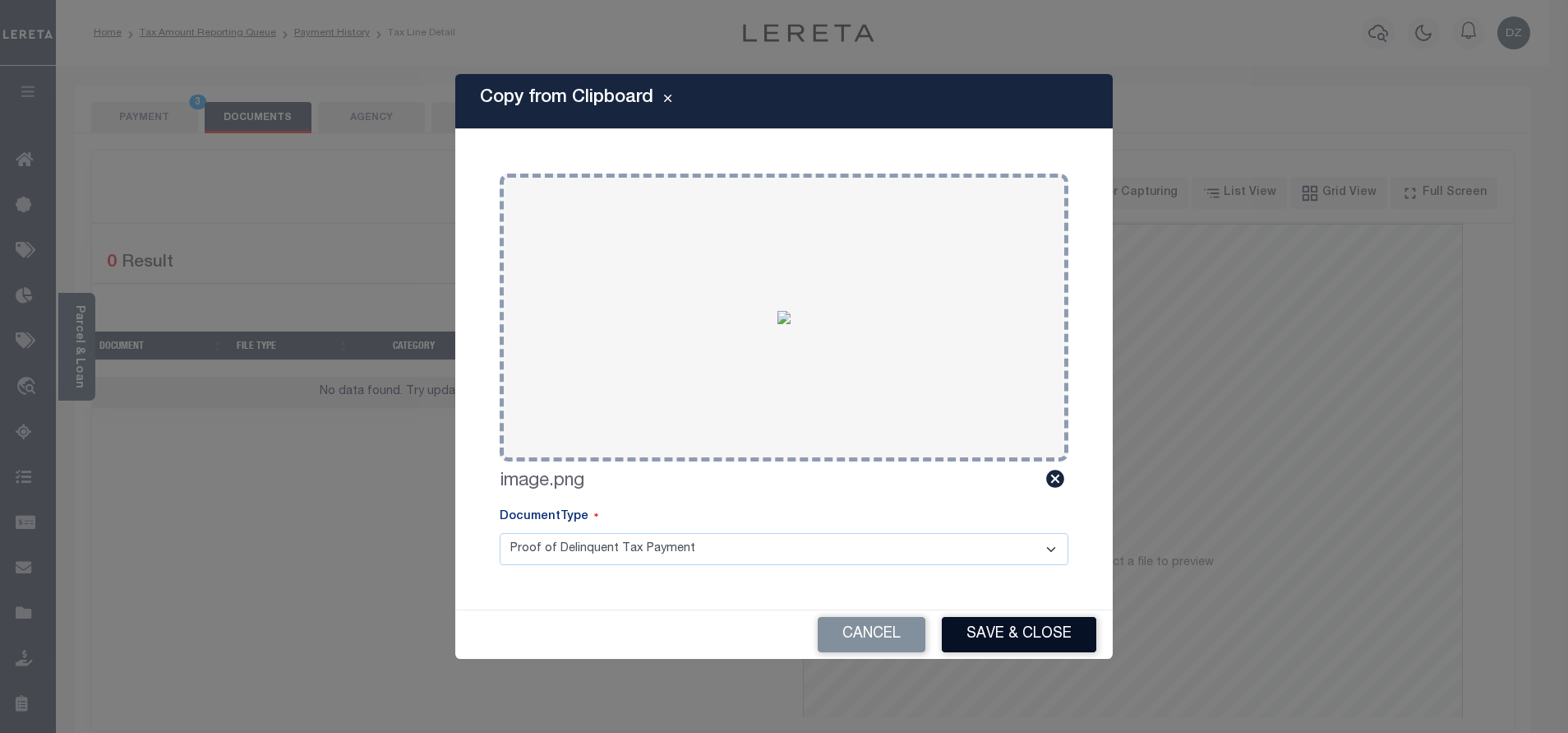
click at [969, 627] on button "Save & Close" at bounding box center [1019, 634] width 154 height 36
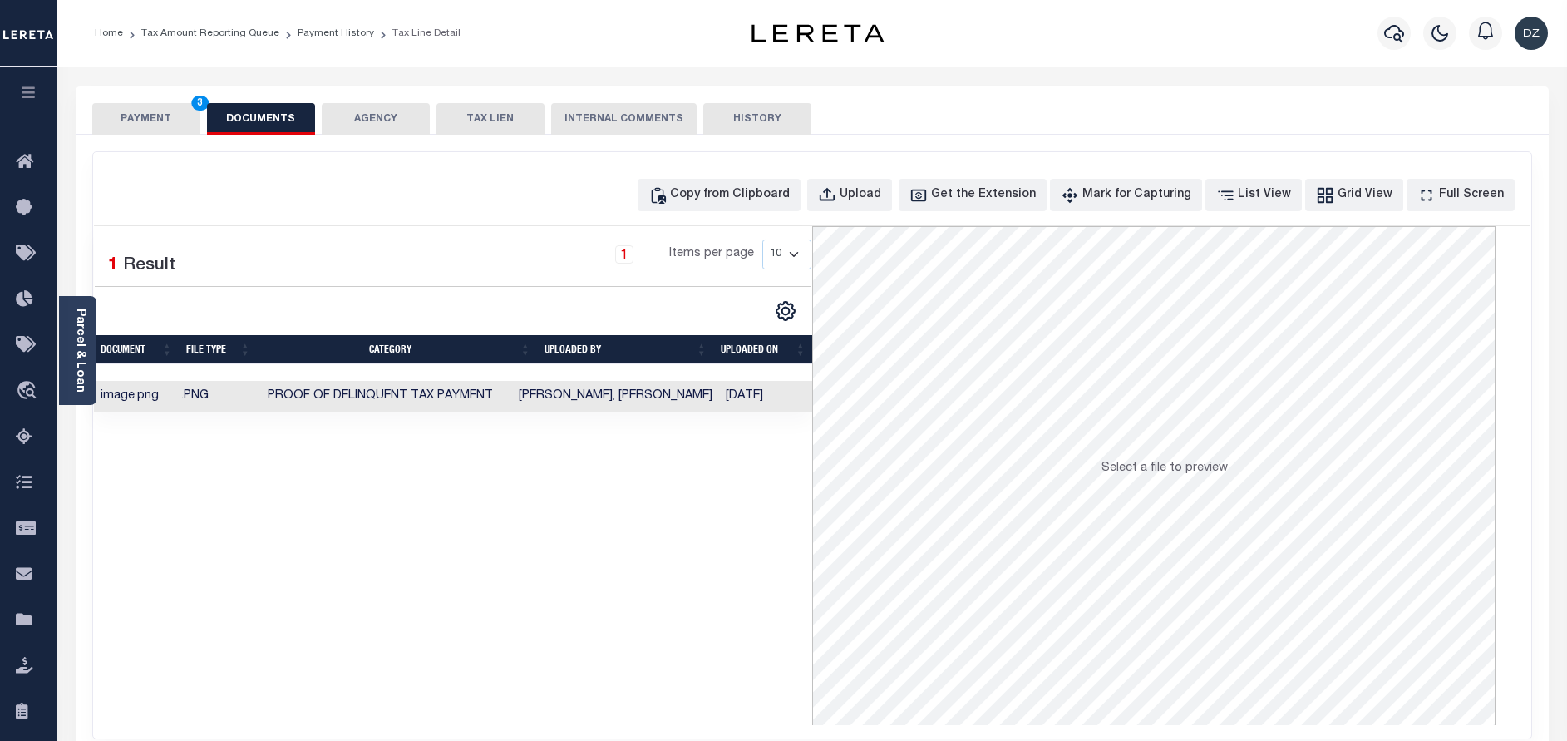
click at [152, 122] on button "PAYMENT 3" at bounding box center [146, 119] width 108 height 32
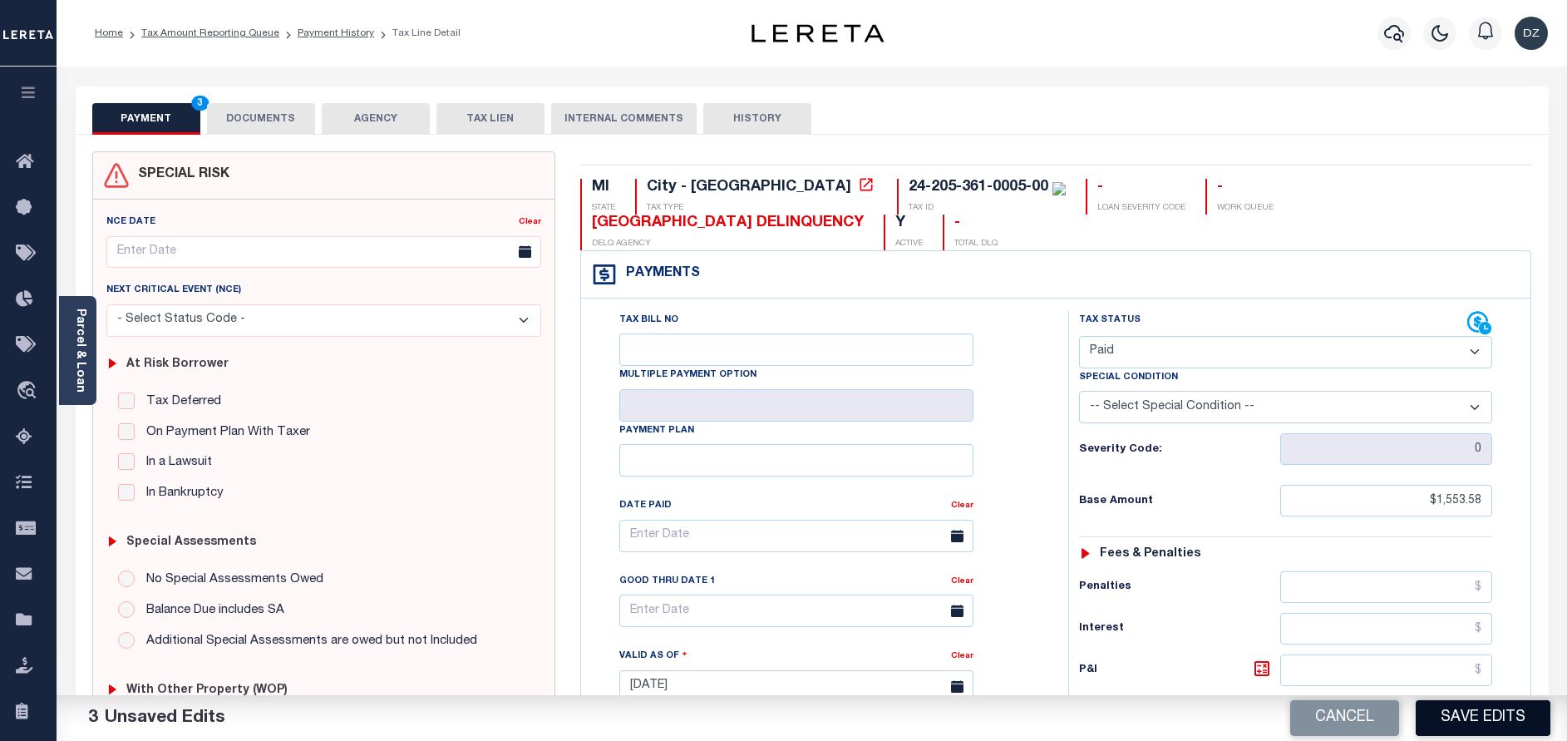
click at [1517, 716] on button "Save Edits" at bounding box center [1482, 718] width 135 height 36
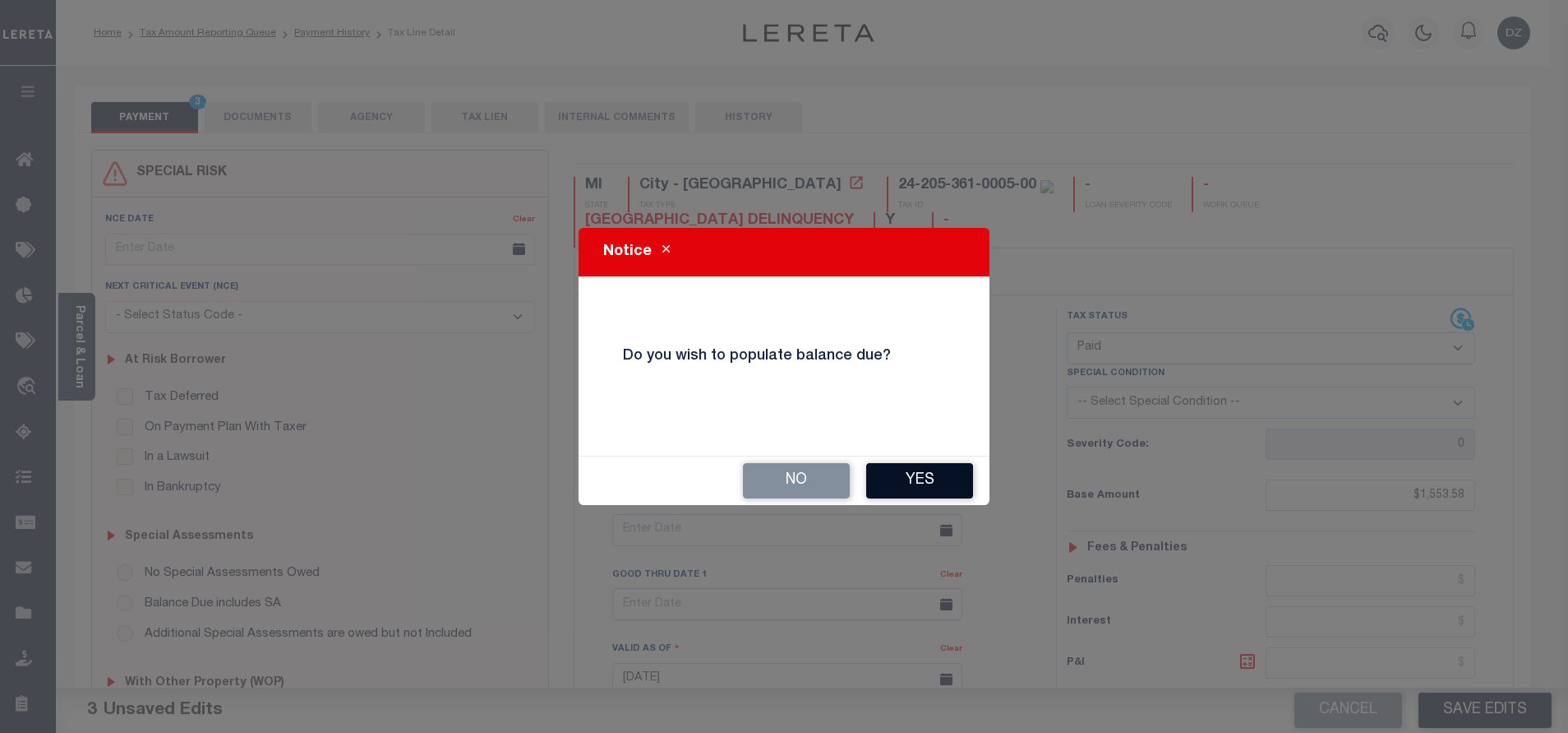
click at [946, 477] on button "Yes" at bounding box center [919, 481] width 107 height 36
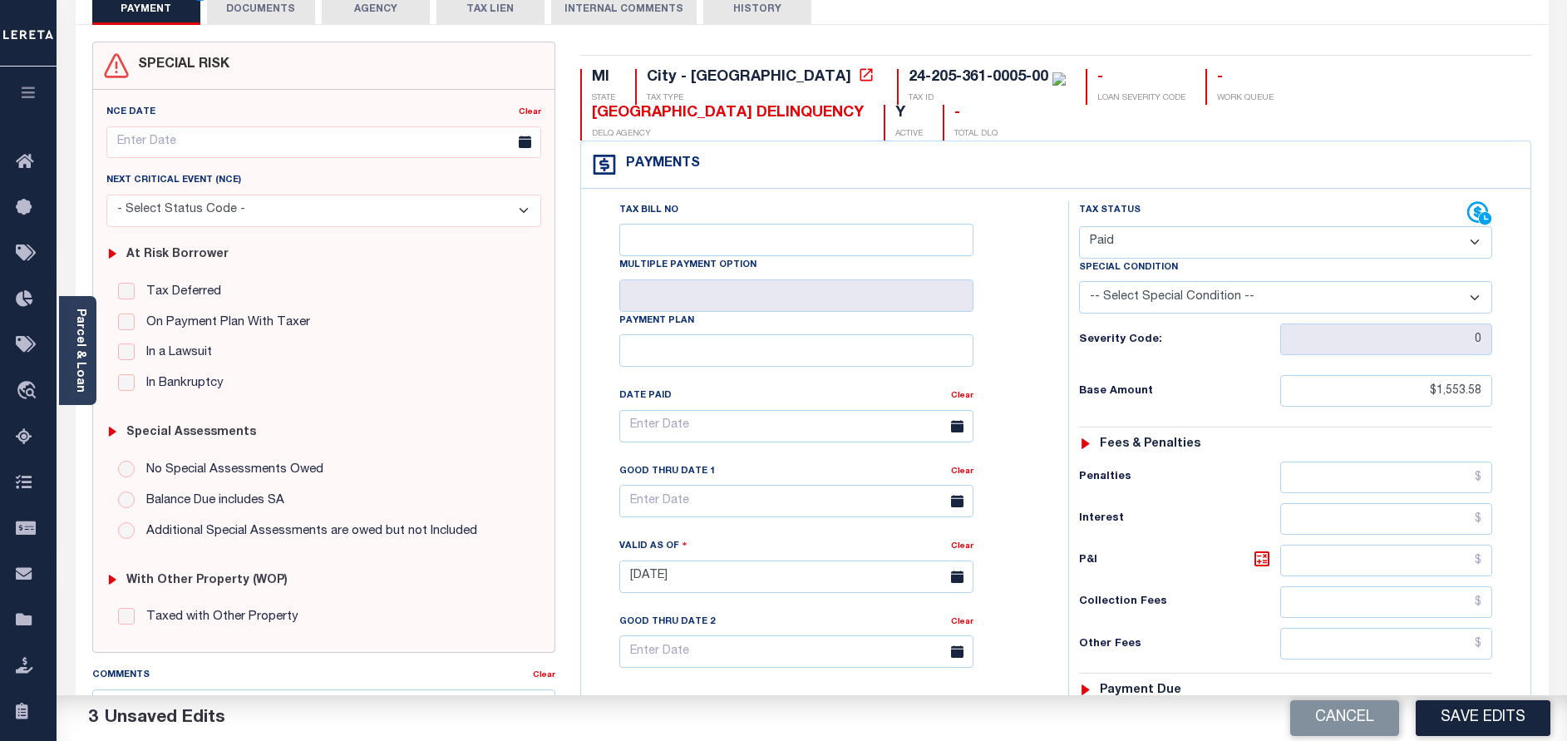
scroll to position [374, 0]
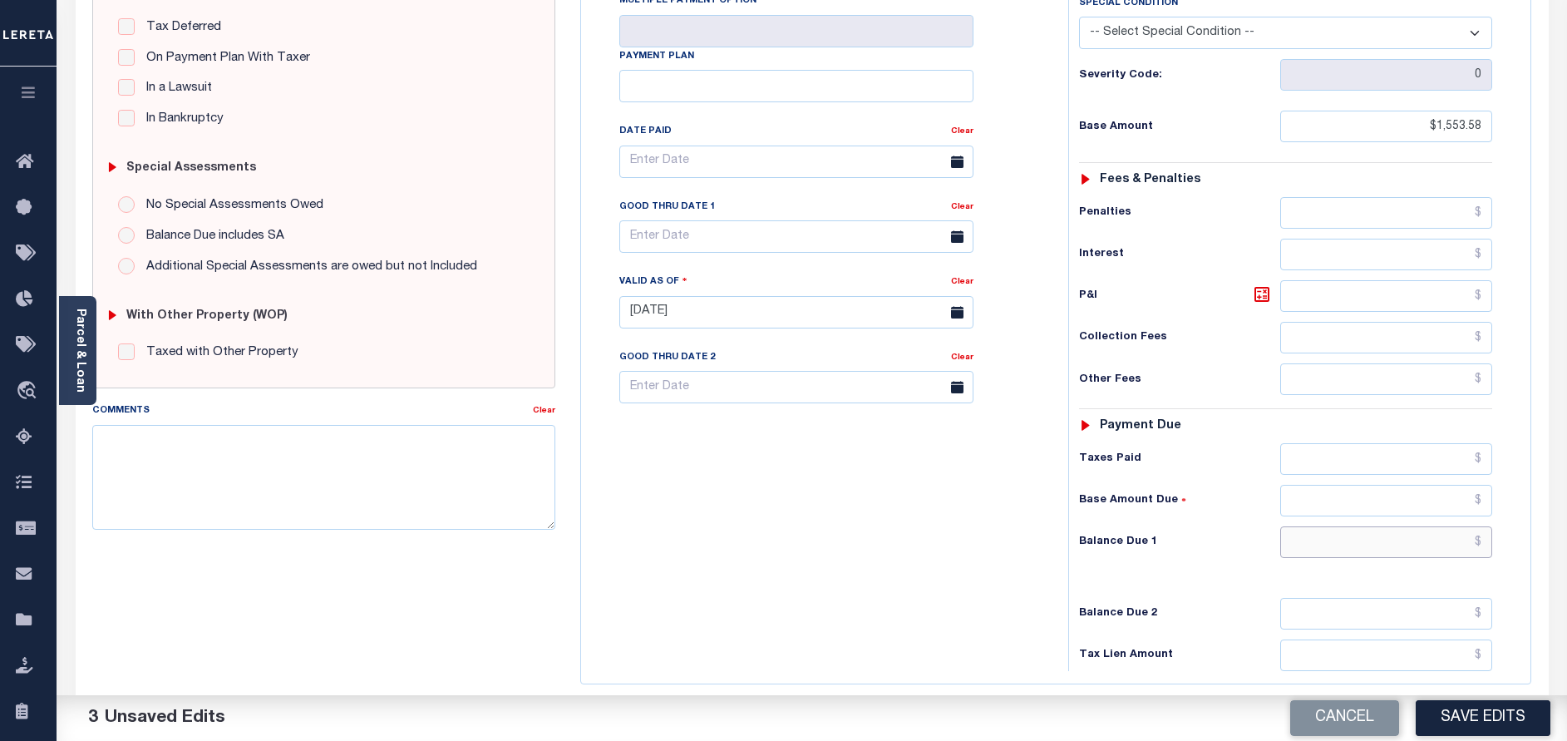
click at [1440, 539] on input "text" at bounding box center [1386, 542] width 212 height 32
type input "$0.00"
click at [1450, 718] on button "Save Edits" at bounding box center [1482, 718] width 135 height 36
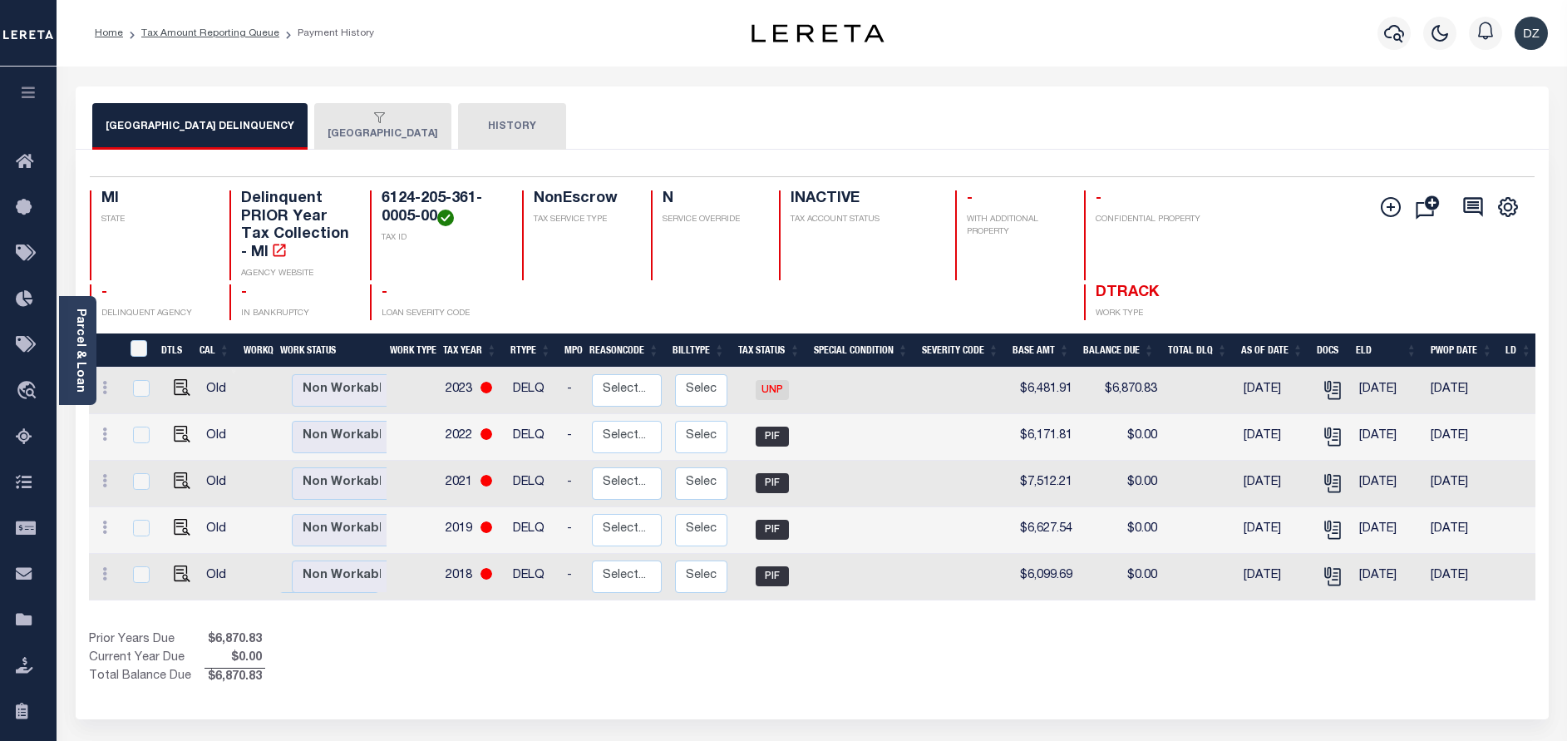
click at [393, 122] on div "button" at bounding box center [379, 118] width 104 height 15
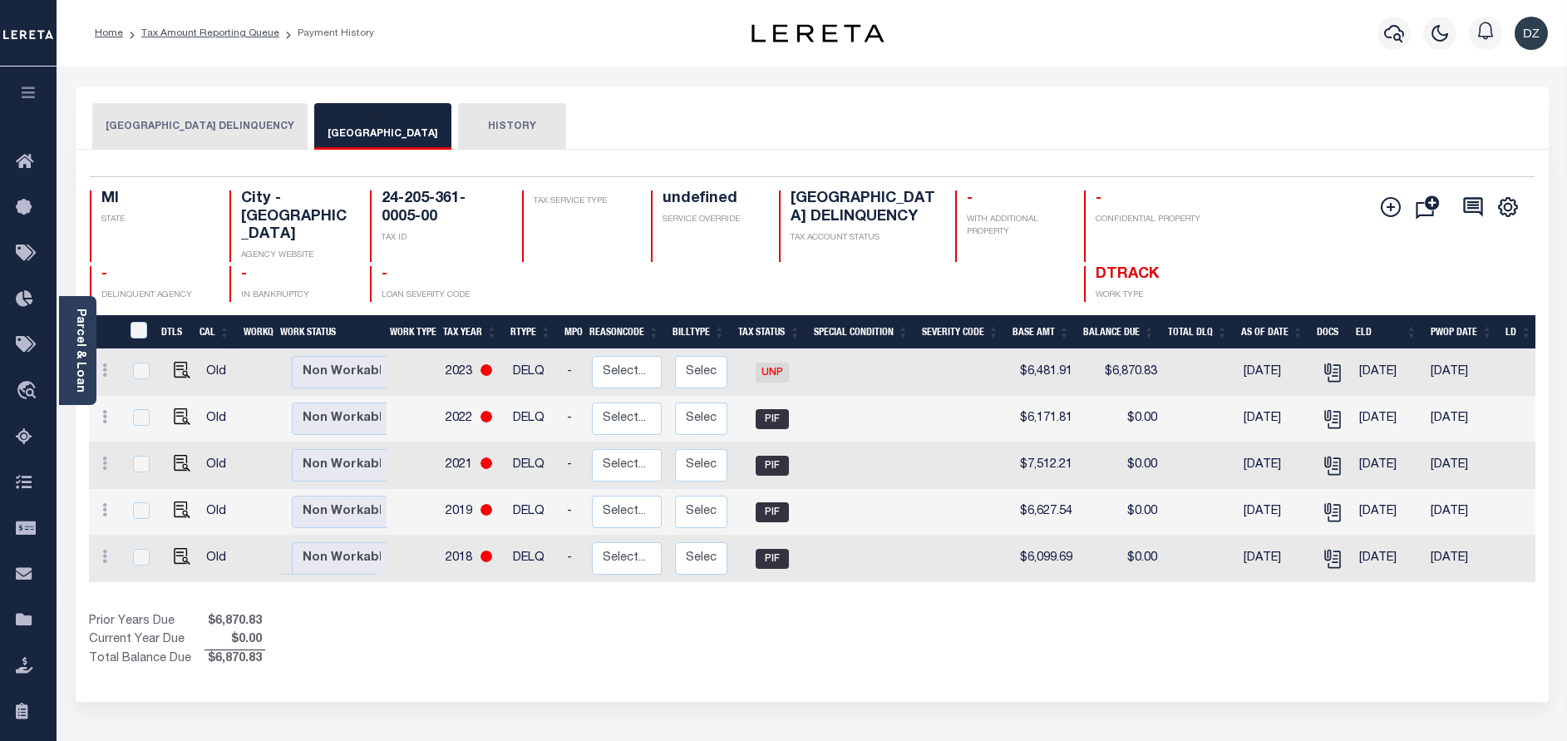
click at [463, 129] on button "HISTORY" at bounding box center [512, 126] width 108 height 47
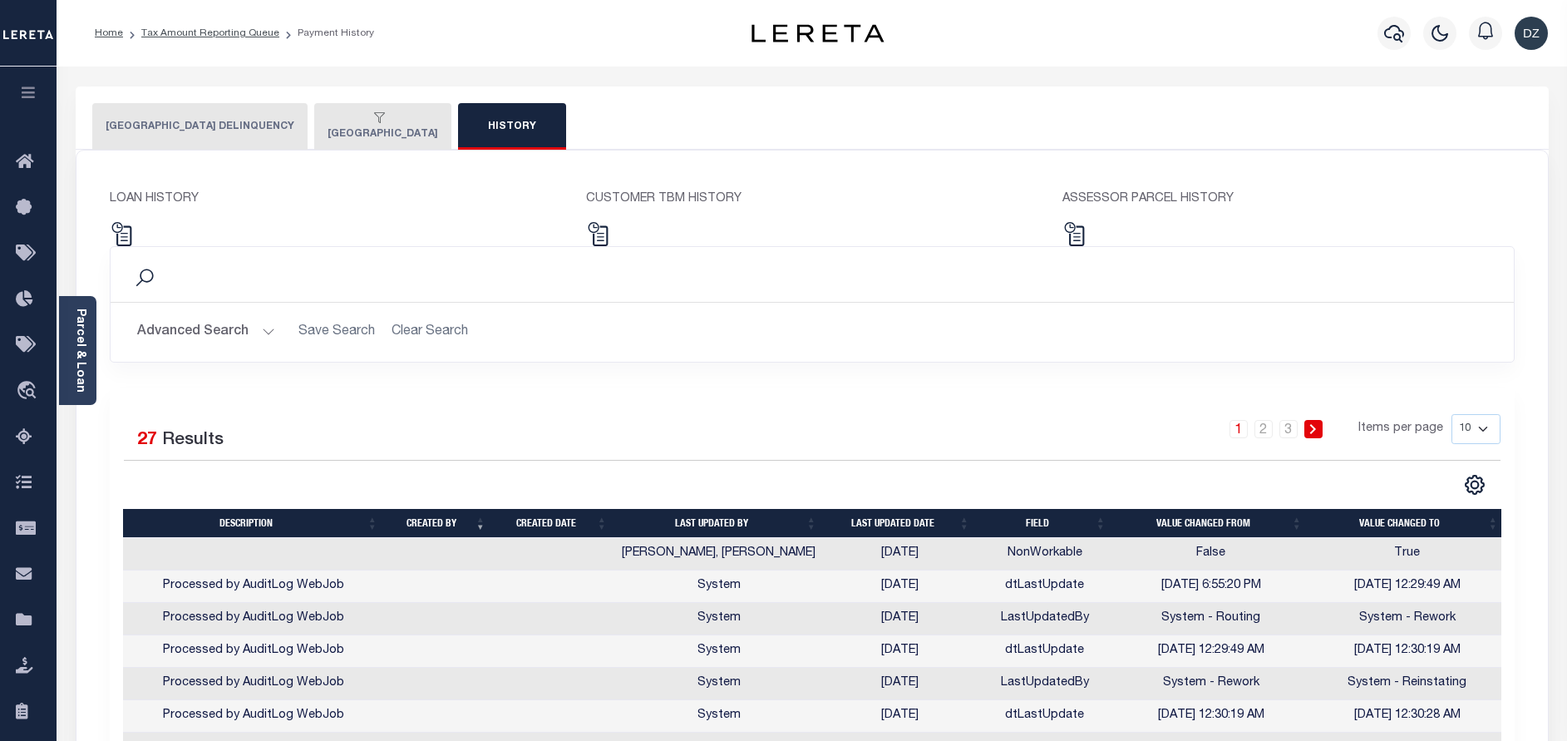
click at [219, 131] on button "[GEOGRAPHIC_DATA] DELINQUENCY" at bounding box center [199, 126] width 215 height 47
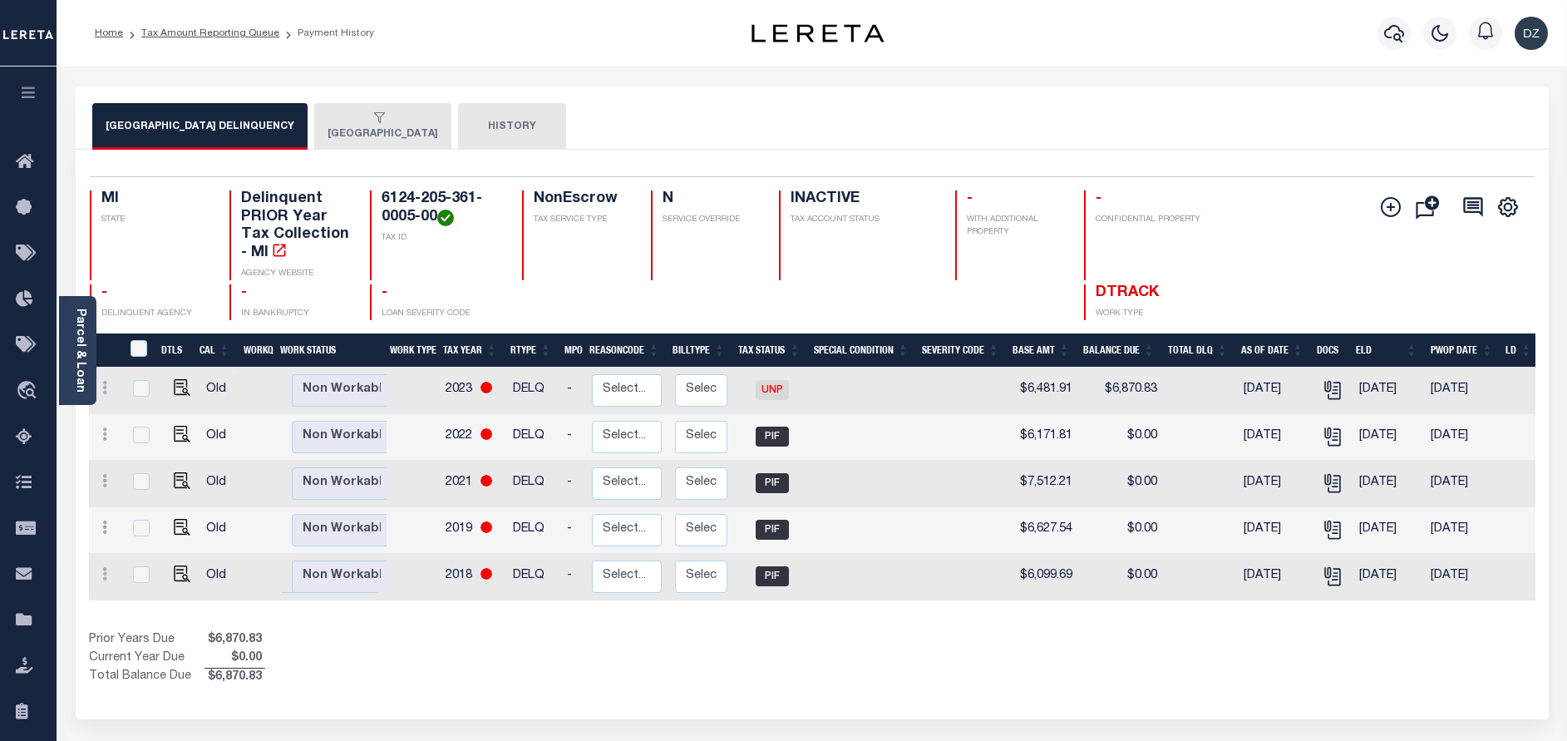
click at [366, 123] on div "button" at bounding box center [379, 118] width 104 height 15
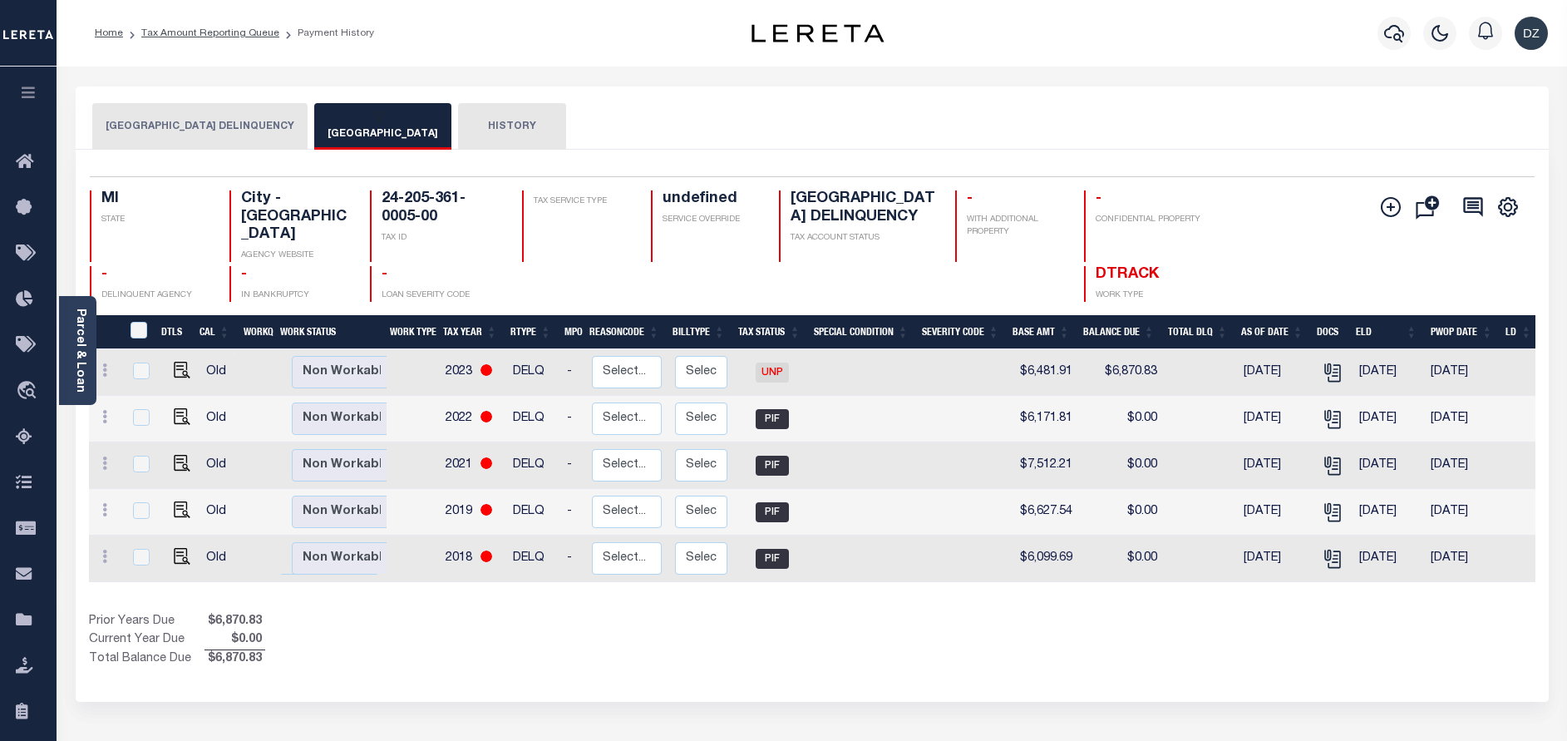
click at [232, 114] on button "[GEOGRAPHIC_DATA] DELINQUENCY" at bounding box center [199, 126] width 215 height 47
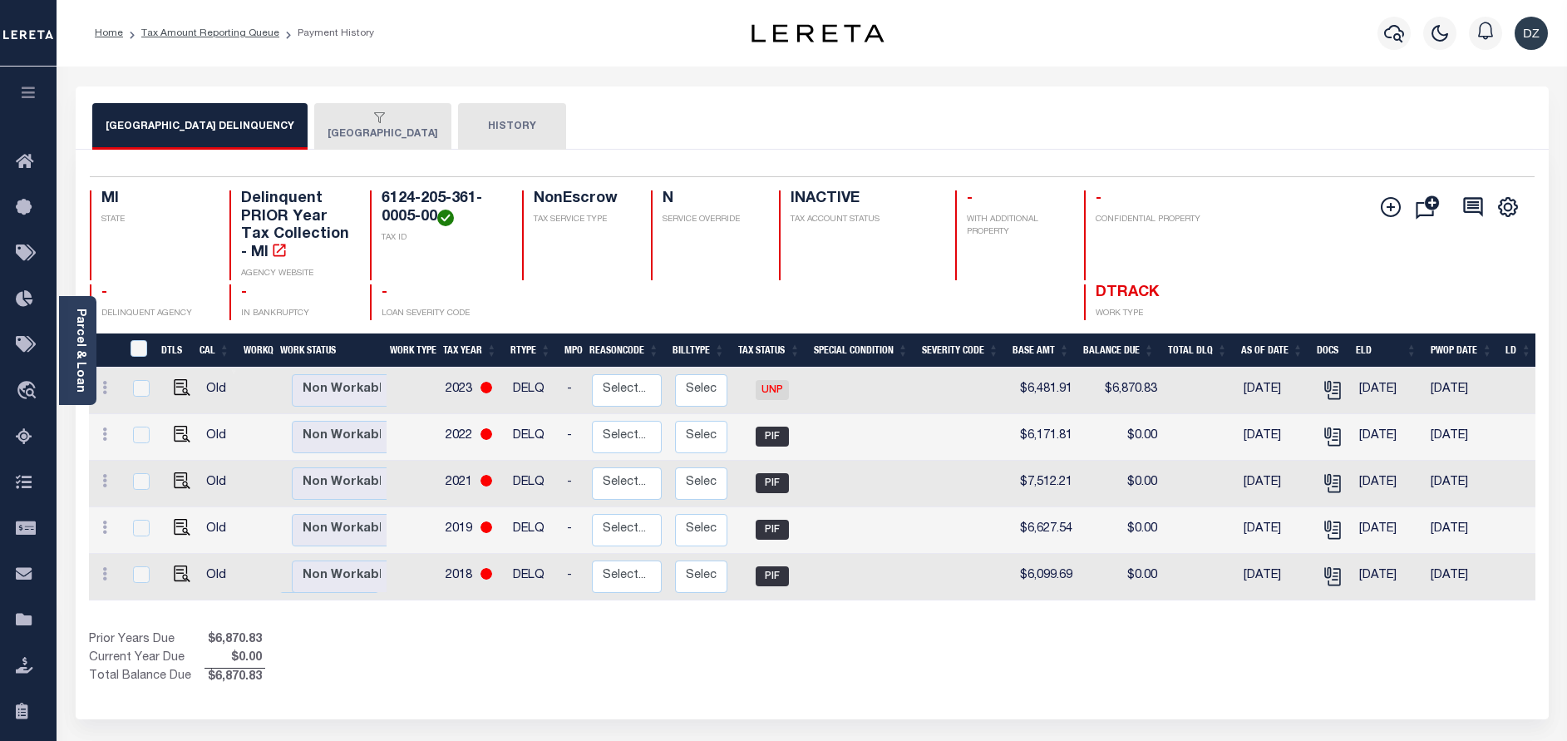
click at [364, 127] on button "[GEOGRAPHIC_DATA]" at bounding box center [382, 126] width 137 height 47
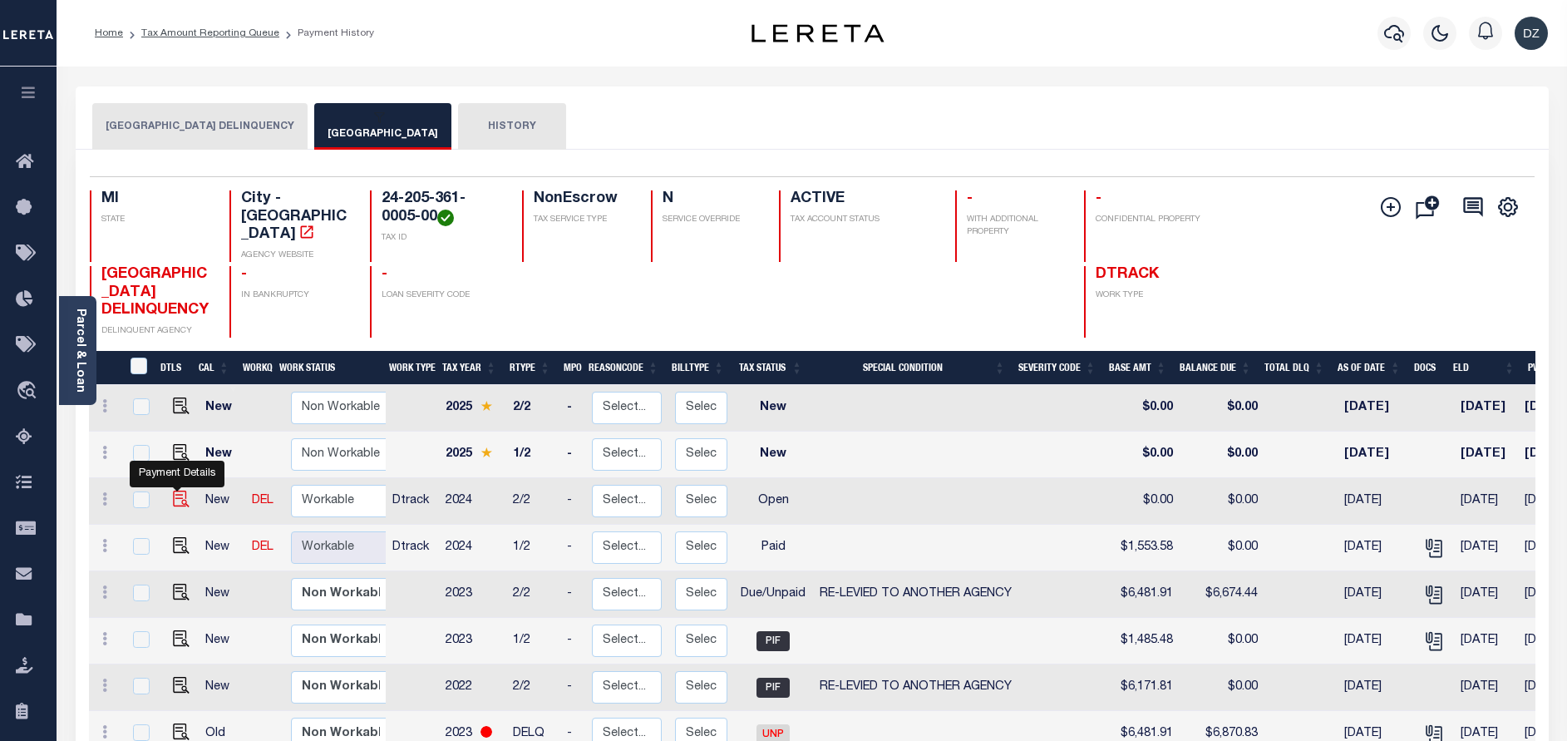
click at [174, 500] on img "" at bounding box center [181, 498] width 17 height 17
checkbox input "true"
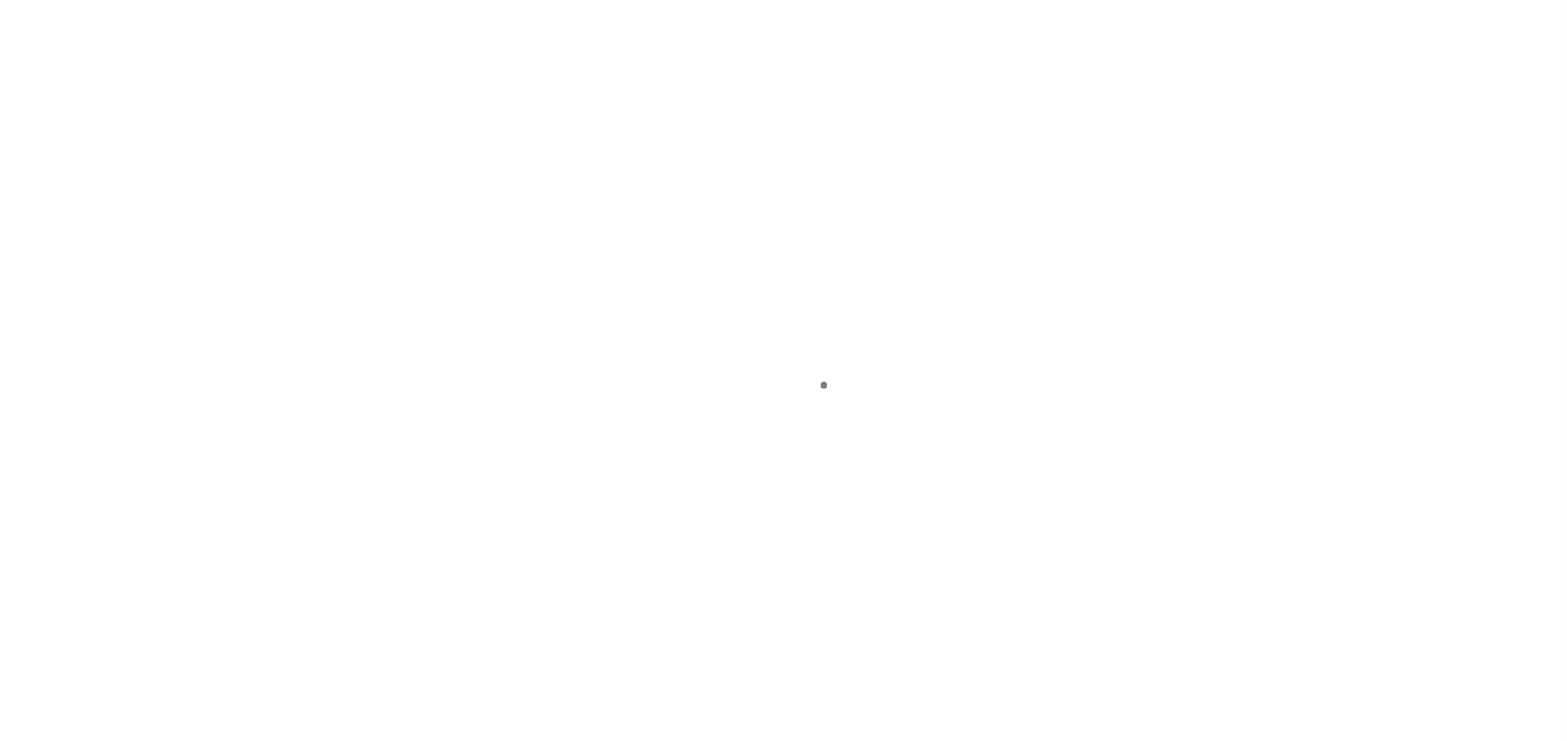
select select "OP2"
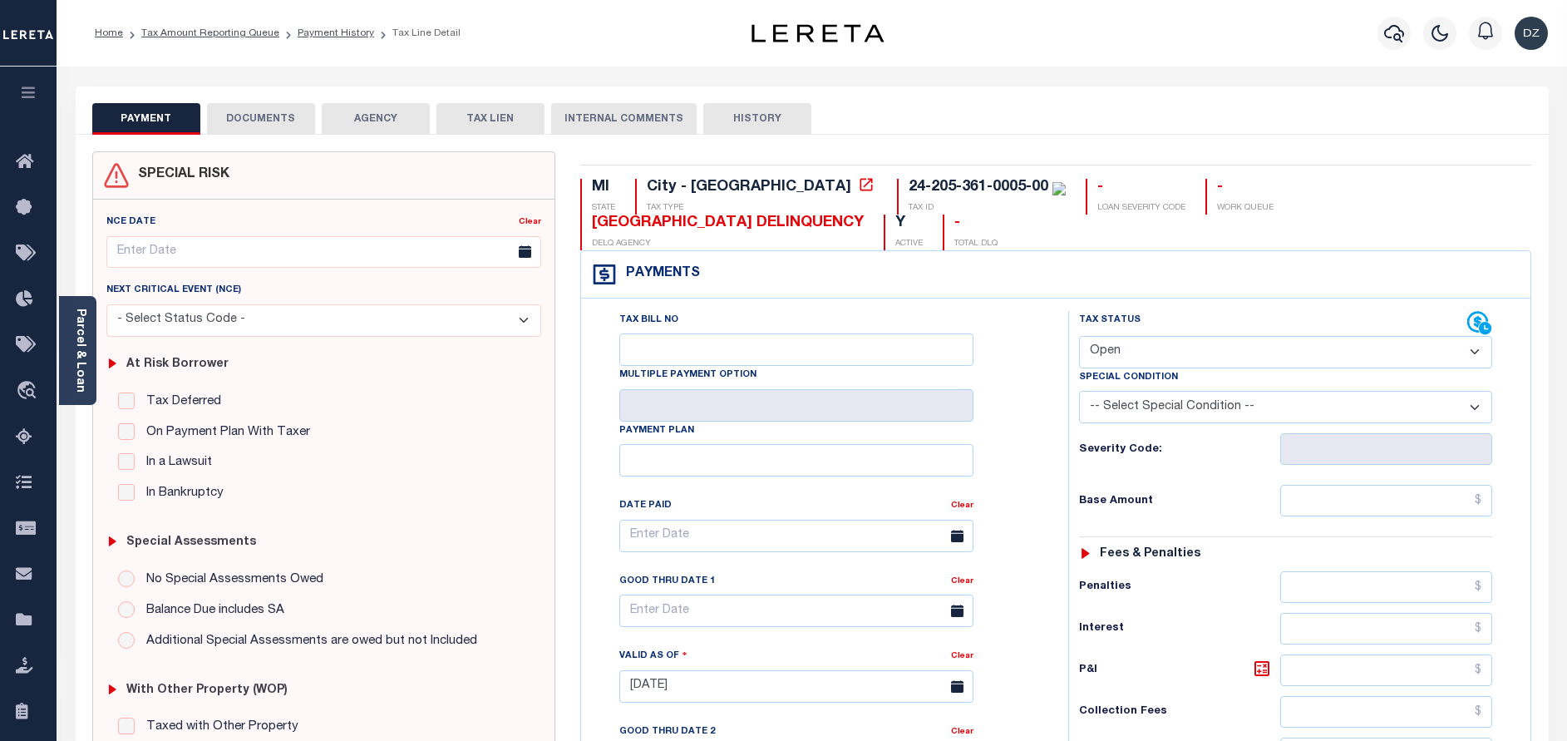
click at [269, 109] on button "DOCUMENTS" at bounding box center [261, 119] width 108 height 32
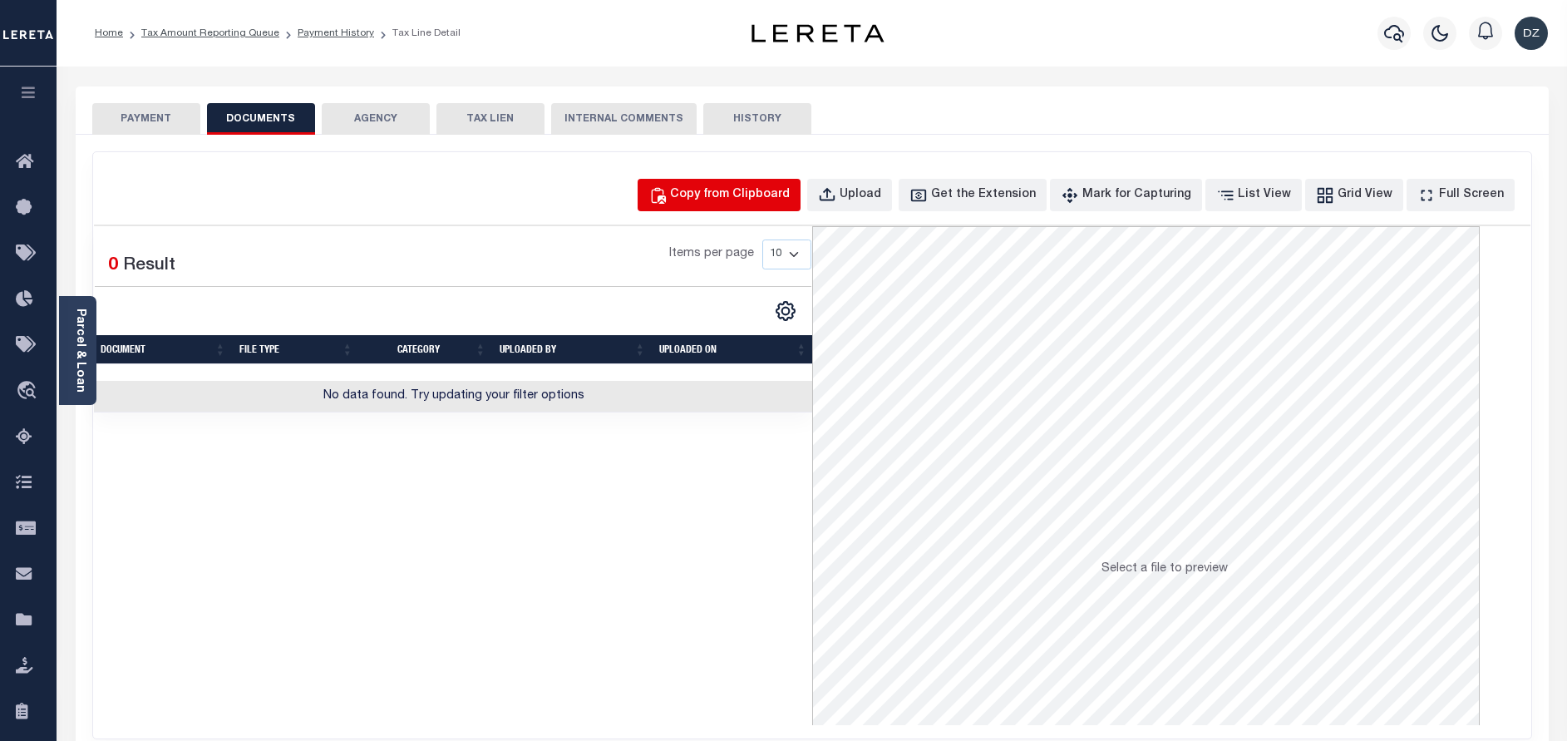
click at [756, 192] on div "Copy from Clipboard" at bounding box center [730, 195] width 120 height 18
select select "POP"
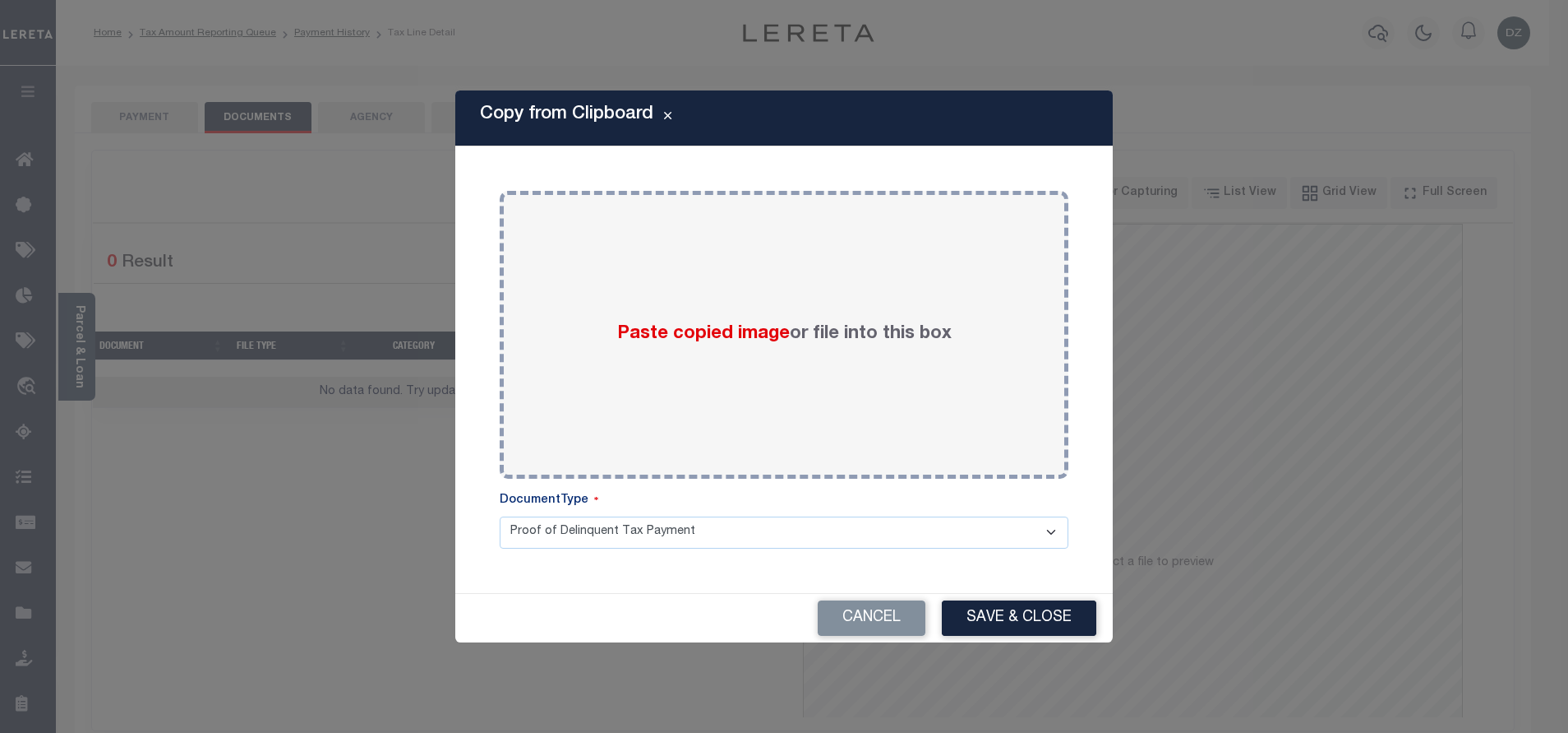
click at [165, 113] on div "Copy from Clipboard Paste copied image or file into this box Select file or dra…" at bounding box center [784, 366] width 1568 height 733
click at [908, 612] on button "Cancel" at bounding box center [871, 618] width 108 height 36
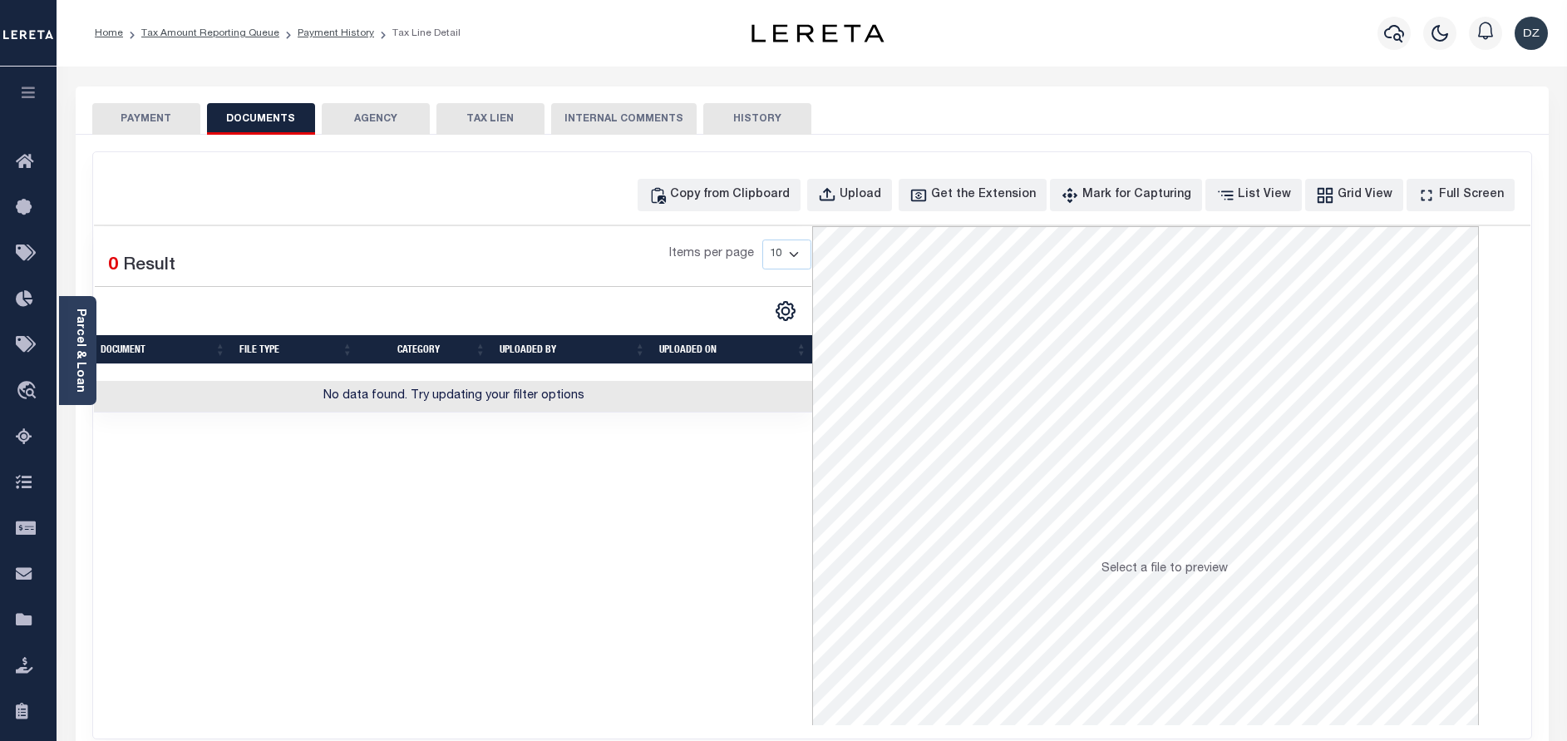
click at [140, 115] on button "PAYMENT" at bounding box center [146, 119] width 108 height 32
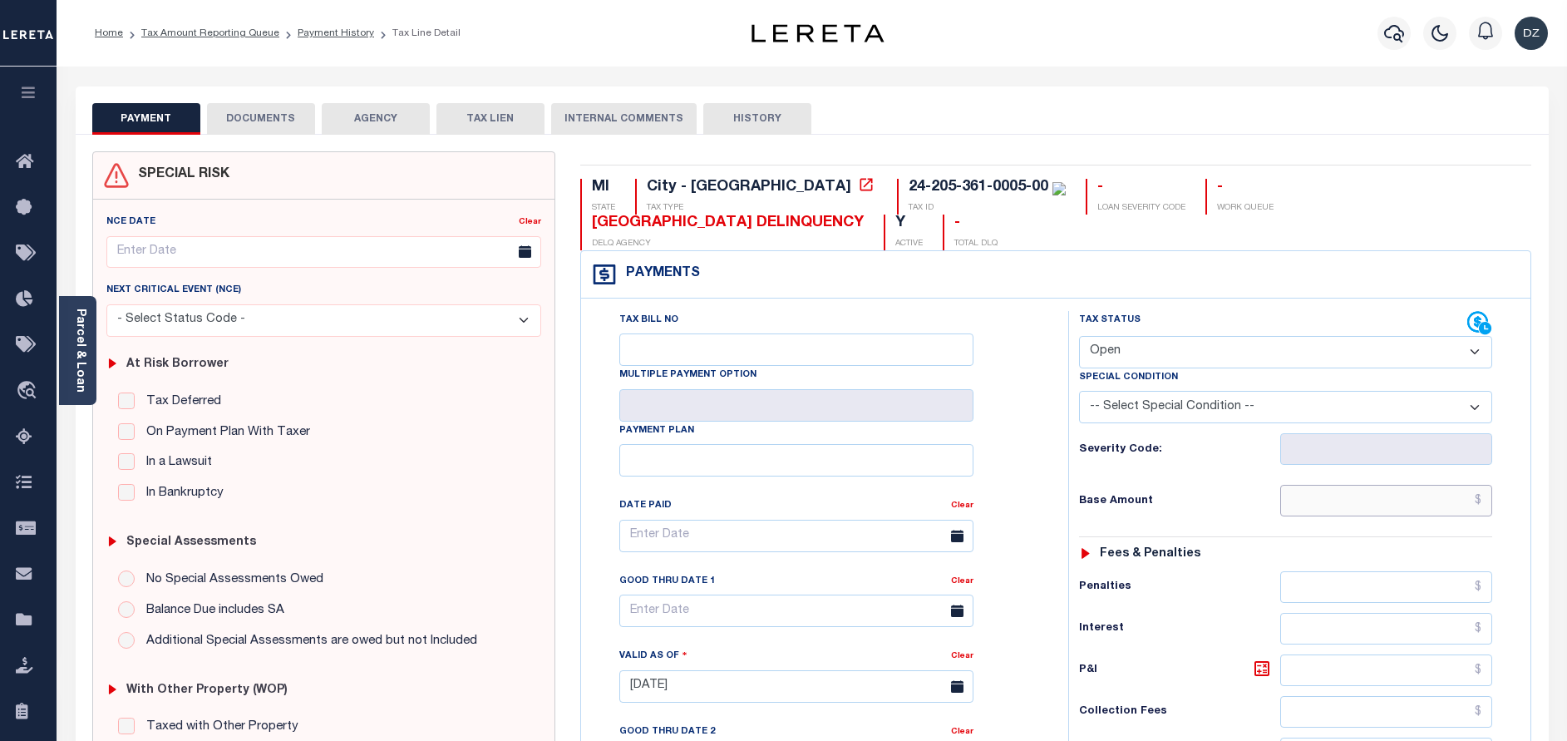
click at [1391, 510] on input "text" at bounding box center [1386, 501] width 212 height 32
paste input "6,684.04"
type input "$6,684.04"
type input "[DATE]"
click at [1161, 347] on select "- Select Status Code - Open Due/Unpaid Paid Incomplete No Tax Due Internal Refu…" at bounding box center [1285, 352] width 413 height 32
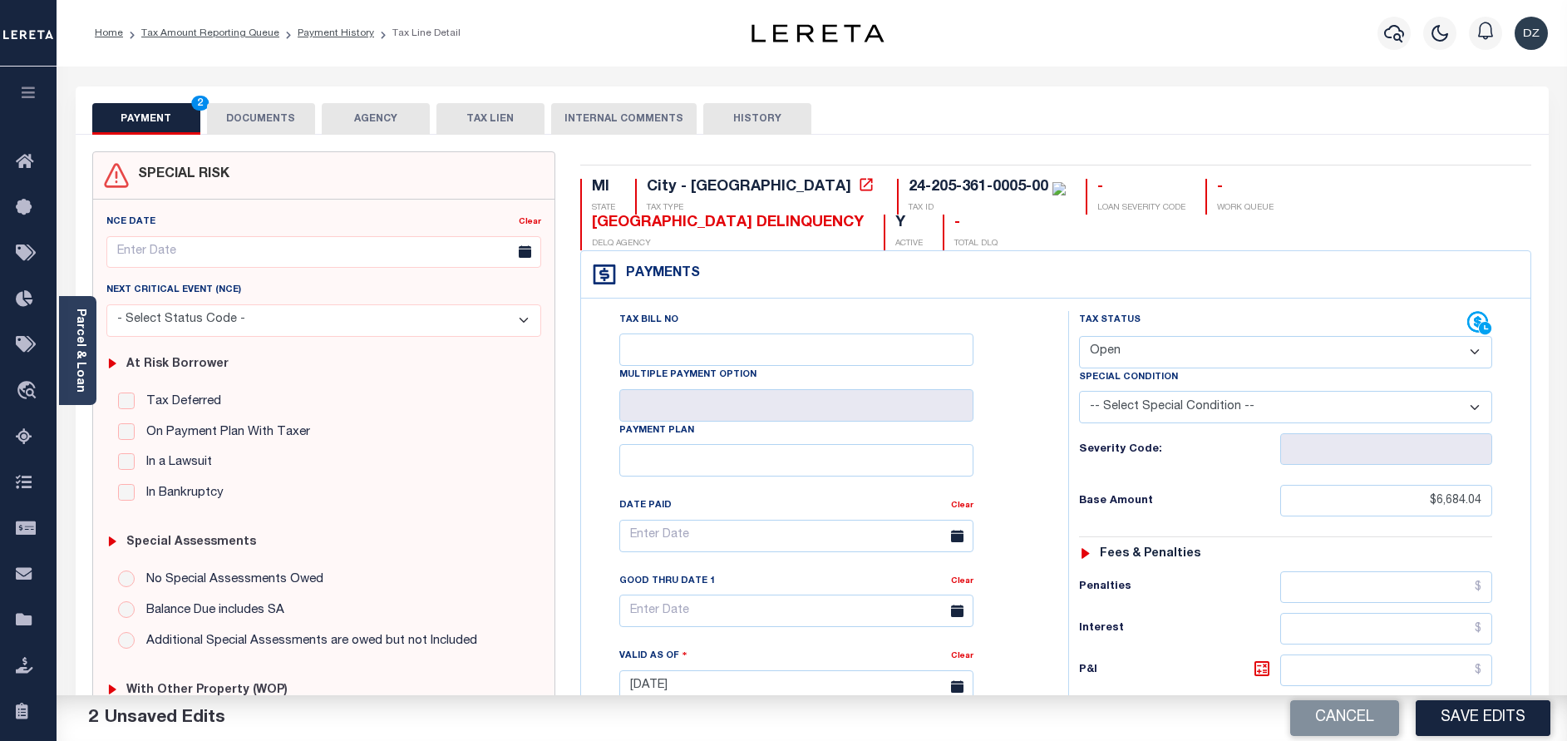
select select "DUE"
click at [1079, 337] on select "- Select Status Code - Open Due/Unpaid Paid Incomplete No Tax Due Internal Refu…" at bounding box center [1285, 352] width 413 height 32
click at [1166, 409] on select "-- Select Special Condition -- 3RD PARTY TAX LIEN AGENCY TAX LIEN (A.K.A Inside…" at bounding box center [1285, 407] width 413 height 32
select select "31"
click at [1079, 392] on select "-- Select Special Condition -- 3RD PARTY TAX LIEN AGENCY TAX LIEN (A.K.A Inside…" at bounding box center [1285, 407] width 413 height 32
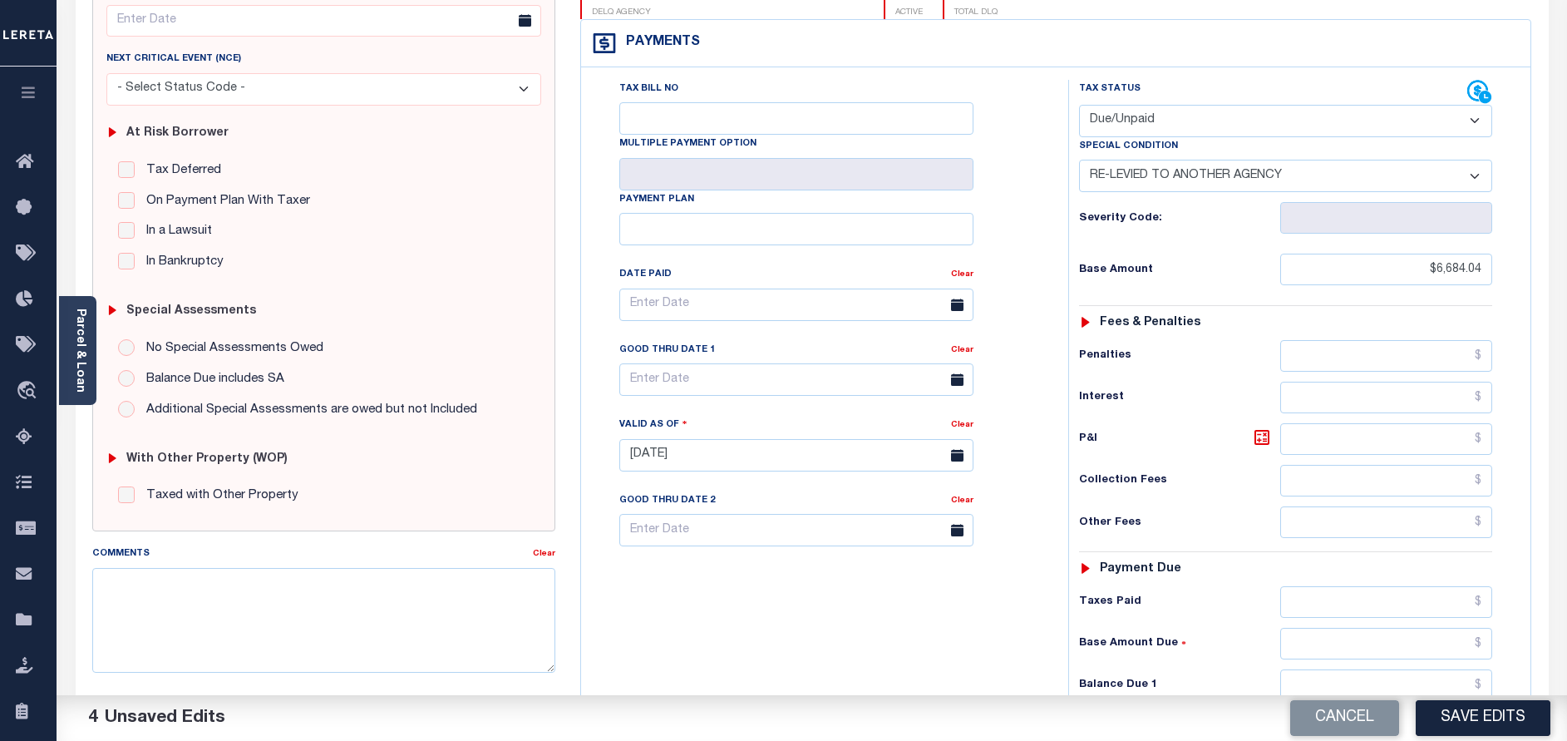
scroll to position [249, 0]
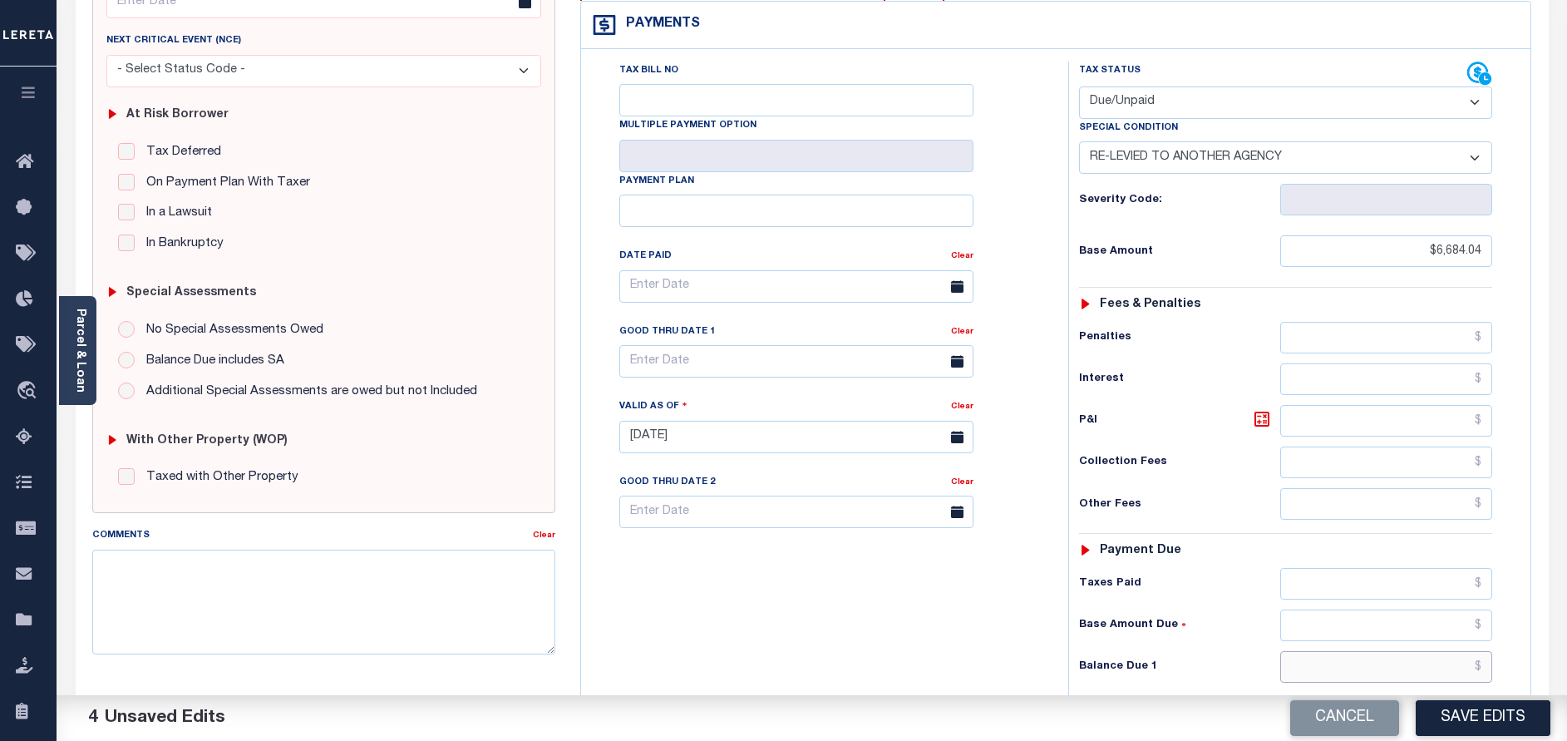
click at [1474, 655] on input "text" at bounding box center [1386, 667] width 212 height 32
paste input "6,882.58"
type input "$6,882.58"
click at [1256, 422] on icon at bounding box center [1261, 418] width 15 height 15
type input "$198.54"
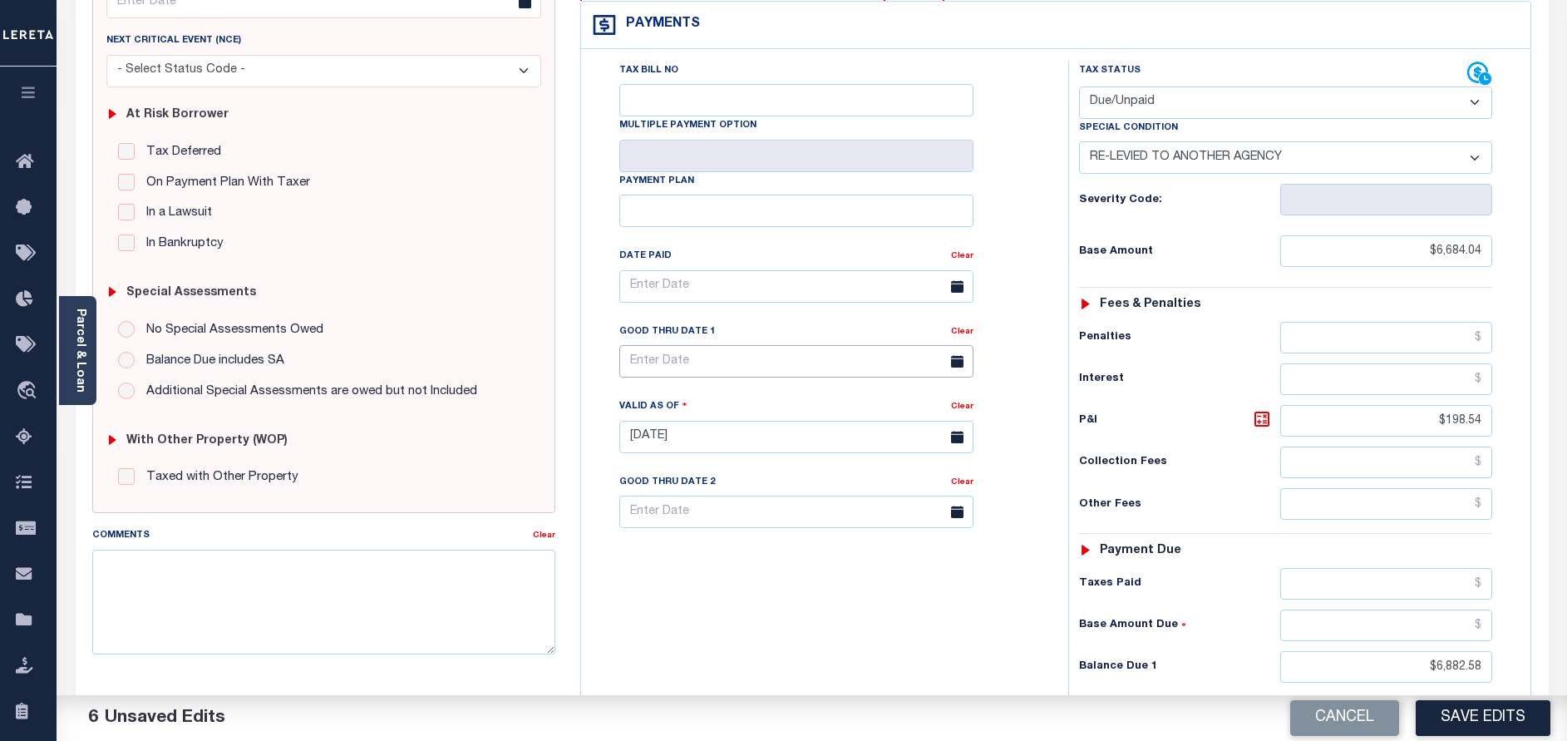
click at [696, 366] on input "text" at bounding box center [796, 361] width 354 height 32
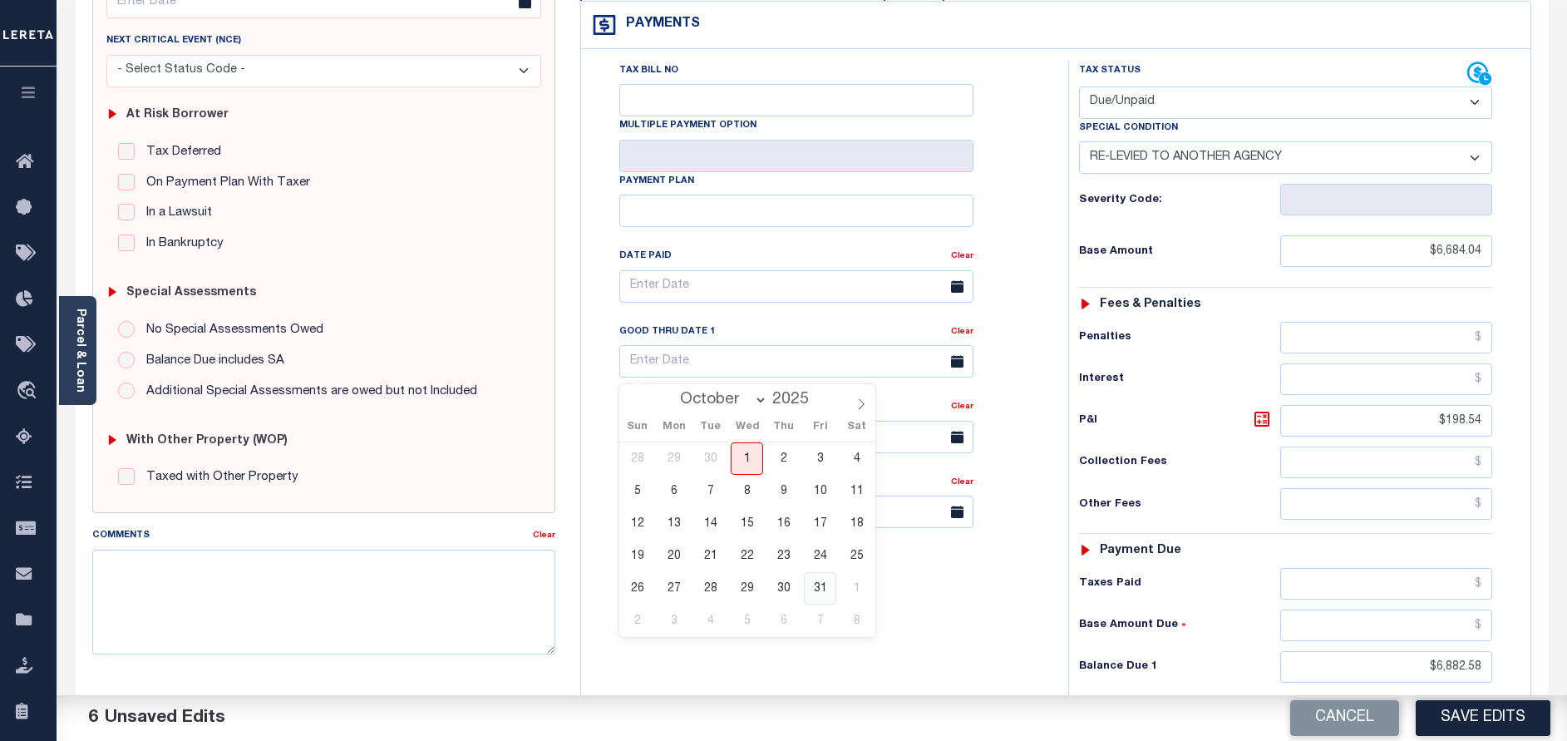
click at [810, 591] on span "31" at bounding box center [820, 588] width 32 height 32
type input "[DATE]"
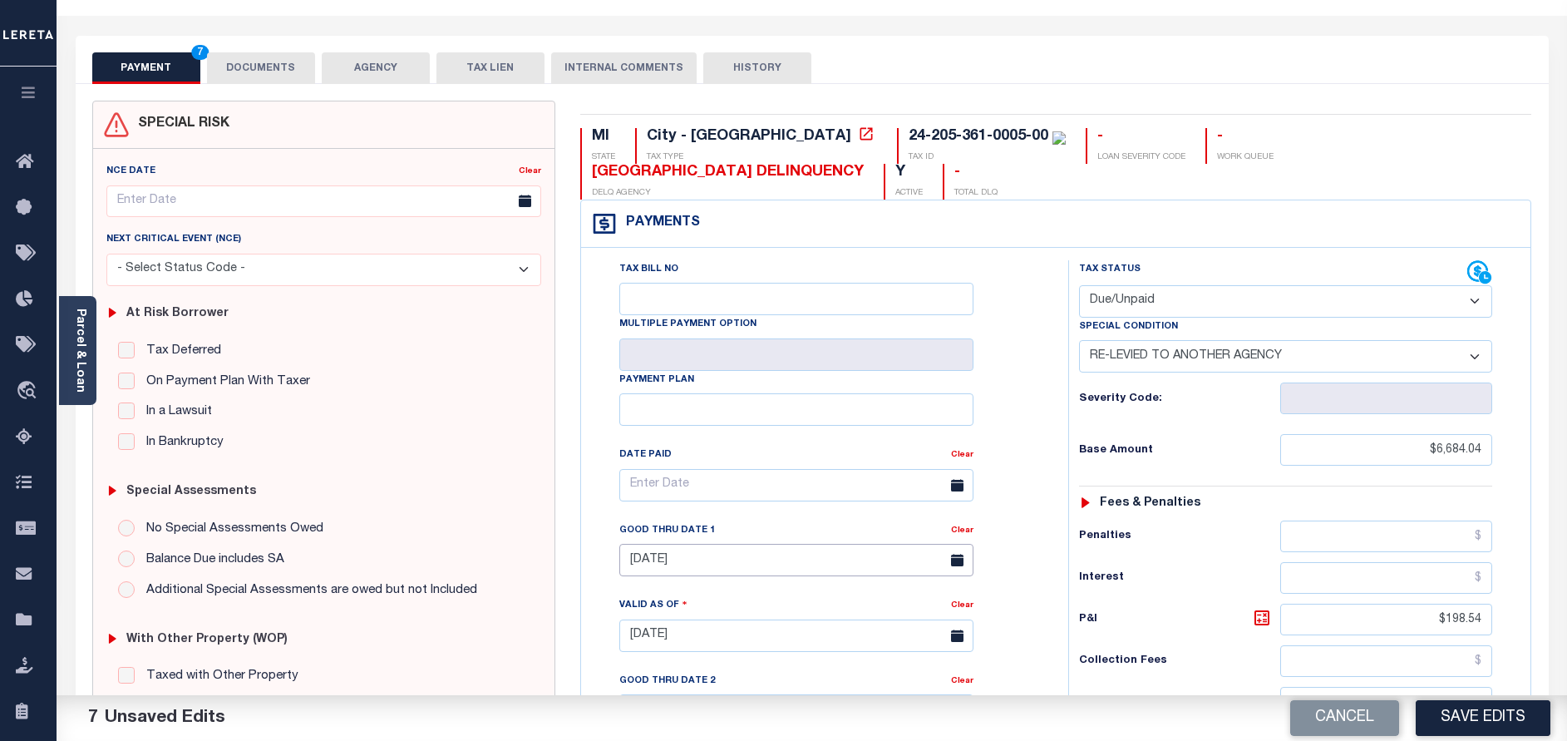
scroll to position [0, 0]
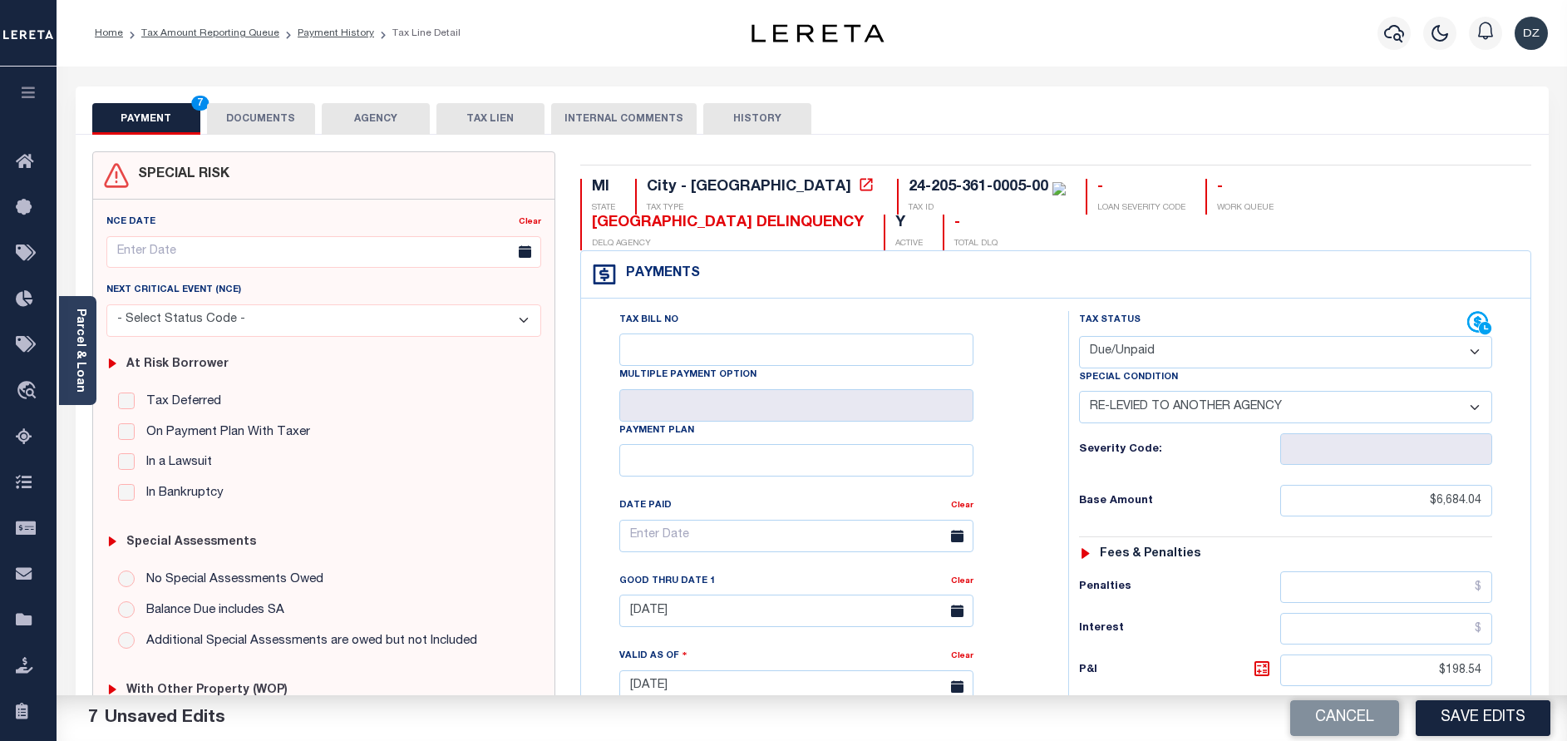
click at [283, 120] on button "DOCUMENTS" at bounding box center [261, 119] width 108 height 32
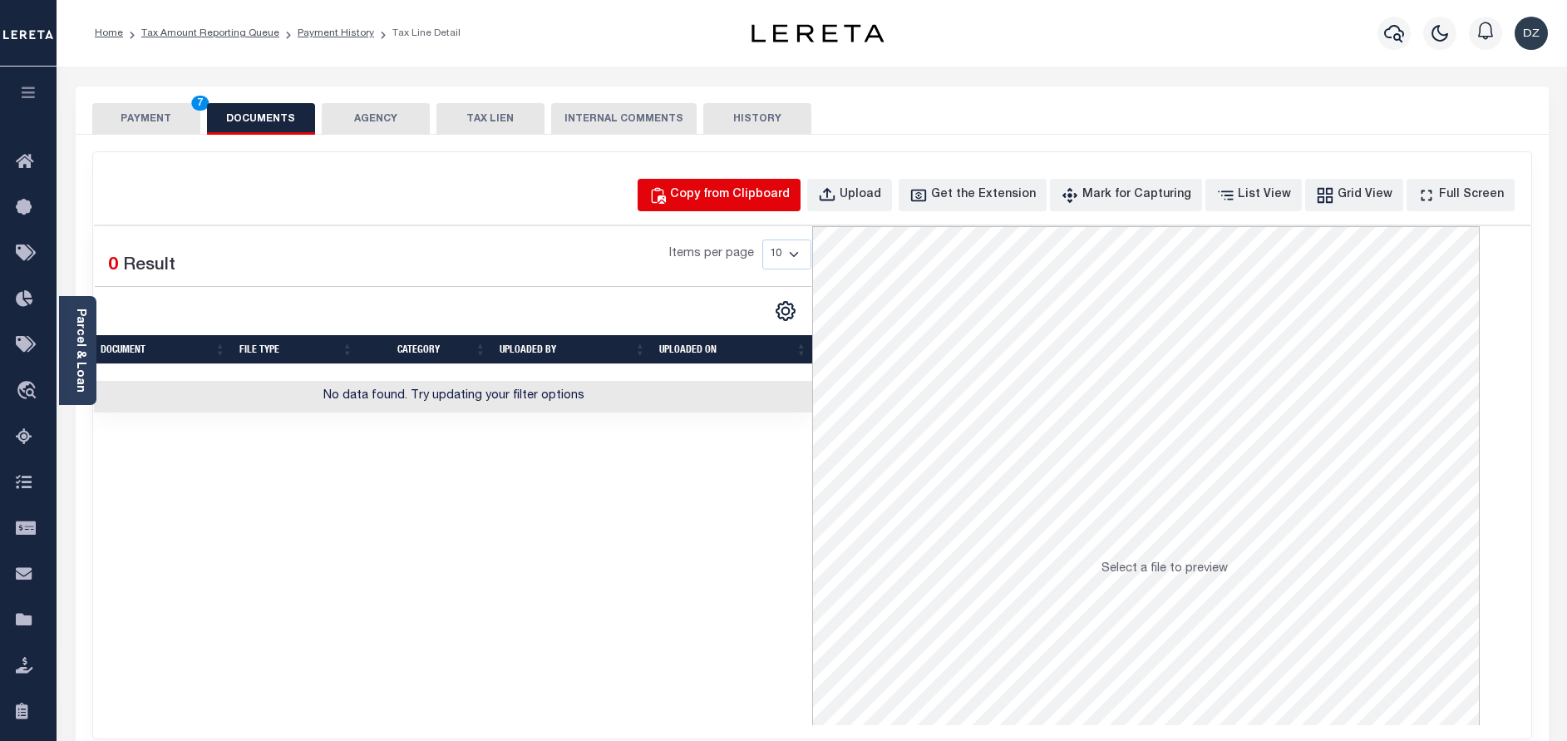
click at [698, 207] on button "Copy from Clipboard" at bounding box center [718, 195] width 163 height 32
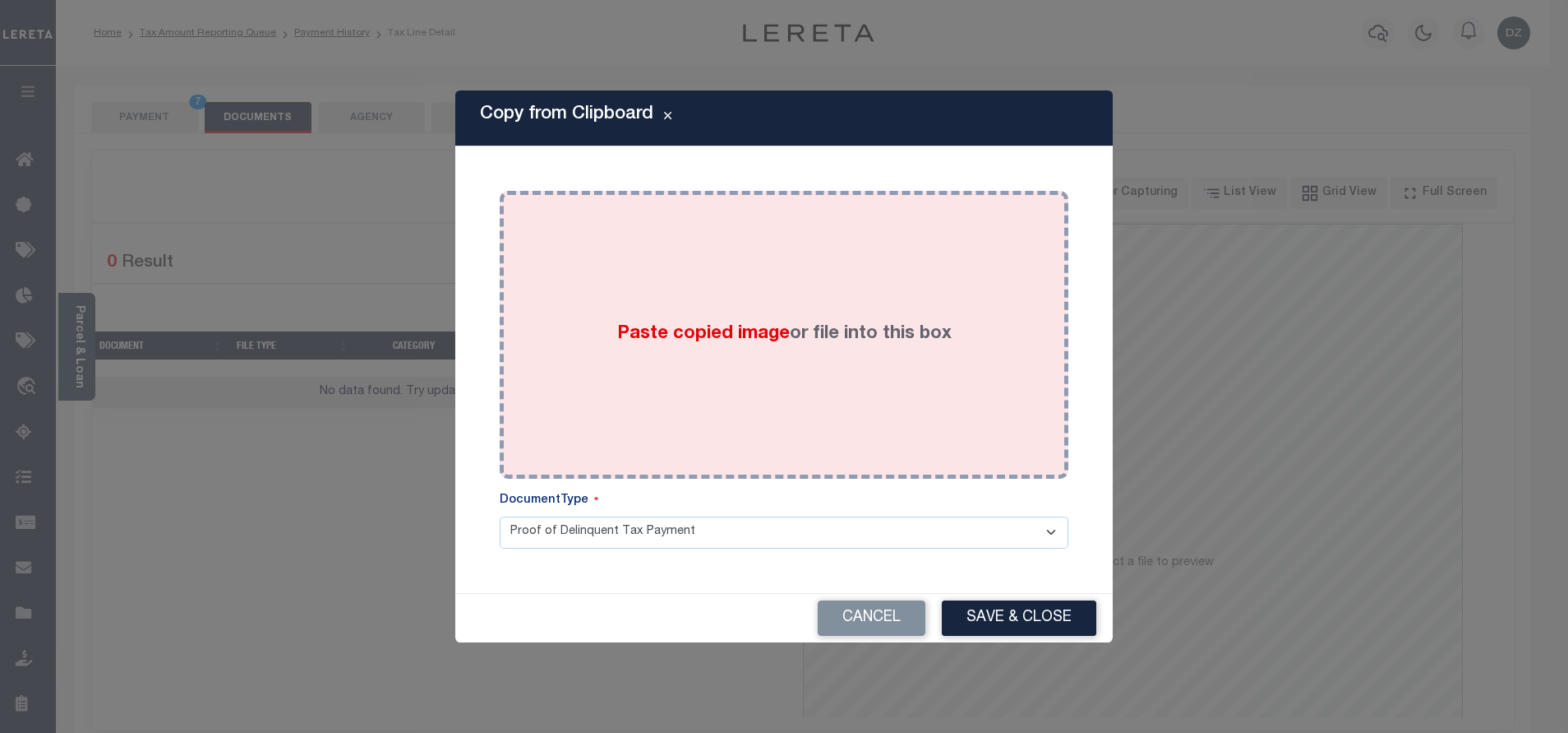
click at [704, 290] on div "Paste copied image or file into this box" at bounding box center [784, 334] width 544 height 263
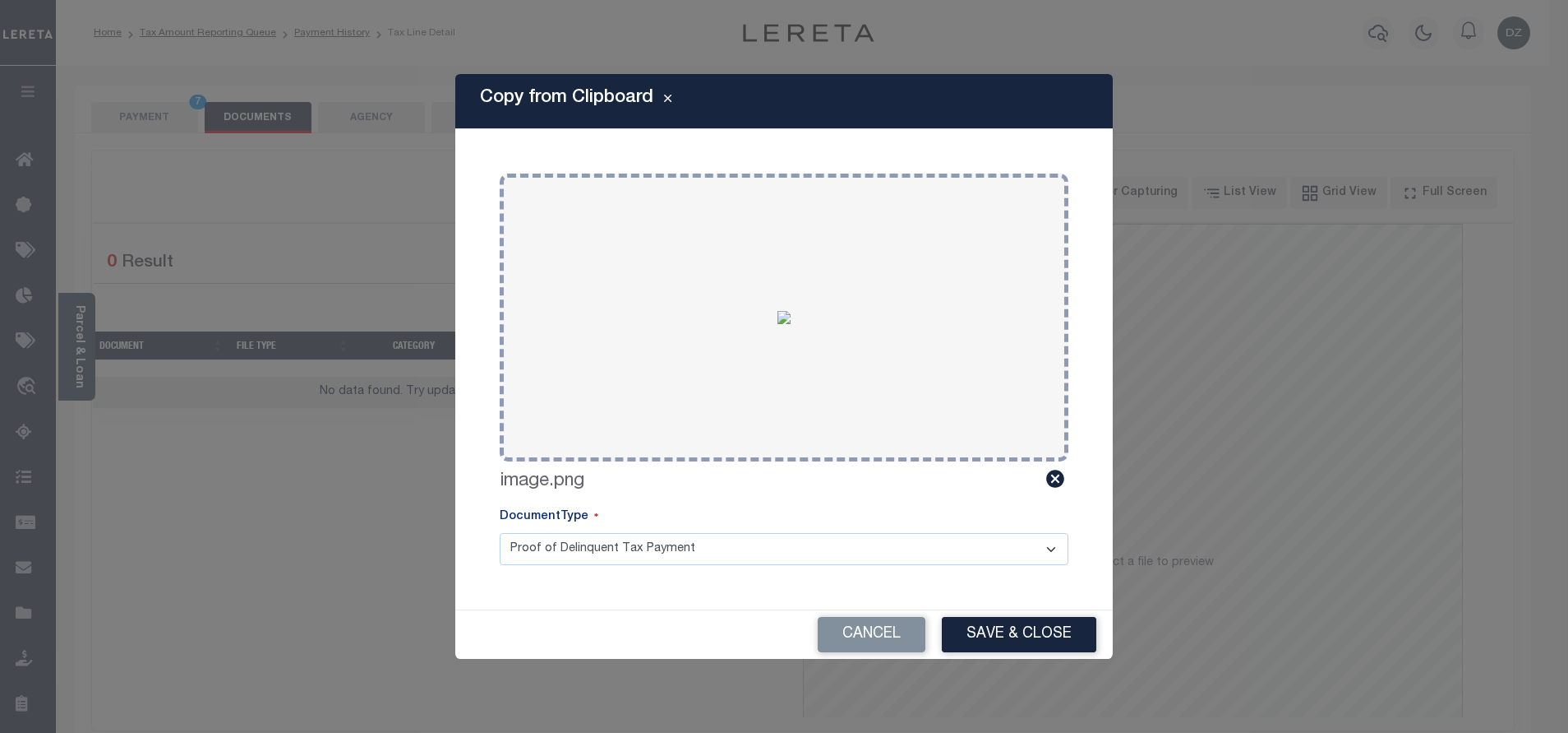
click at [976, 642] on button "Save & Close" at bounding box center [1019, 634] width 154 height 36
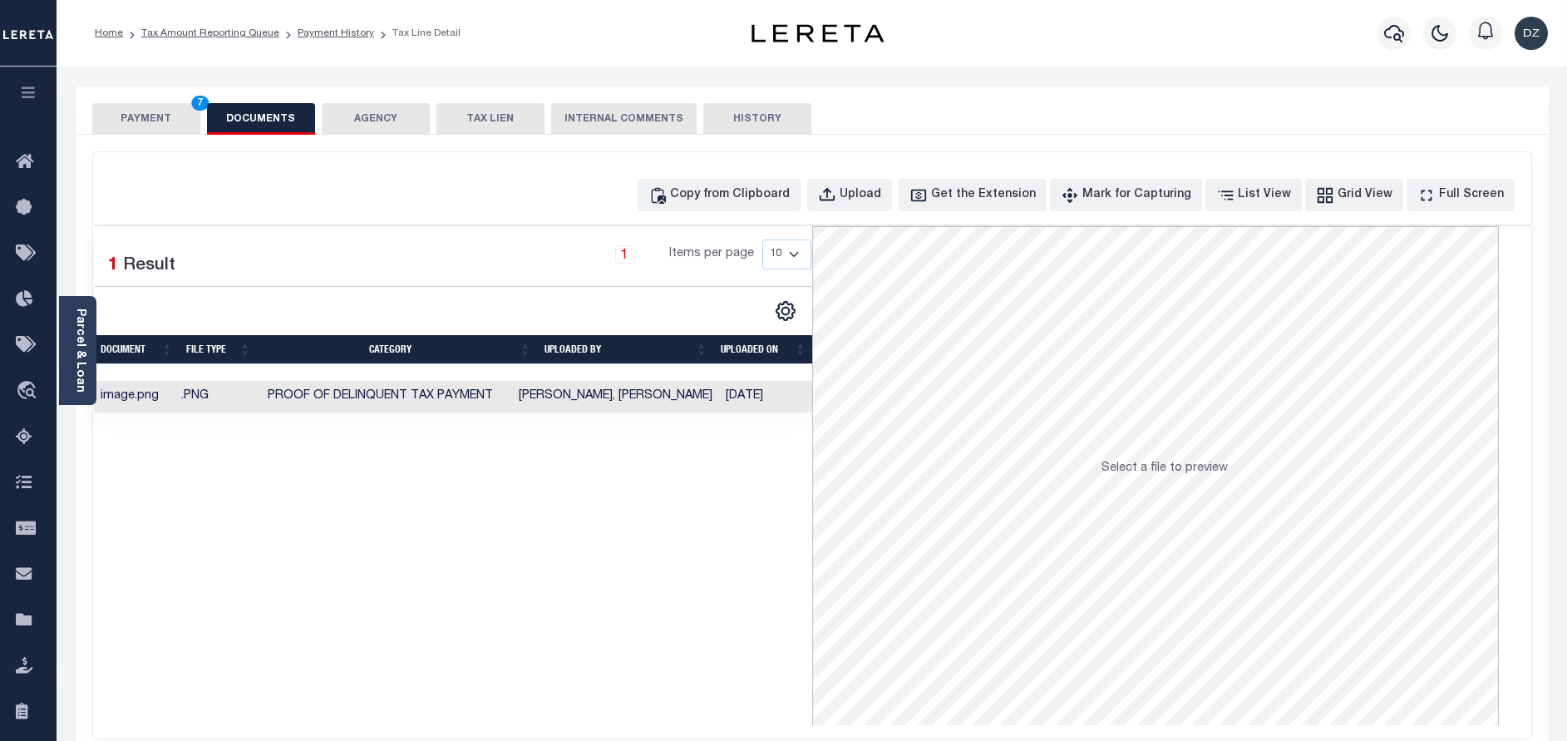
click at [149, 120] on button "PAYMENT 7" at bounding box center [146, 119] width 108 height 32
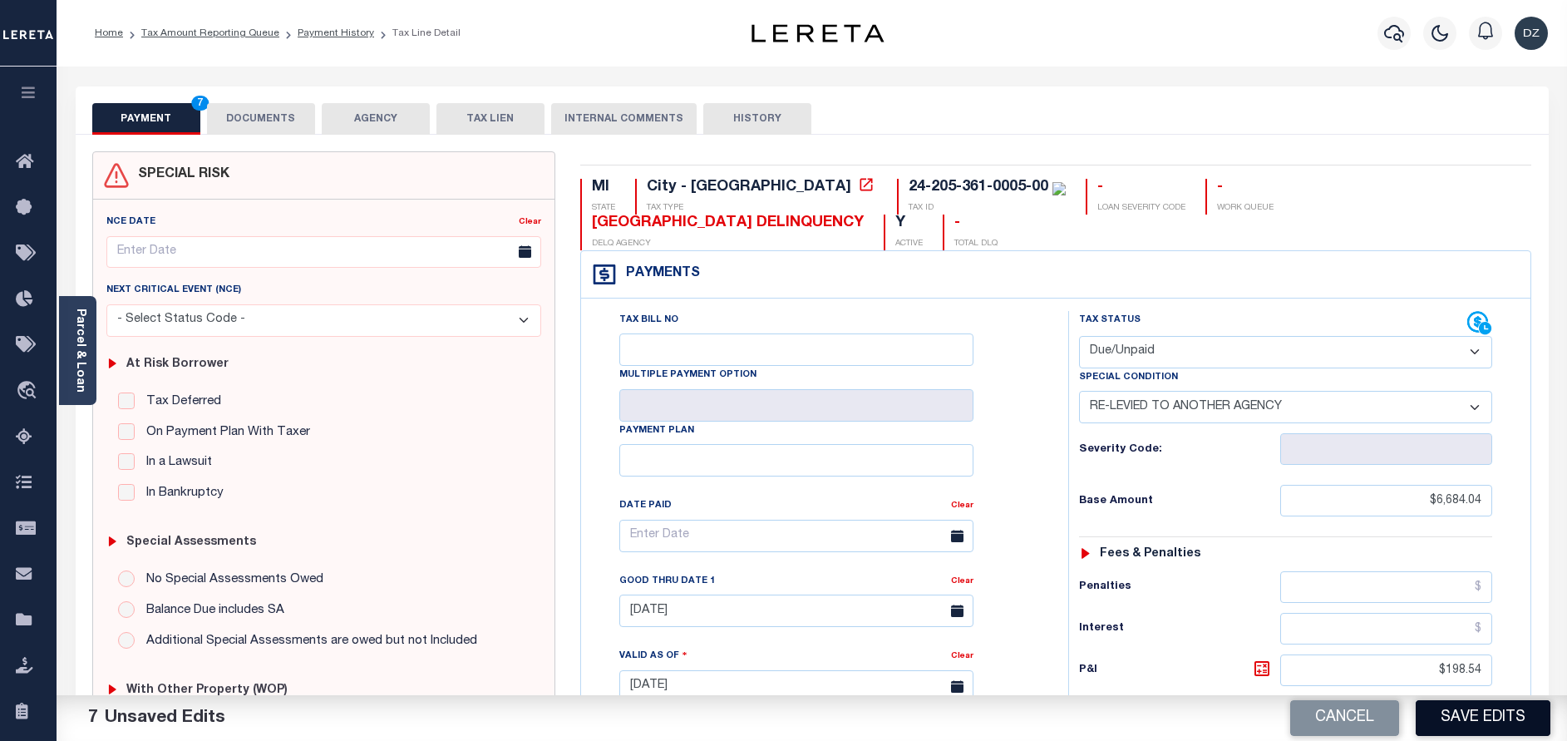
click at [1437, 719] on button "Save Edits" at bounding box center [1482, 718] width 135 height 36
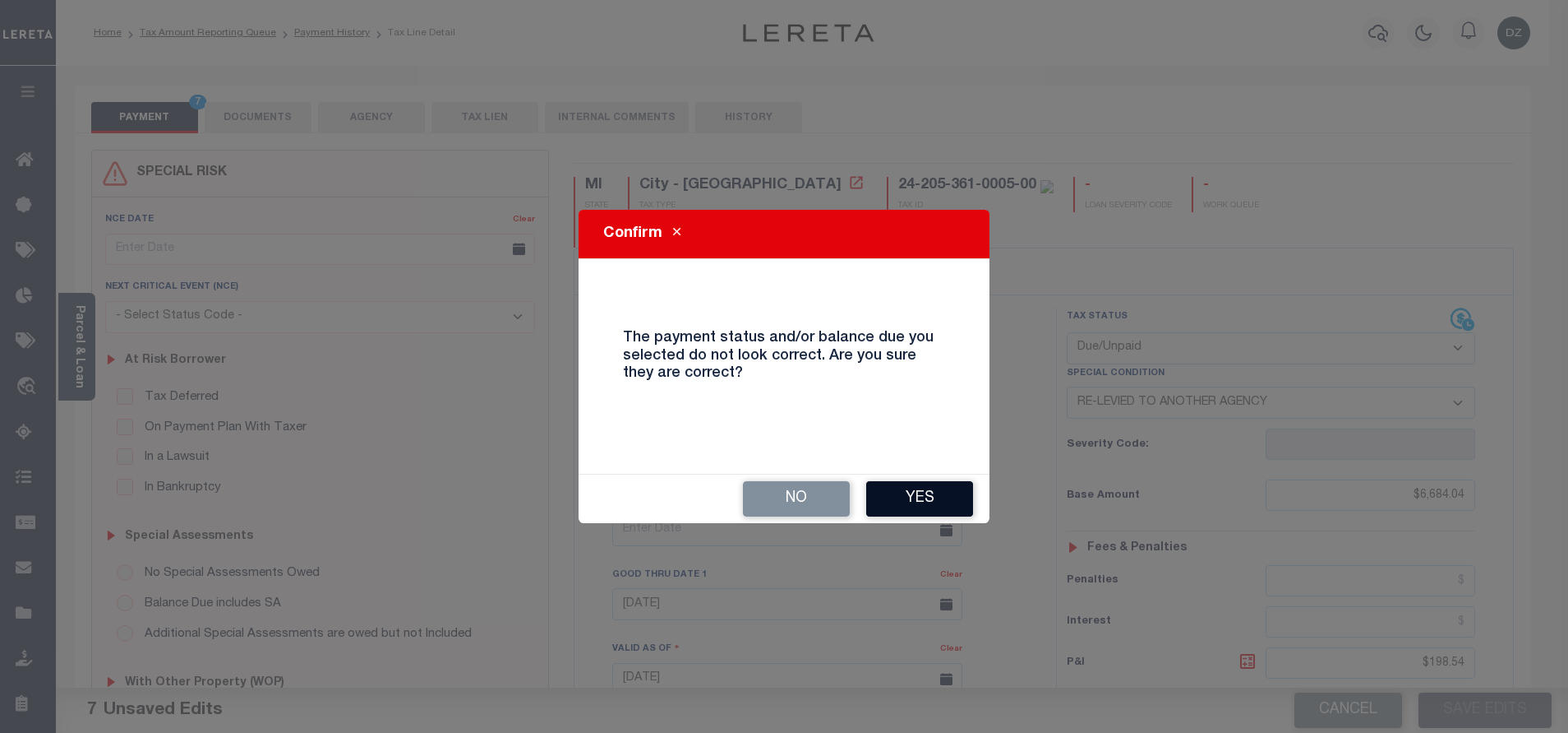
click at [897, 503] on button "Yes" at bounding box center [919, 499] width 107 height 36
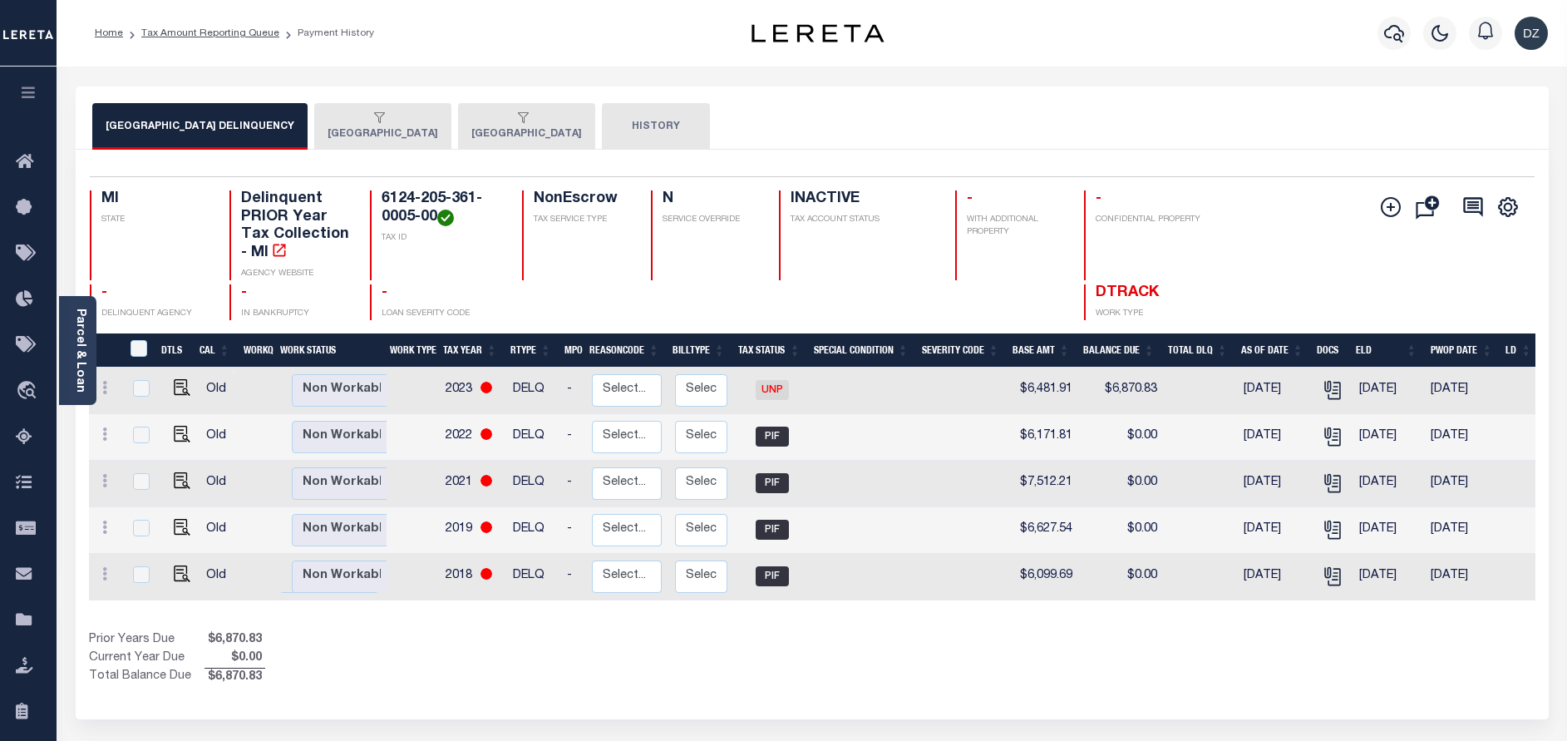
click at [378, 126] on button "[GEOGRAPHIC_DATA]" at bounding box center [382, 126] width 137 height 47
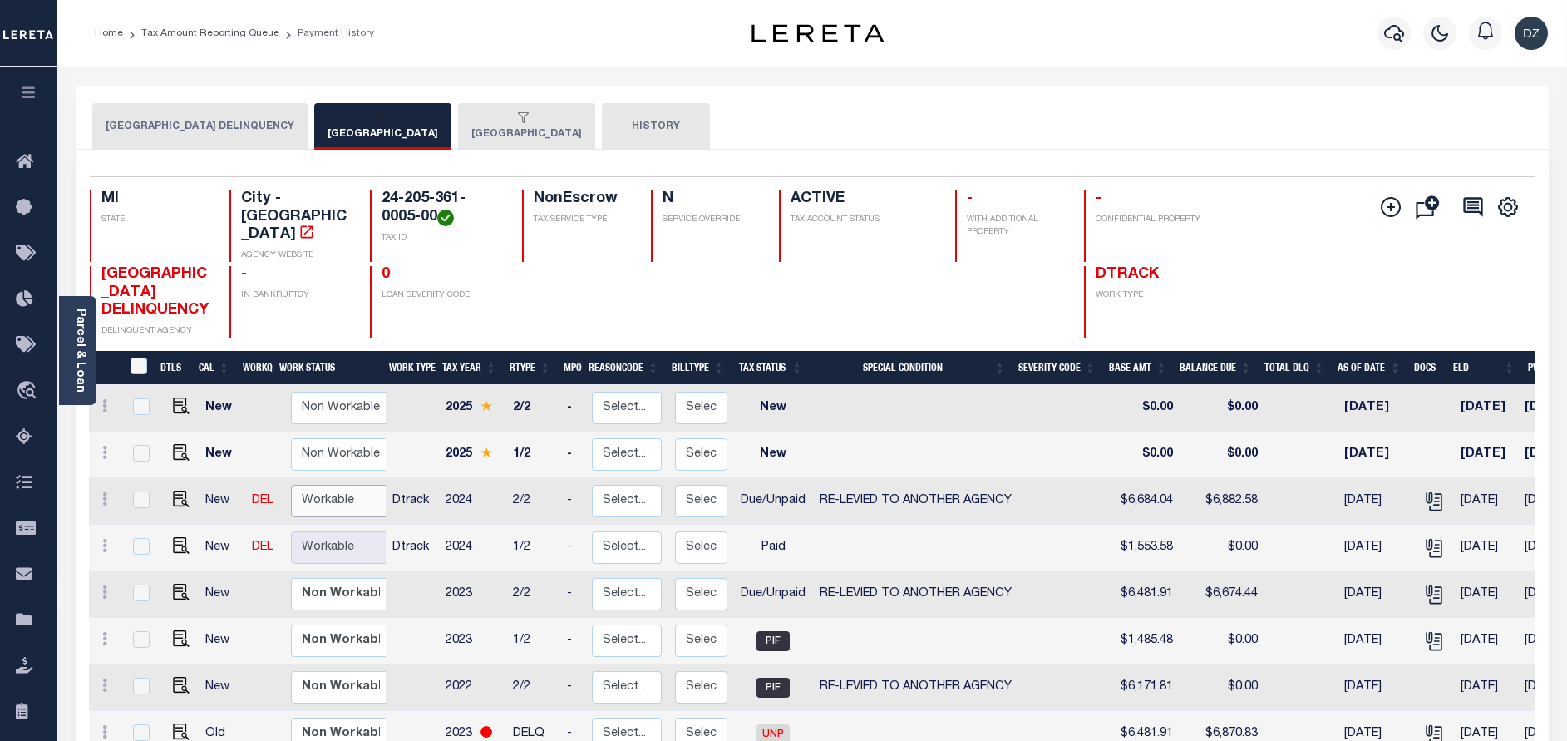
click at [323, 500] on select "Non Workable Workable" at bounding box center [341, 501] width 100 height 32
checkbox input "true"
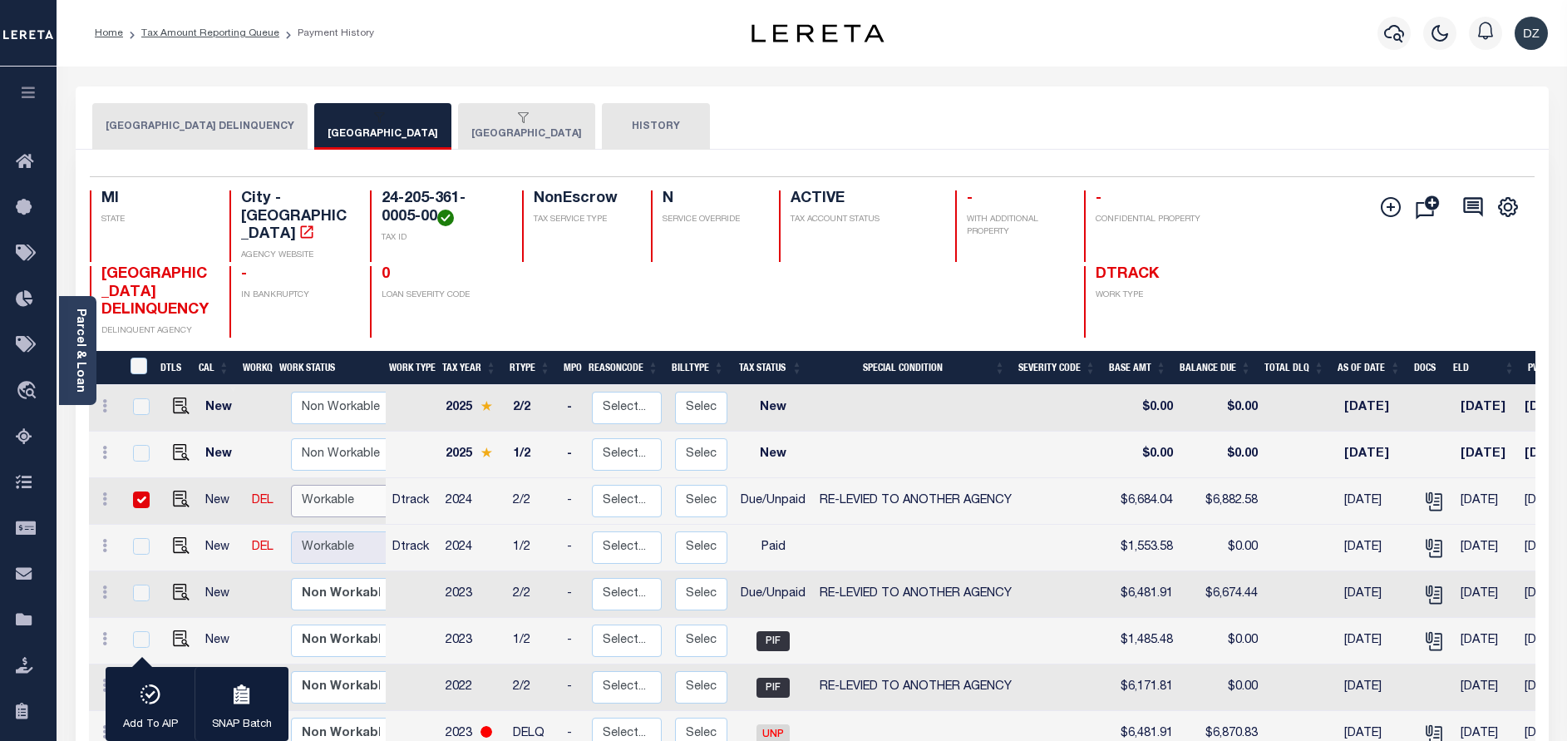
select select "true"
click at [291, 487] on select "Non Workable Workable" at bounding box center [341, 501] width 100 height 32
checkbox input "false"
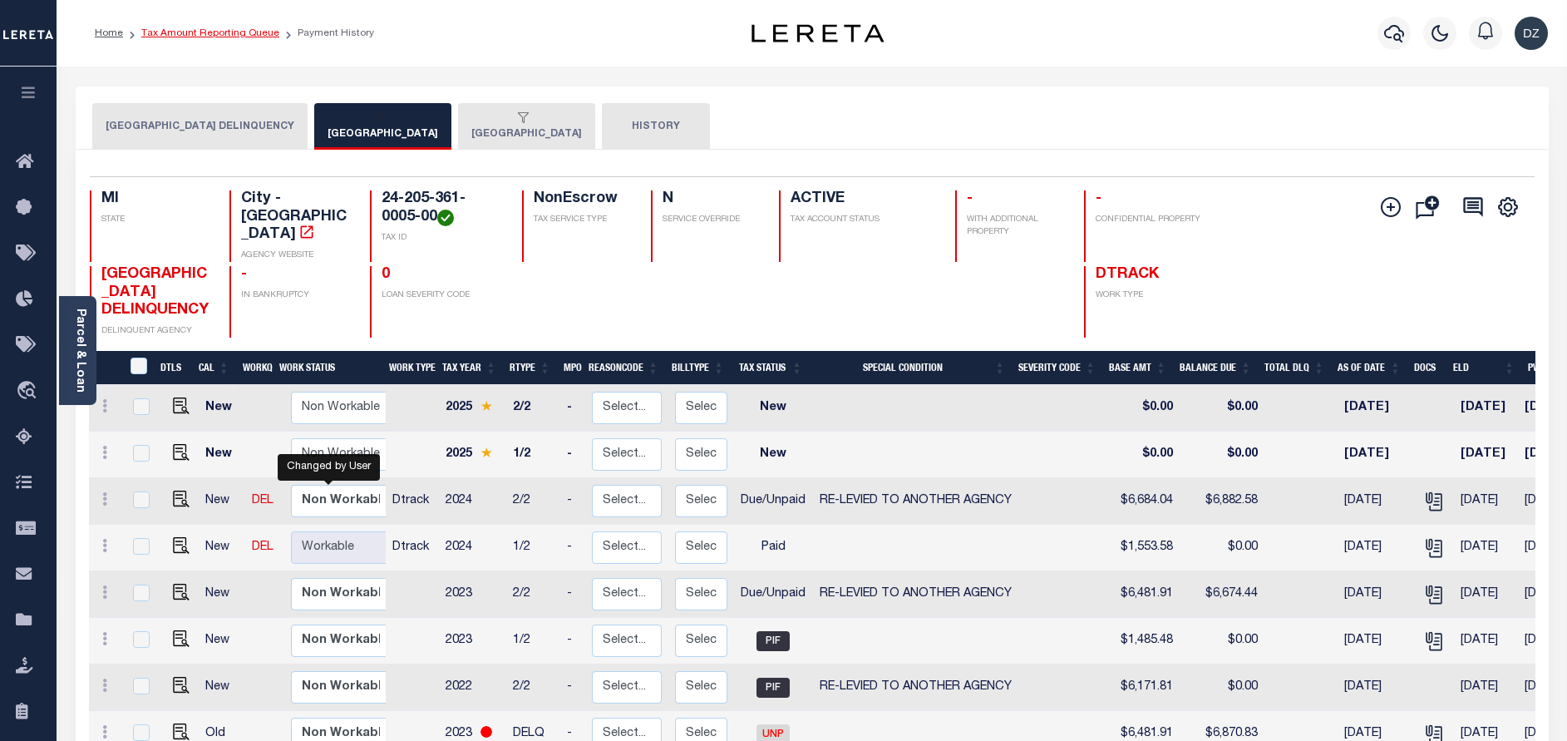
click at [223, 30] on link "Tax Amount Reporting Queue" at bounding box center [210, 33] width 138 height 10
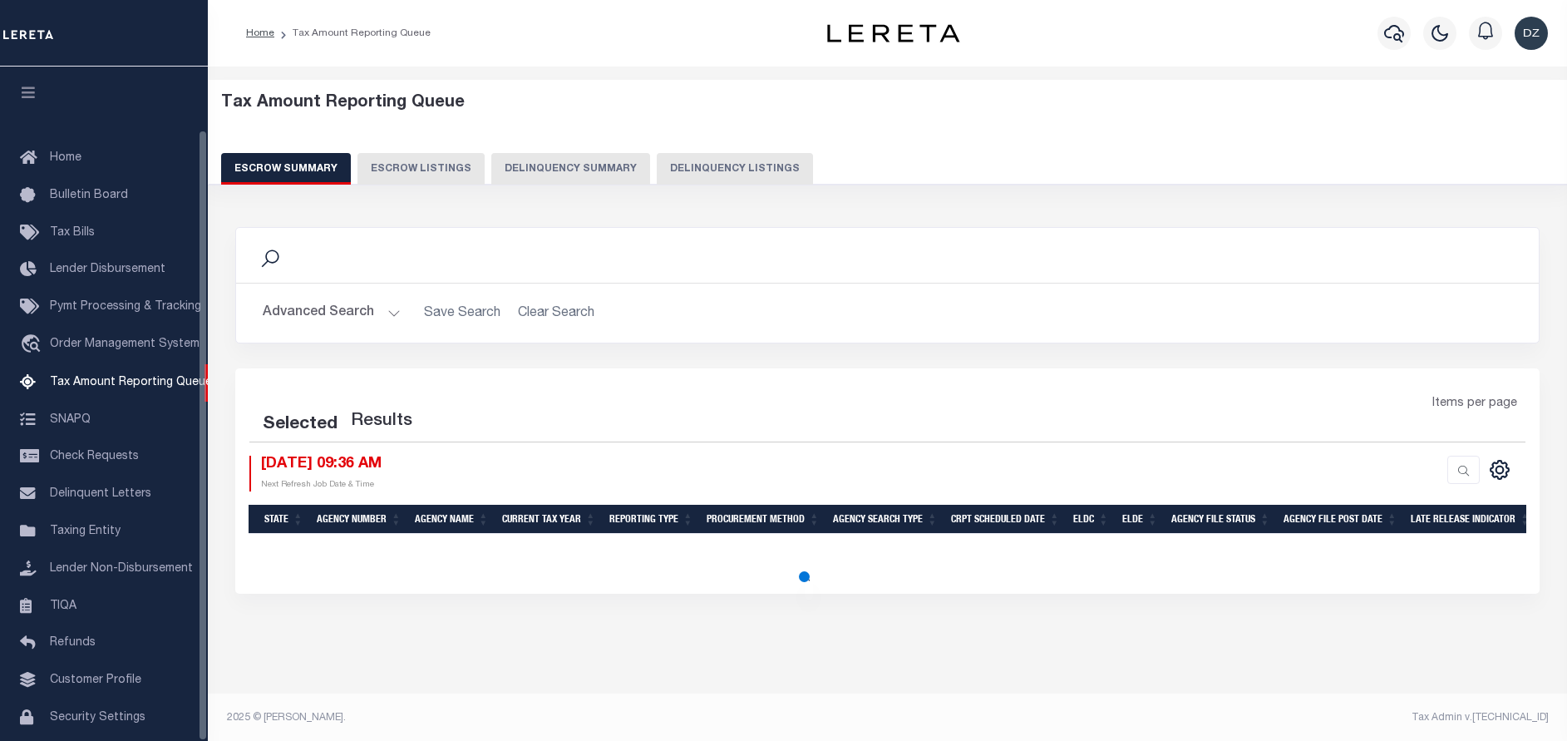
select select "100"
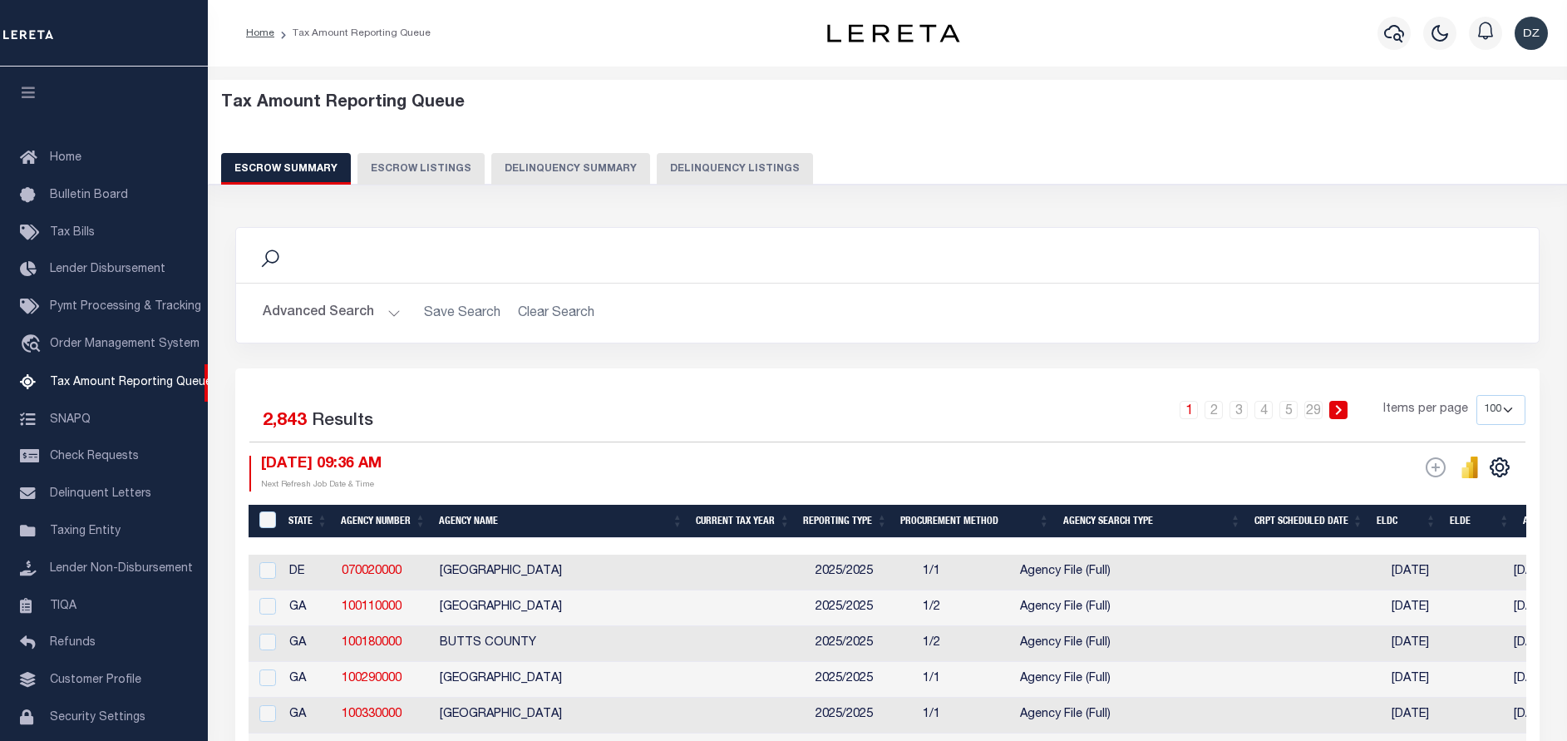
scroll to position [69, 0]
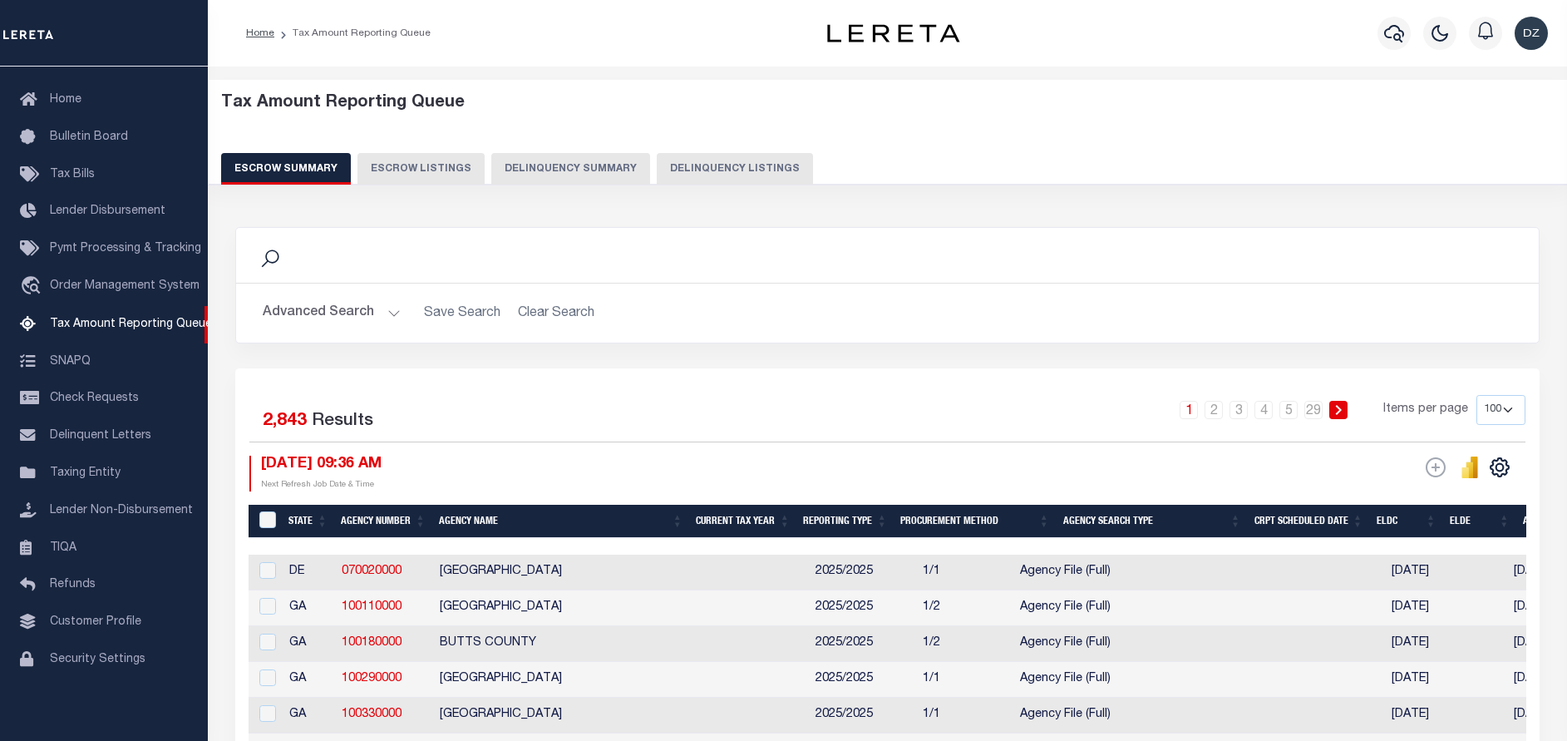
click at [754, 158] on button "Delinquency Listings" at bounding box center [735, 169] width 156 height 32
select select "100"
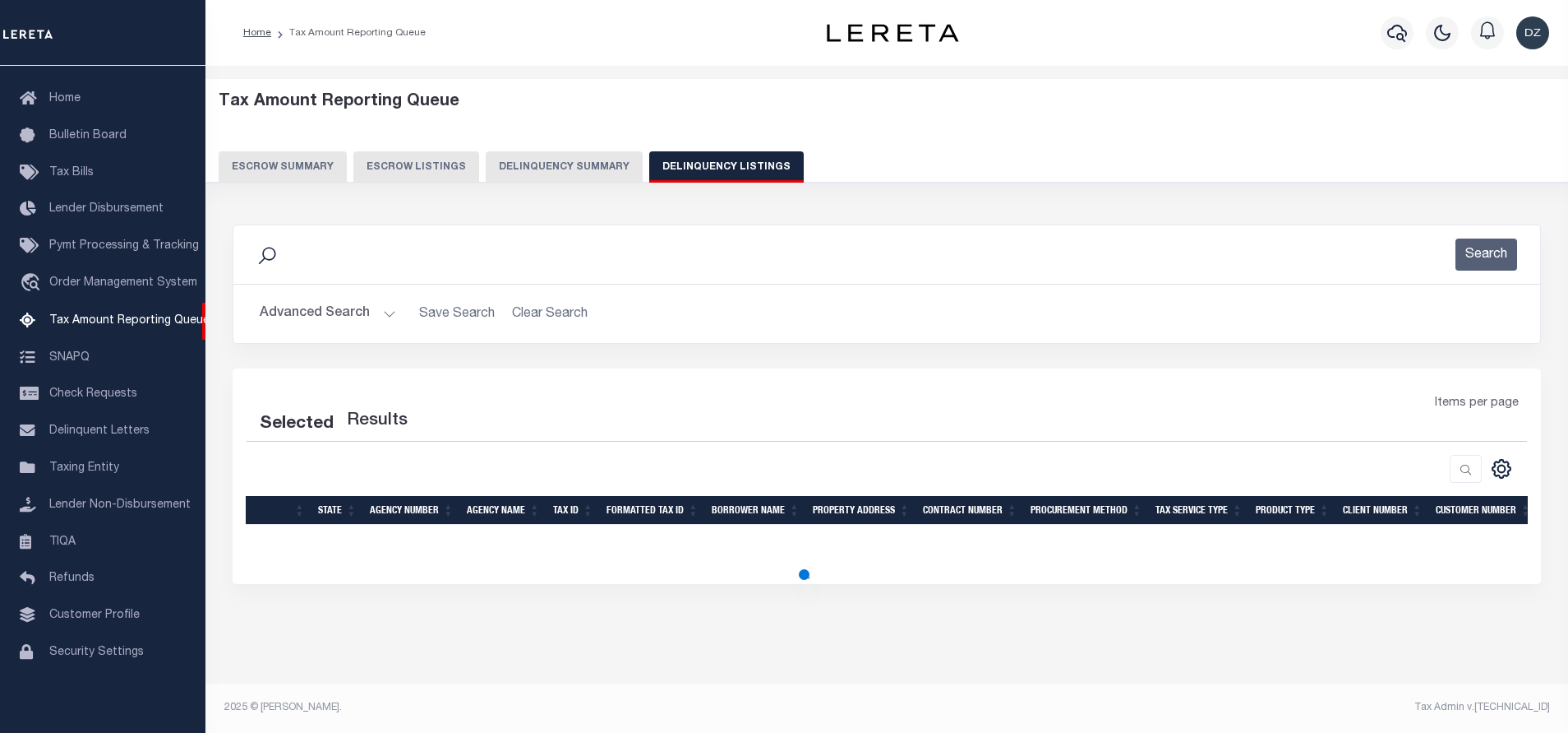
select select "100"
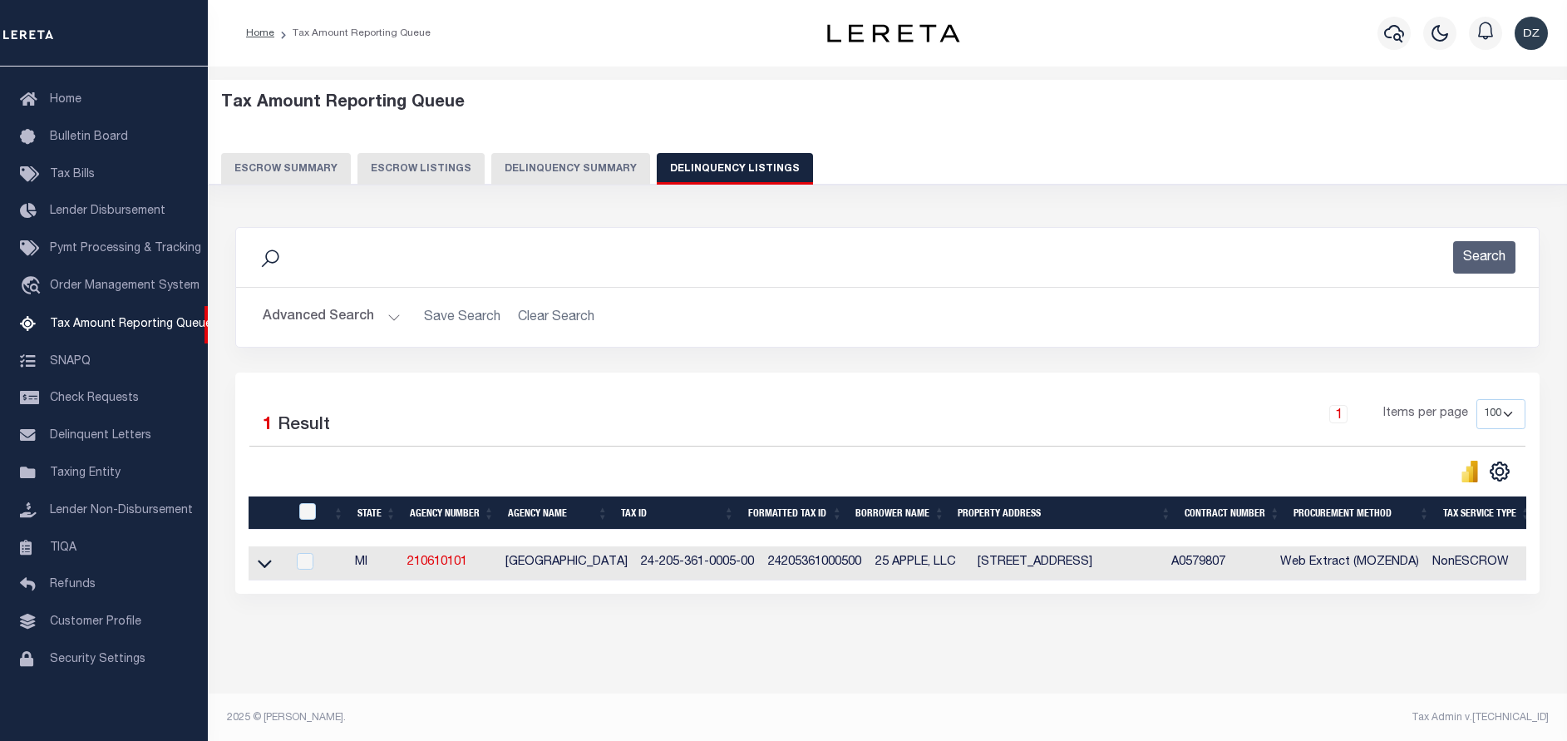
click at [287, 322] on button "Advanced Search" at bounding box center [332, 317] width 138 height 32
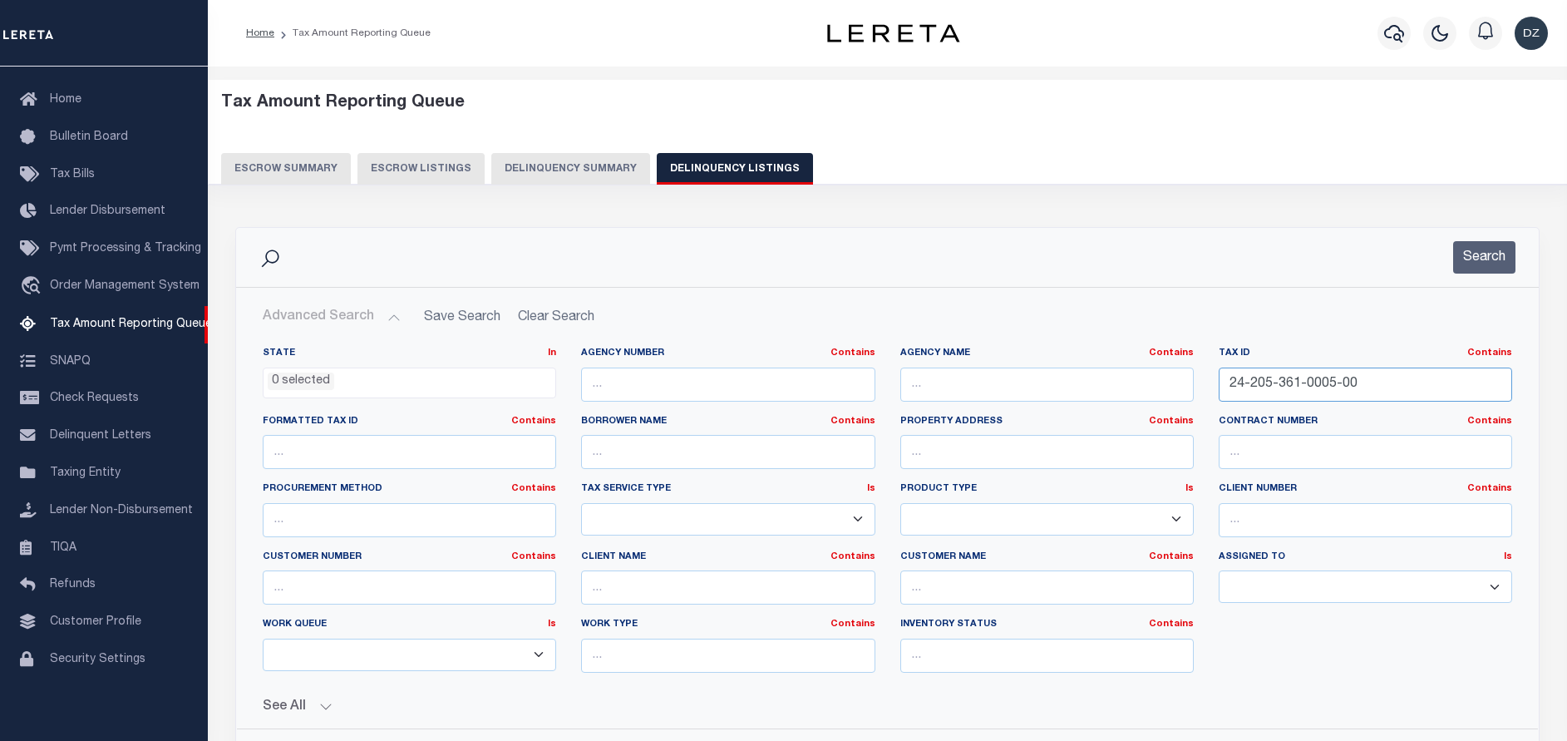
drag, startPoint x: 1374, startPoint y: 377, endPoint x: 1191, endPoint y: 367, distance: 183.2
click at [1191, 367] on div "State In In AK AL AR AZ CA CO CT DC DE FL GA GU HI IA ID IL IN KS KY LA MA MD M…" at bounding box center [887, 516] width 1274 height 339
paste input "419-0016"
type input "24-205-419-0016-00"
click at [1479, 254] on button "Search" at bounding box center [1484, 257] width 62 height 32
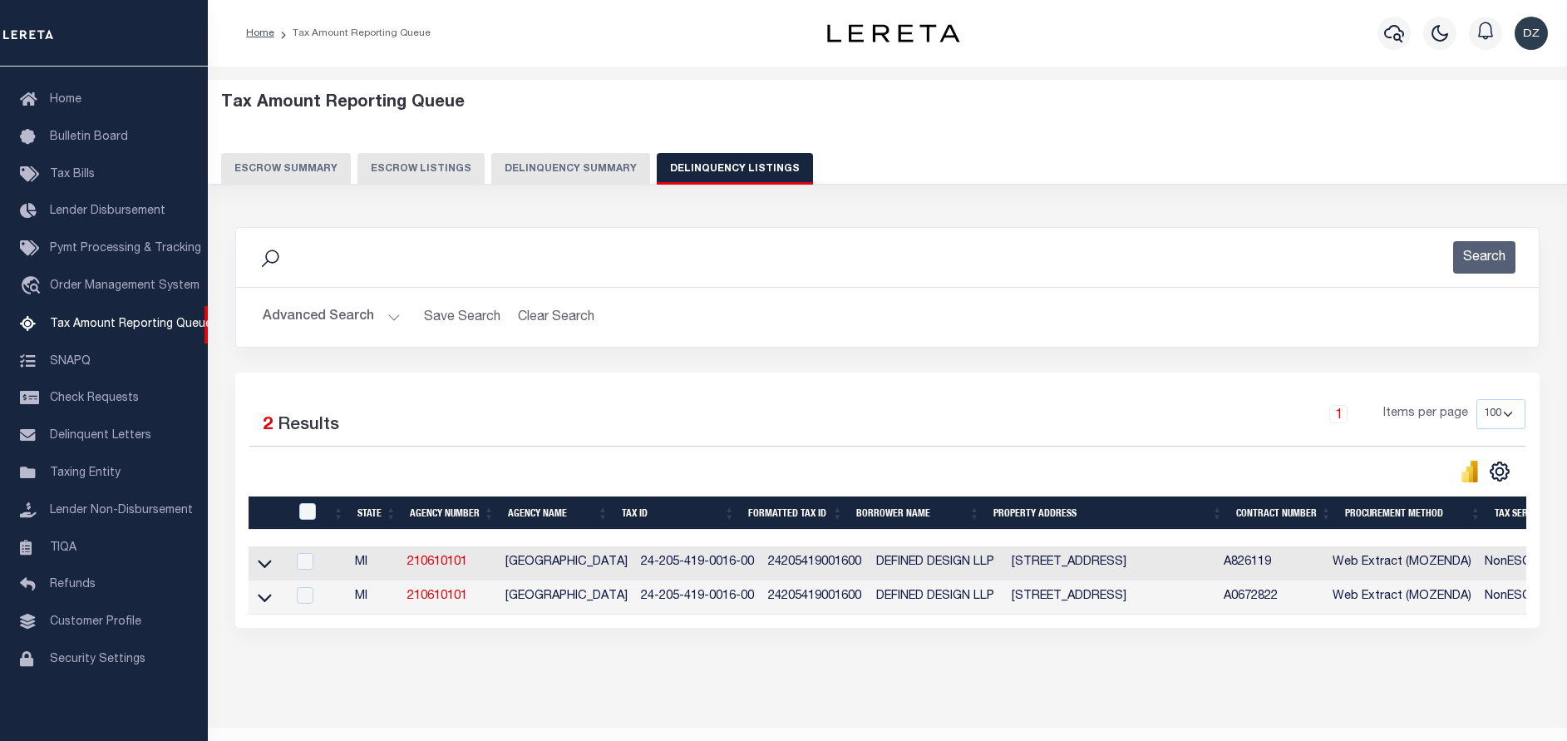
drag, startPoint x: 264, startPoint y: 564, endPoint x: 288, endPoint y: 560, distance: 23.6
click at [264, 564] on icon at bounding box center [265, 562] width 14 height 17
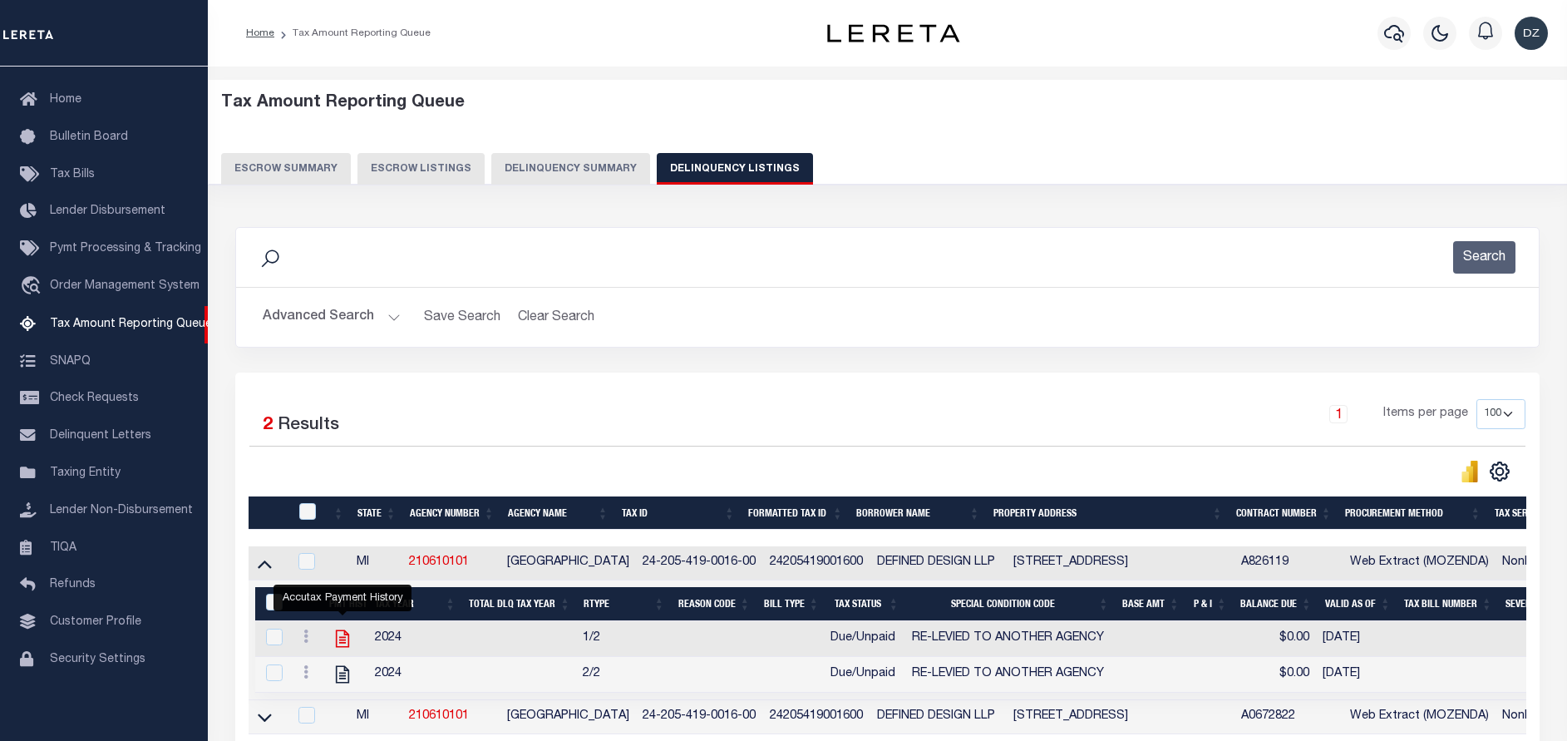
click at [341, 642] on icon "" at bounding box center [342, 638] width 13 height 17
checkbox input "true"
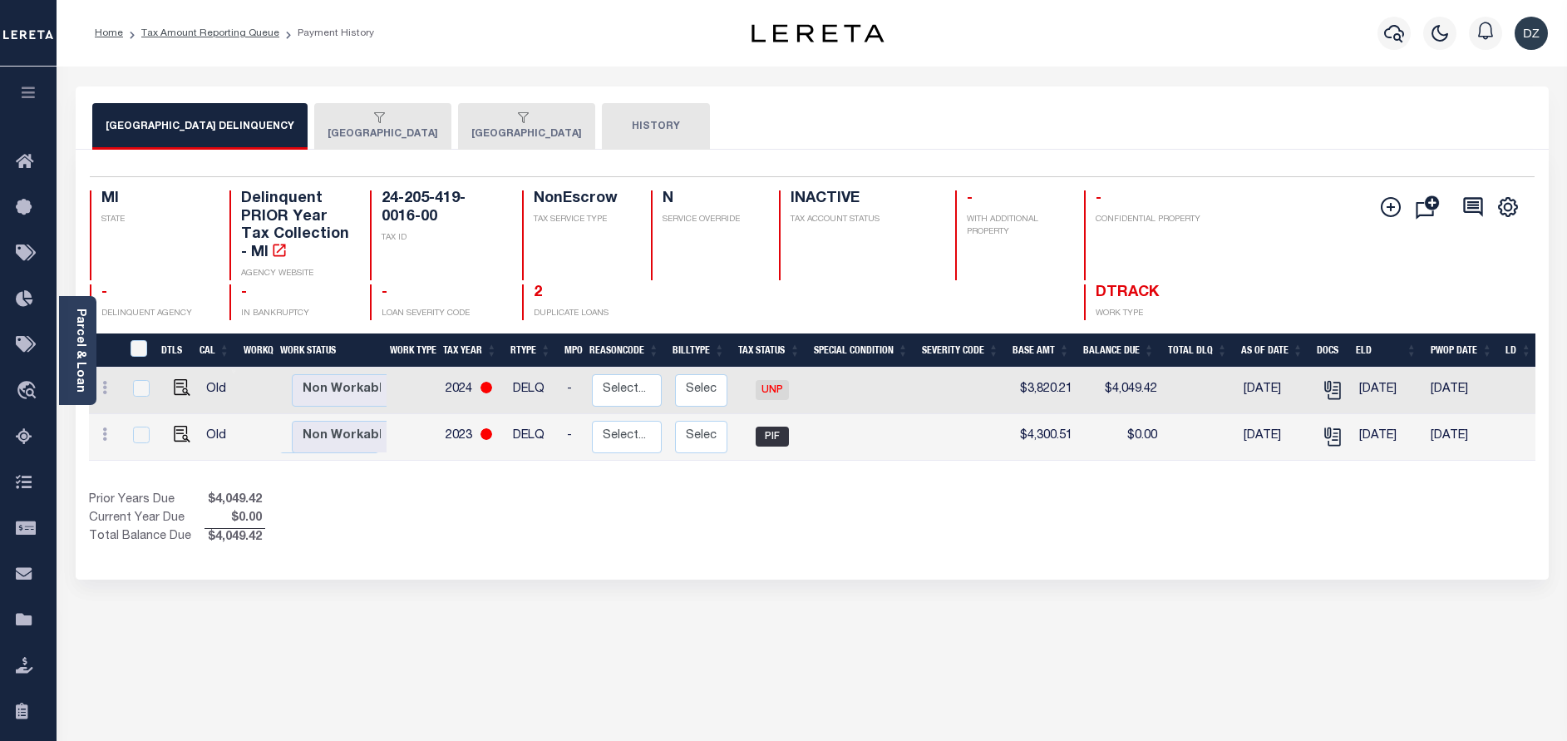
click at [394, 116] on div "button" at bounding box center [379, 118] width 104 height 15
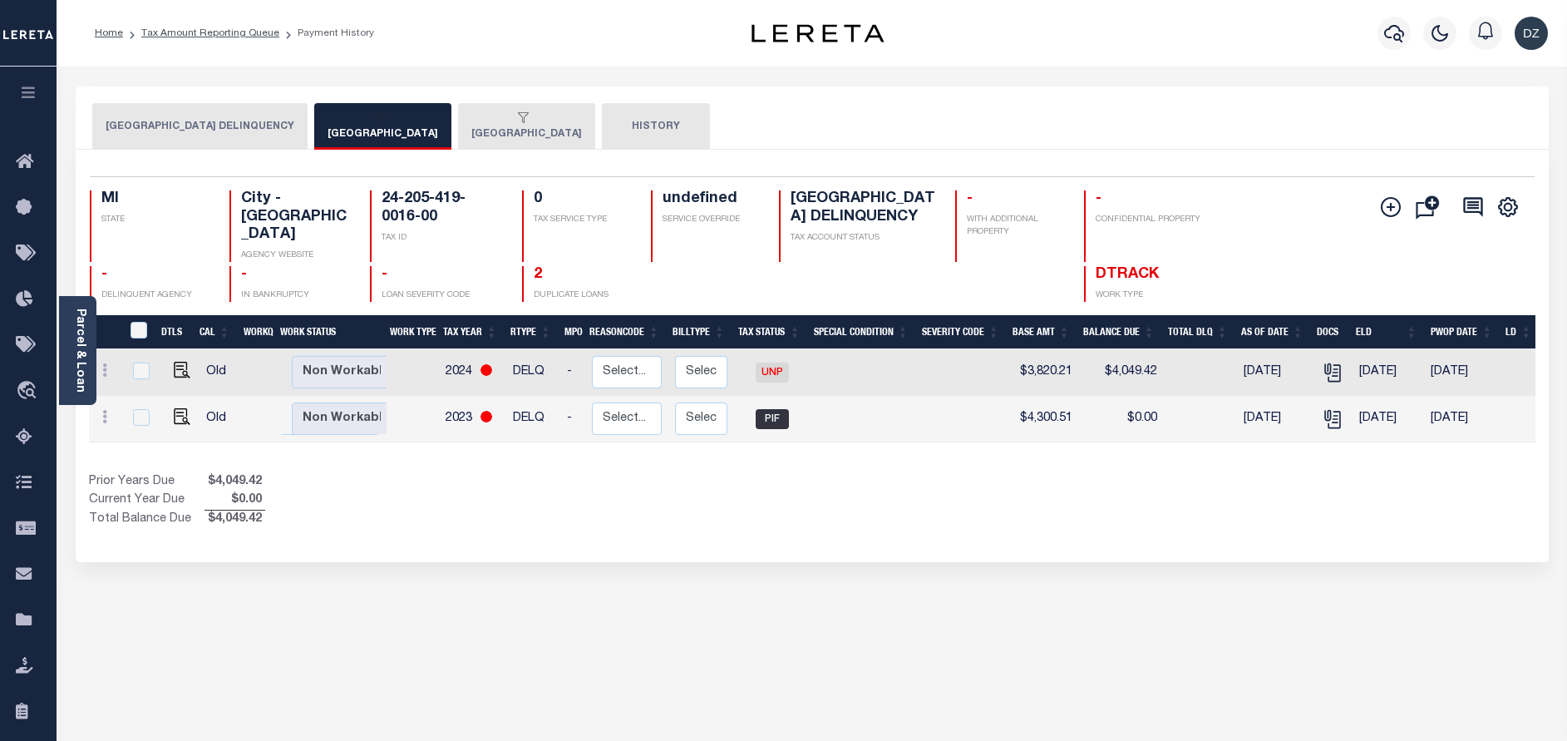
click at [471, 124] on div "button" at bounding box center [523, 118] width 104 height 15
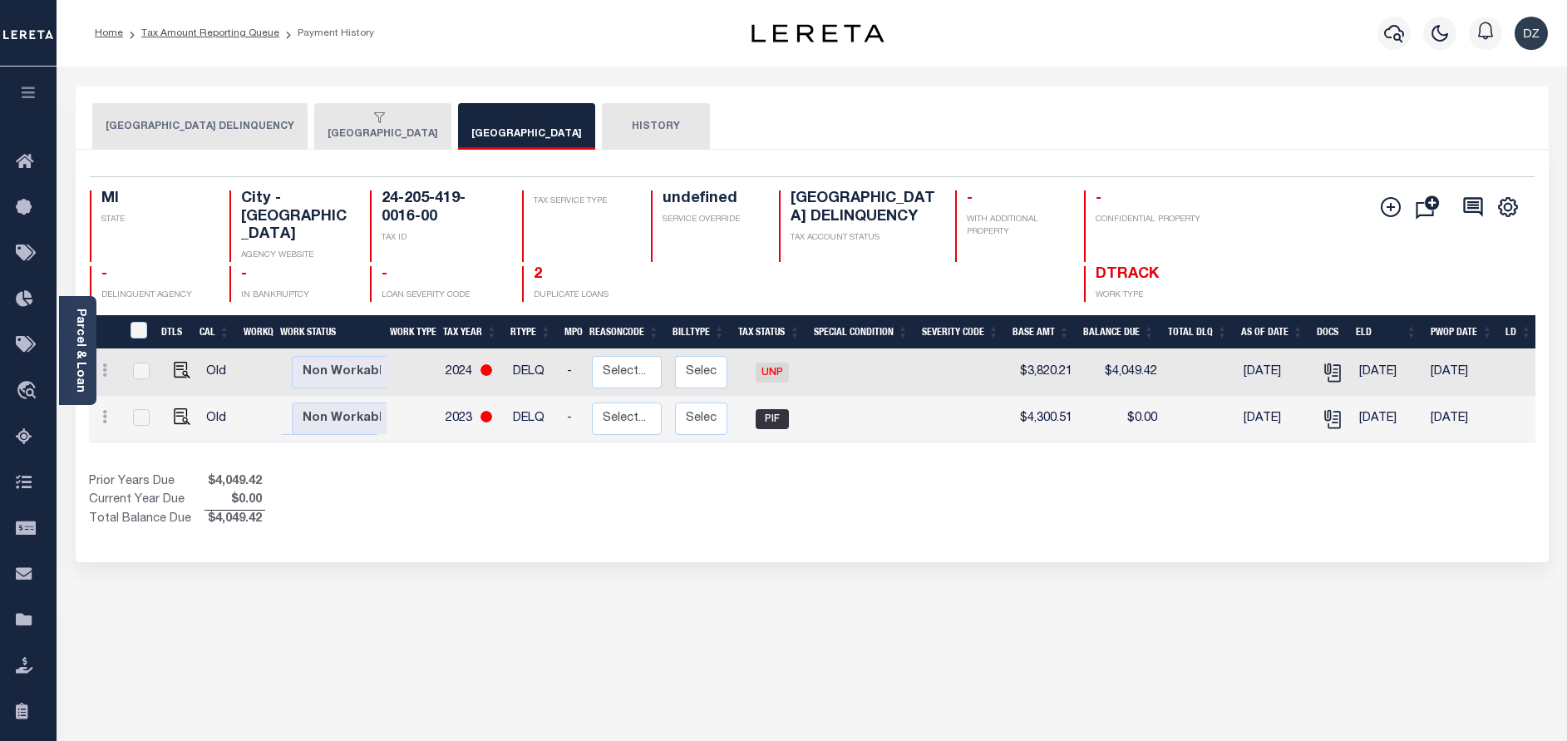
click at [386, 140] on button "[GEOGRAPHIC_DATA]" at bounding box center [382, 126] width 137 height 47
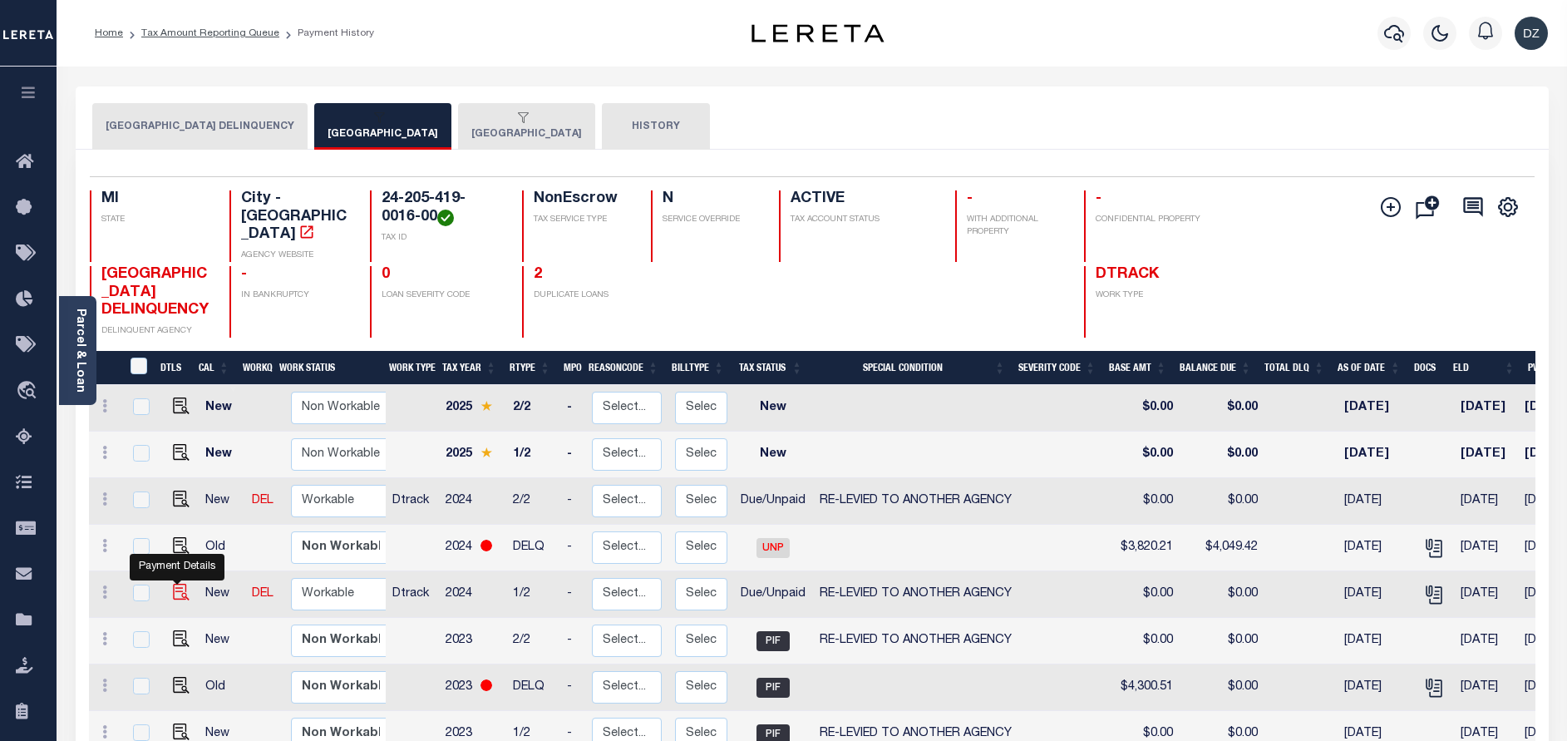
click at [179, 595] on img "" at bounding box center [181, 591] width 17 height 17
checkbox input "true"
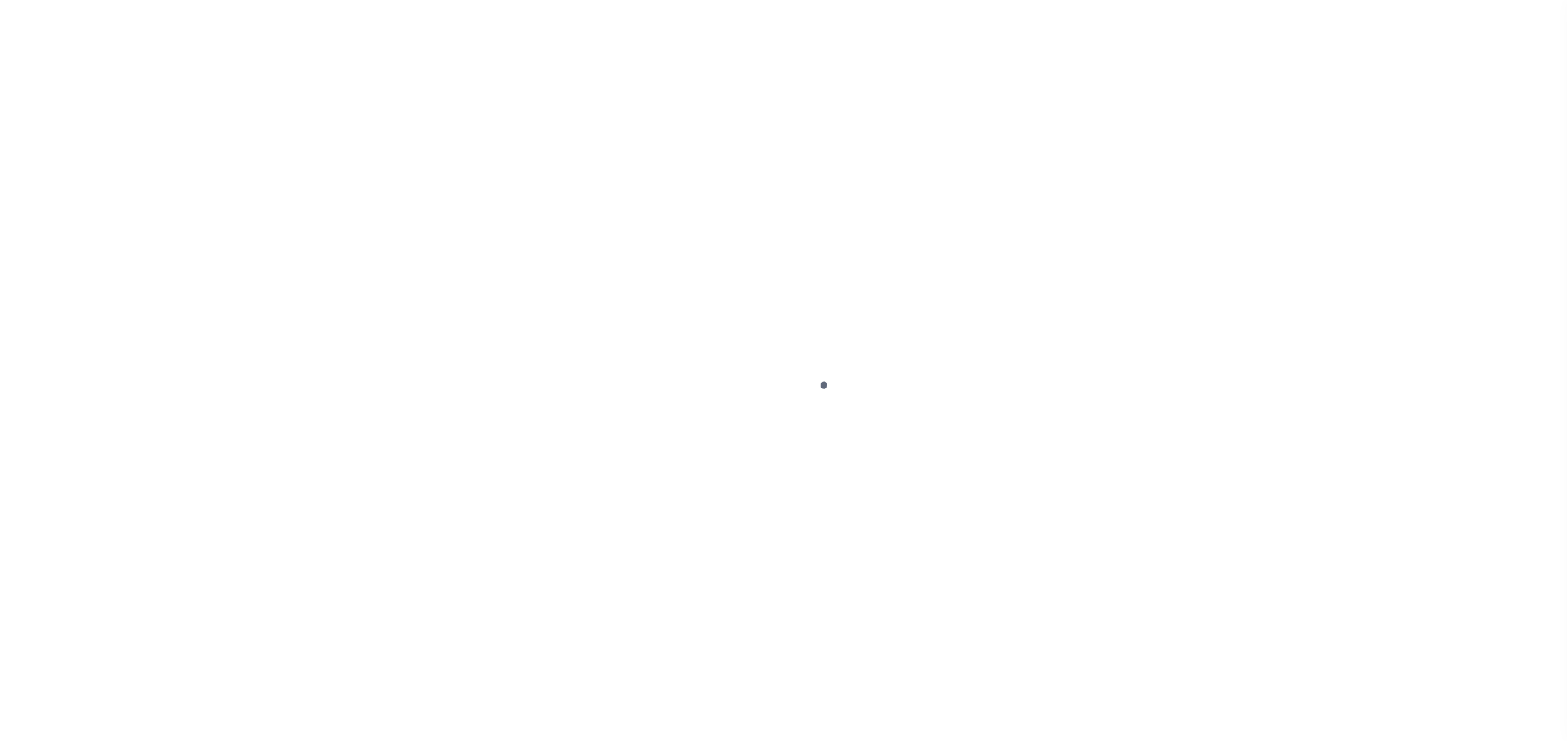
select select "DUE"
select select "31"
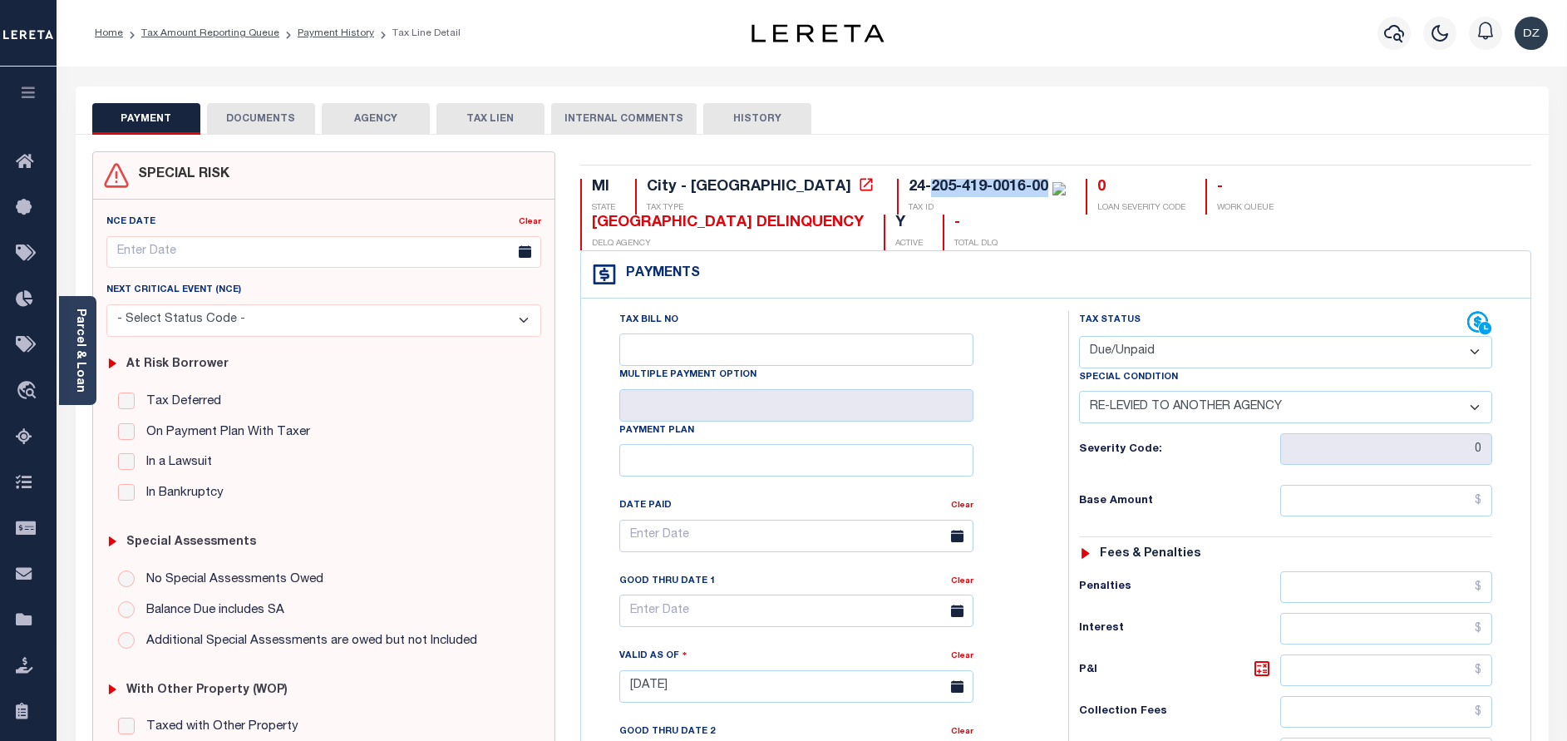
drag, startPoint x: 906, startPoint y: 184, endPoint x: 791, endPoint y: 184, distance: 114.7
click at [908, 184] on div "24-205-419-0016-00" at bounding box center [978, 187] width 140 height 15
copy div "205-419-0016-00"
click at [1446, 496] on input "text" at bounding box center [1386, 501] width 212 height 32
paste input "712.49"
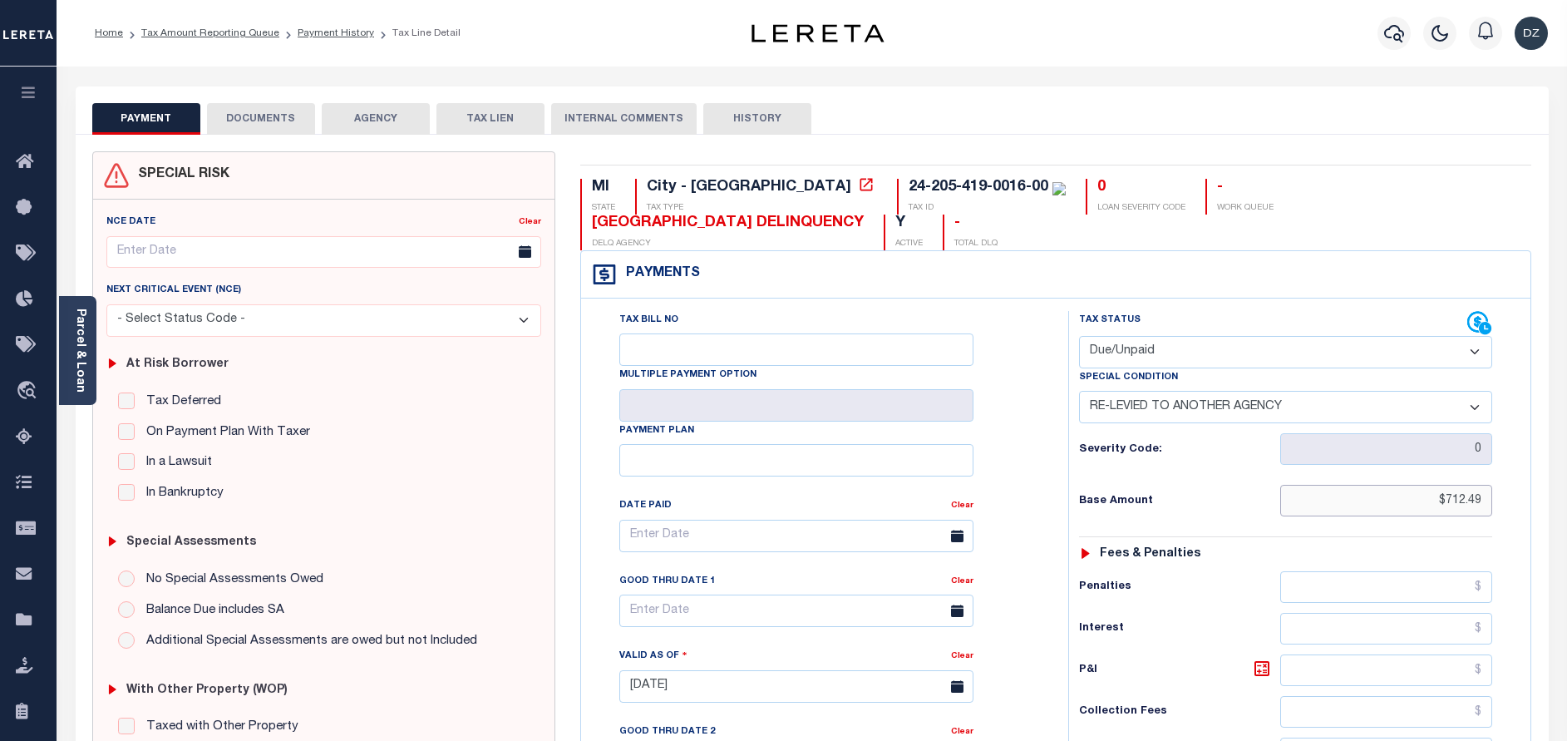
type input "$712.49"
type input "[DATE]"
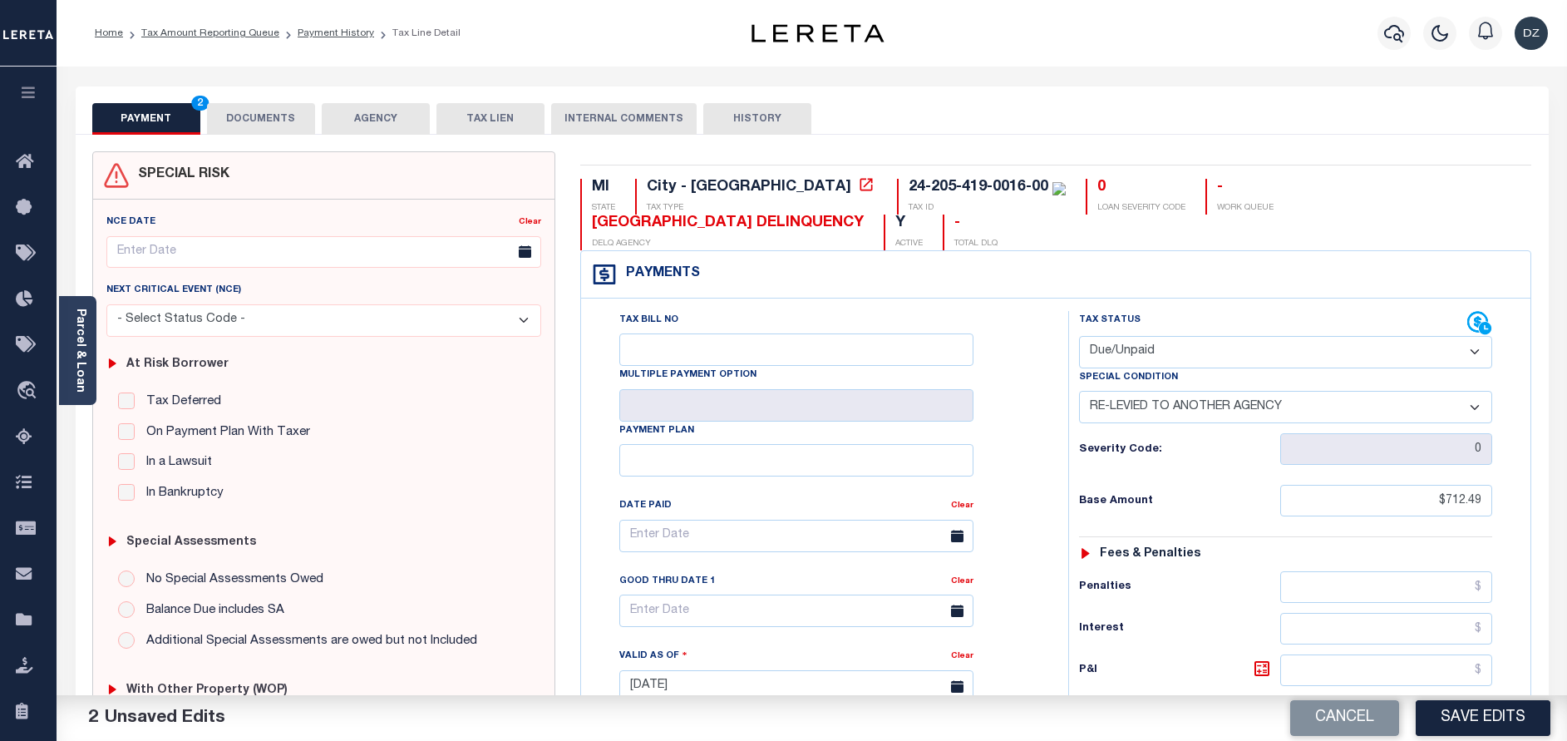
click at [242, 122] on button "DOCUMENTS" at bounding box center [261, 119] width 108 height 32
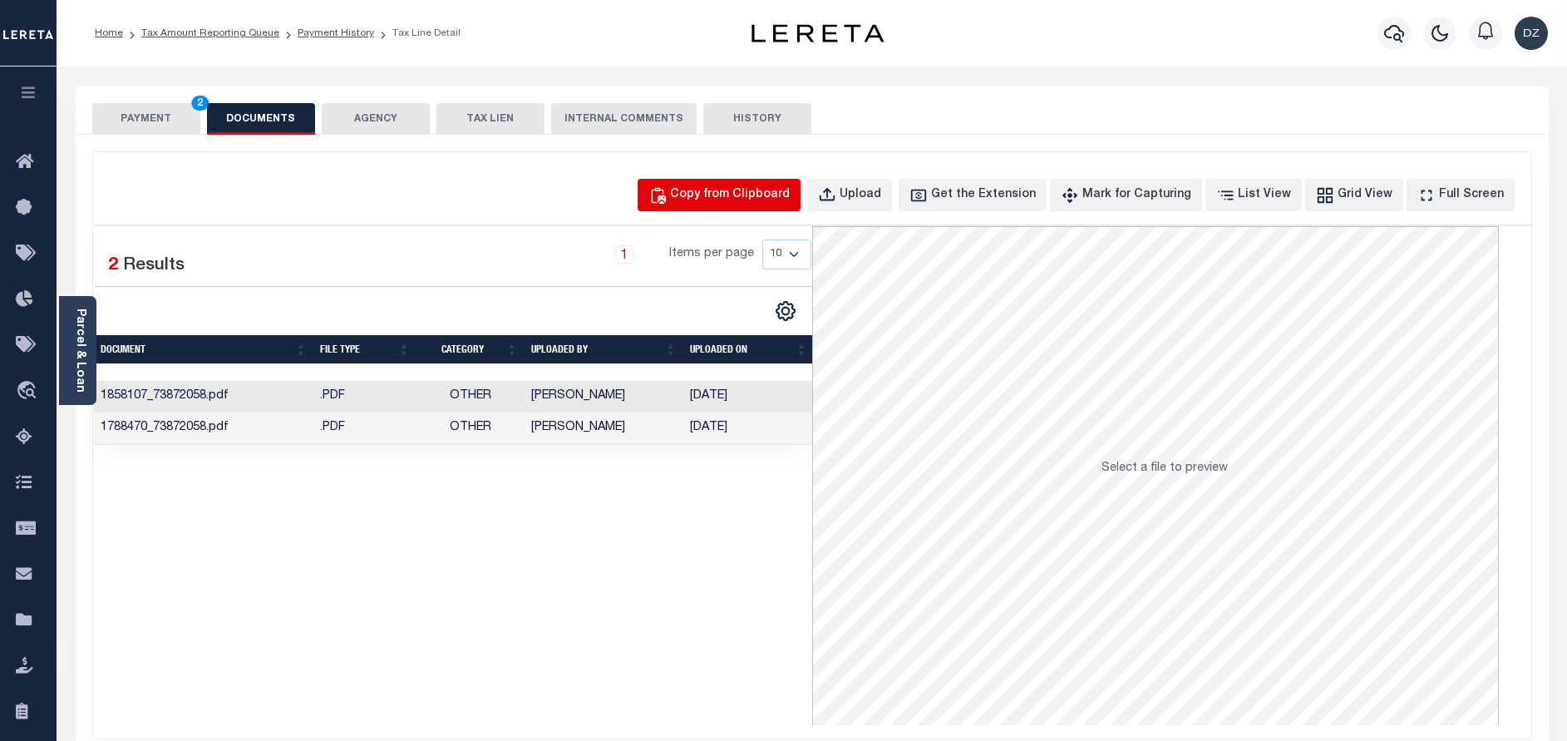
click at [725, 207] on button "Copy from Clipboard" at bounding box center [718, 195] width 163 height 32
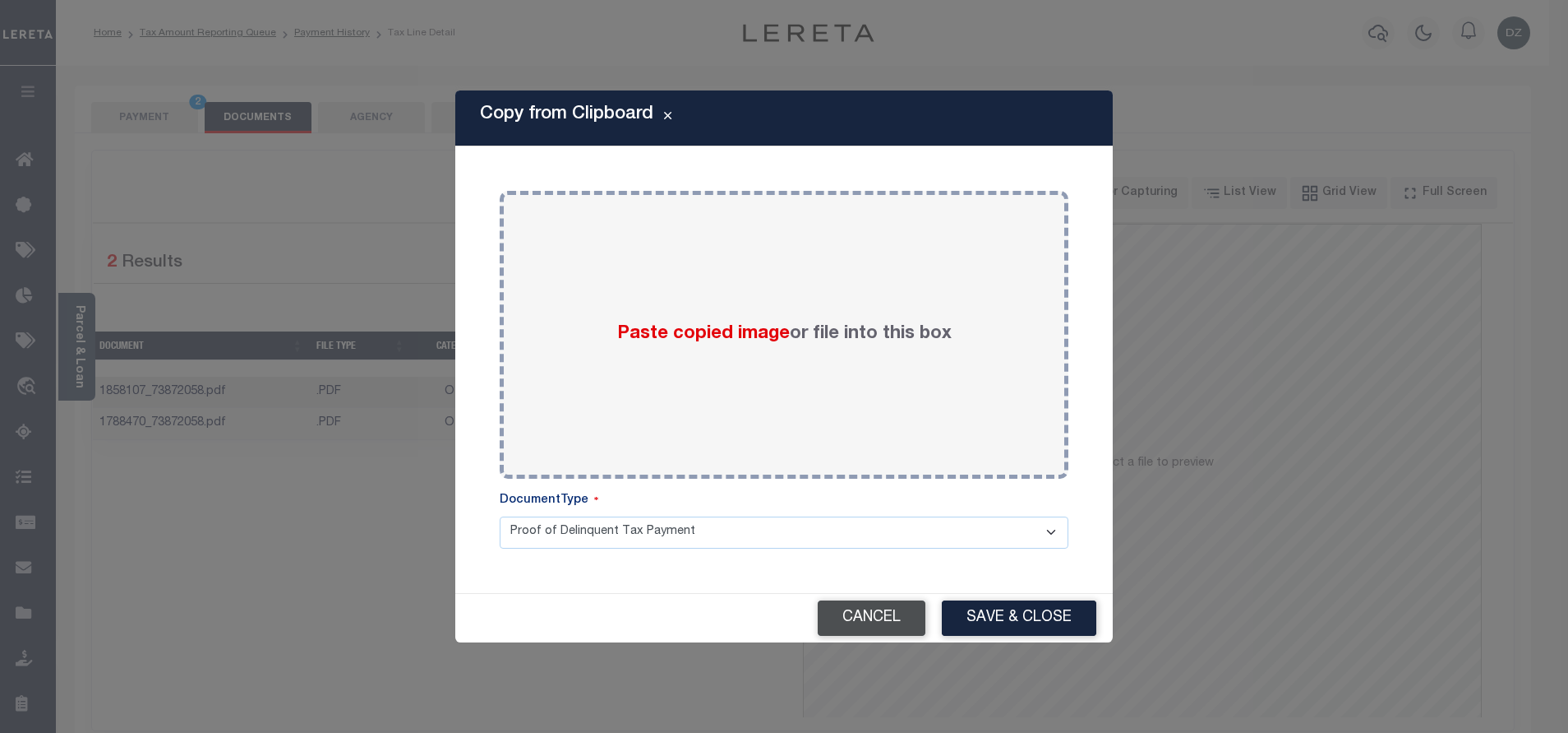
click at [881, 623] on button "Cancel" at bounding box center [871, 618] width 108 height 36
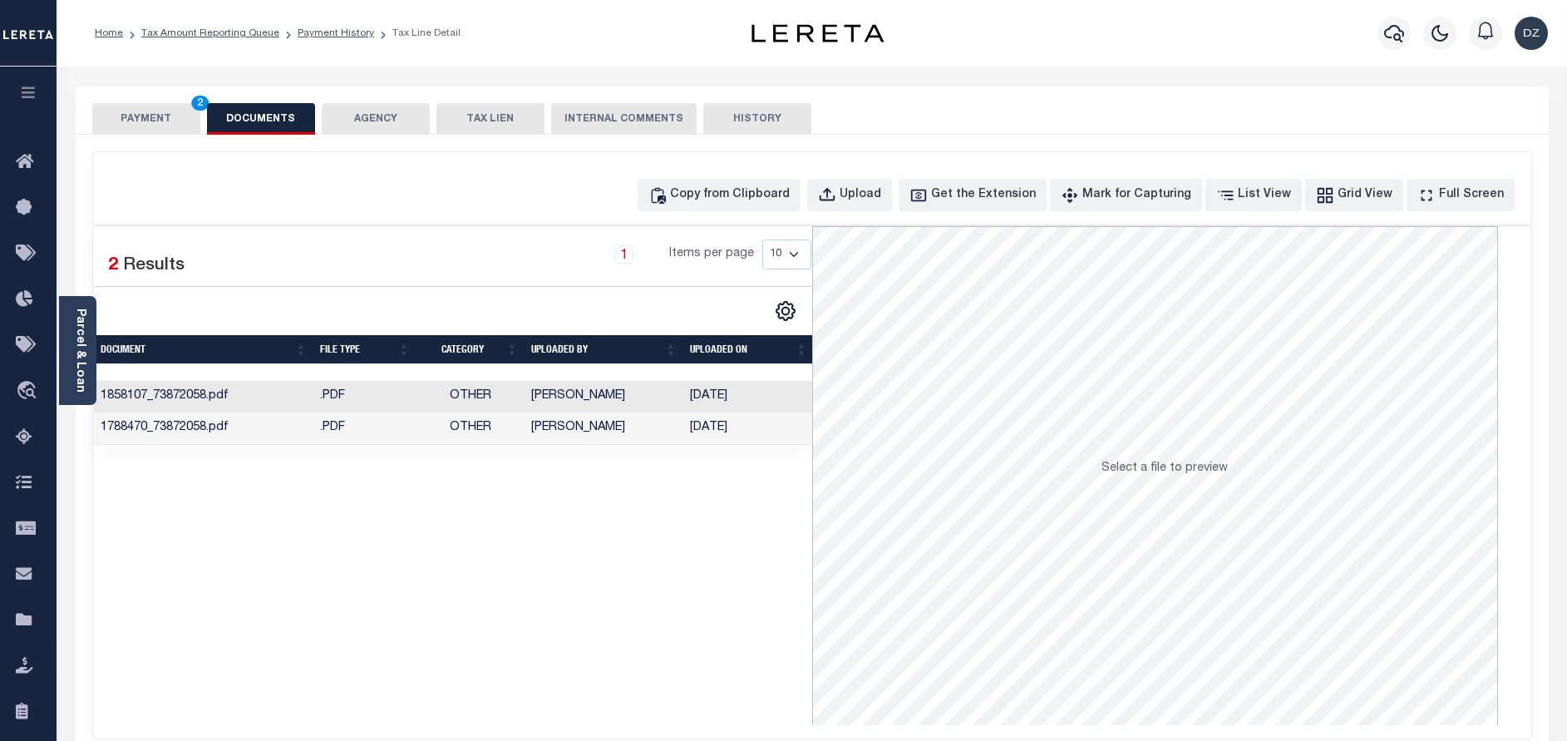
click at [169, 111] on button "PAYMENT 2" at bounding box center [146, 119] width 108 height 32
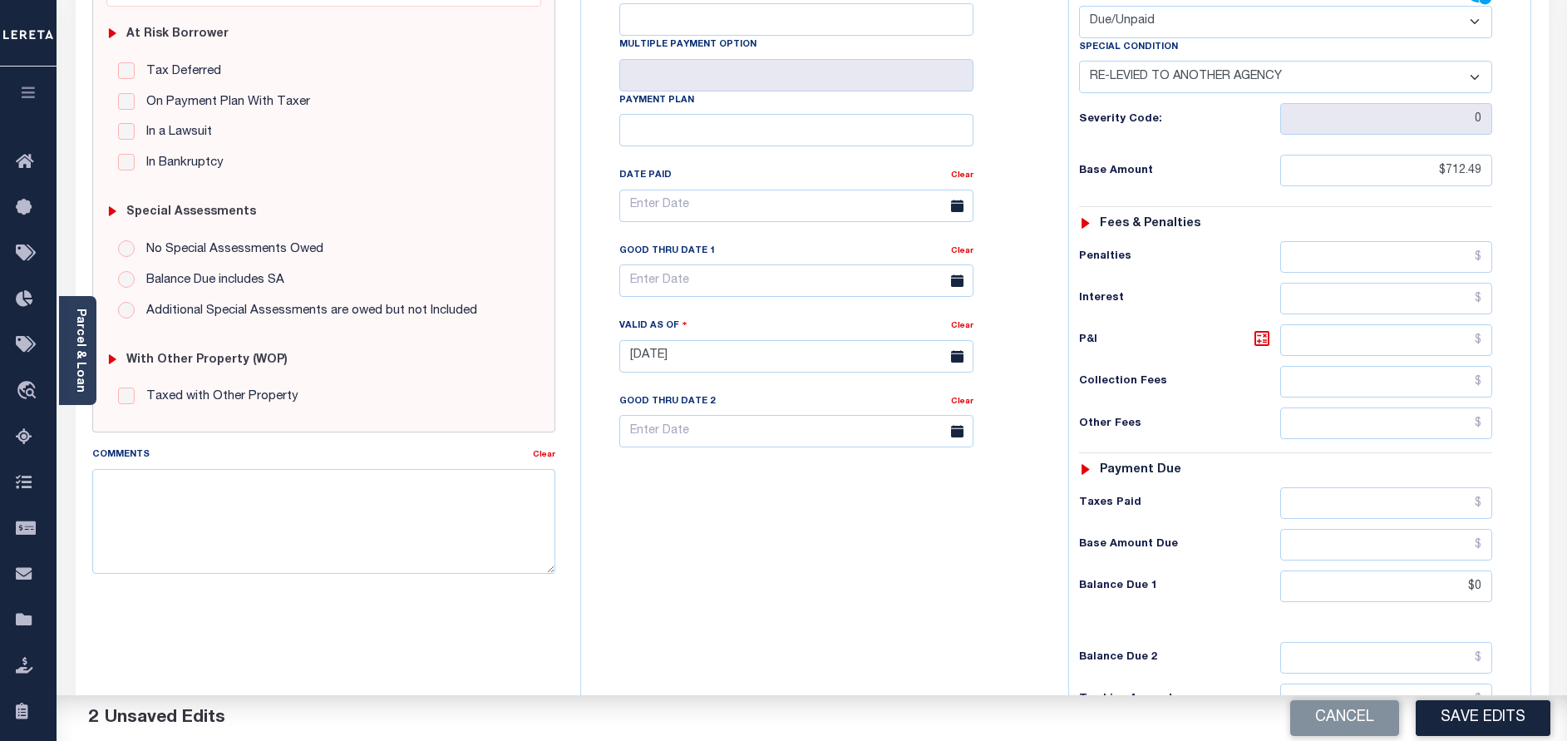
scroll to position [499, 0]
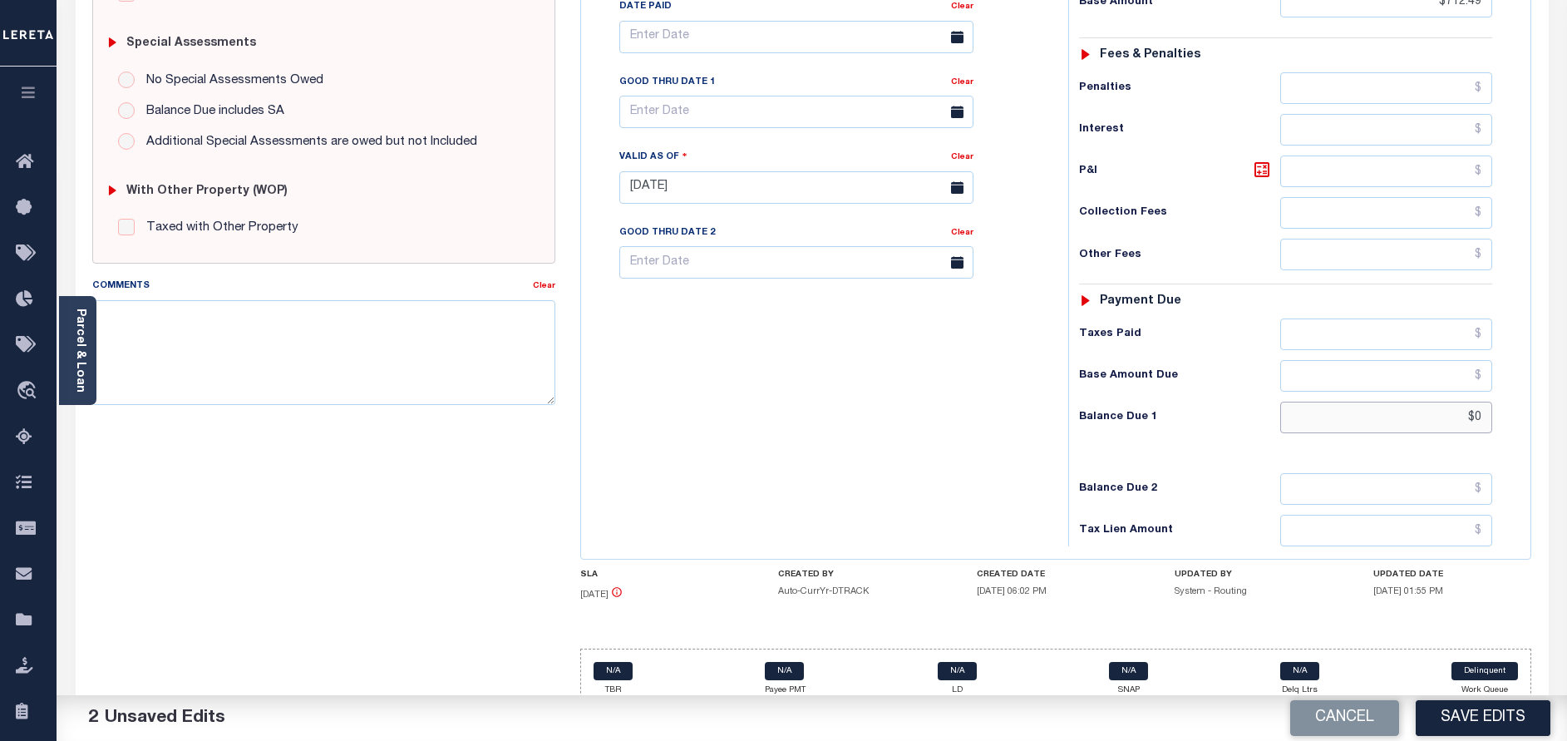
click at [1477, 418] on input "$0" at bounding box center [1386, 417] width 212 height 32
paste input "775.98"
type input "$775.98"
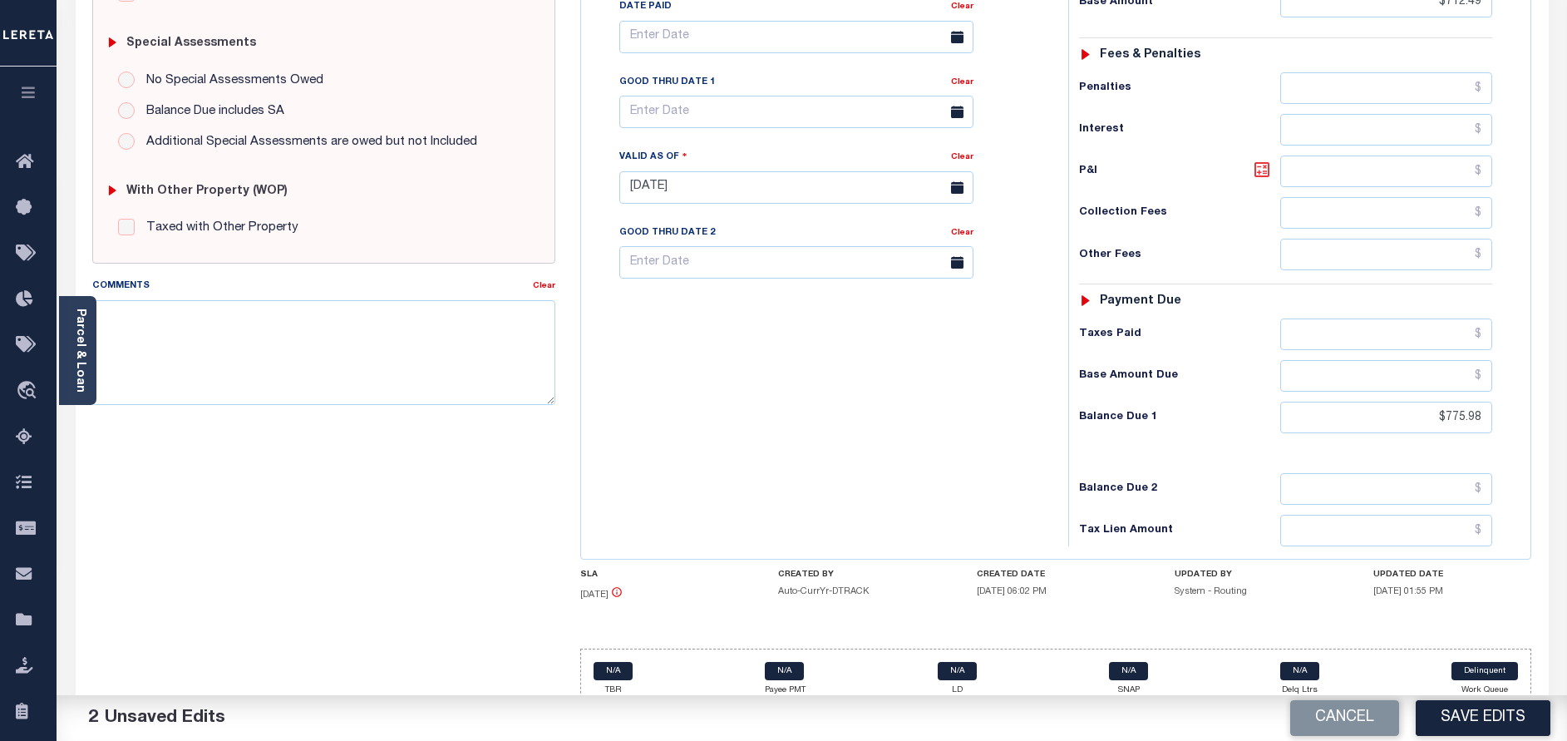
click at [1259, 177] on icon at bounding box center [1261, 169] width 15 height 15
type input "$63.49"
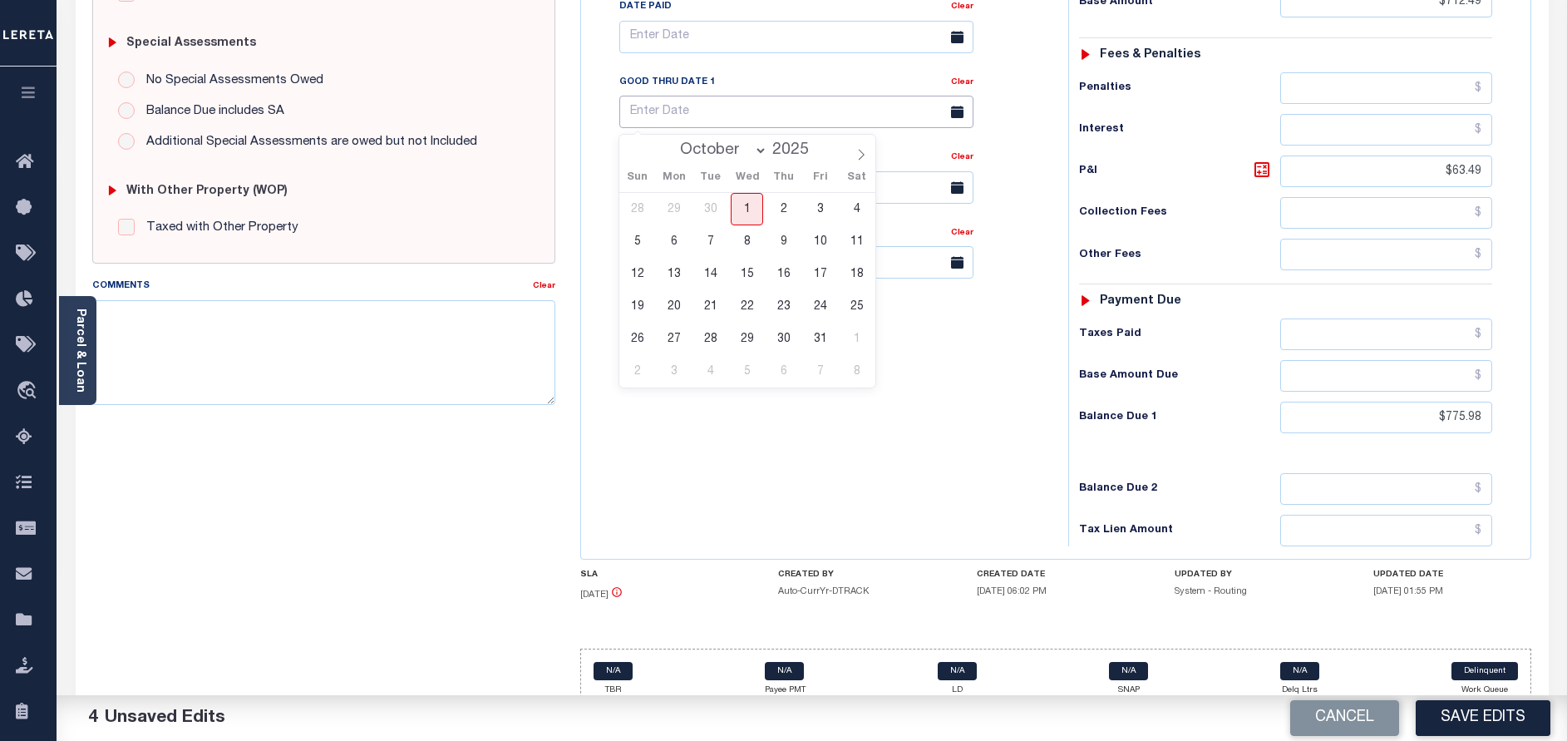
click at [732, 124] on input "text" at bounding box center [796, 112] width 354 height 32
click at [817, 344] on span "31" at bounding box center [820, 338] width 32 height 32
type input "10/31/2025"
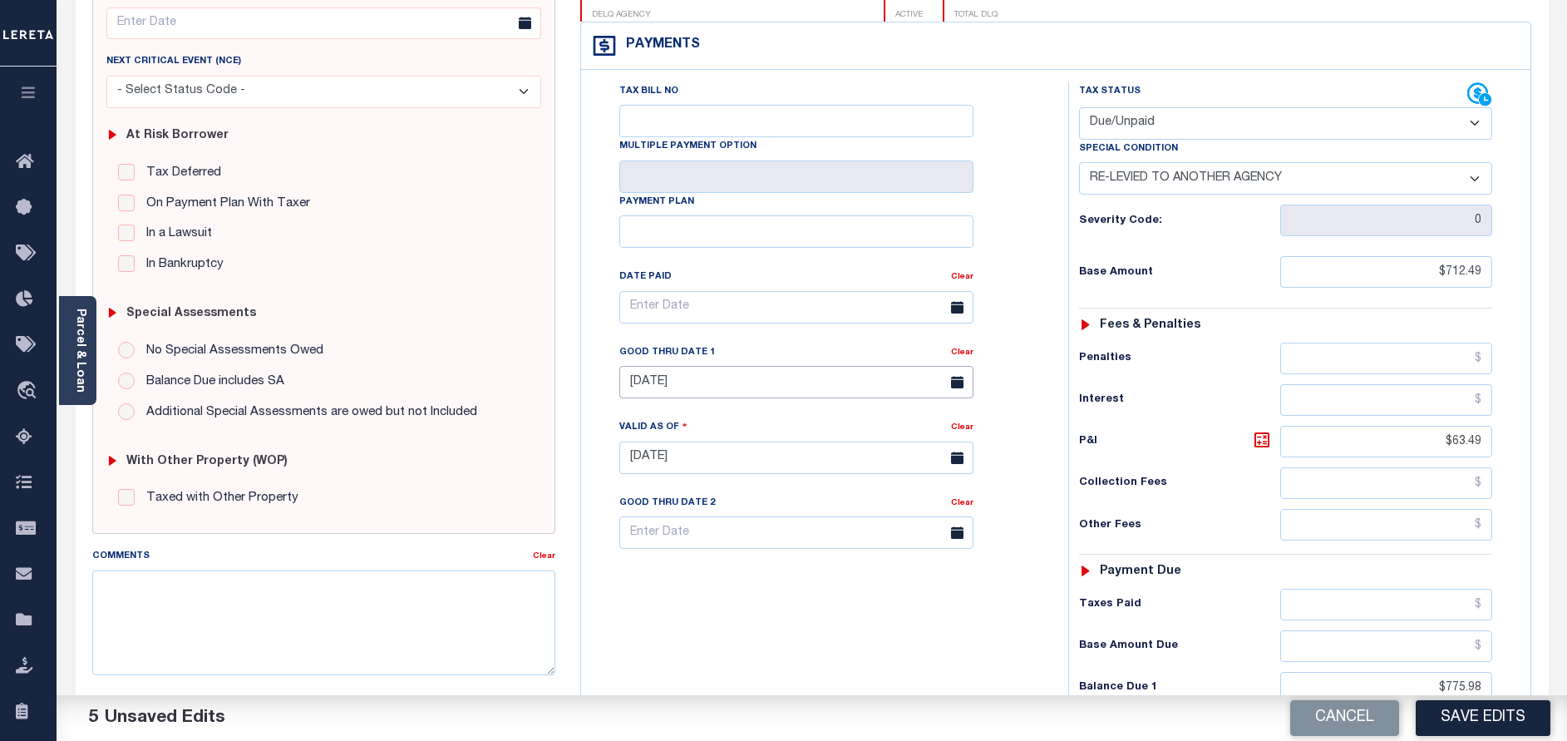
scroll to position [0, 0]
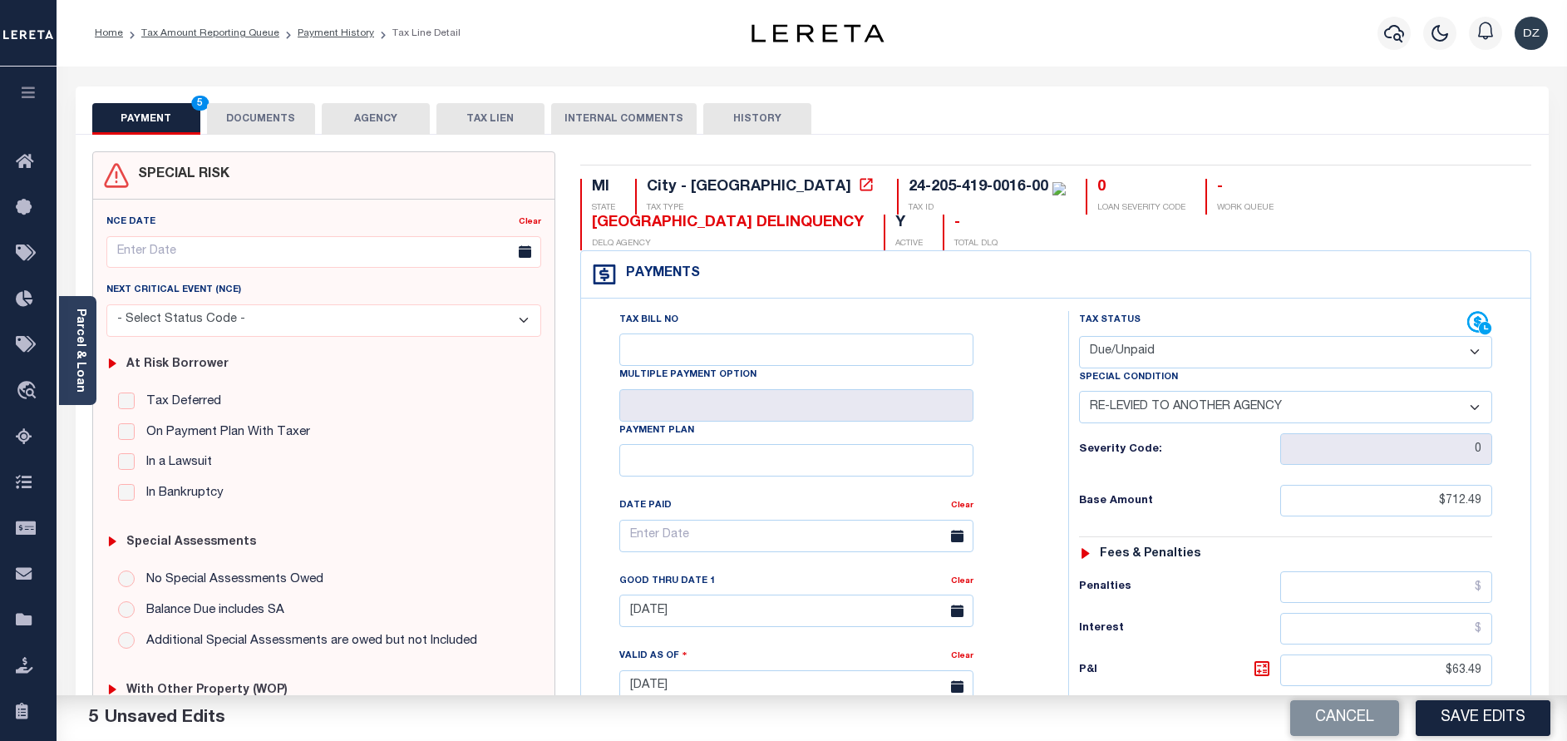
click at [284, 124] on button "DOCUMENTS" at bounding box center [261, 119] width 108 height 32
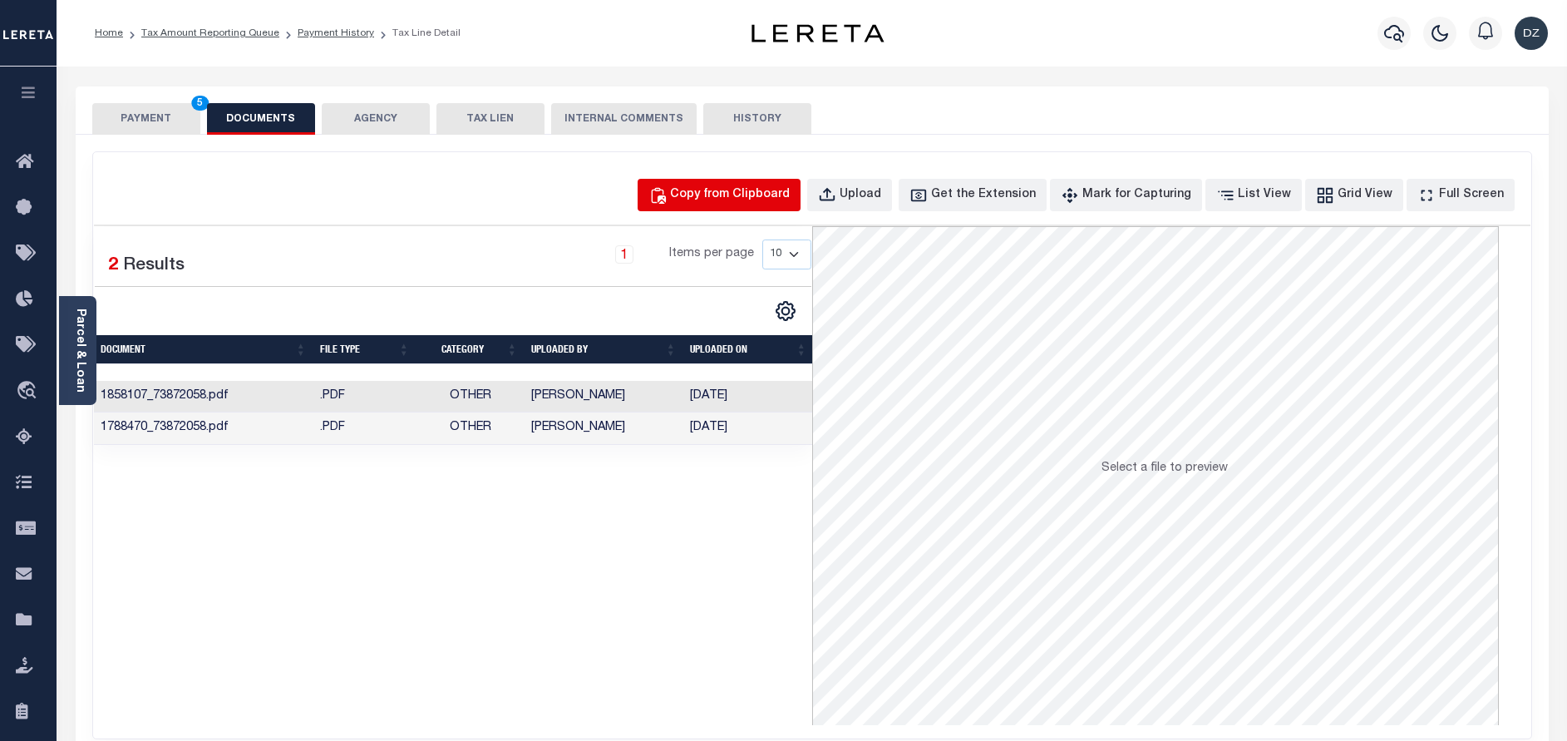
click at [721, 189] on div "Copy from Clipboard" at bounding box center [730, 195] width 120 height 18
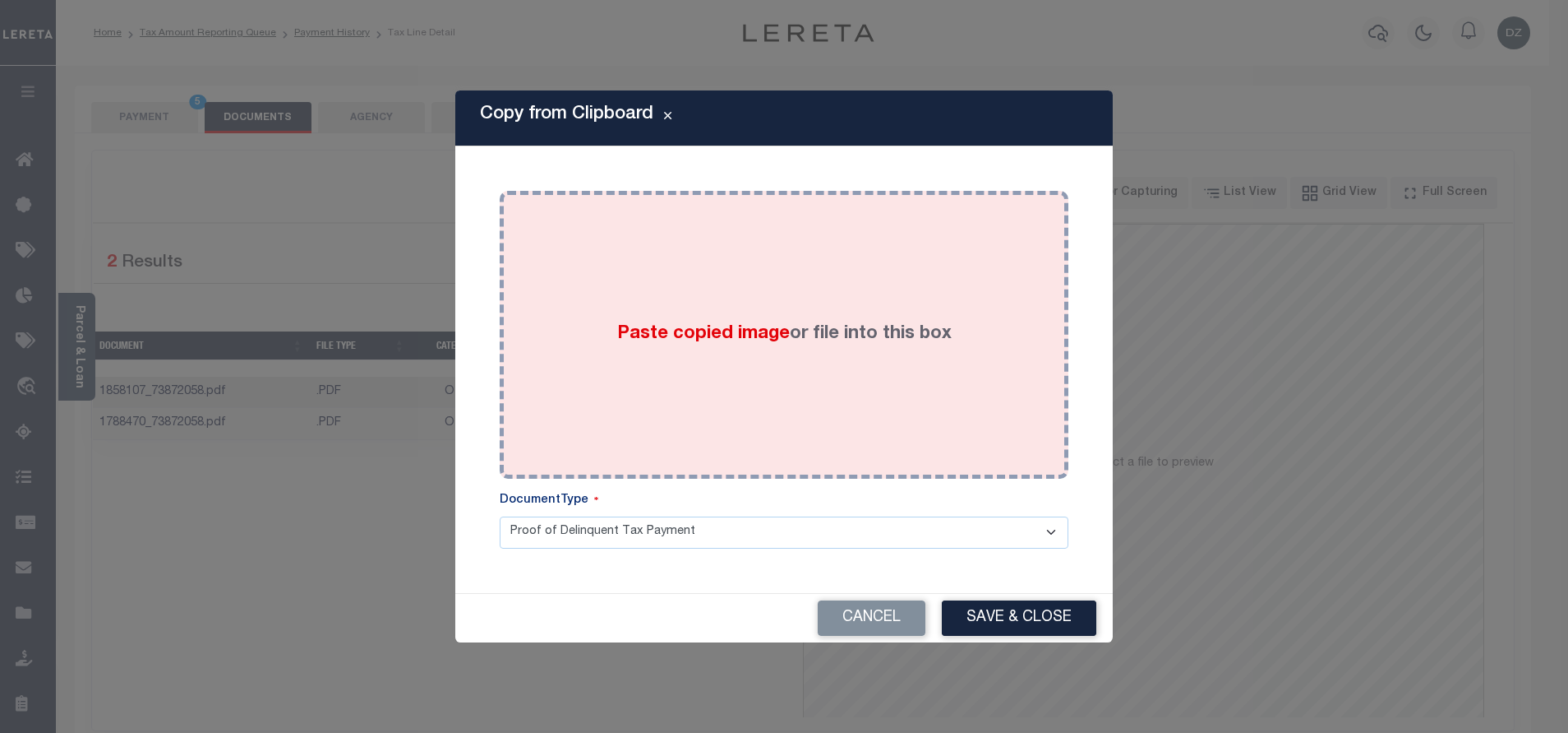
click at [738, 305] on div "Paste copied image or file into this box" at bounding box center [784, 334] width 544 height 263
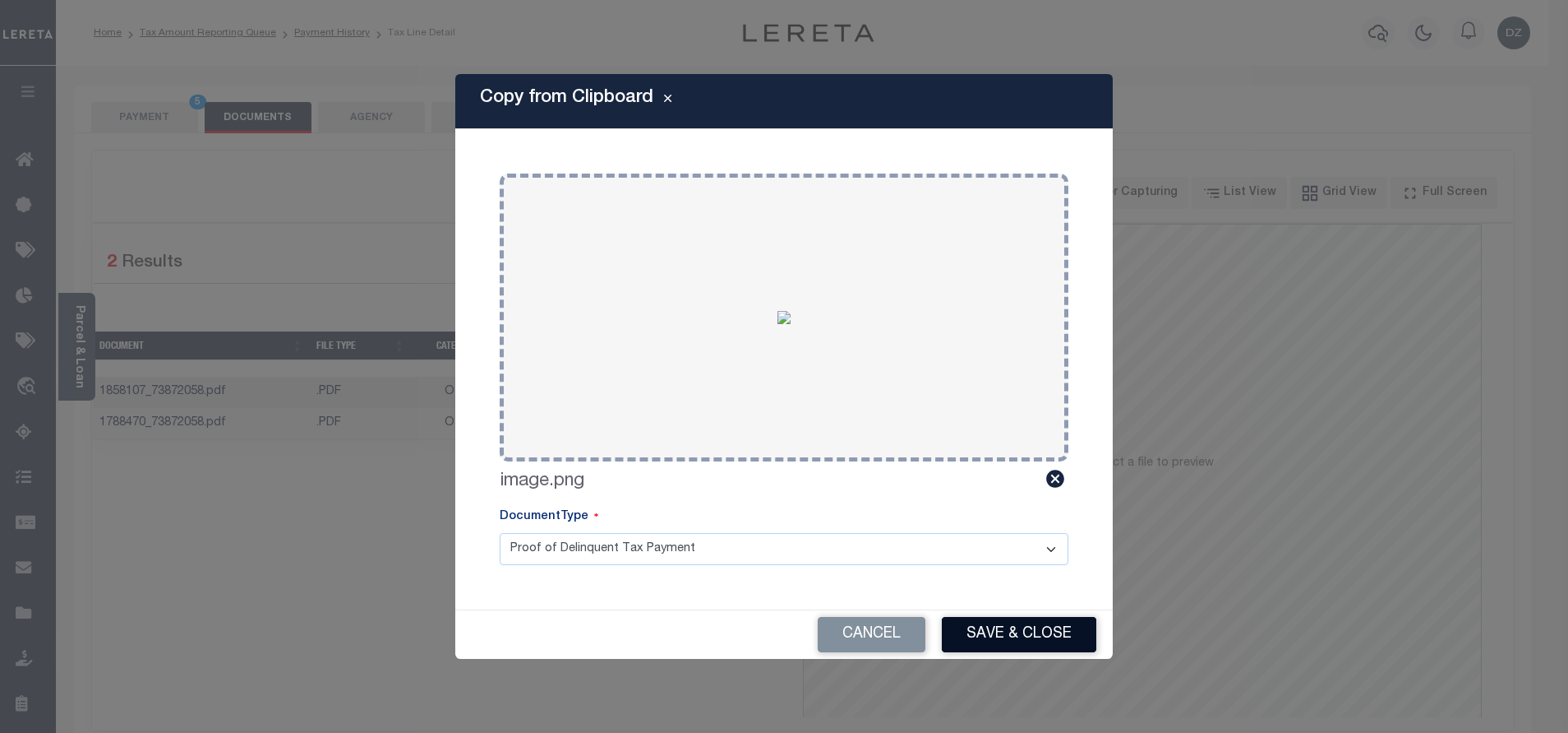
click at [1005, 640] on button "Save & Close" at bounding box center [1019, 634] width 154 height 36
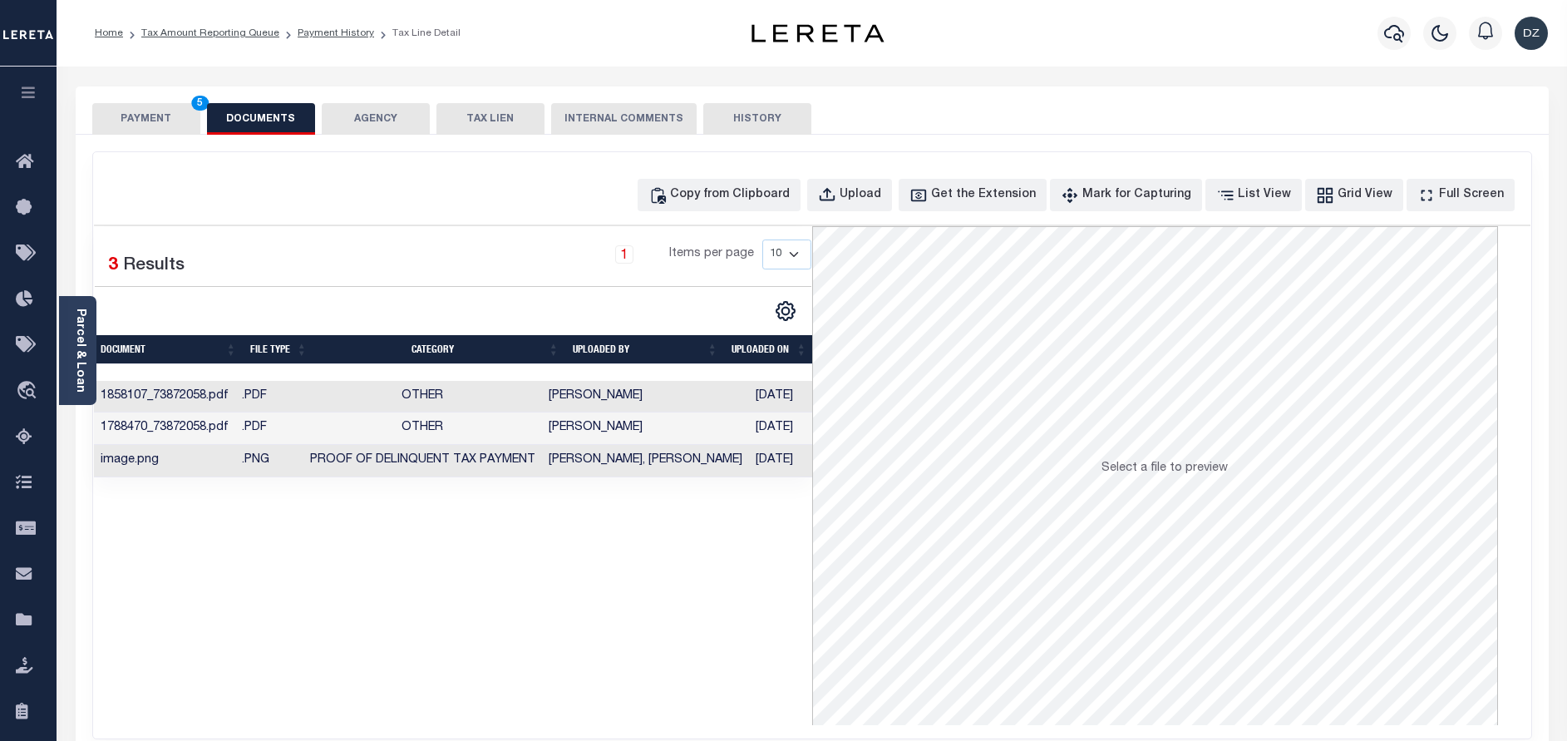
click at [177, 121] on button "PAYMENT 5" at bounding box center [146, 119] width 108 height 32
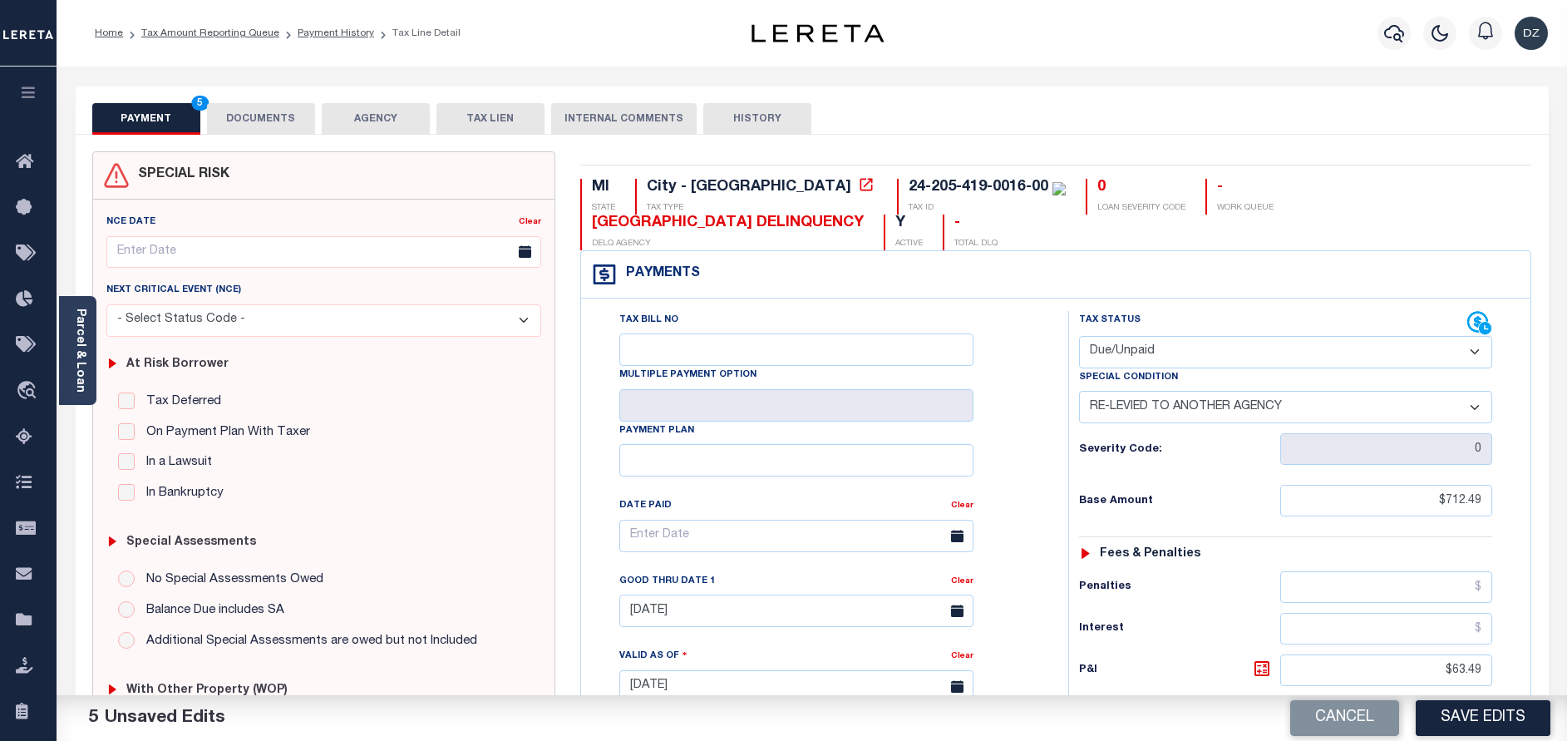
click at [1488, 718] on button "Save Edits" at bounding box center [1482, 718] width 135 height 36
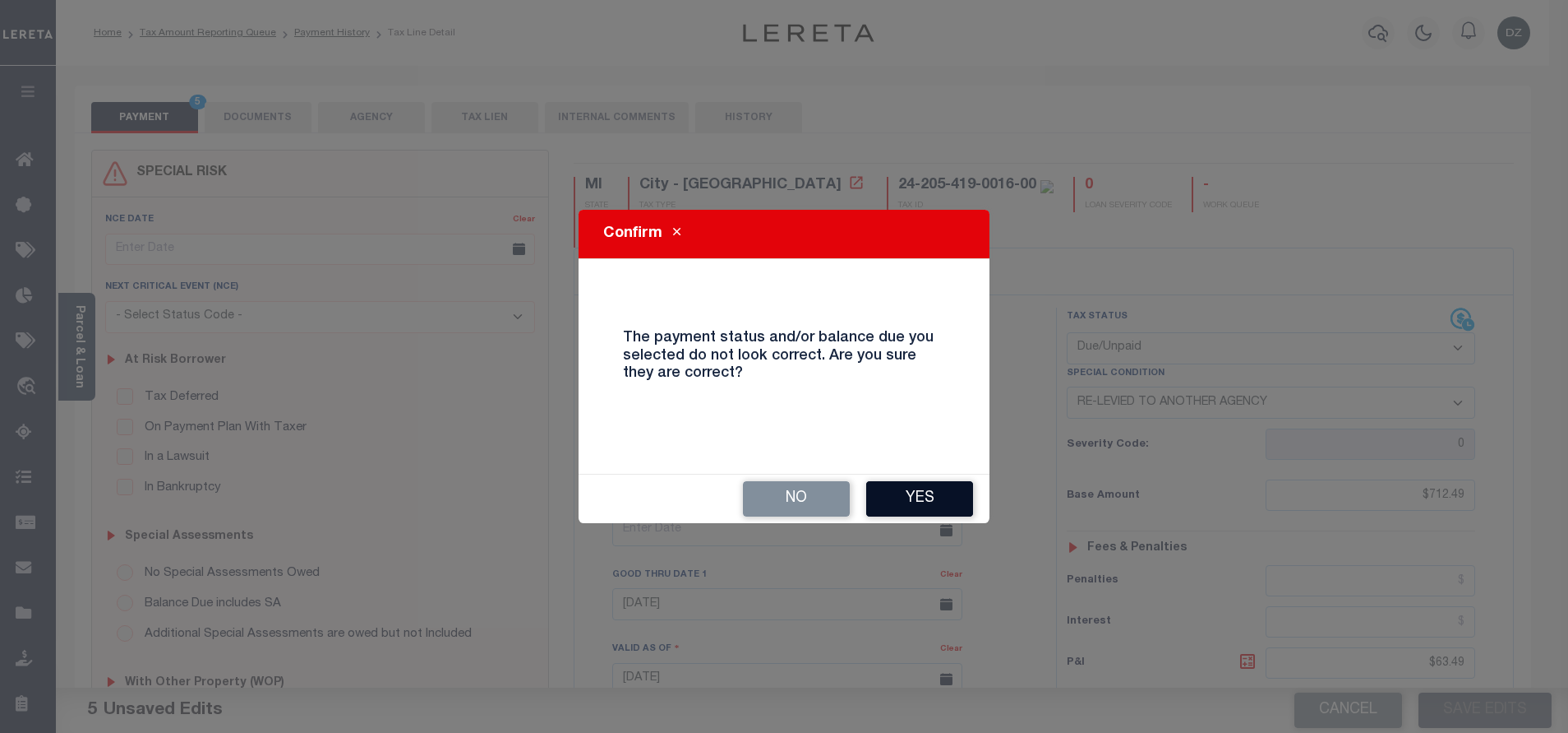
click at [932, 494] on button "Yes" at bounding box center [919, 499] width 107 height 36
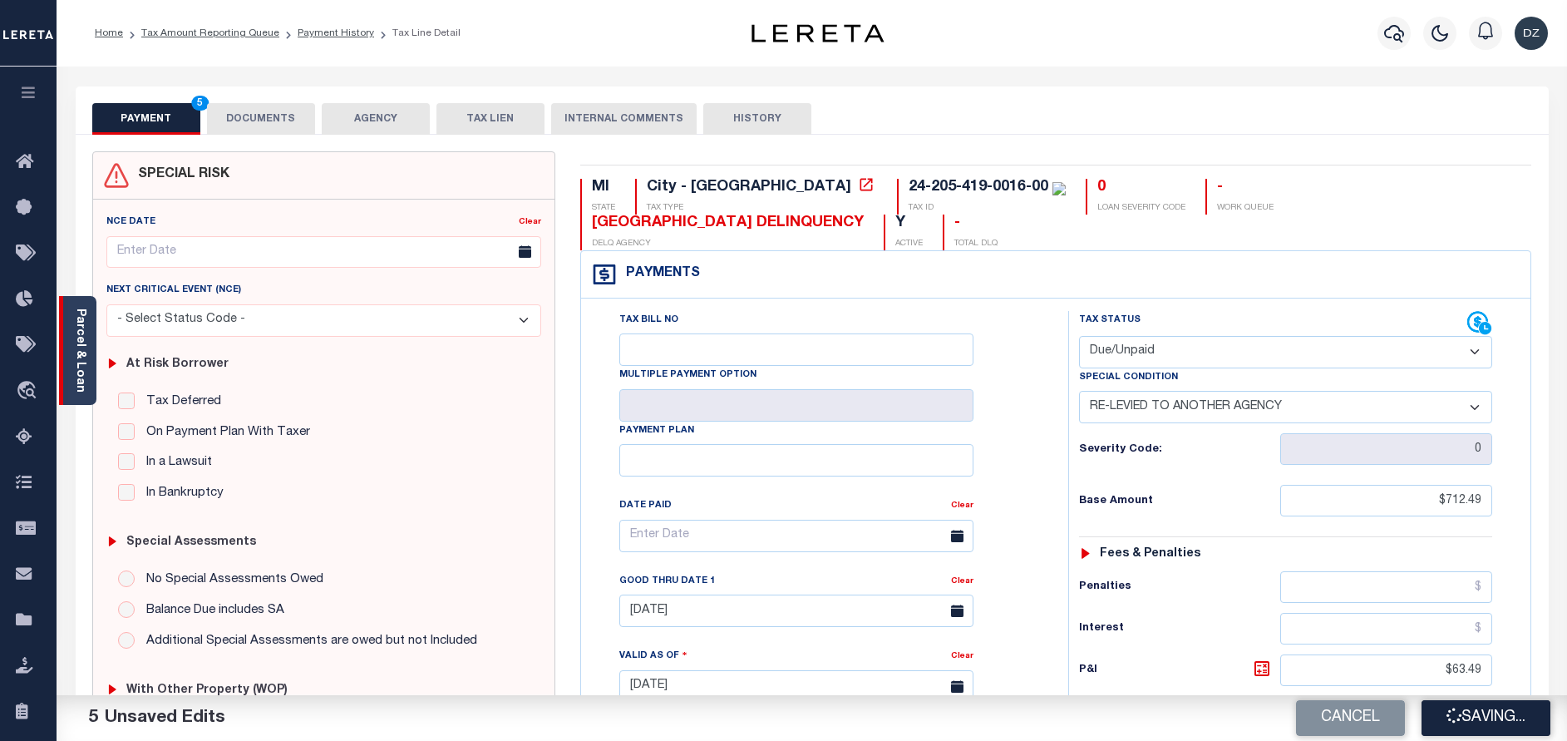
click at [84, 337] on link "Parcel & Loan" at bounding box center [80, 350] width 12 height 84
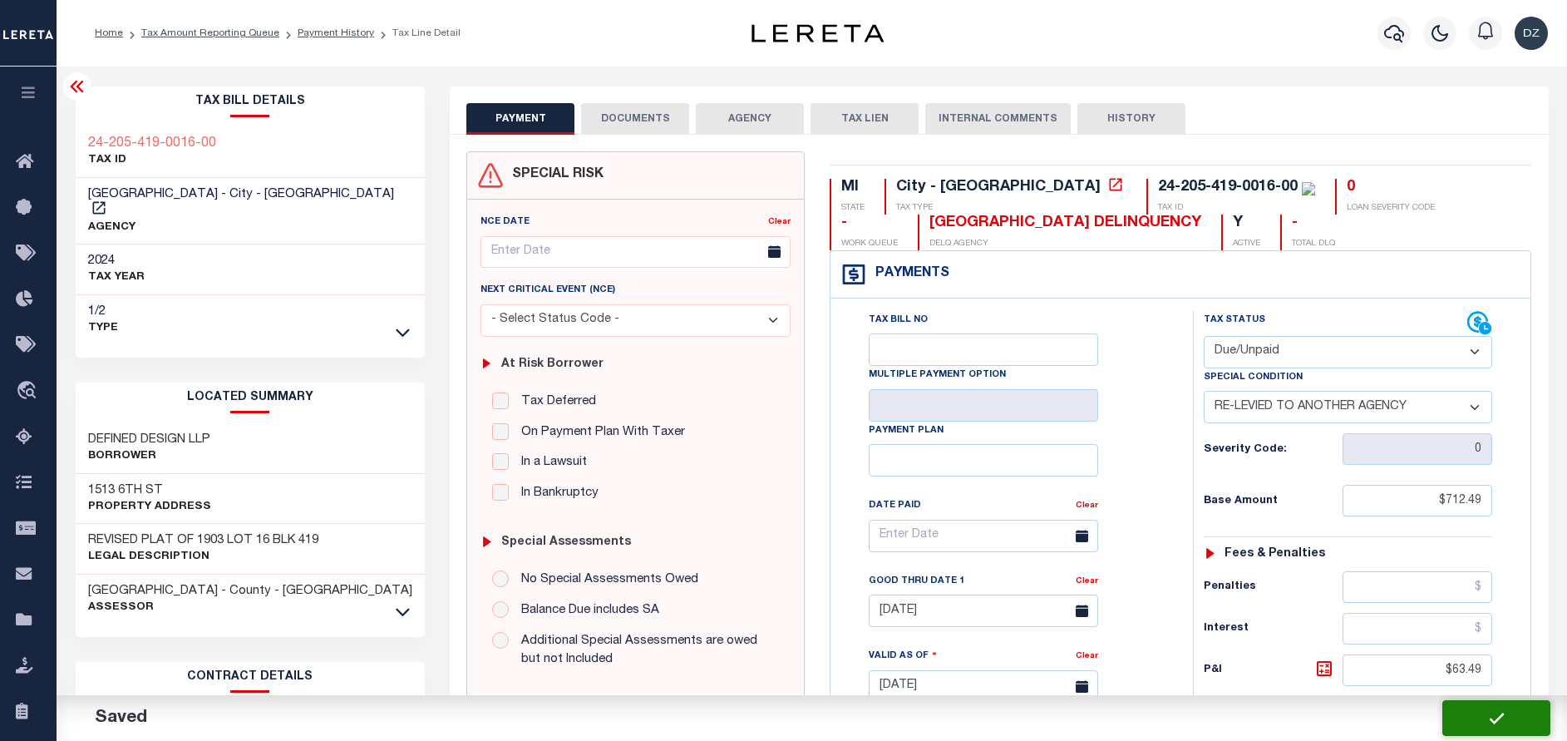
checkbox input "false"
type input "$712.49"
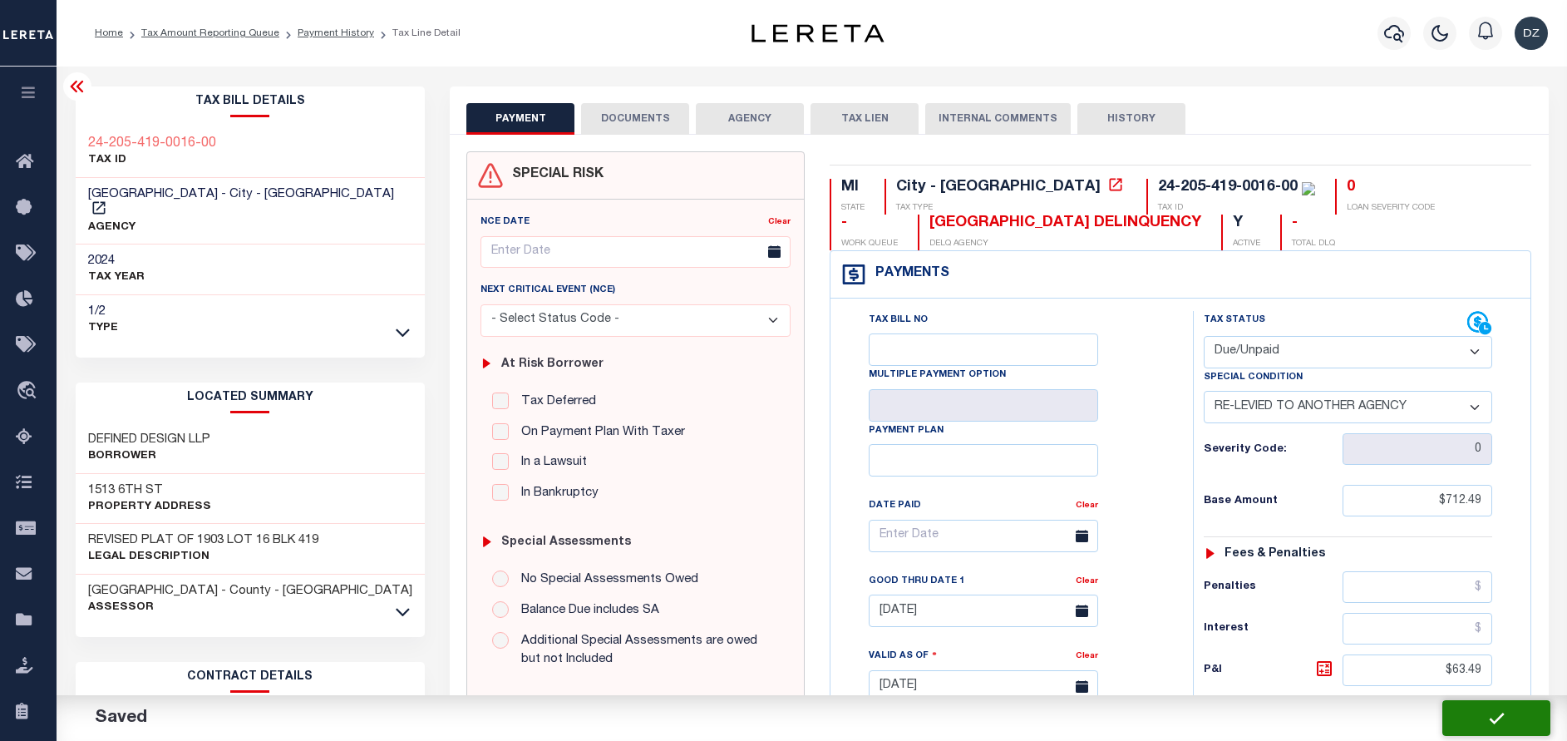
type input "$63.49"
type input "$775.98"
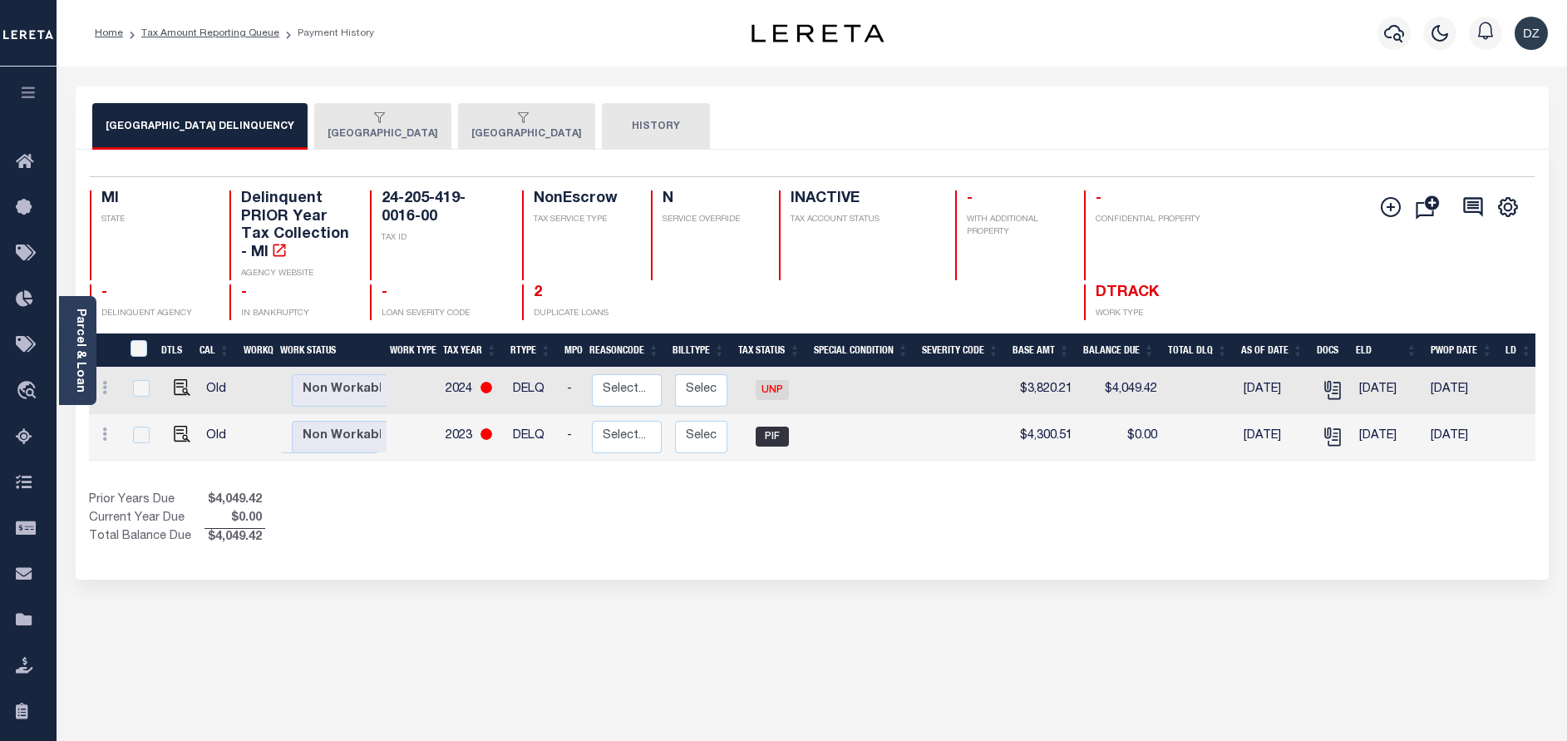
click at [386, 118] on div "button" at bounding box center [379, 118] width 104 height 15
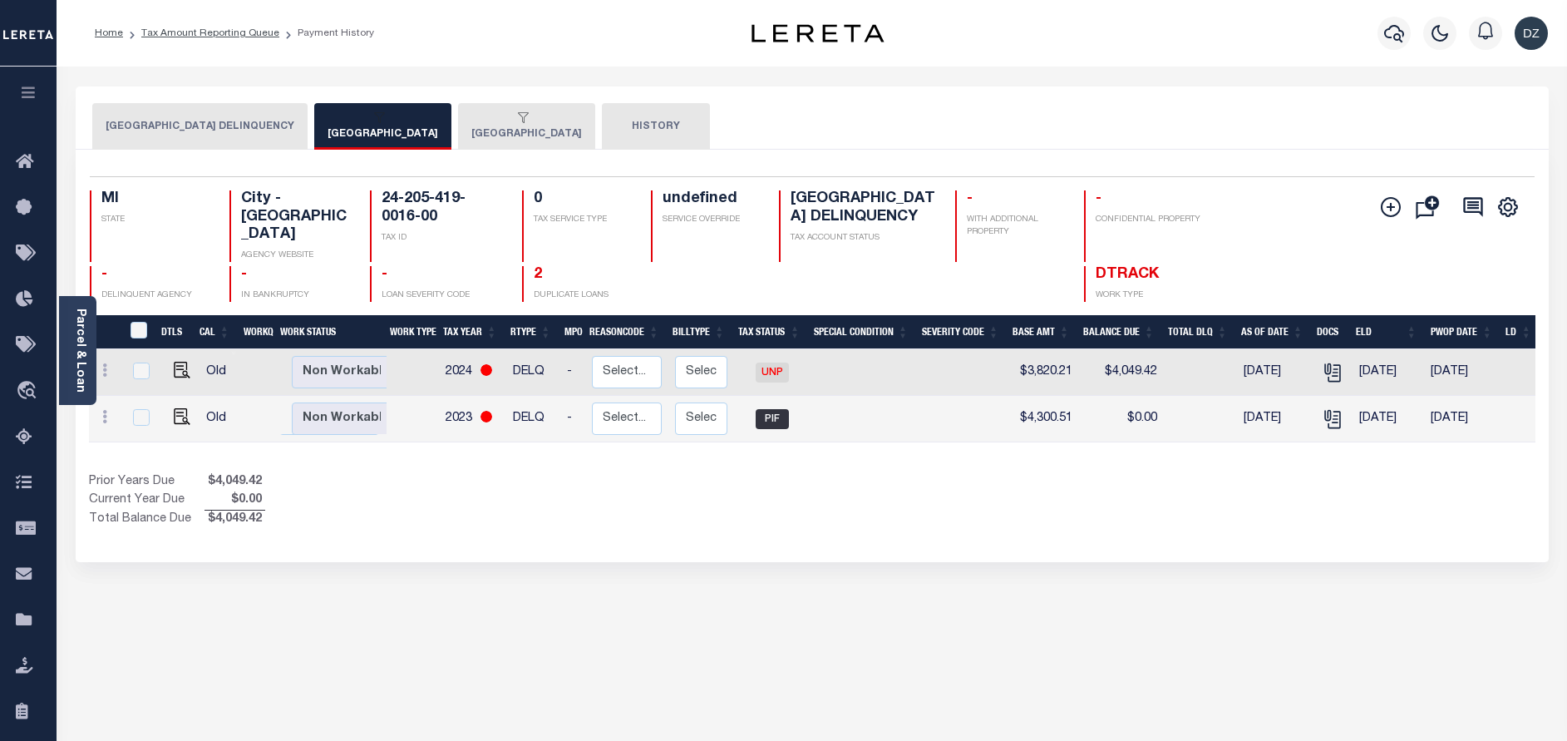
click at [505, 122] on div "button" at bounding box center [523, 118] width 104 height 15
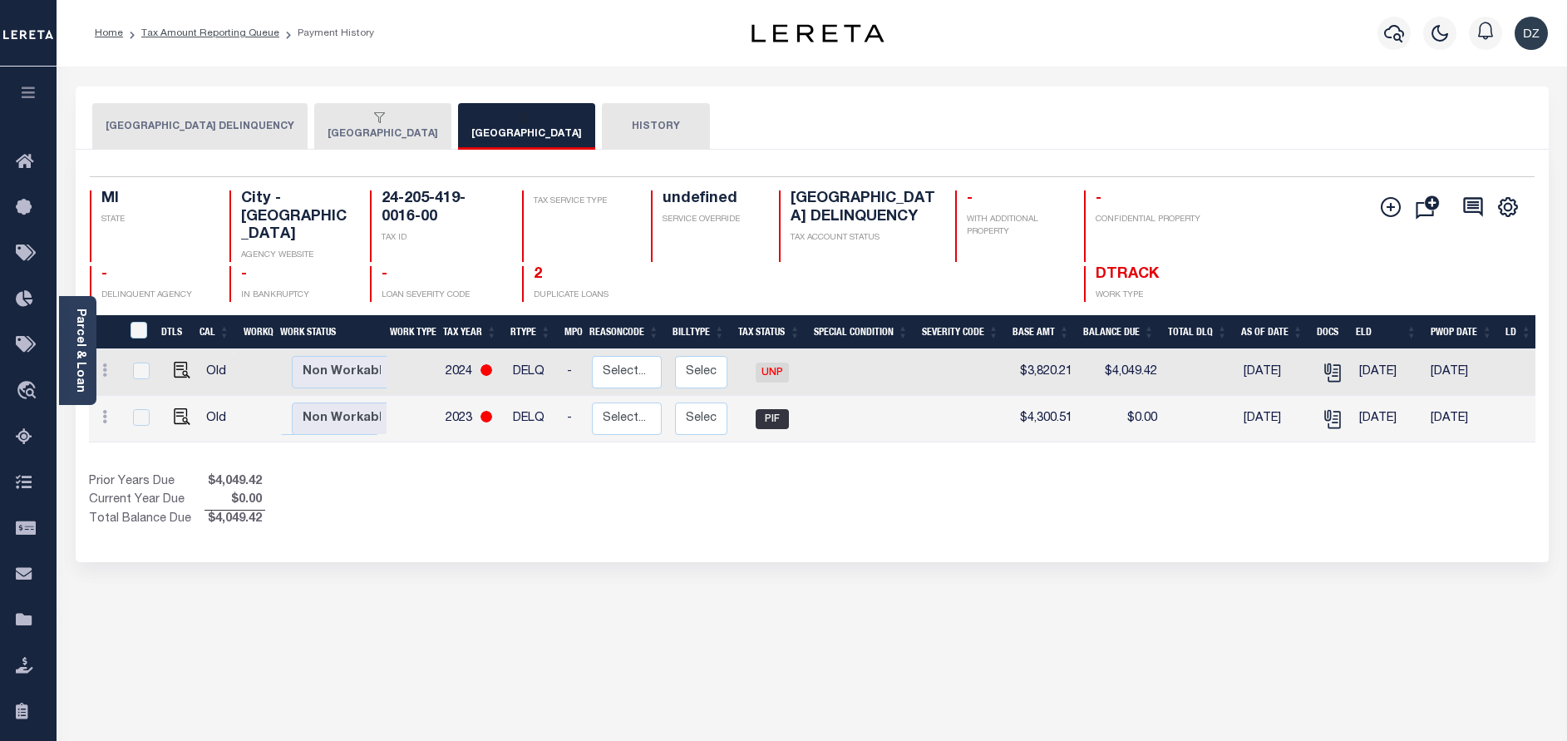
click at [374, 121] on icon "button" at bounding box center [379, 117] width 11 height 11
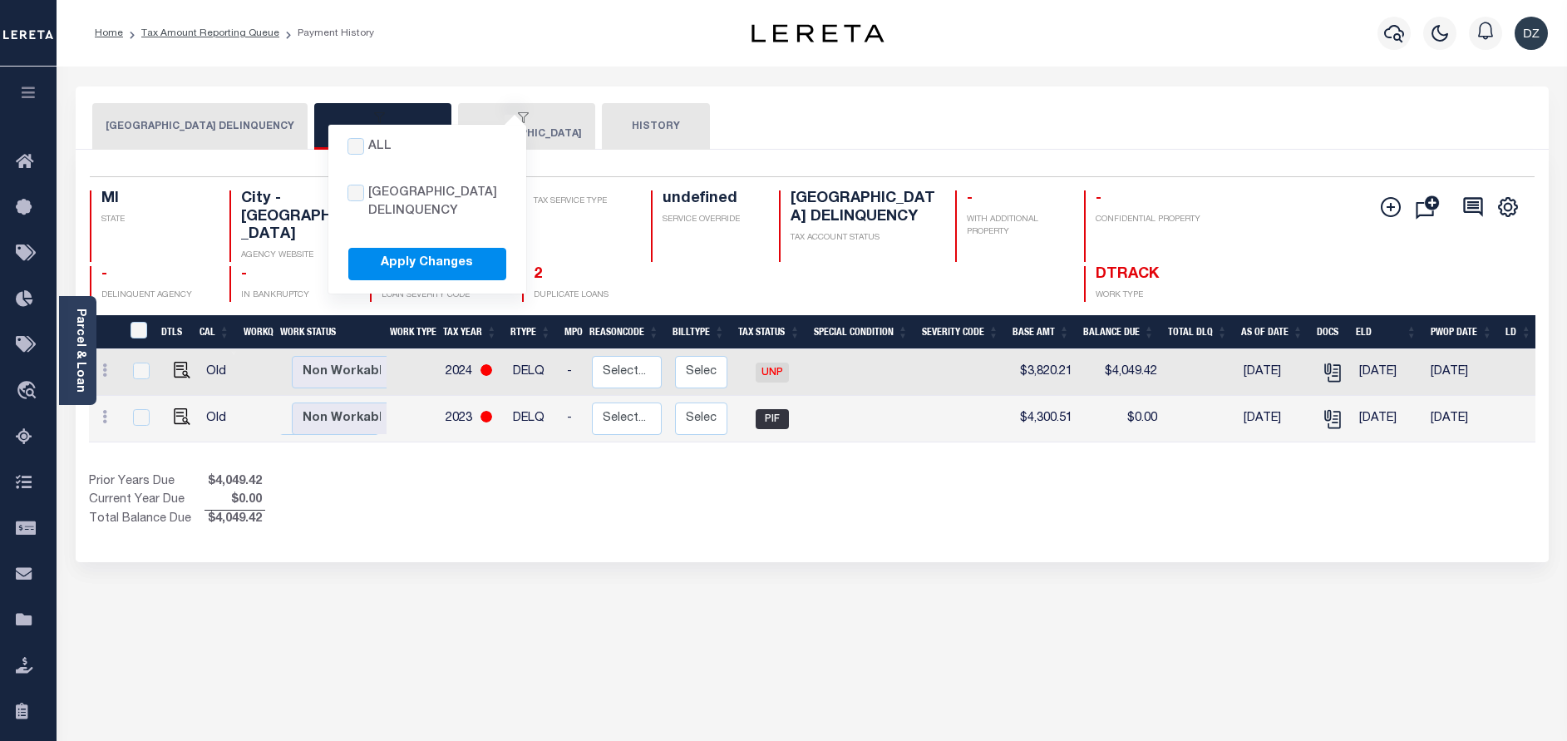
click at [488, 116] on div "button" at bounding box center [523, 118] width 104 height 15
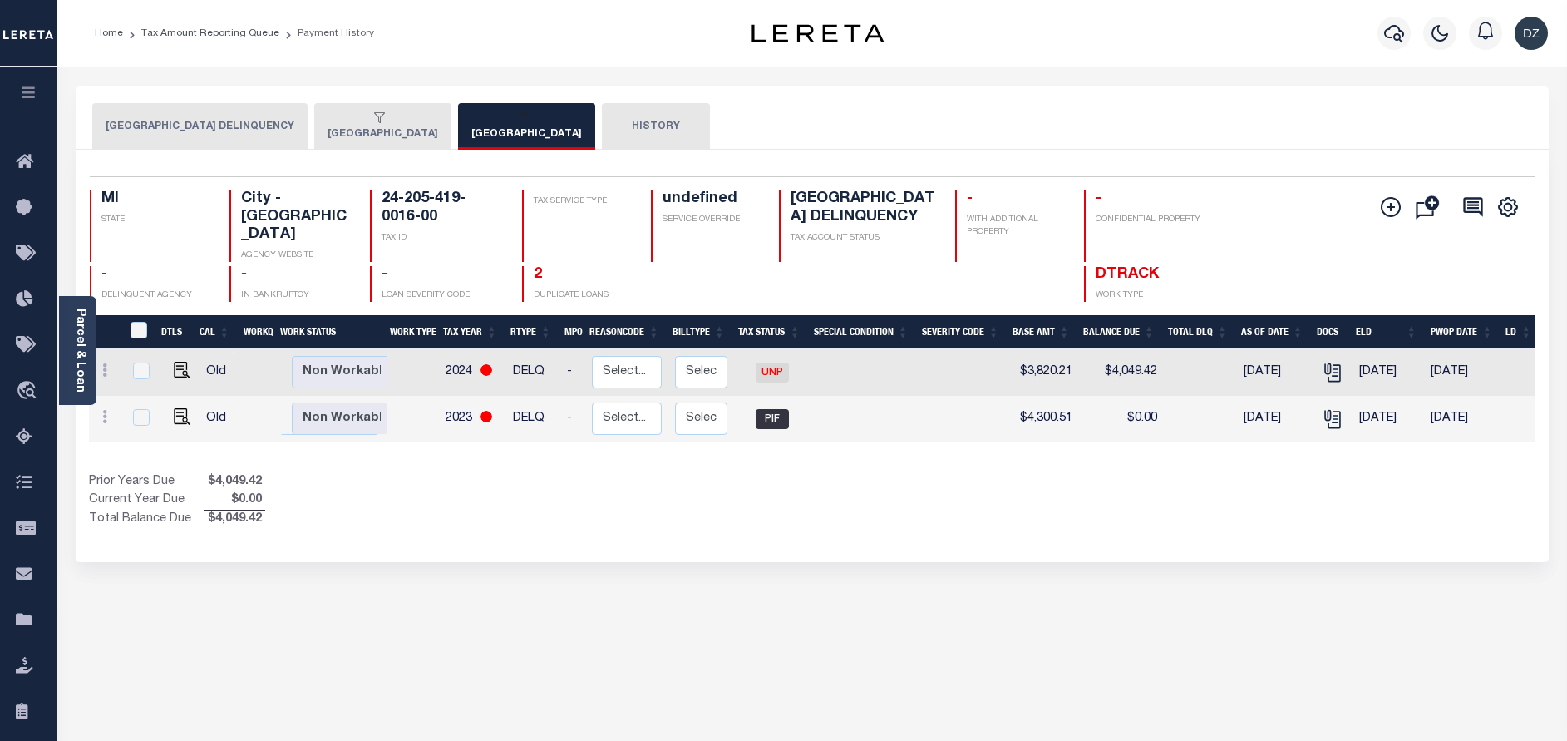
click at [327, 116] on div "All [GEOGRAPHIC_DATA] [GEOGRAPHIC_DATA] Apply Changes" at bounding box center [379, 118] width 104 height 15
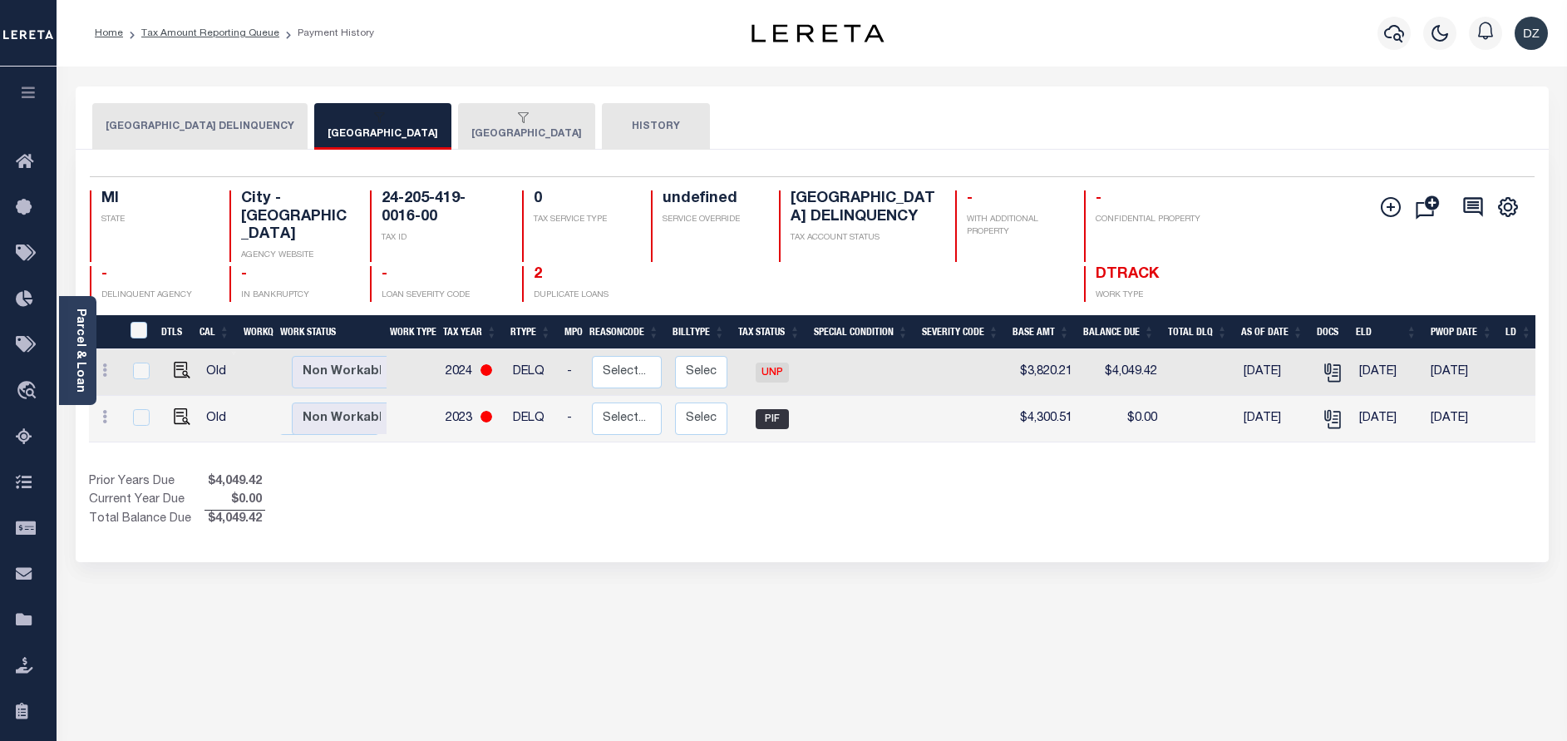
click at [237, 128] on button "[GEOGRAPHIC_DATA] DELINQUENCY" at bounding box center [199, 126] width 215 height 47
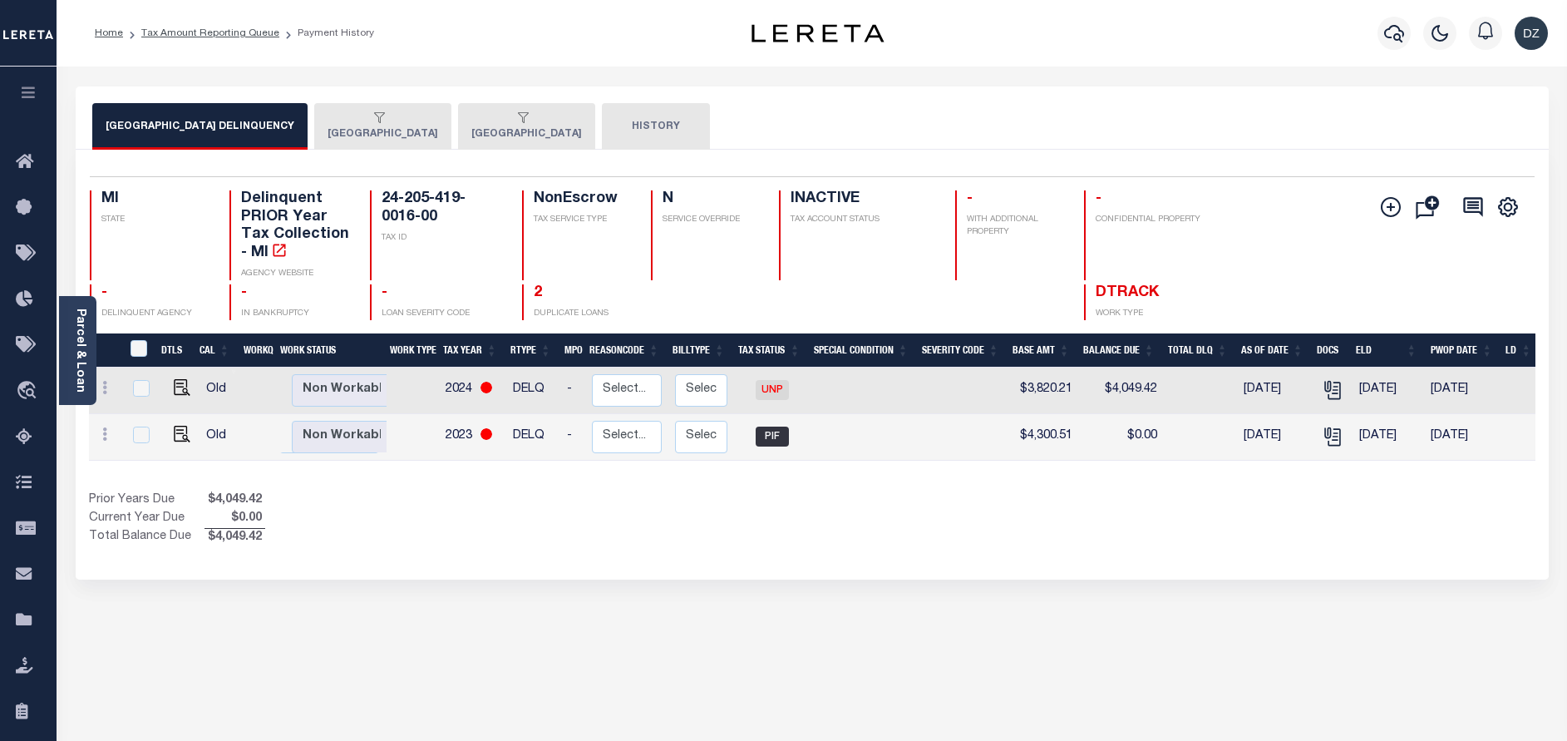
click at [375, 133] on button "All [GEOGRAPHIC_DATA] [GEOGRAPHIC_DATA] Apply Changes [GEOGRAPHIC_DATA]" at bounding box center [382, 126] width 137 height 47
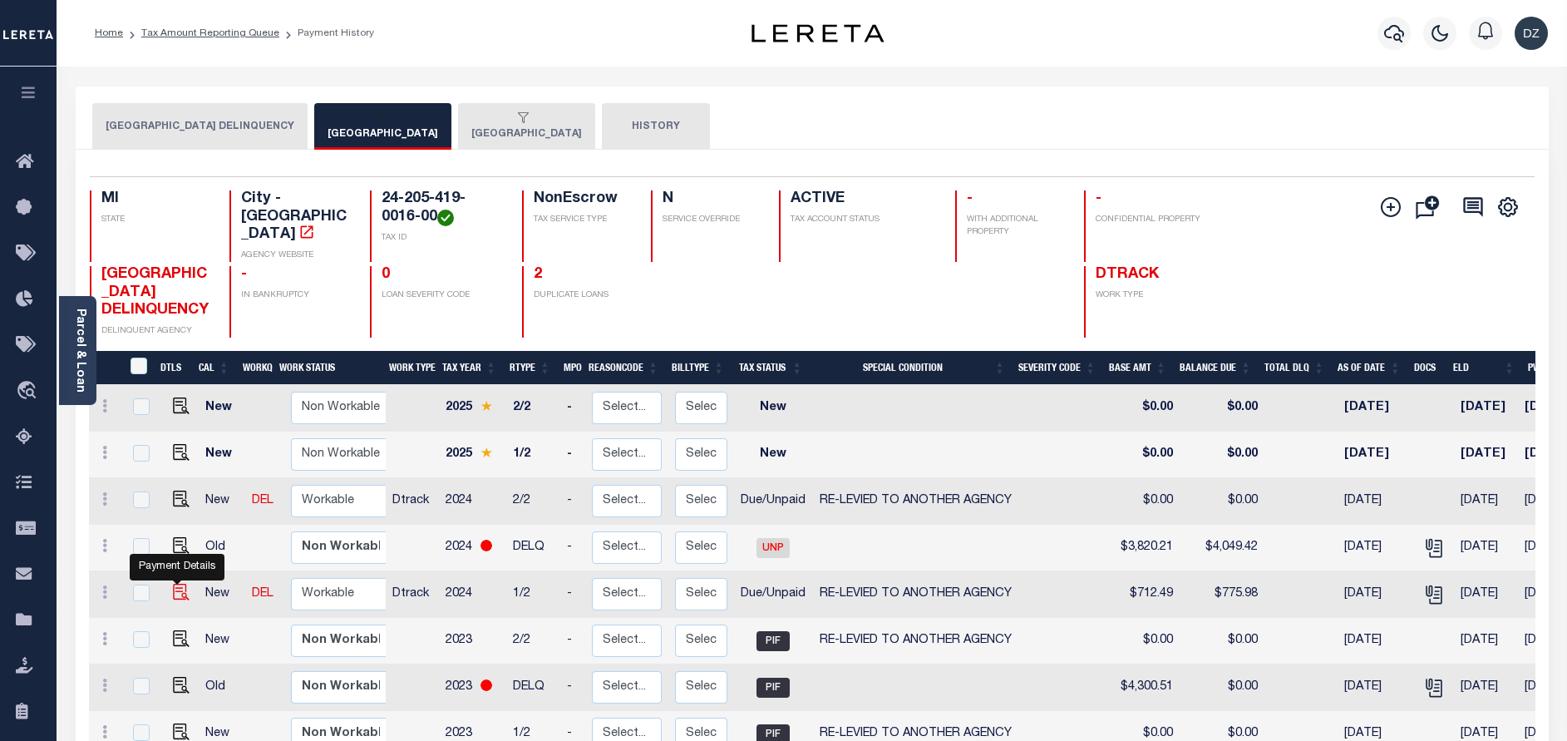
click at [173, 598] on img "" at bounding box center [181, 591] width 17 height 17
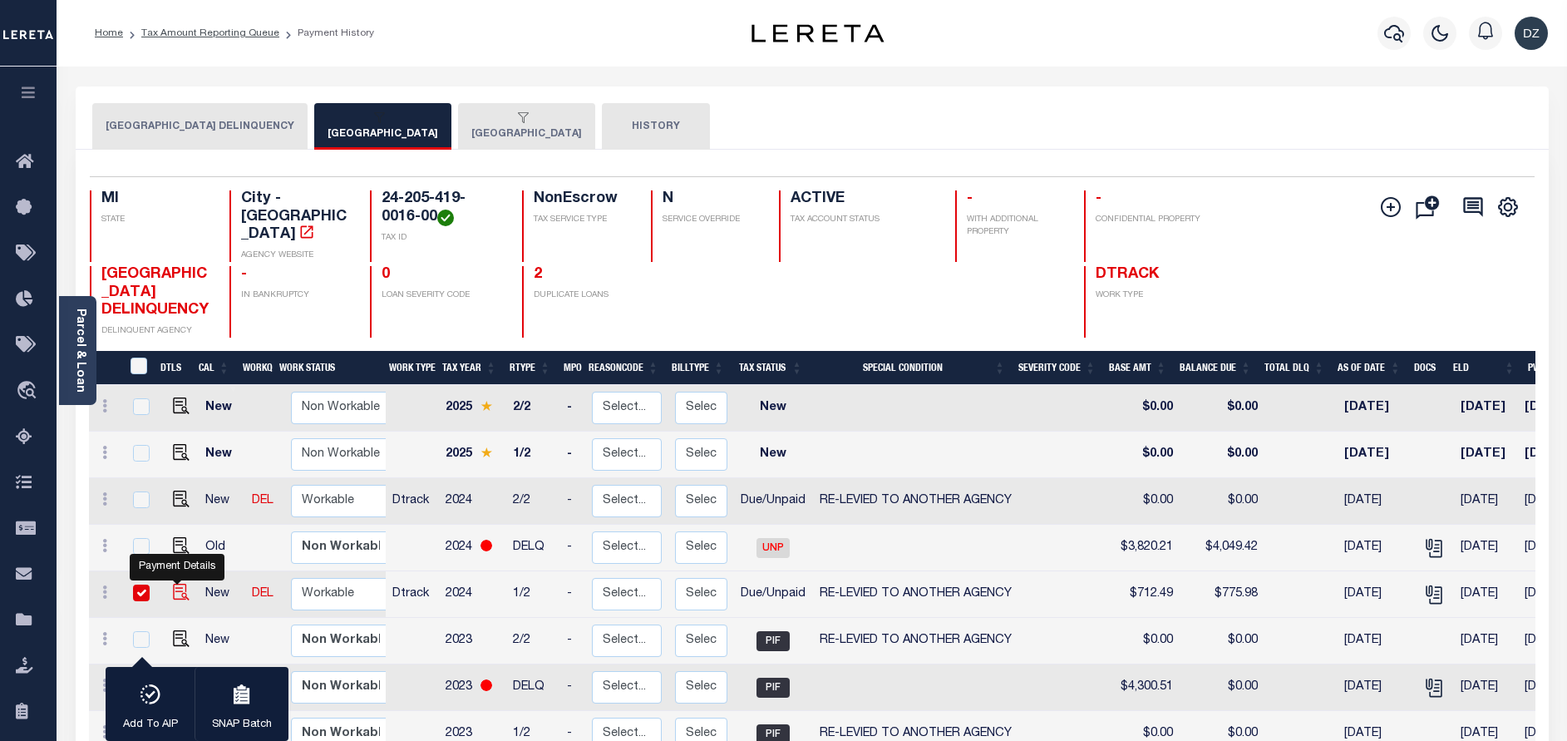
checkbox input "true"
click at [347, 597] on select "Non Workable Workable" at bounding box center [341, 594] width 100 height 32
checkbox input "false"
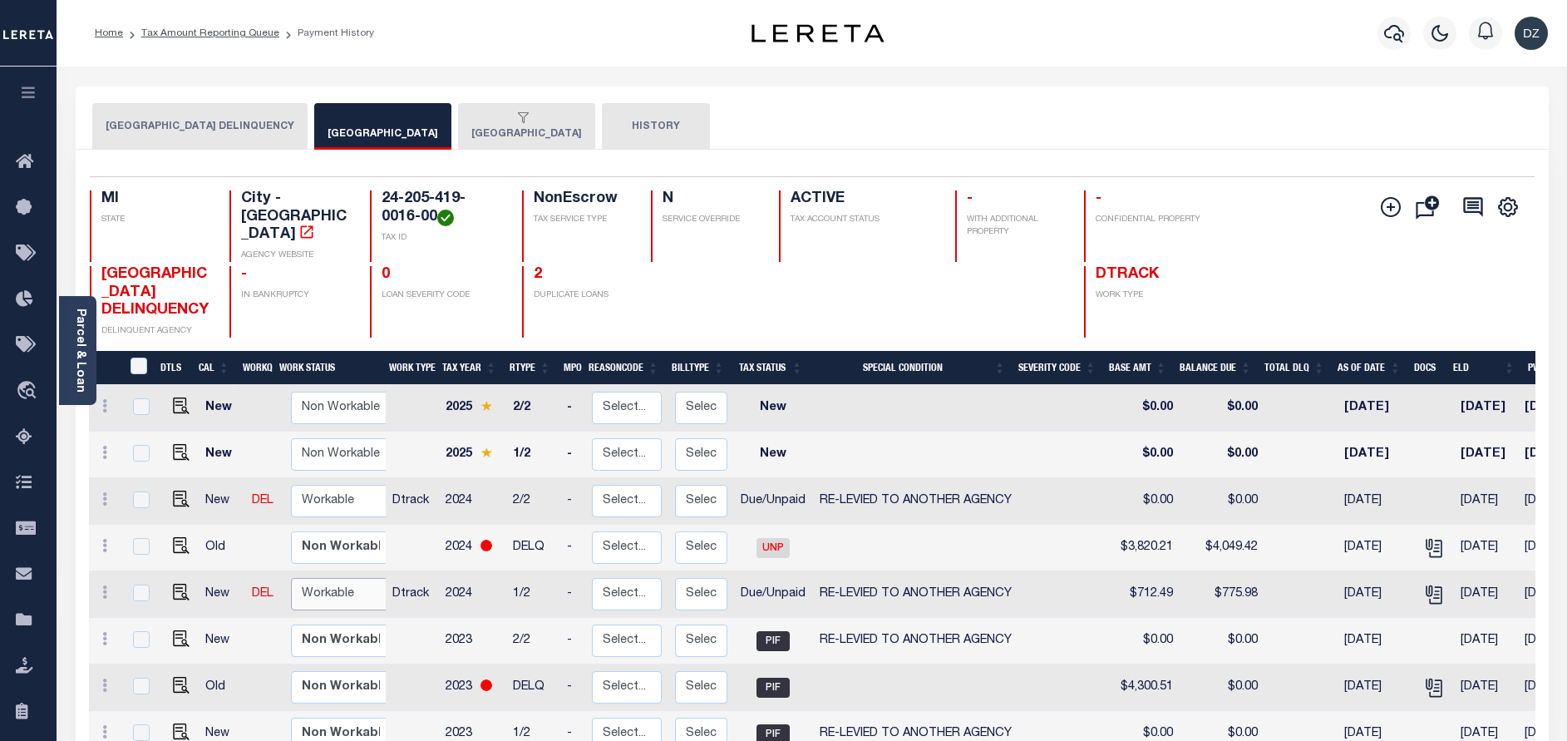
select select "true"
click at [291, 580] on select "Non Workable Workable" at bounding box center [341, 594] width 100 height 32
checkbox input "true"
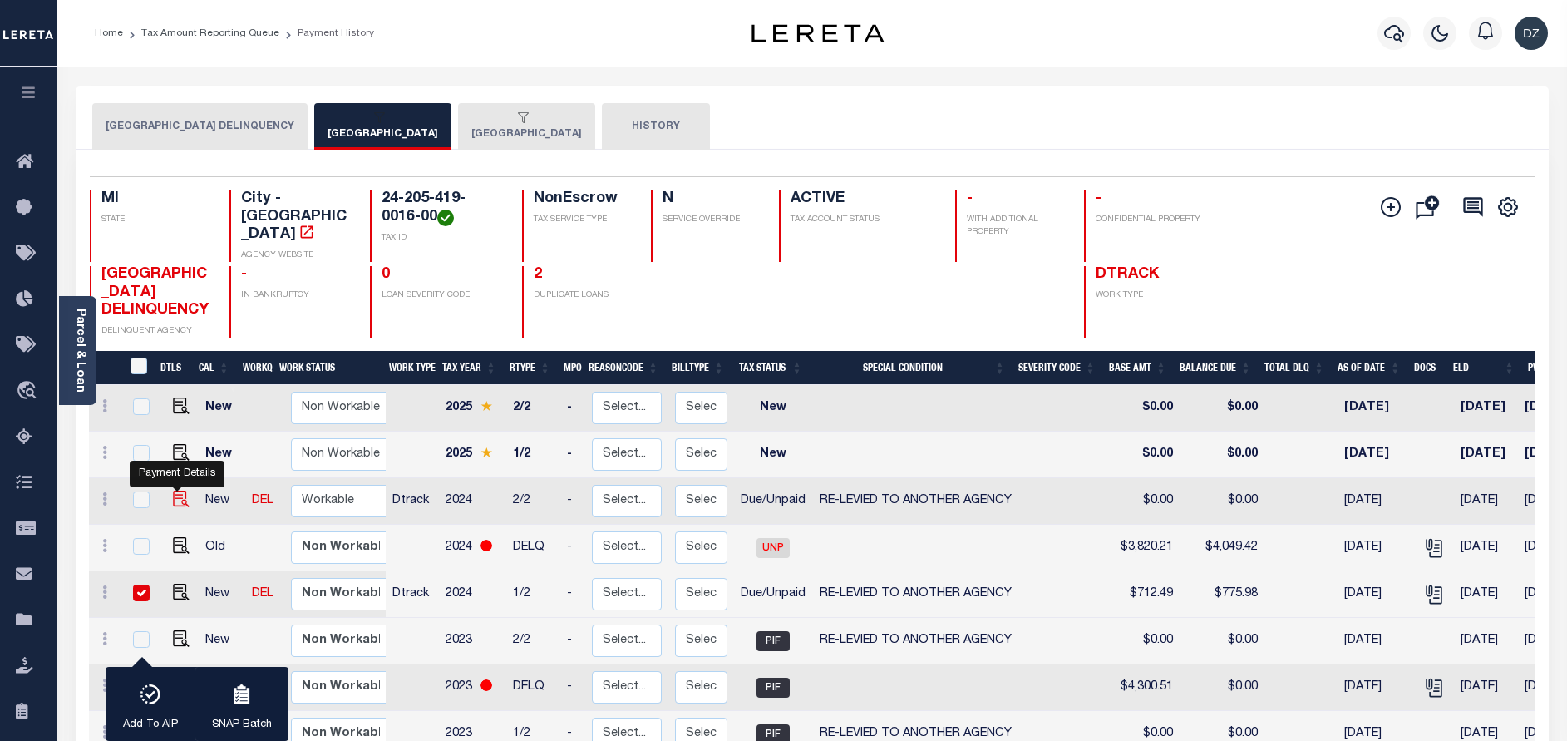
click at [175, 496] on img "" at bounding box center [181, 498] width 17 height 17
checkbox input "true"
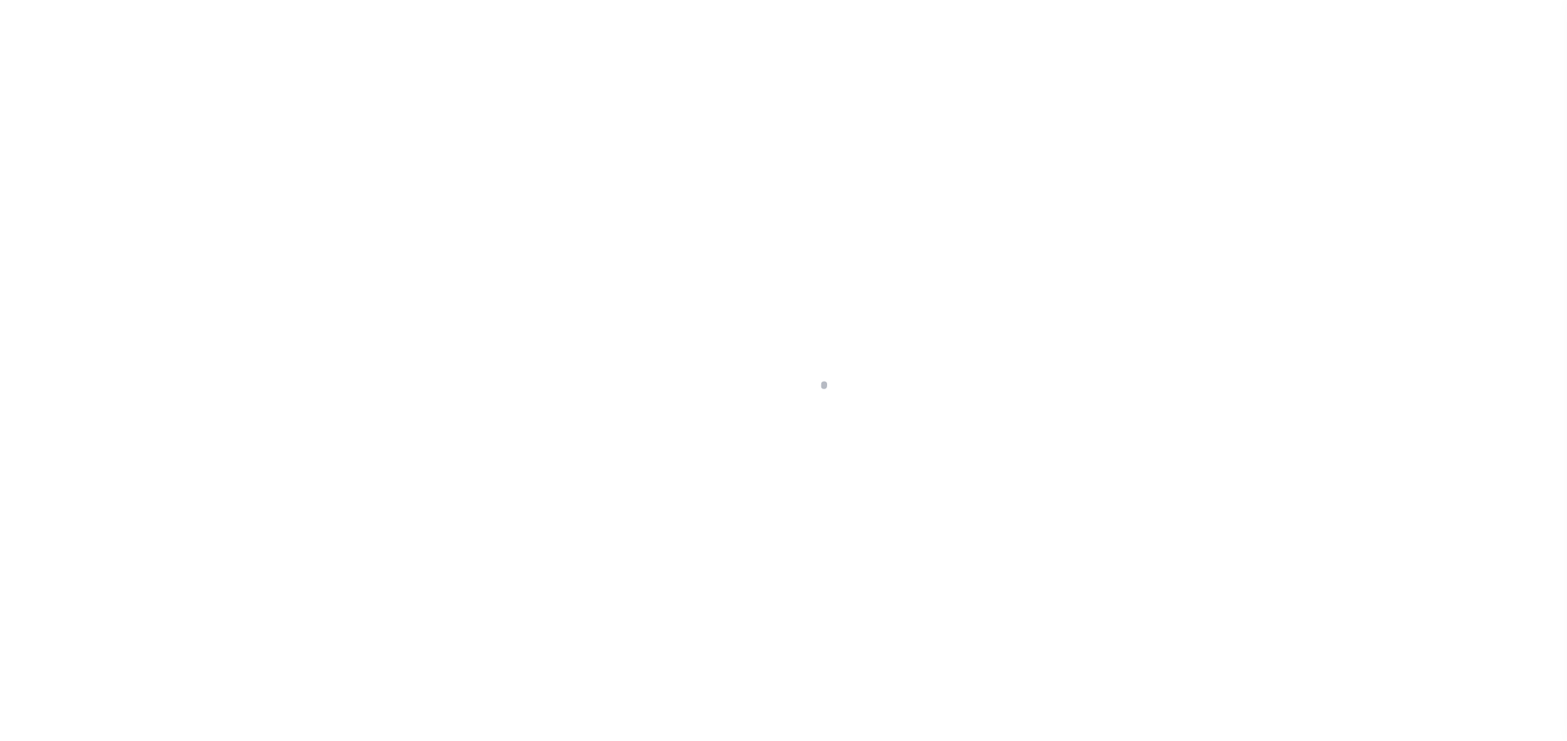
select select "DUE"
select select "31"
select select "DUE"
select select "31"
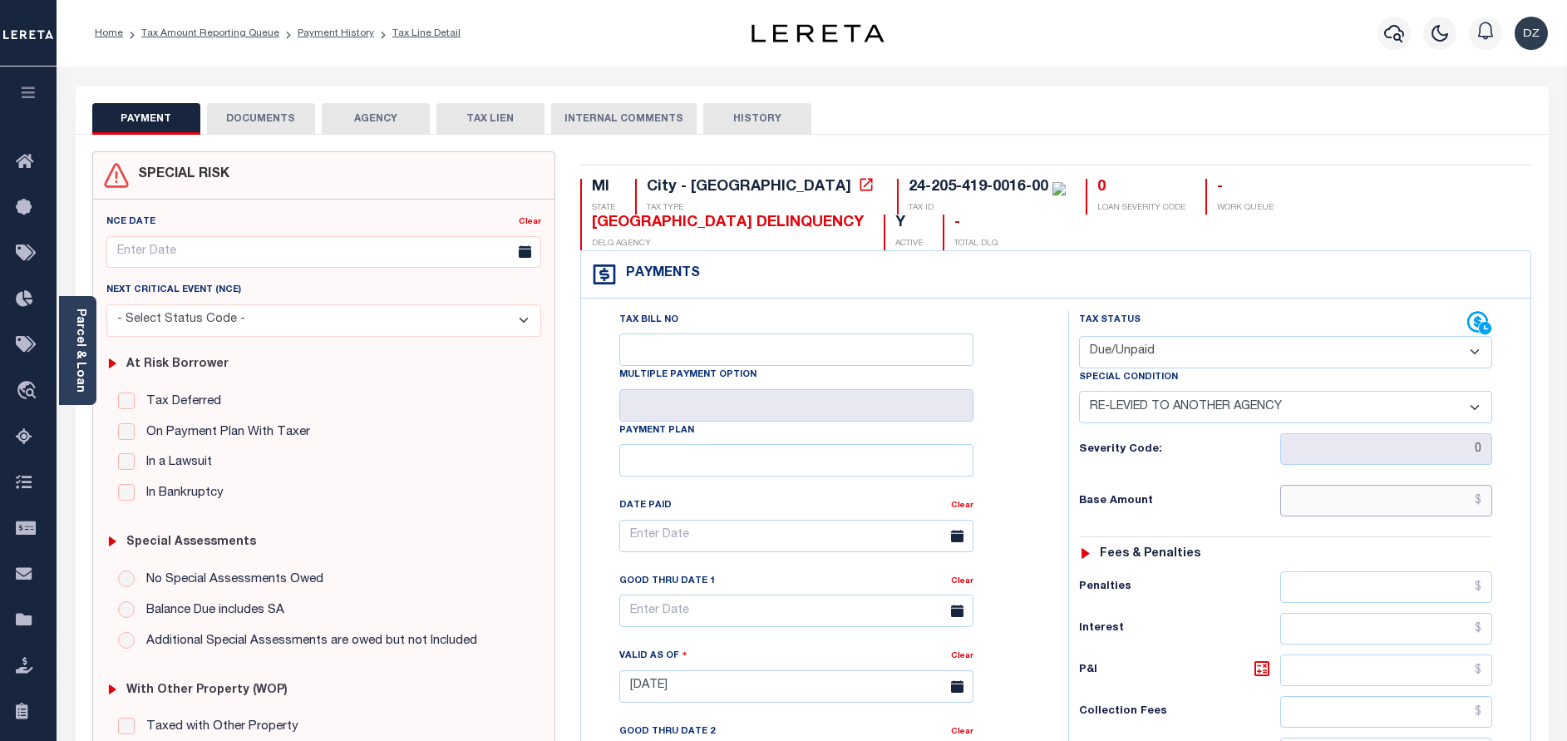
click at [1440, 503] on input "text" at bounding box center [1386, 501] width 212 height 32
paste input "3,065.39"
type input "$3,065.39"
type input "[DATE]"
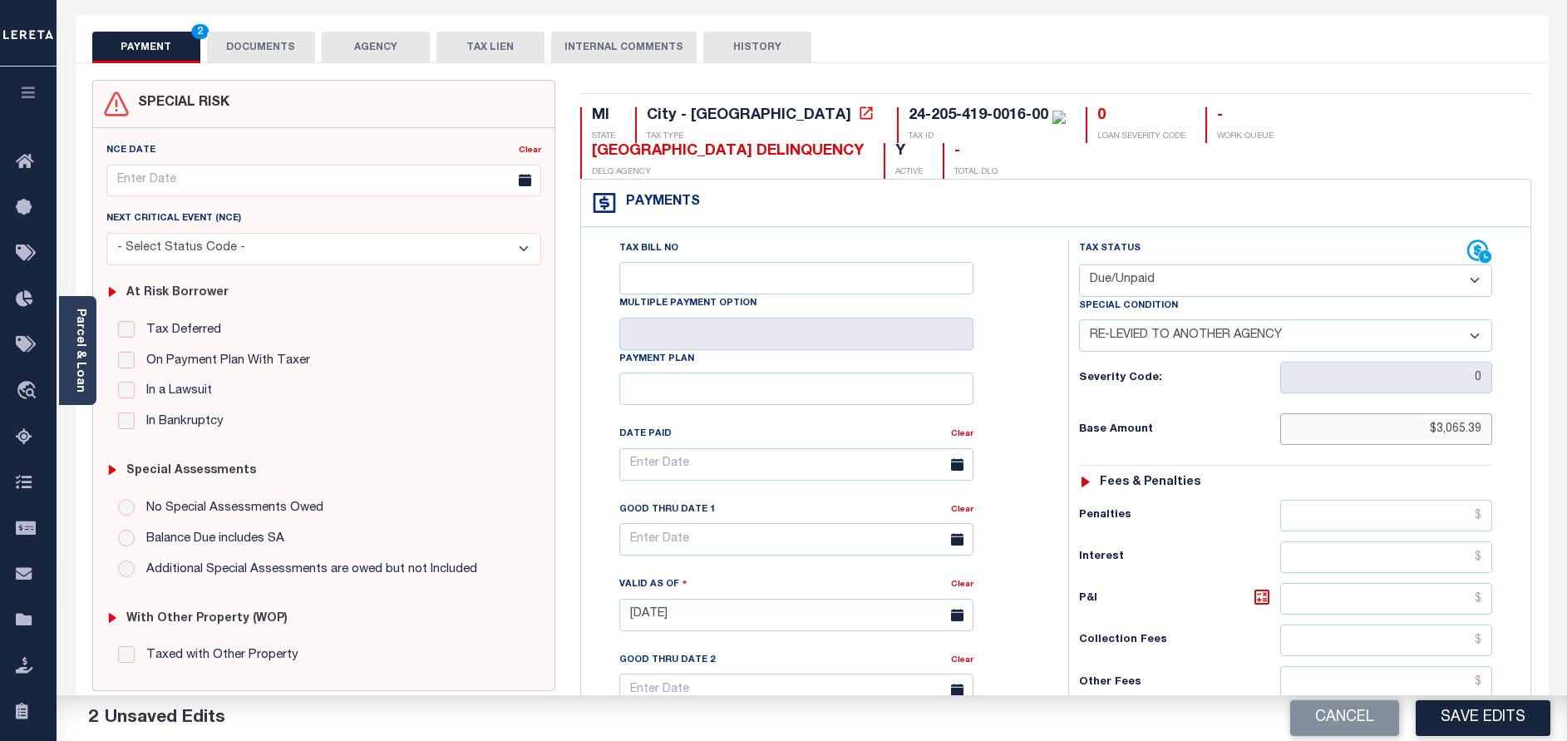
scroll to position [499, 0]
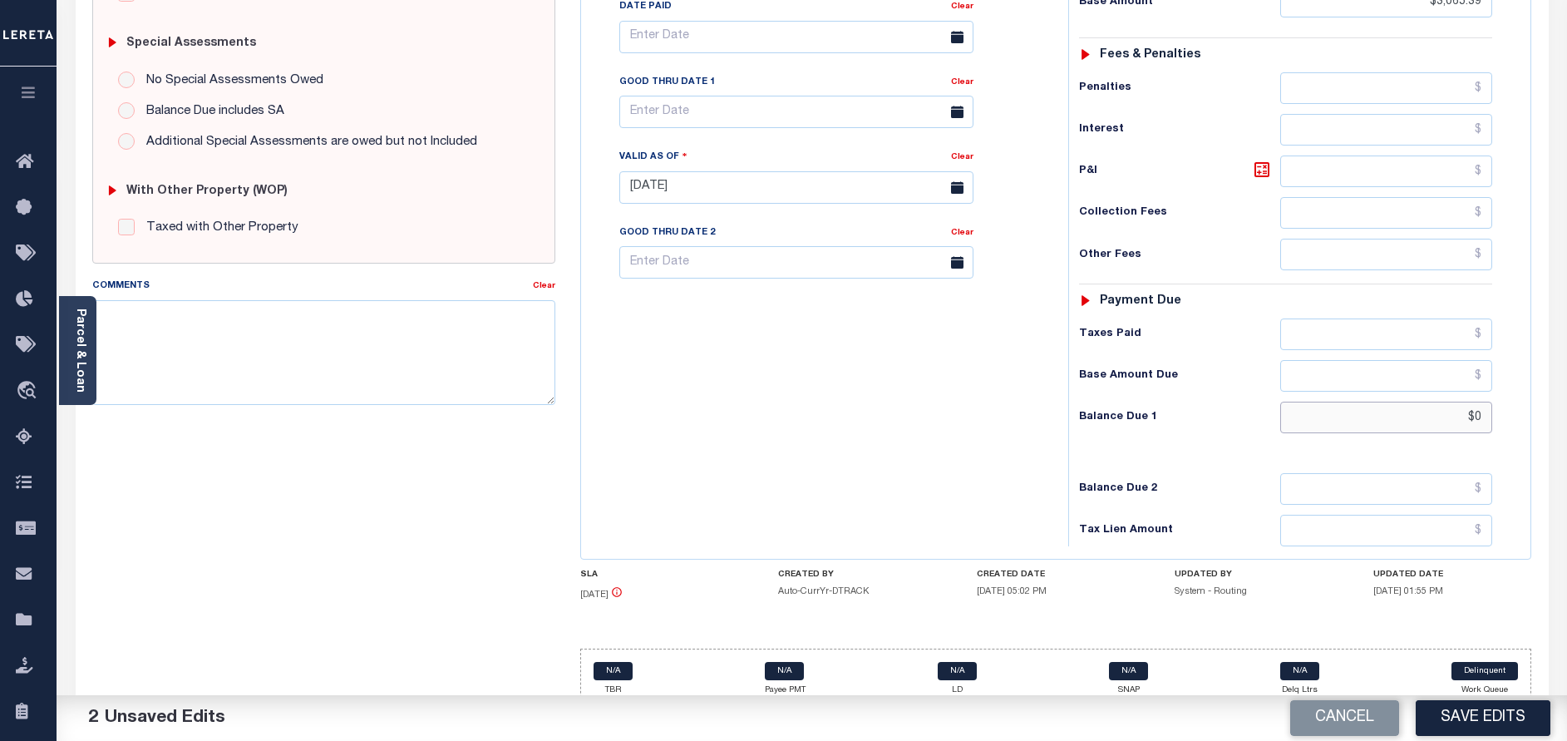
click at [1400, 415] on input "$0" at bounding box center [1386, 417] width 212 height 32
drag, startPoint x: 1484, startPoint y: 419, endPoint x: 1444, endPoint y: 416, distance: 40.9
click at [1444, 416] on input "$0" at bounding box center [1386, 417] width 212 height 32
paste input "3,156.44"
type input "$3,156.44"
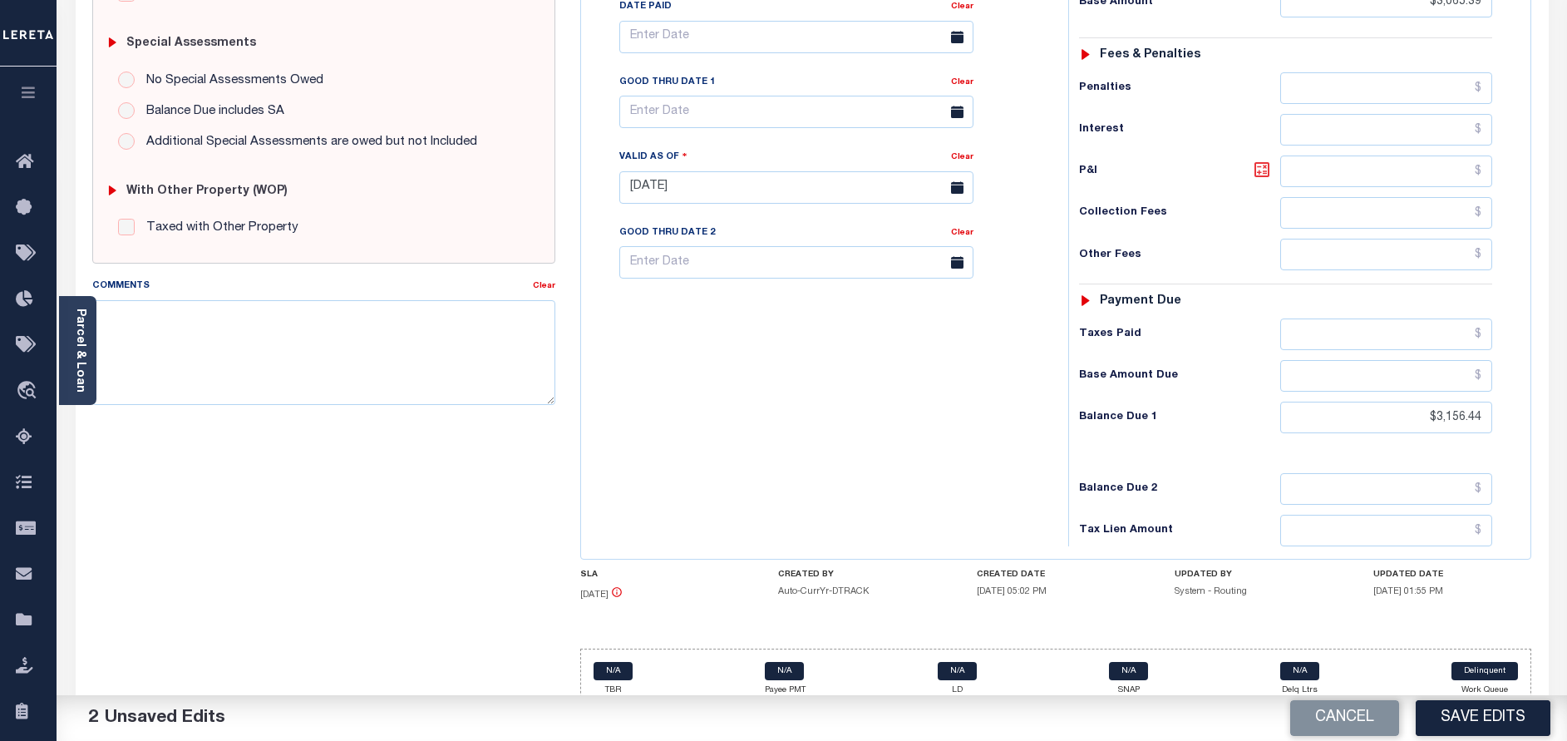
click at [1265, 173] on icon at bounding box center [1262, 170] width 20 height 20
type input "$91.05"
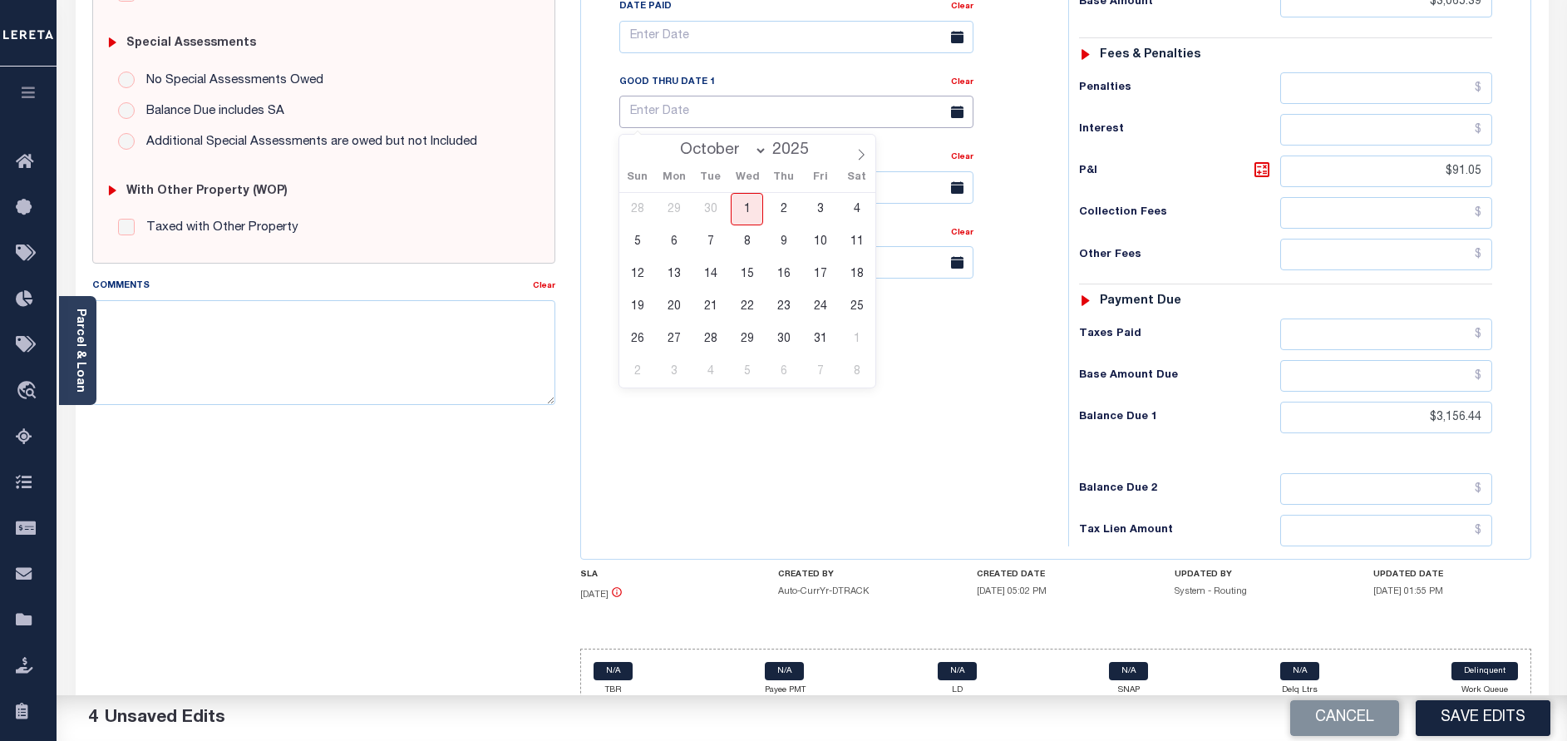
click at [709, 113] on input "text" at bounding box center [796, 112] width 354 height 32
click at [824, 342] on span "31" at bounding box center [820, 338] width 32 height 32
type input "10/31/2025"
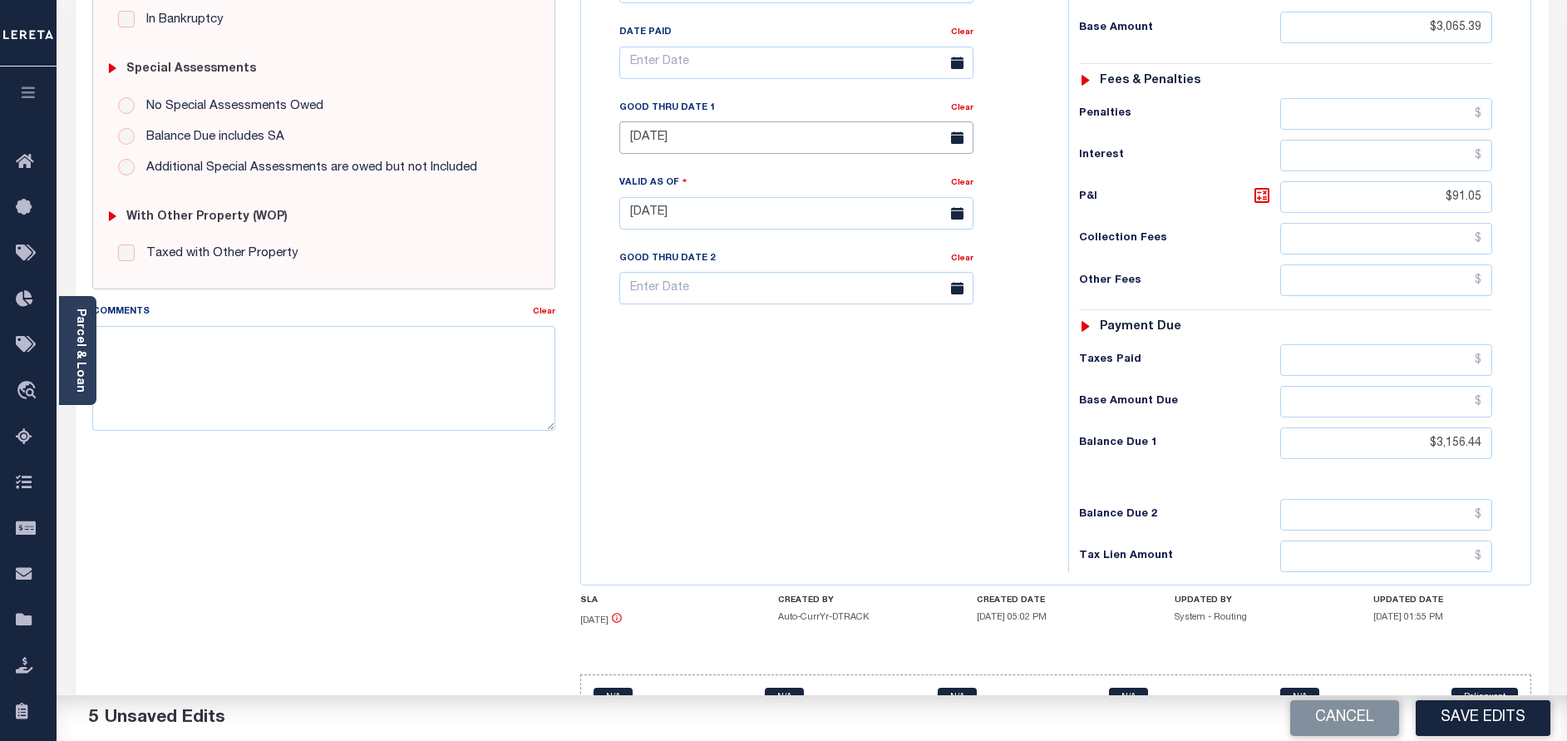
scroll to position [0, 0]
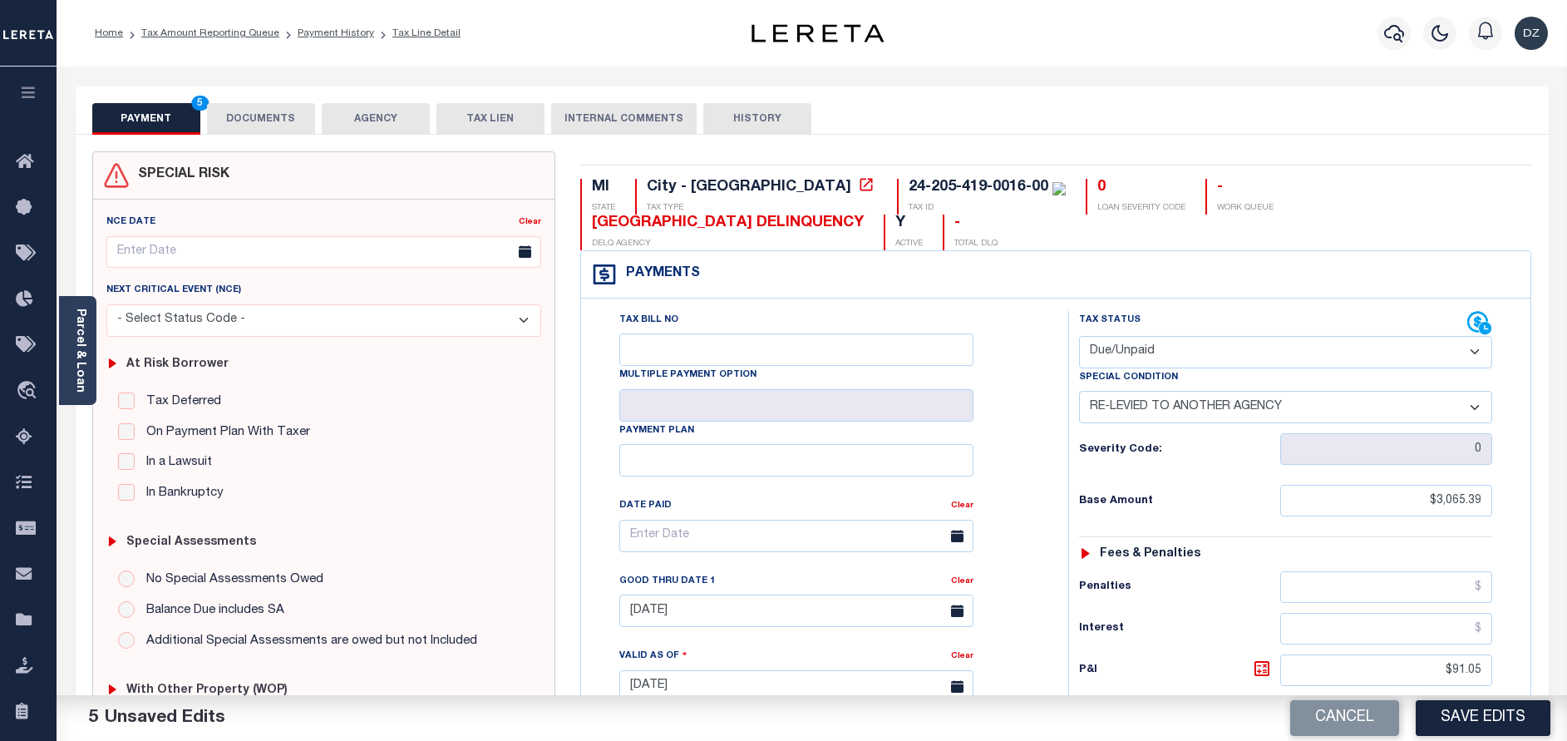
click at [279, 118] on button "DOCUMENTS" at bounding box center [261, 119] width 108 height 32
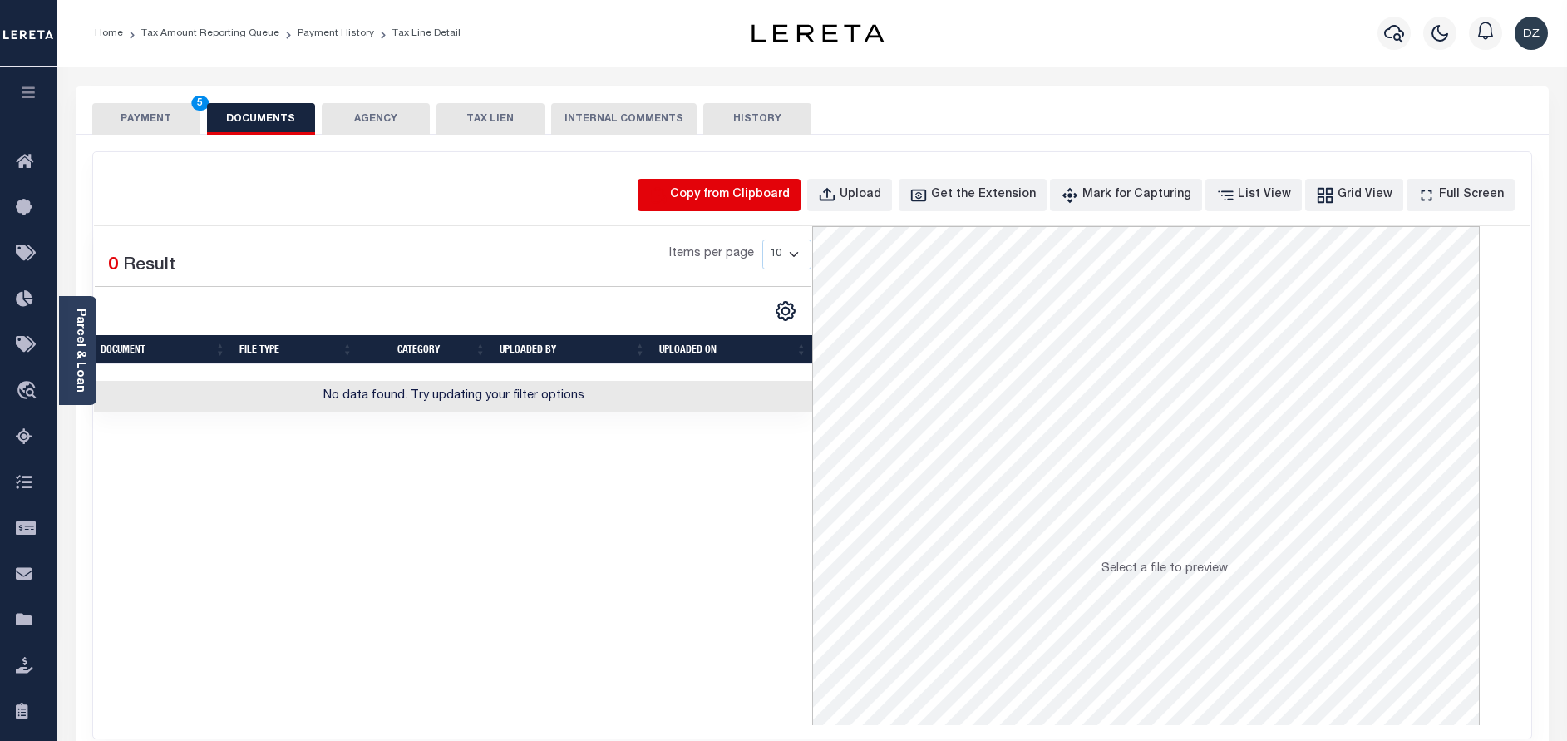
click at [667, 194] on icon "button" at bounding box center [657, 195] width 18 height 18
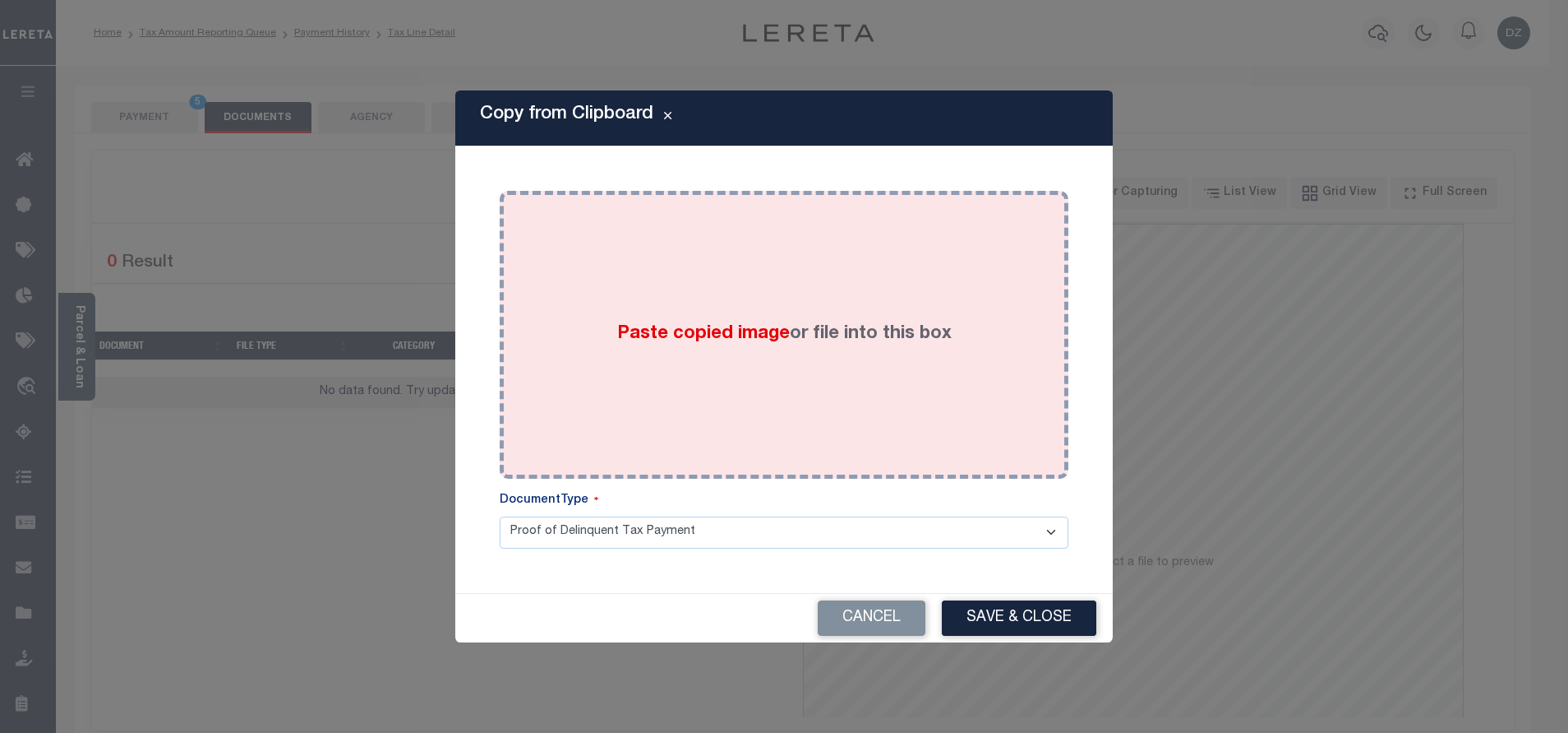
click at [735, 315] on div "Paste copied image or file into this box" at bounding box center [784, 334] width 544 height 263
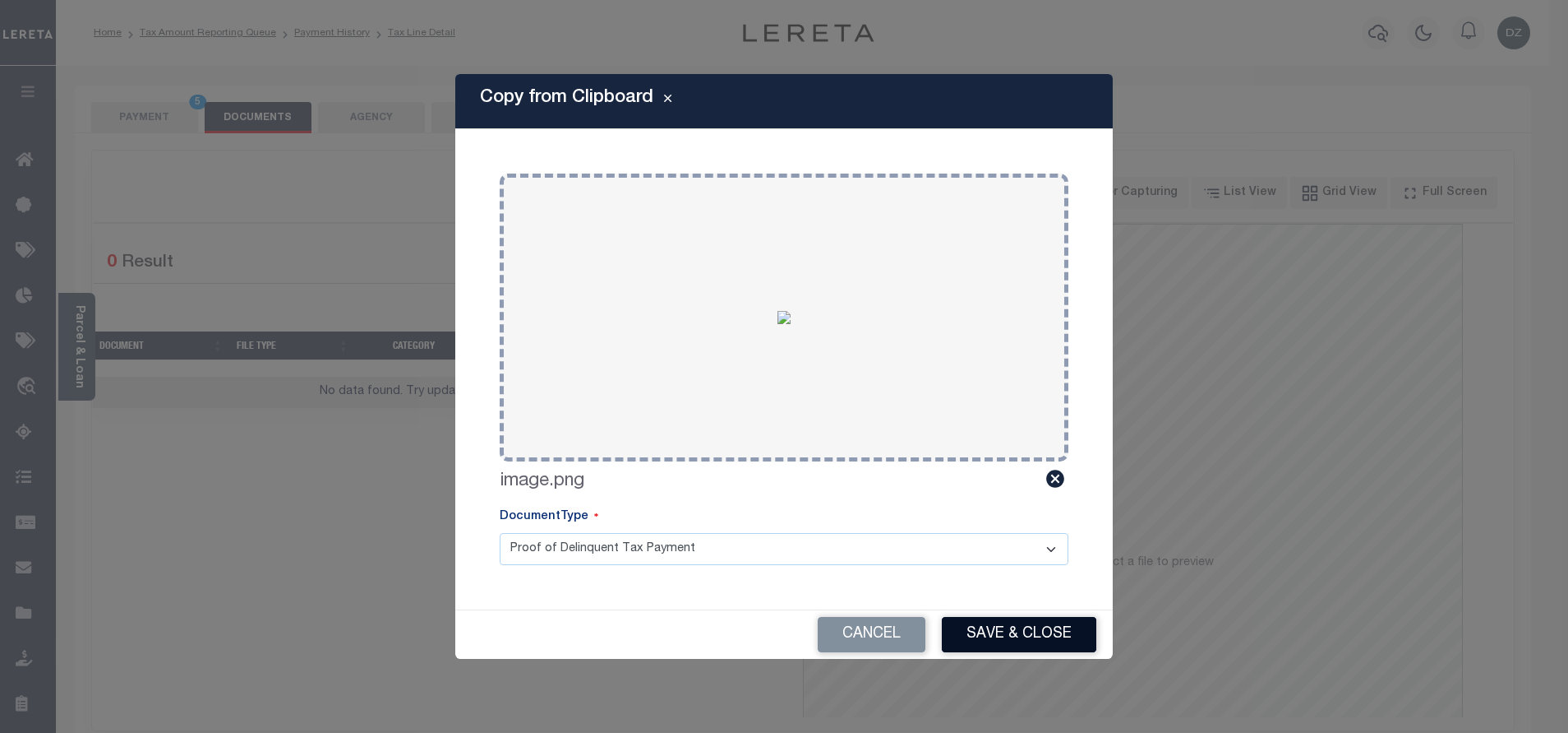
click at [1014, 630] on button "Save & Close" at bounding box center [1019, 634] width 154 height 36
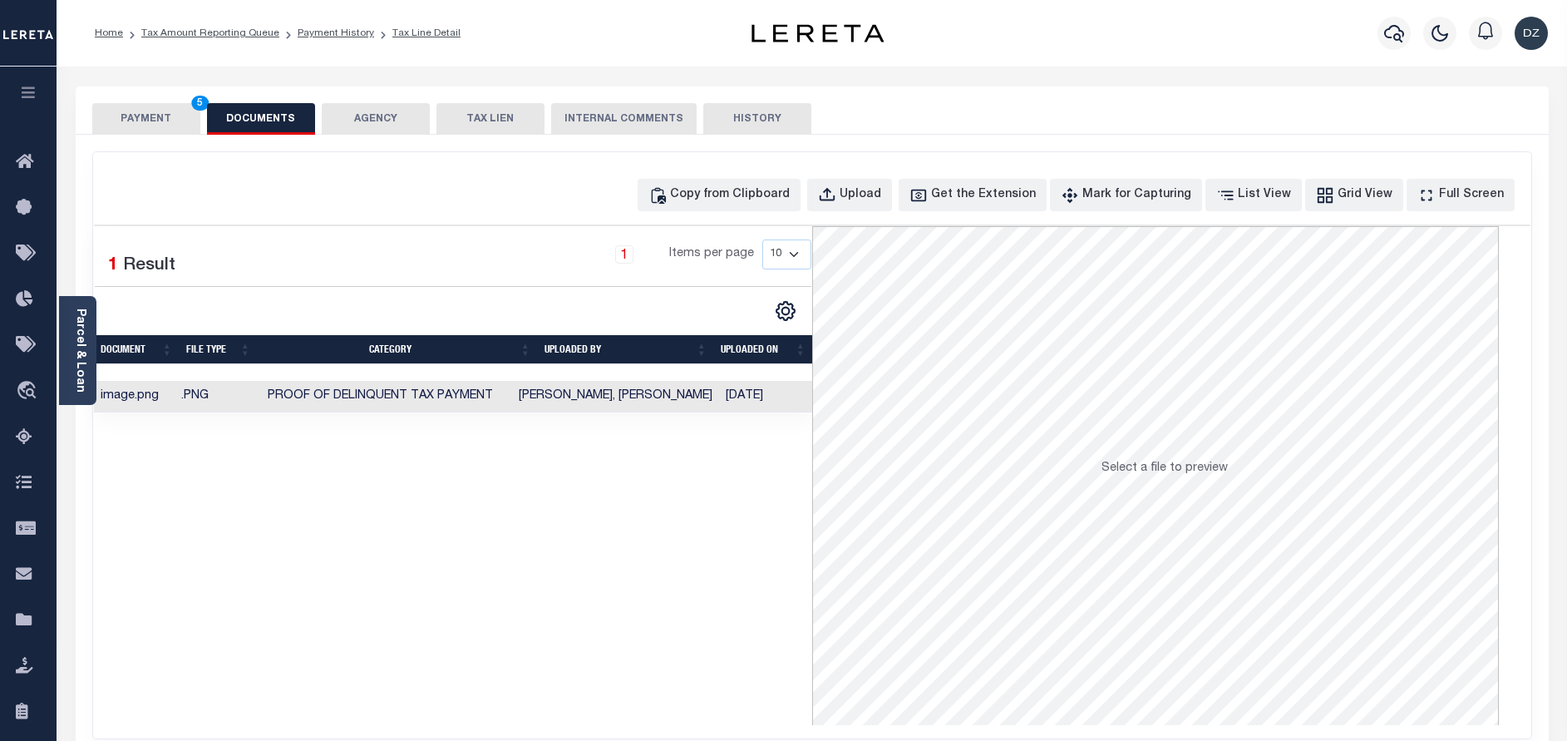
click at [134, 125] on button "PAYMENT 5" at bounding box center [146, 119] width 108 height 32
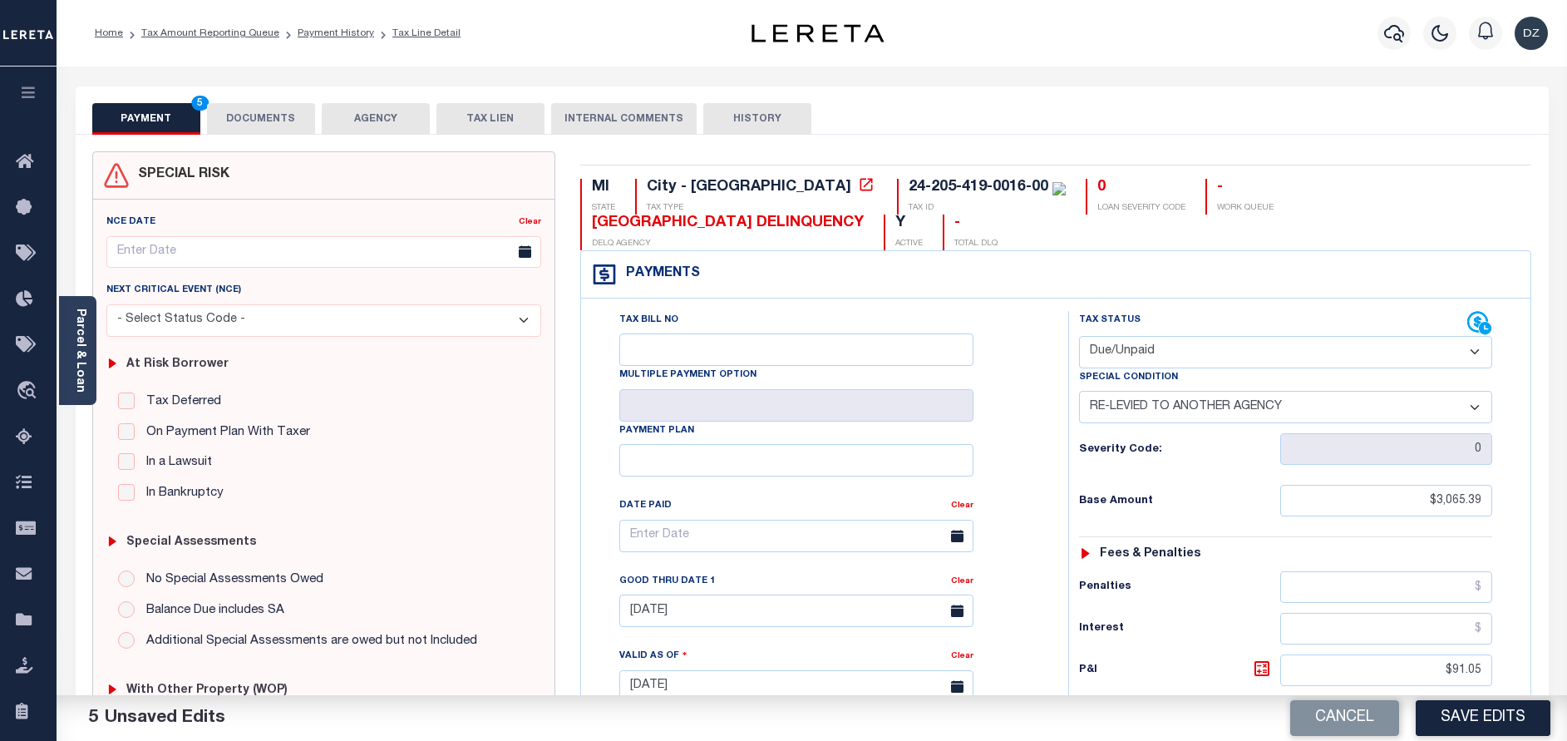
click at [1420, 714] on button "Save Edits" at bounding box center [1482, 718] width 135 height 36
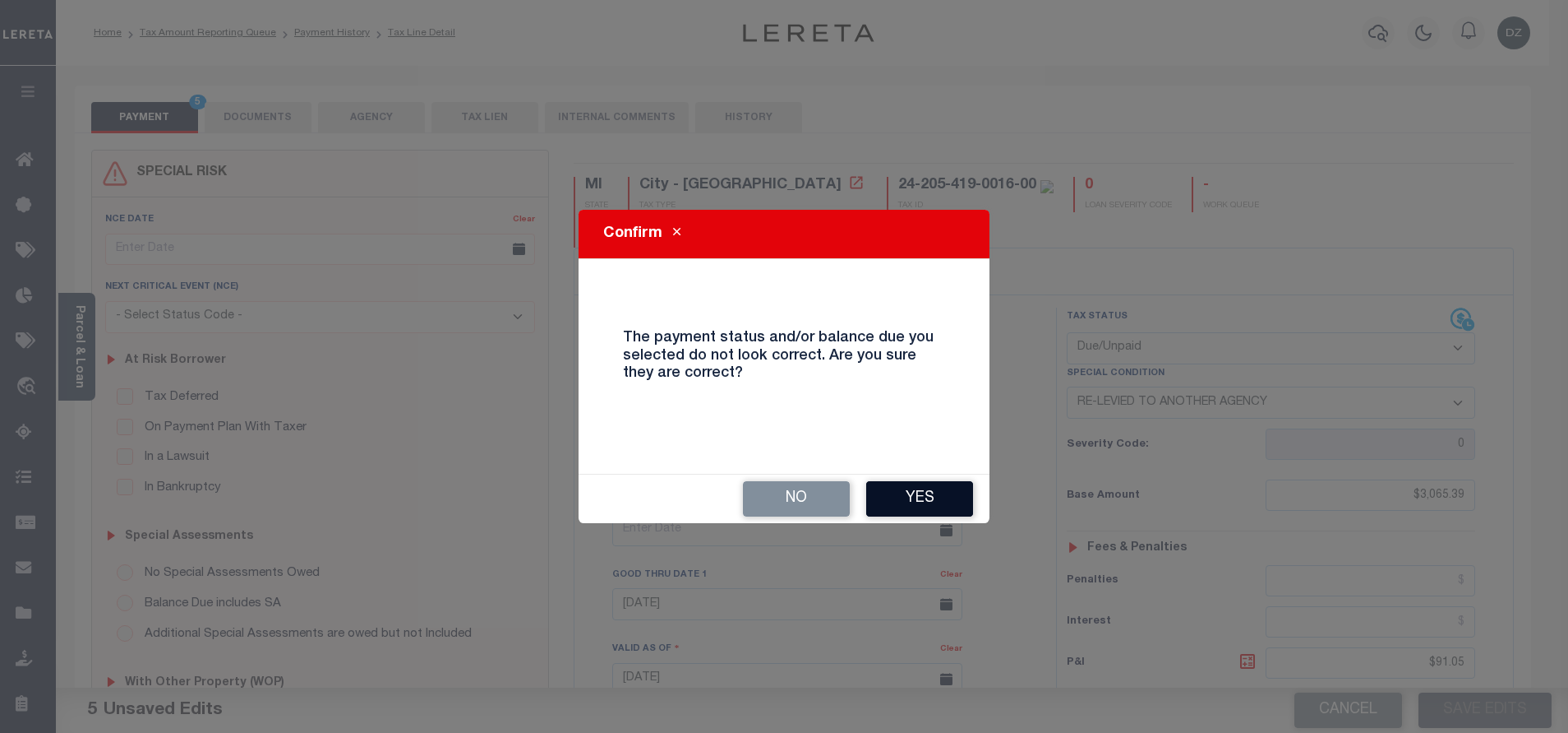
click at [952, 489] on button "Yes" at bounding box center [919, 499] width 107 height 36
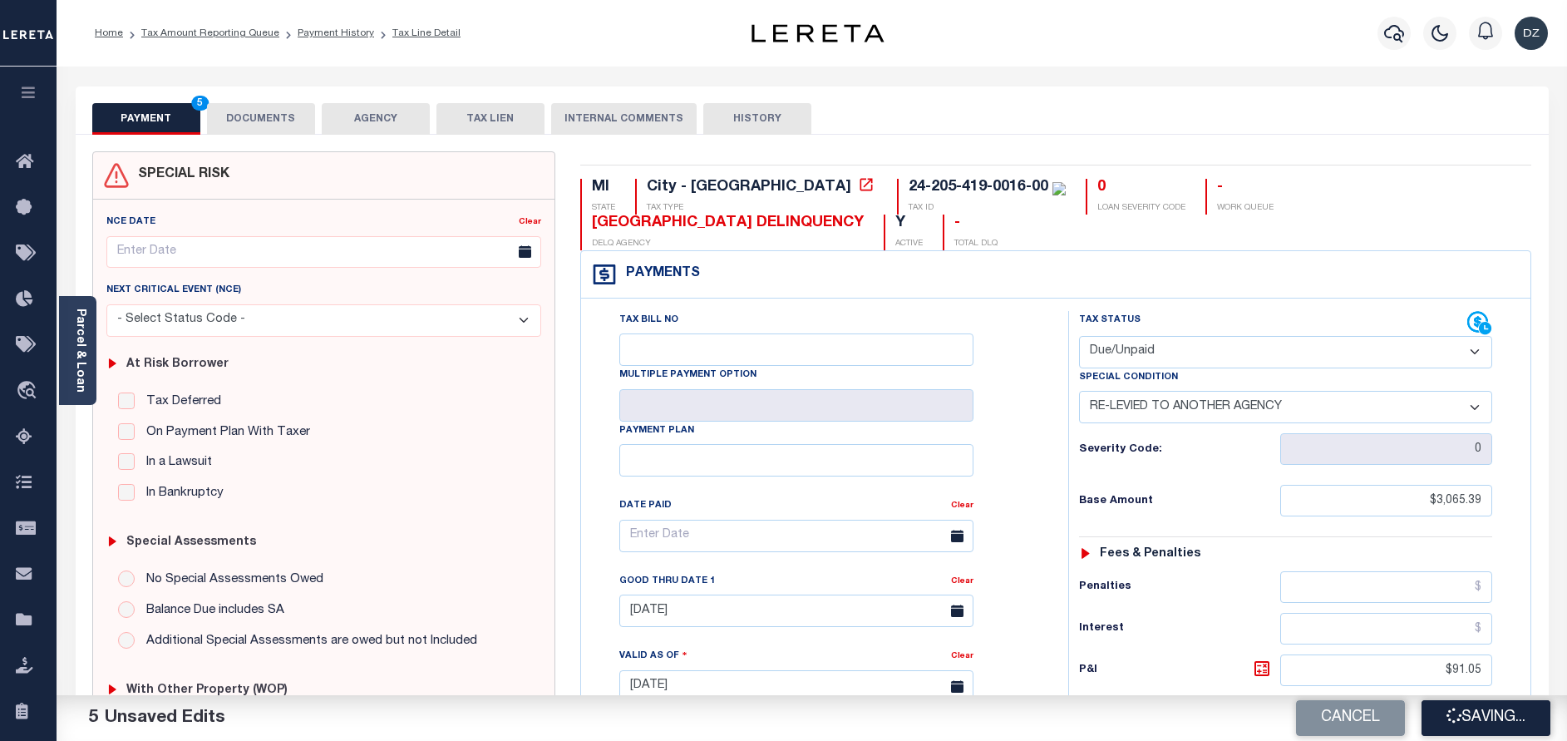
checkbox input "false"
type input "$3,065.39"
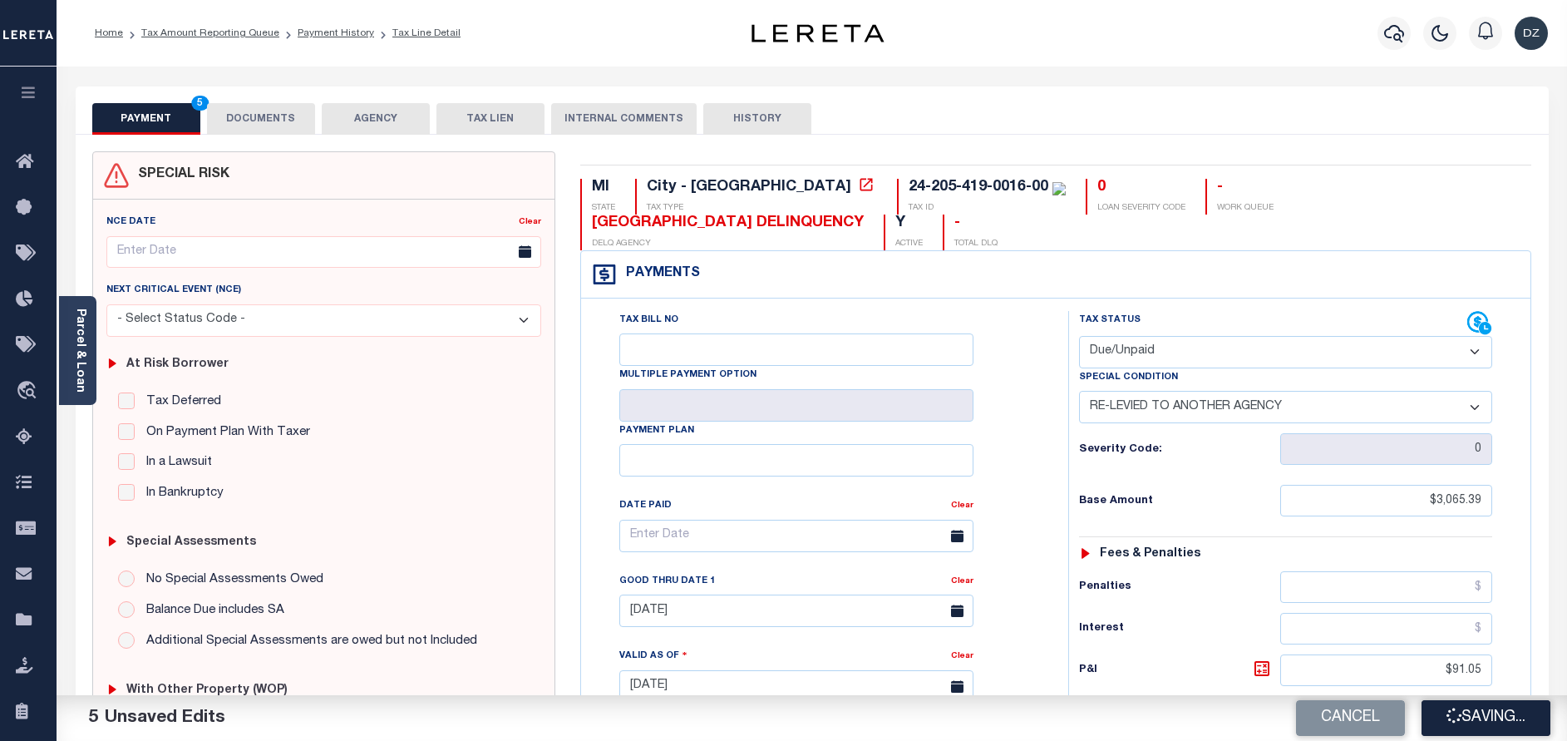
type input "$91.05"
type input "$3,156.44"
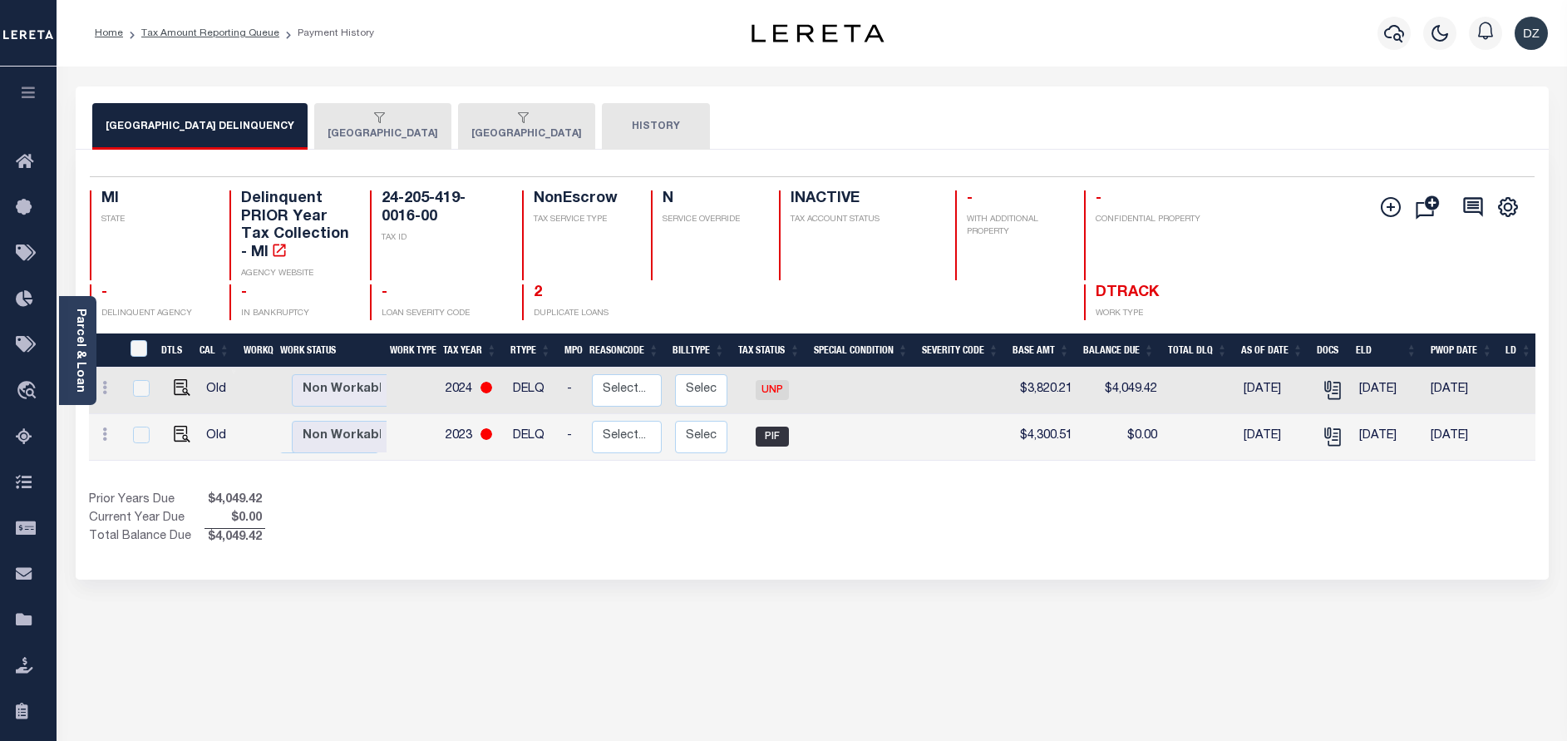
click at [383, 135] on button "[GEOGRAPHIC_DATA]" at bounding box center [382, 126] width 137 height 47
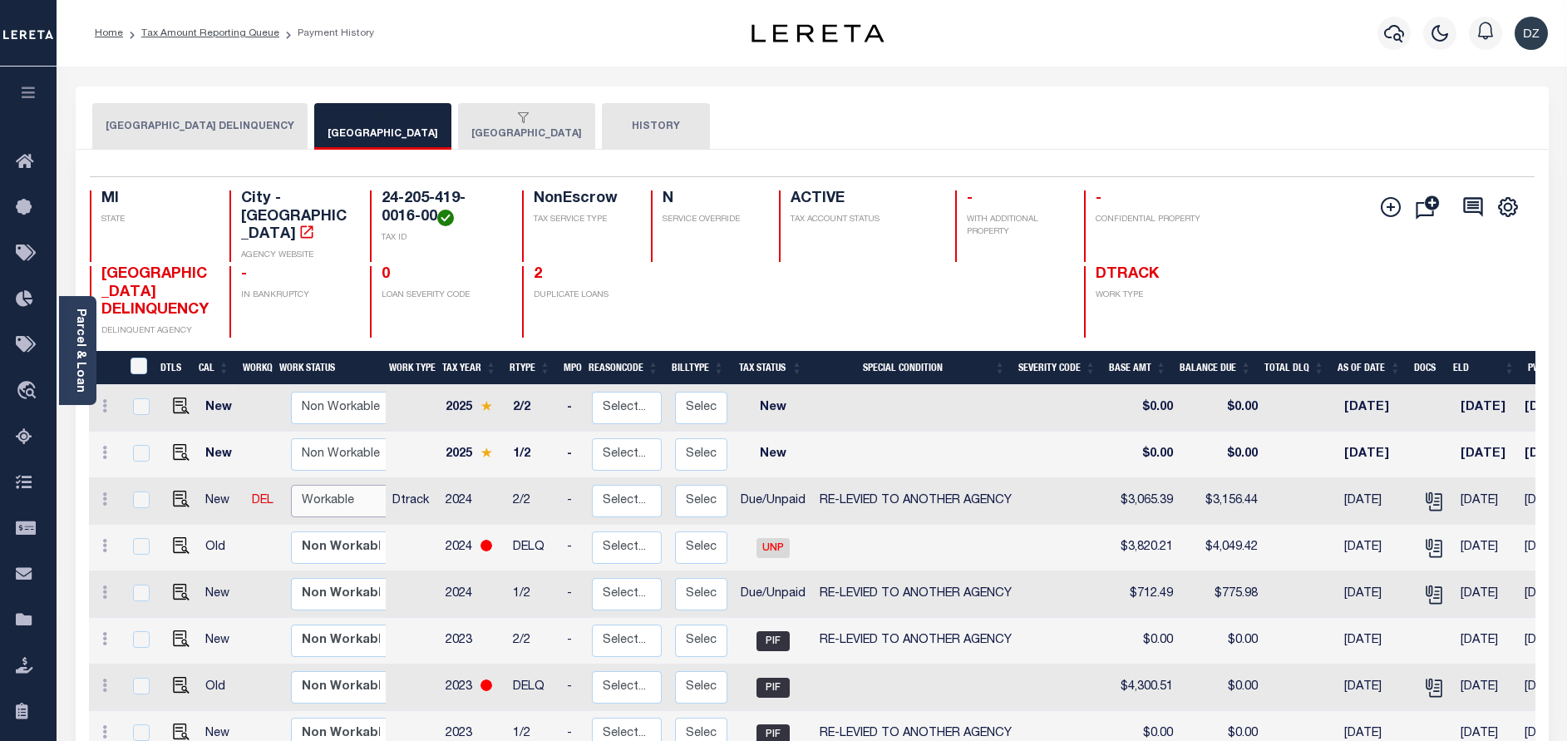
click at [306, 508] on select "Non Workable Workable" at bounding box center [341, 501] width 100 height 32
checkbox input "true"
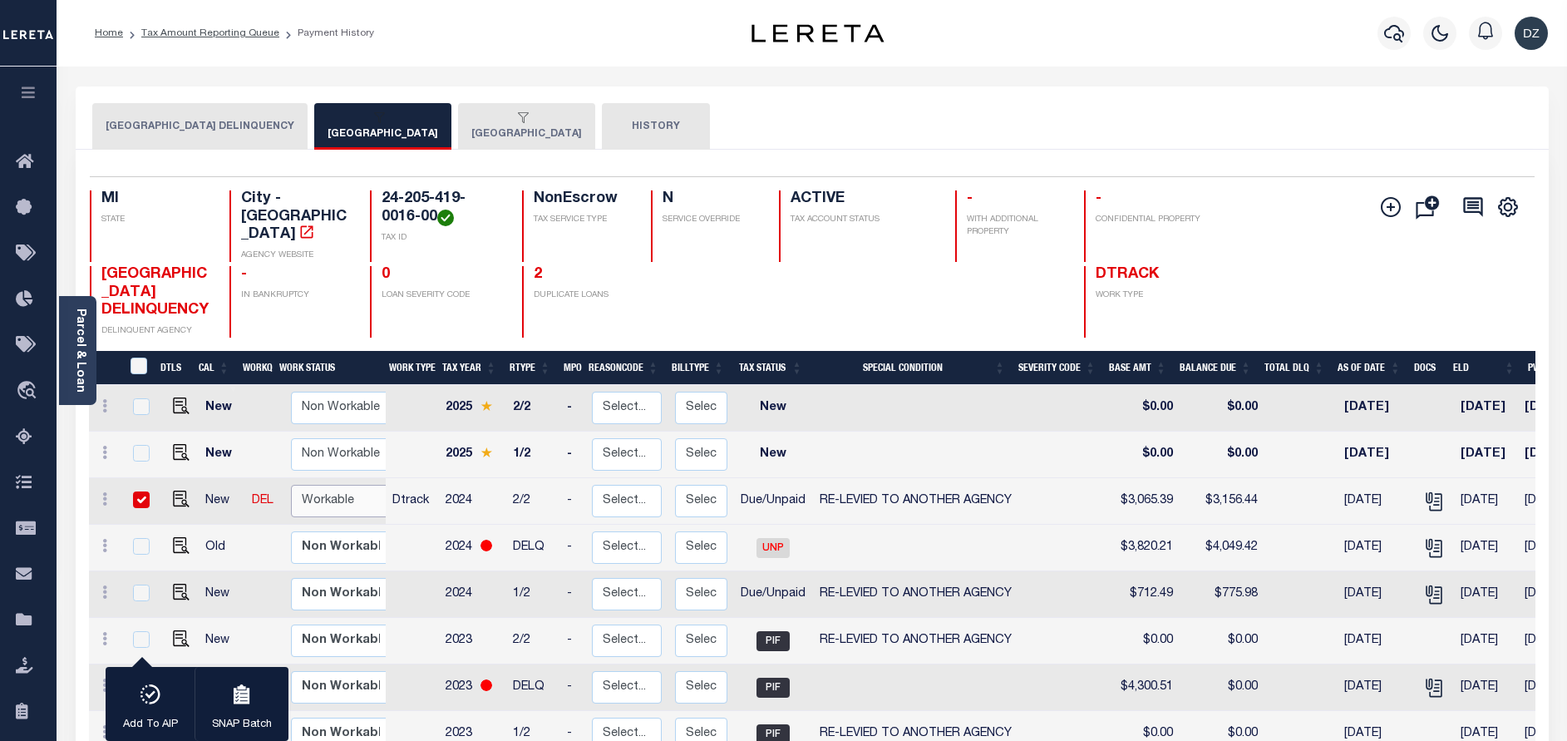
select select "true"
click at [291, 487] on select "Non Workable Workable" at bounding box center [341, 501] width 100 height 32
checkbox input "false"
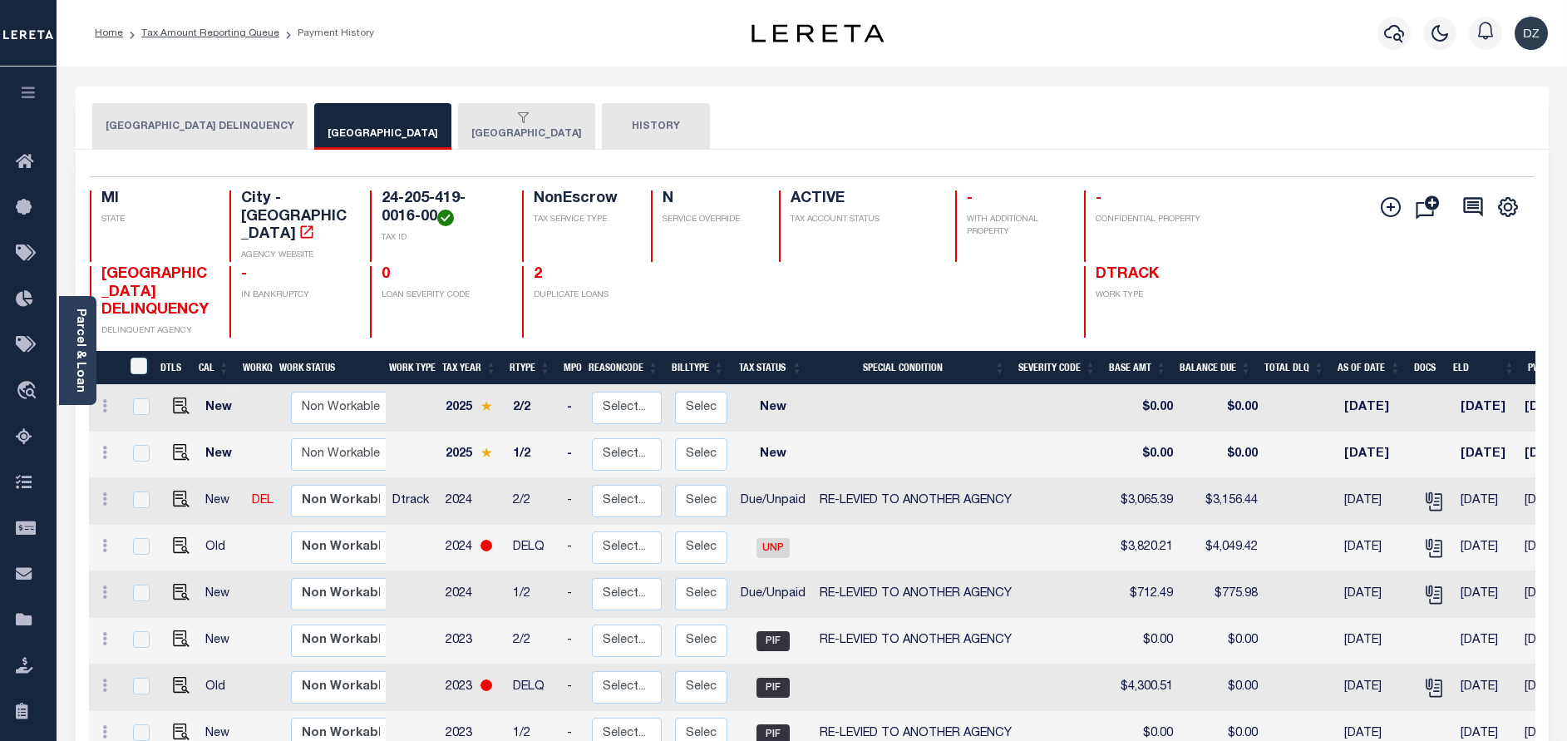
click at [251, 27] on li "Tax Amount Reporting Queue" at bounding box center [201, 33] width 156 height 15
click at [260, 33] on link "Tax Amount Reporting Queue" at bounding box center [210, 33] width 138 height 10
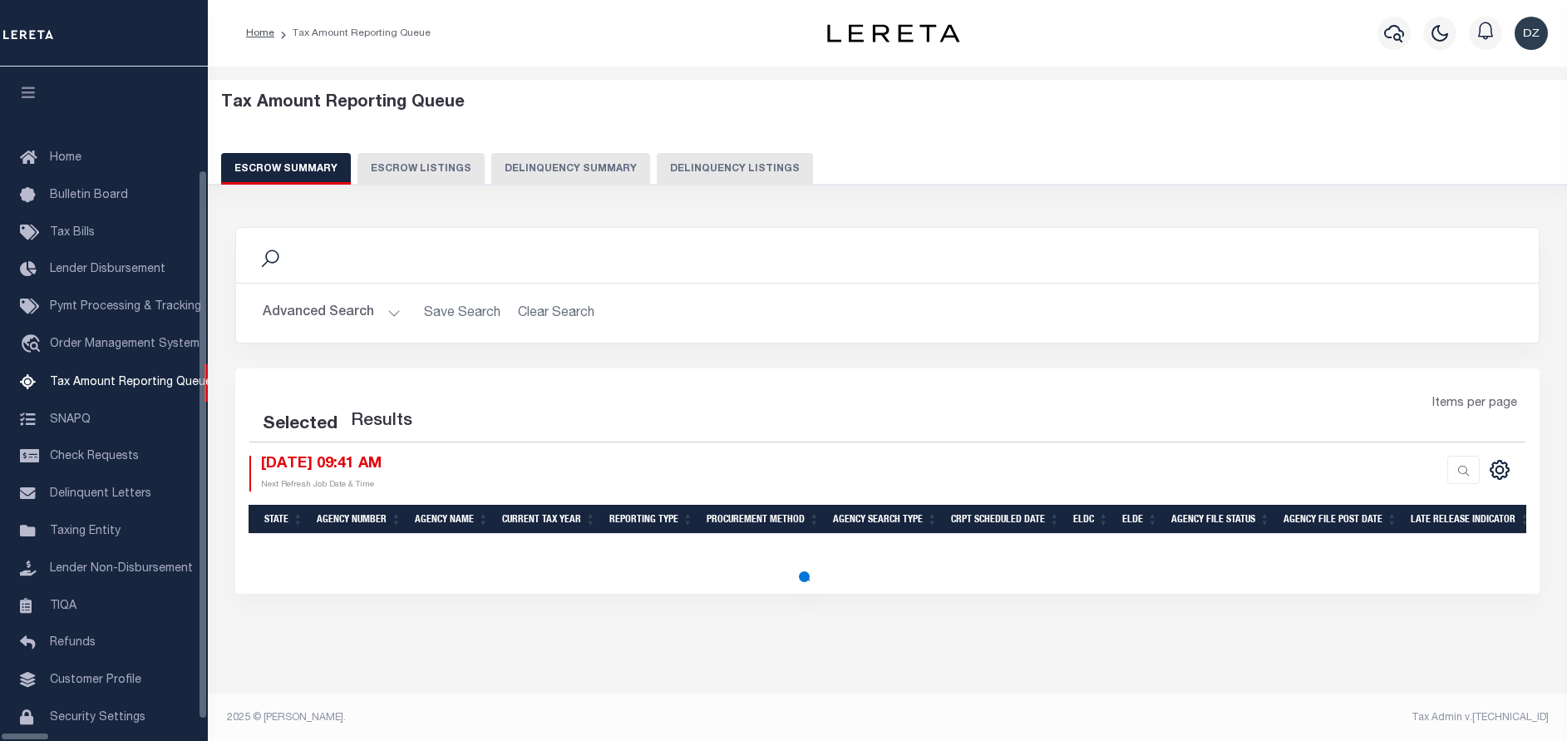
click at [667, 170] on button "Delinquency Listings" at bounding box center [735, 169] width 156 height 32
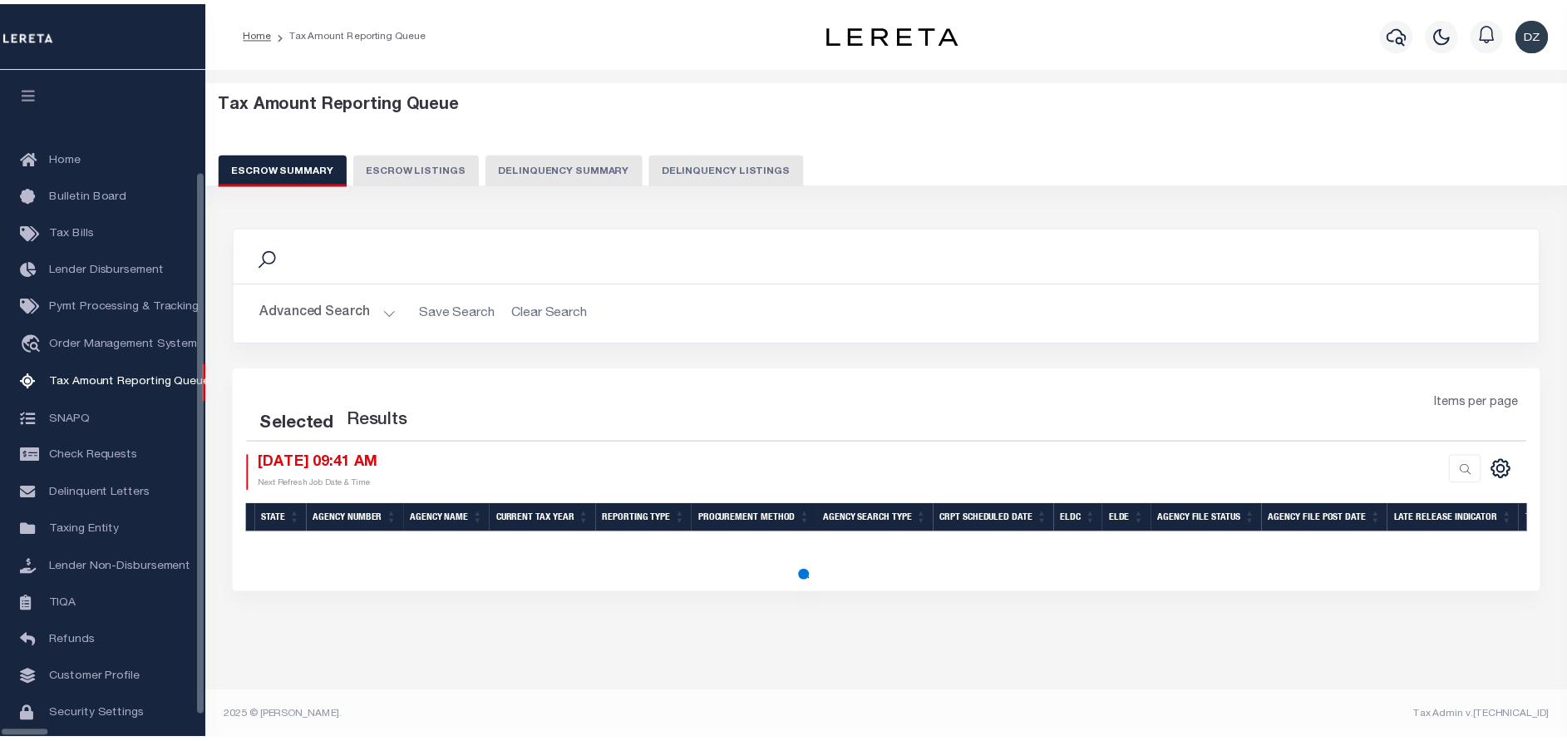
scroll to position [50, 0]
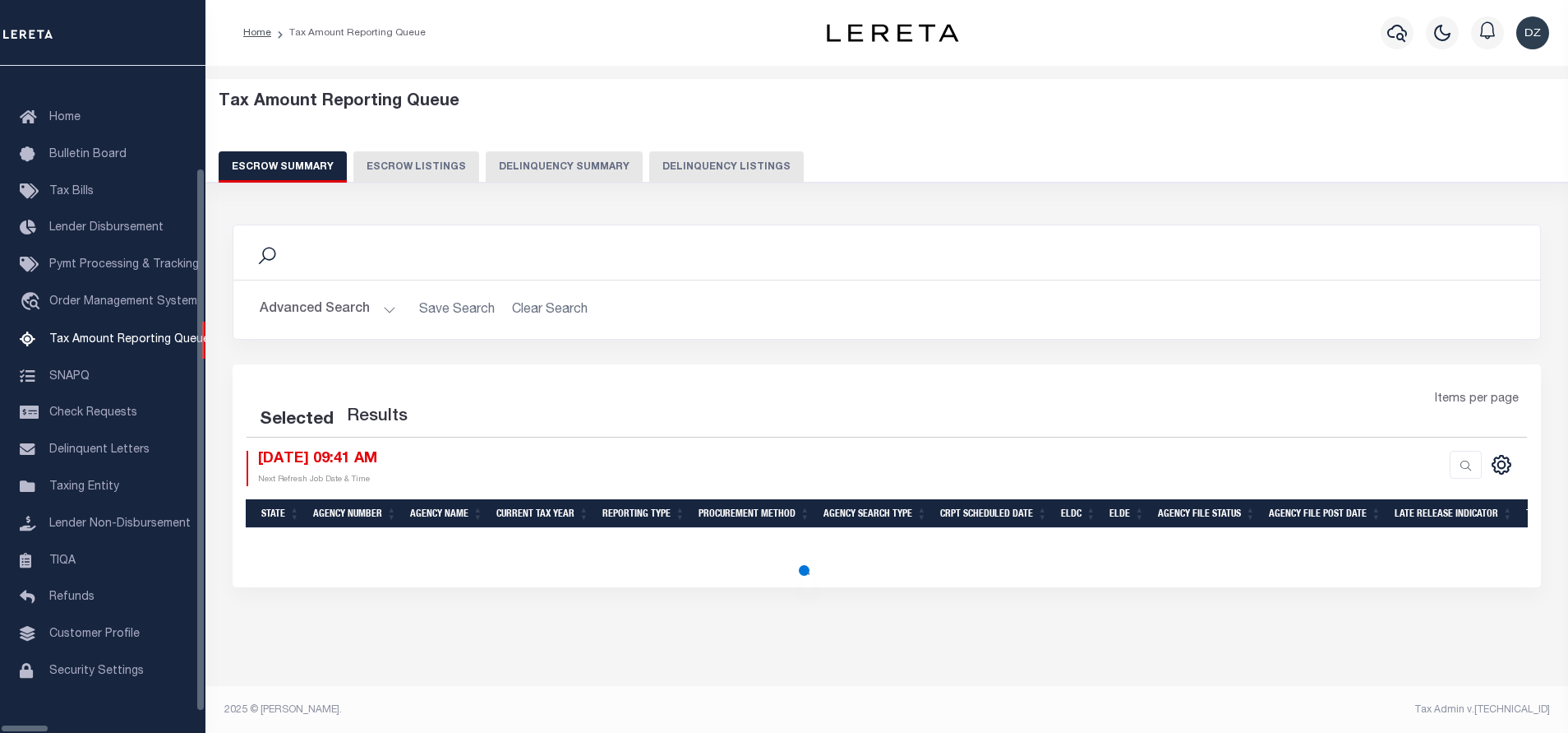
select select "100"
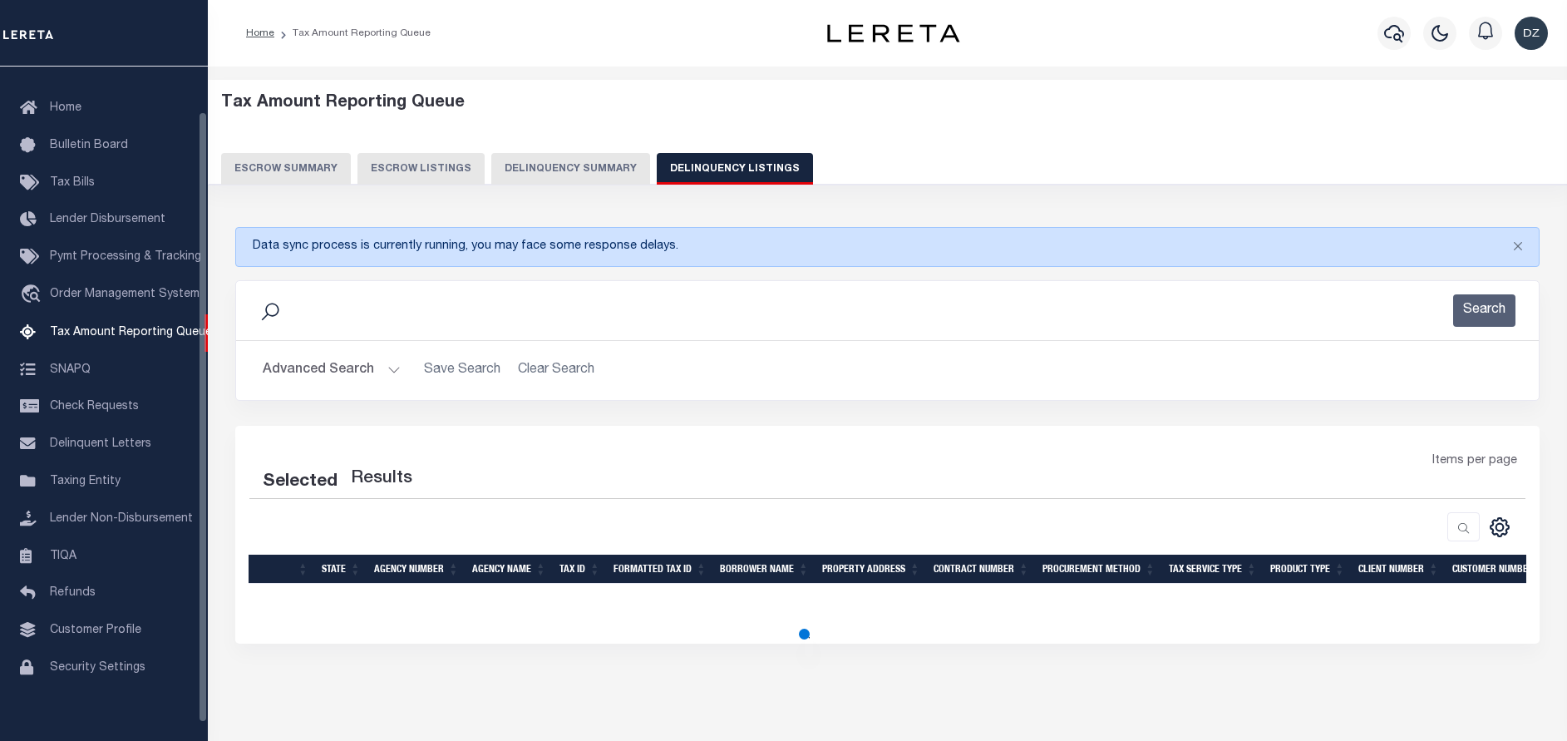
select select "100"
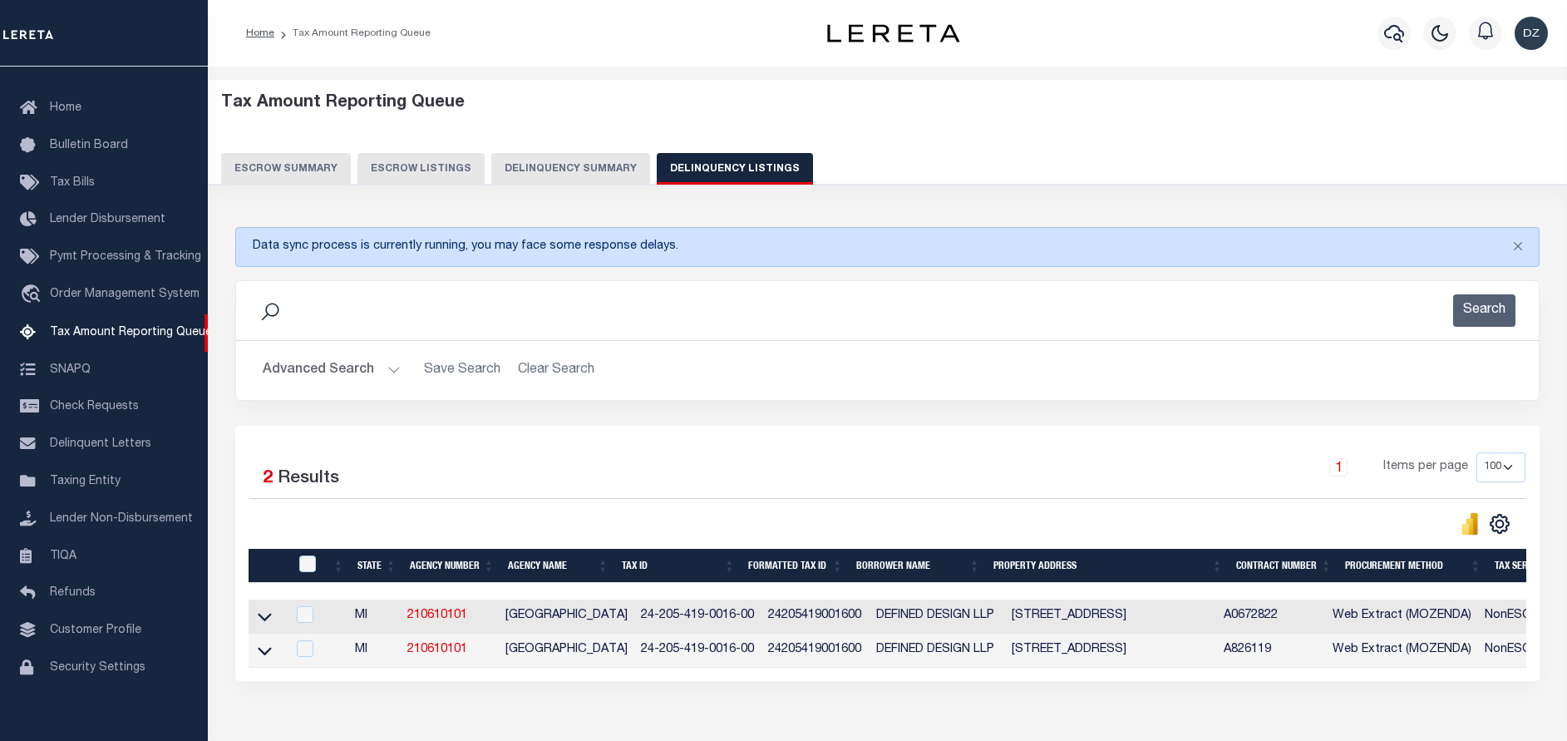
click at [337, 372] on button "Advanced Search" at bounding box center [332, 370] width 138 height 32
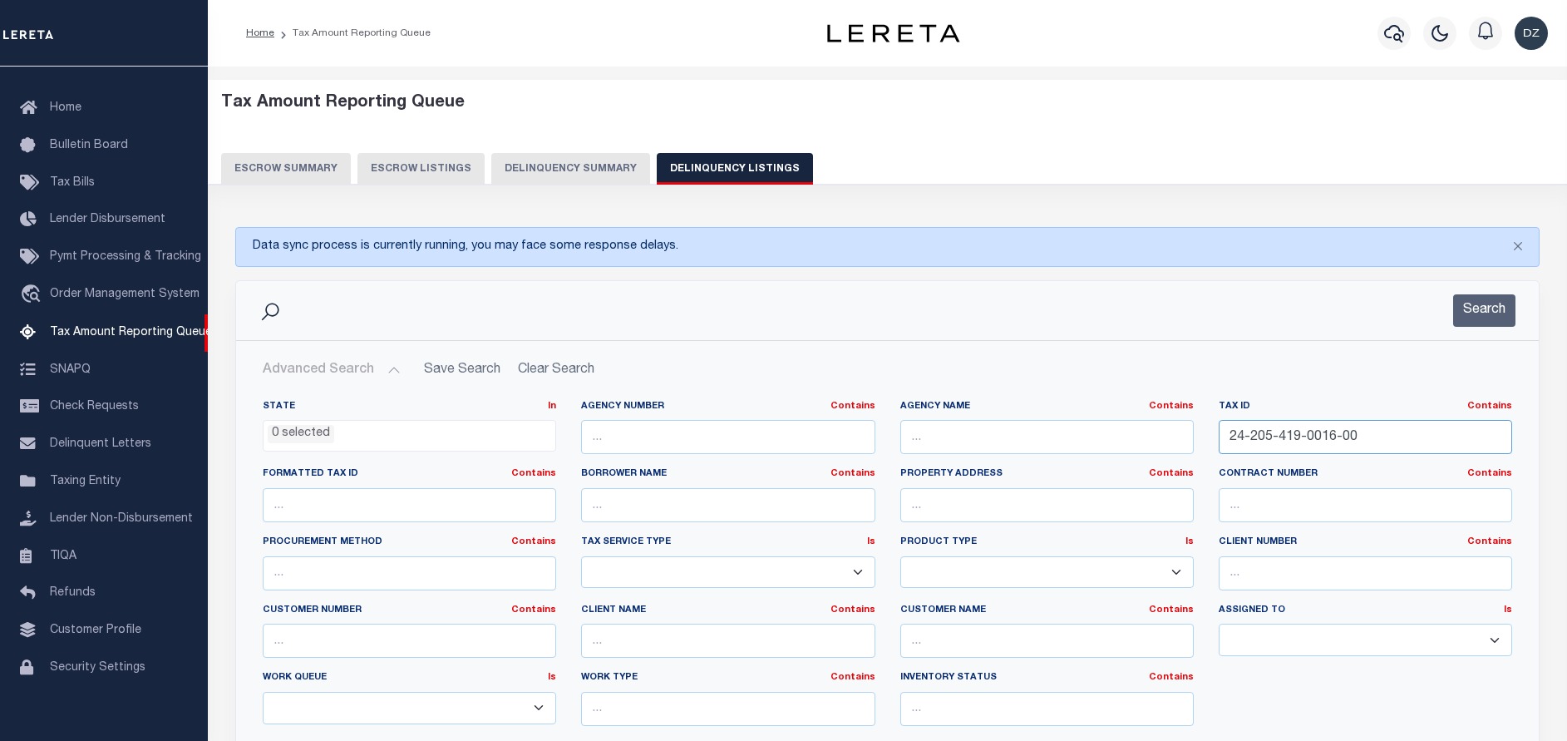
drag, startPoint x: 1282, startPoint y: 435, endPoint x: 1183, endPoint y: 429, distance: 99.9
click at [1183, 429] on div "State In In AK AL AR AZ CA CO CT DC DE FL GA GU HI IA ID IL IN KS KY LA MA MD M…" at bounding box center [887, 569] width 1274 height 339
click at [1387, 445] on input "24-205-419-0016-00" at bounding box center [1364, 437] width 293 height 34
drag, startPoint x: 1337, startPoint y: 436, endPoint x: 1174, endPoint y: 434, distance: 162.9
click at [1174, 434] on div "State In In AK AL AR AZ CA CO CT DC DE FL GA GU HI IA ID IL IN KS KY LA MA MD M…" at bounding box center [887, 569] width 1274 height 339
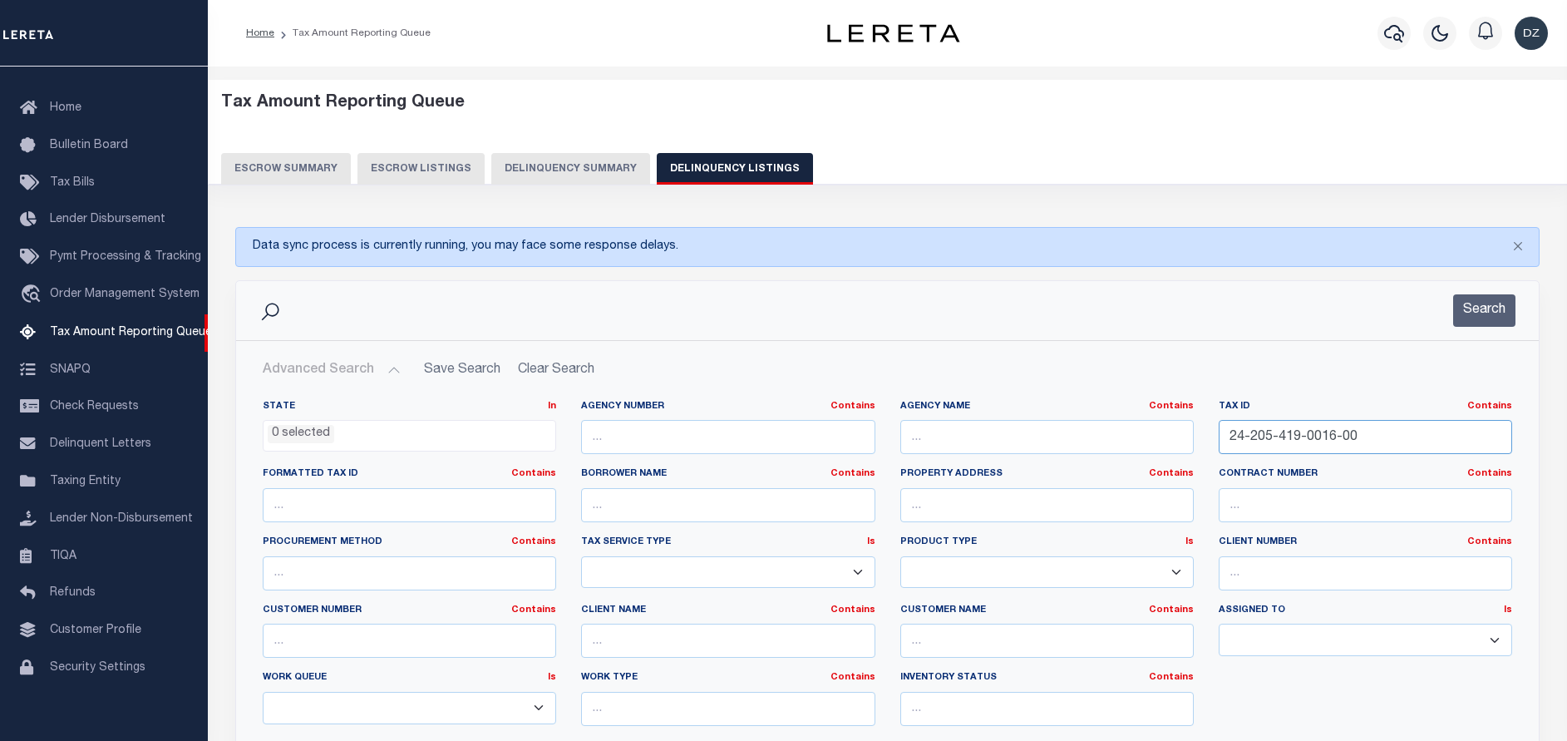
paste input "596-0002-3"
type input "24-205-596-0002-30"
click at [1485, 306] on button "Search" at bounding box center [1484, 310] width 62 height 32
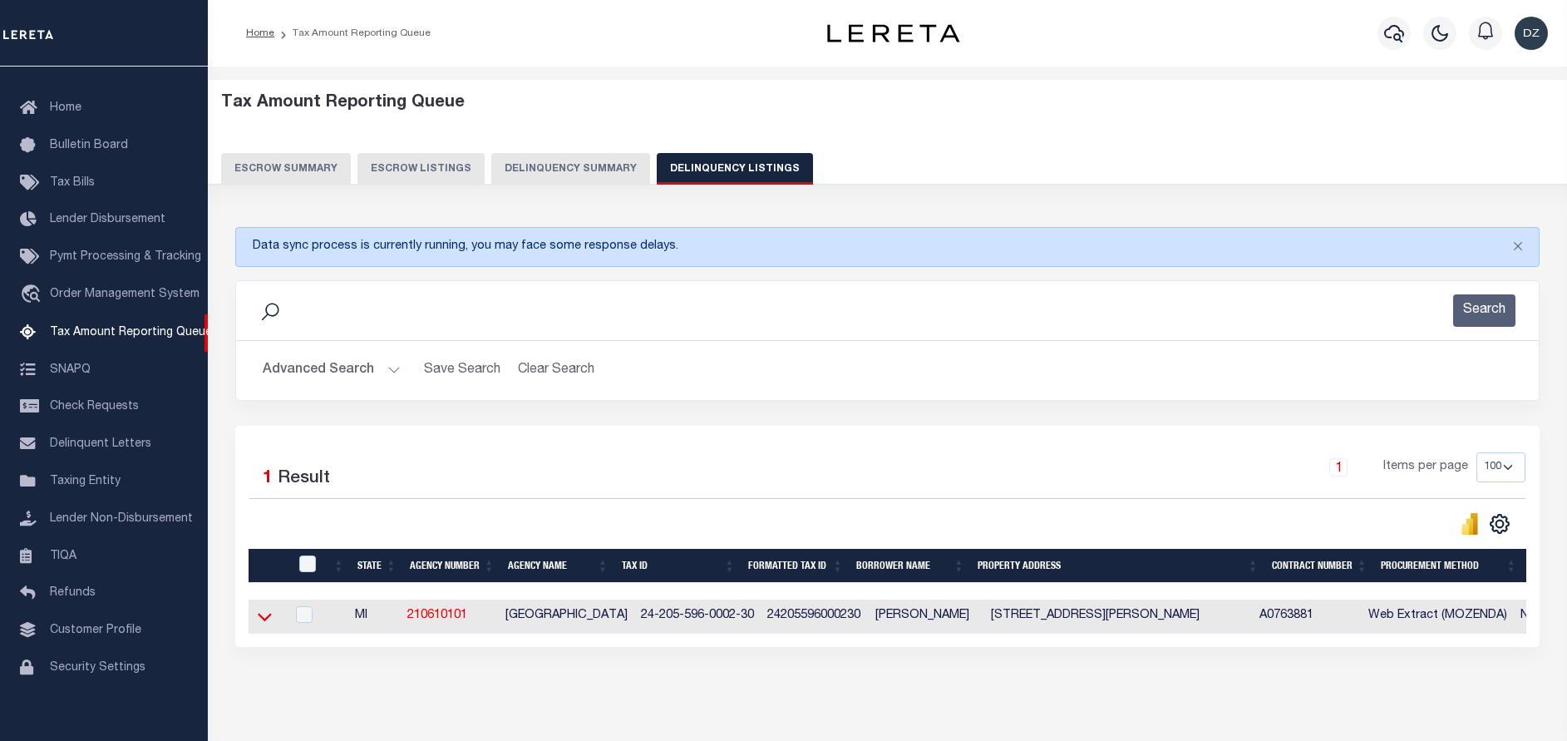
click at [264, 617] on icon at bounding box center [265, 616] width 14 height 17
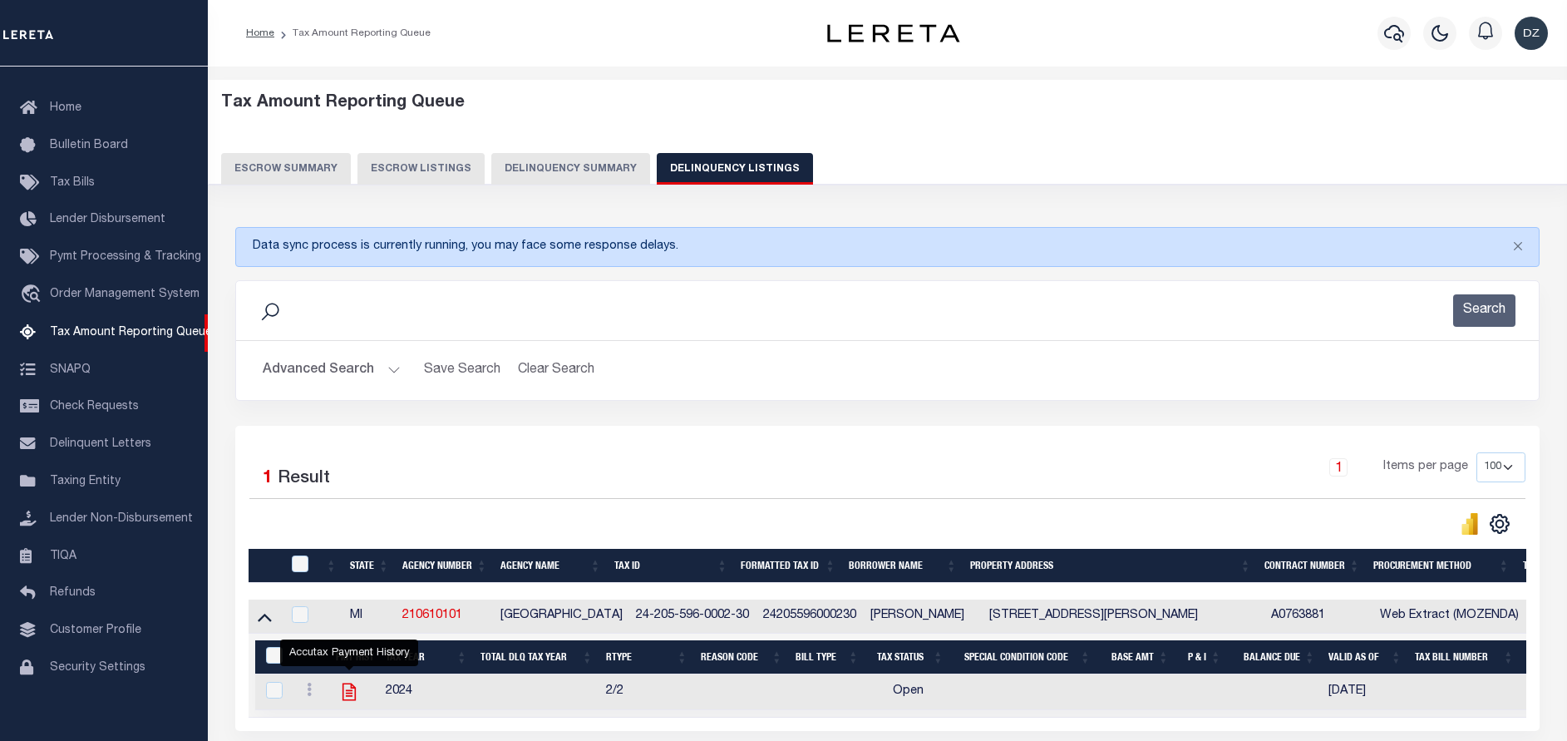
click at [343, 697] on icon "" at bounding box center [348, 691] width 13 height 17
checkbox input "true"
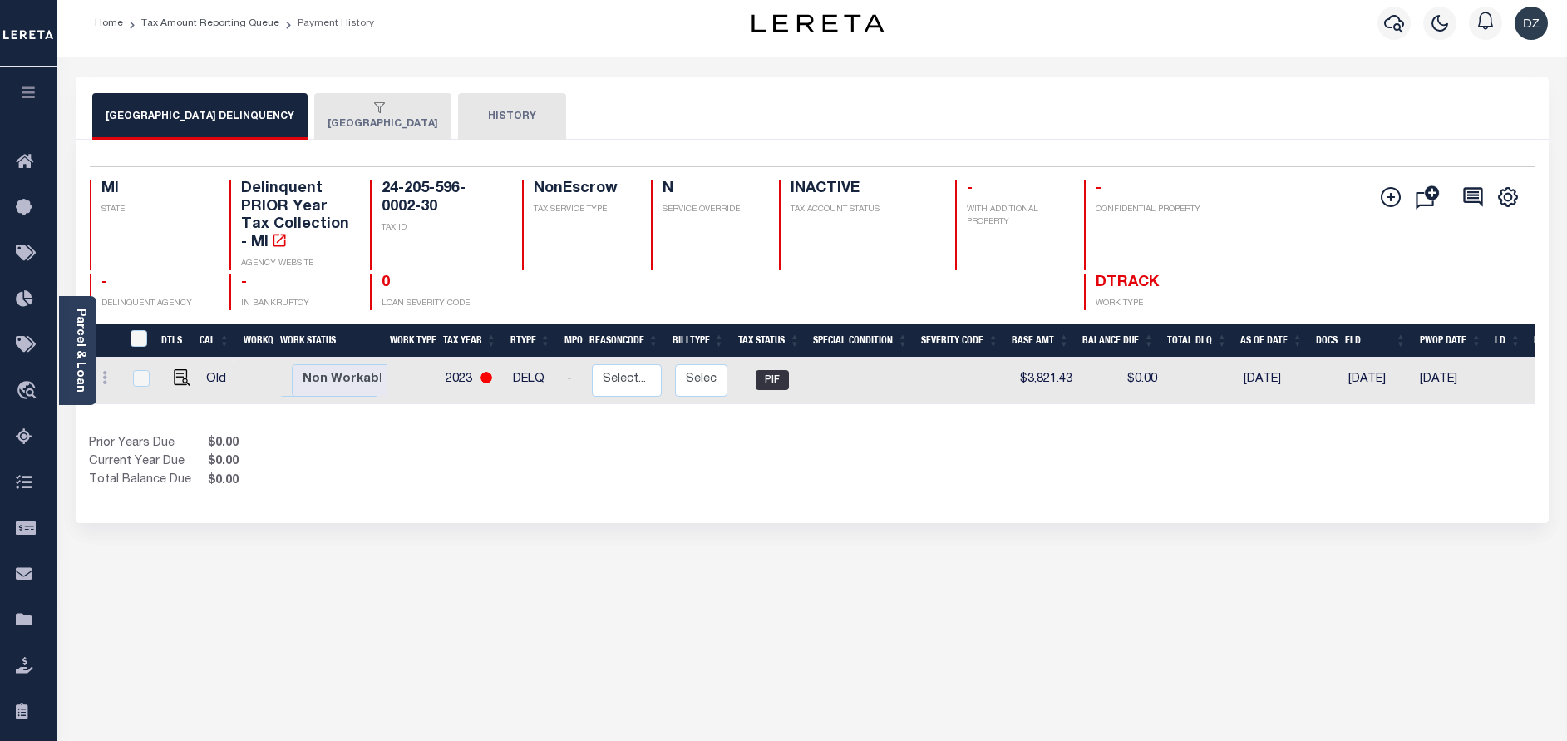
scroll to position [125, 0]
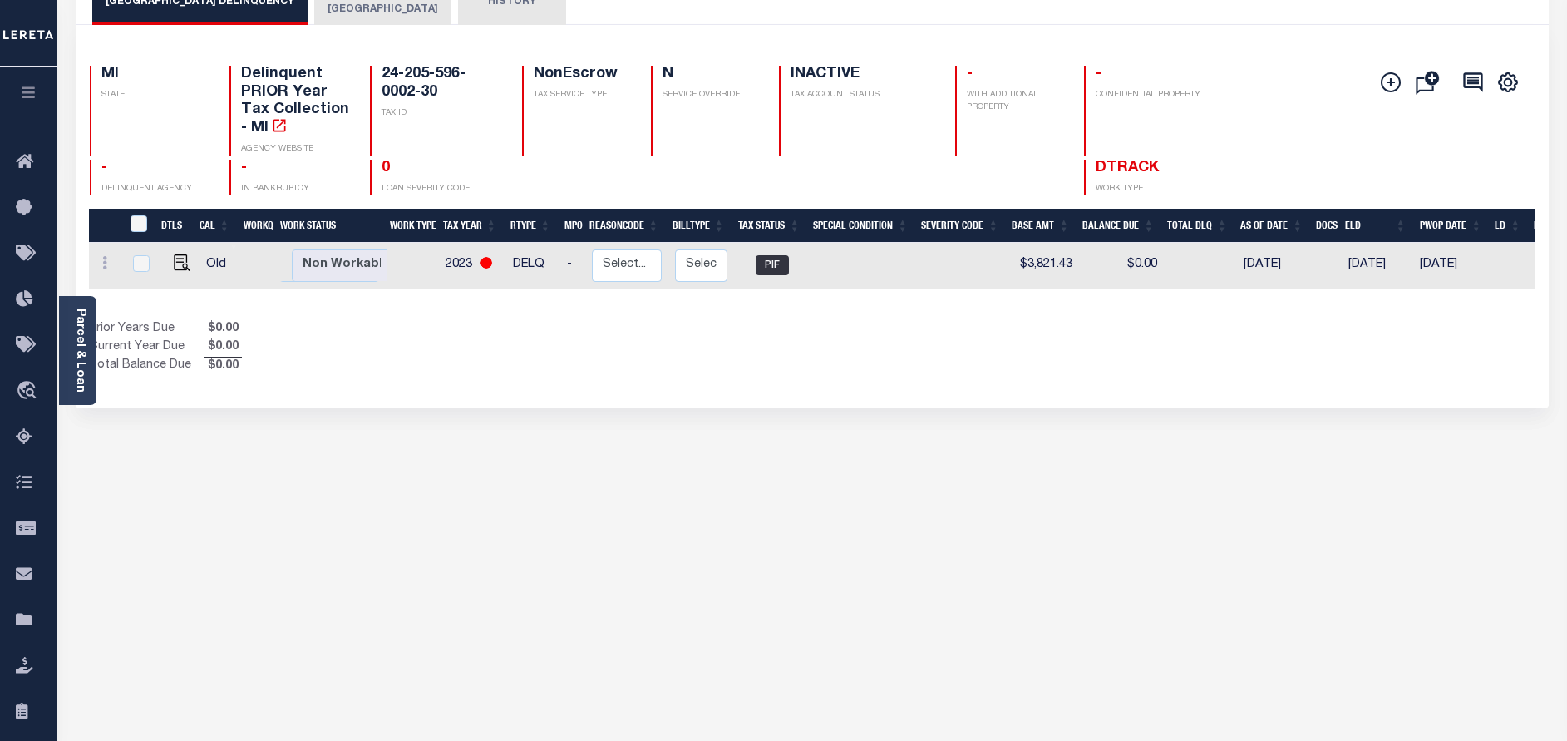
click at [390, 10] on button "[GEOGRAPHIC_DATA]" at bounding box center [382, 1] width 137 height 47
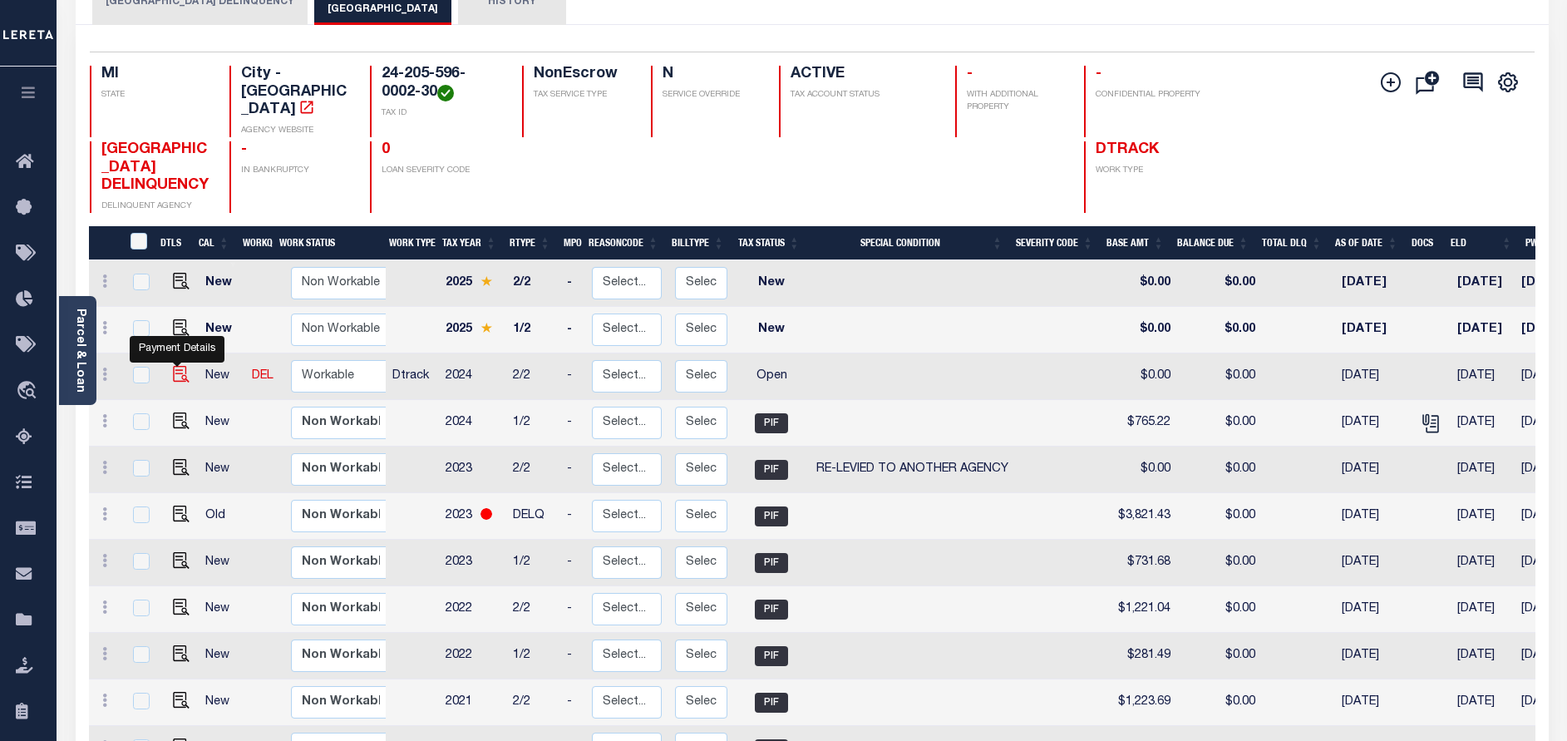
click at [178, 380] on img "" at bounding box center [181, 374] width 17 height 17
checkbox input "true"
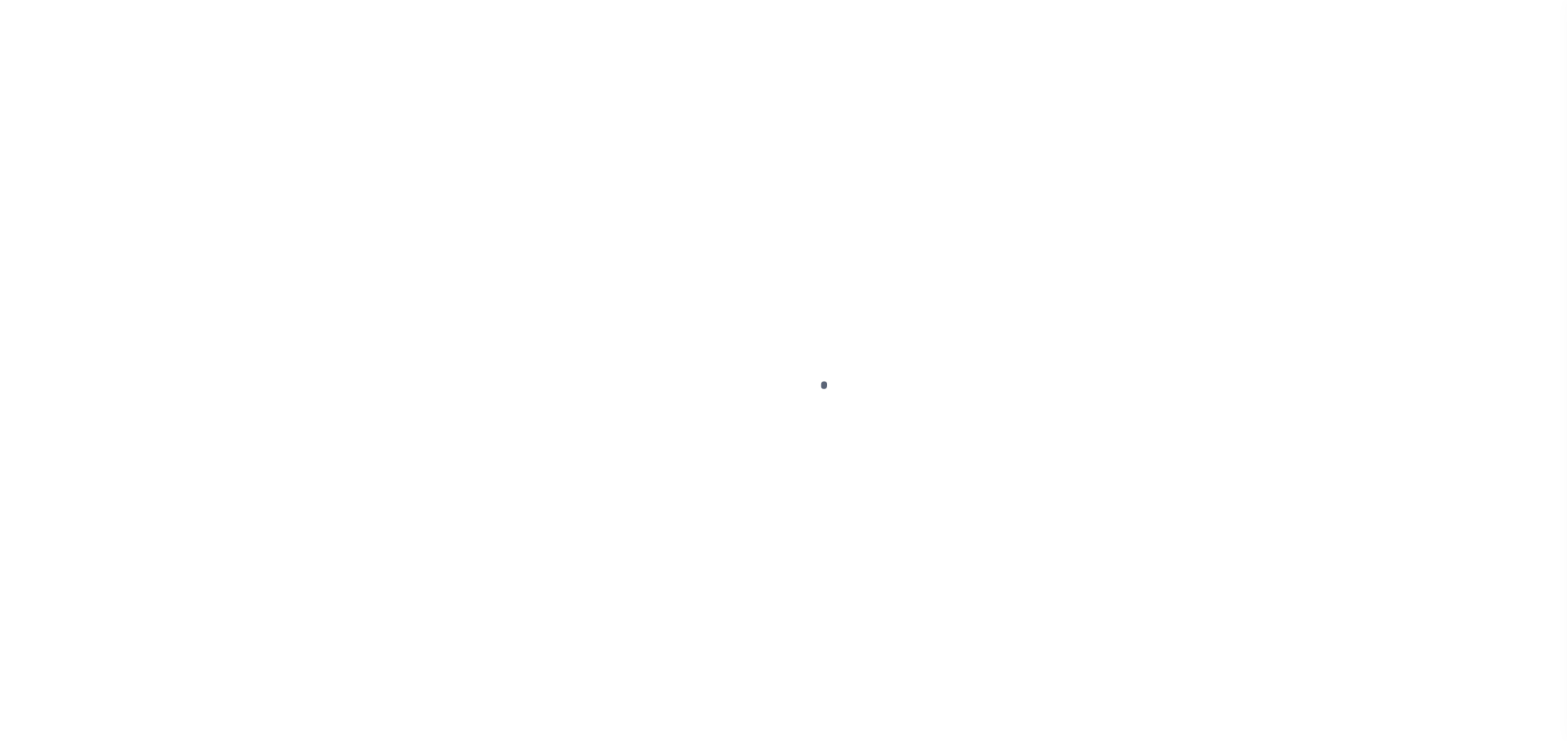
select select "OP2"
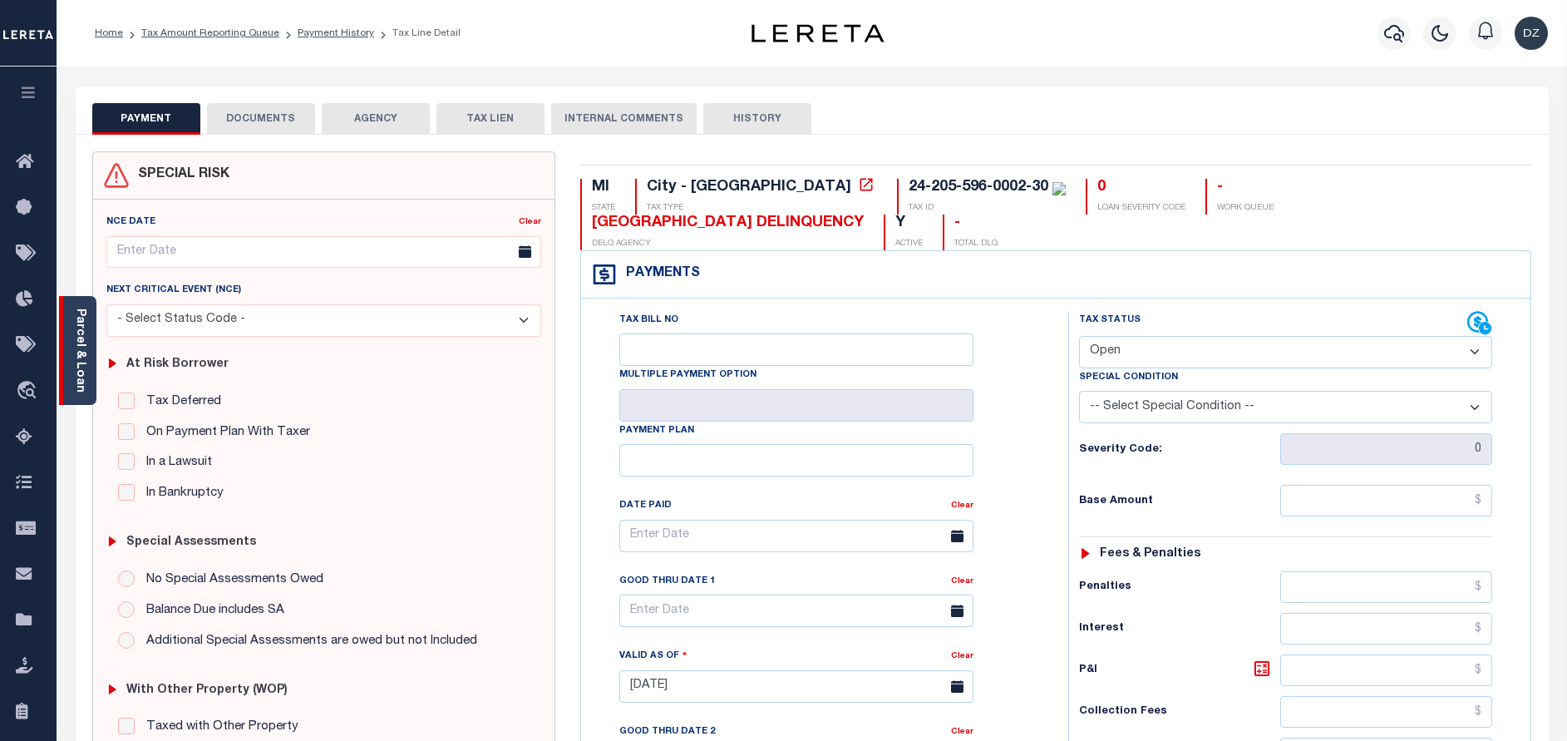
click at [84, 333] on link "Parcel & Loan" at bounding box center [80, 350] width 12 height 84
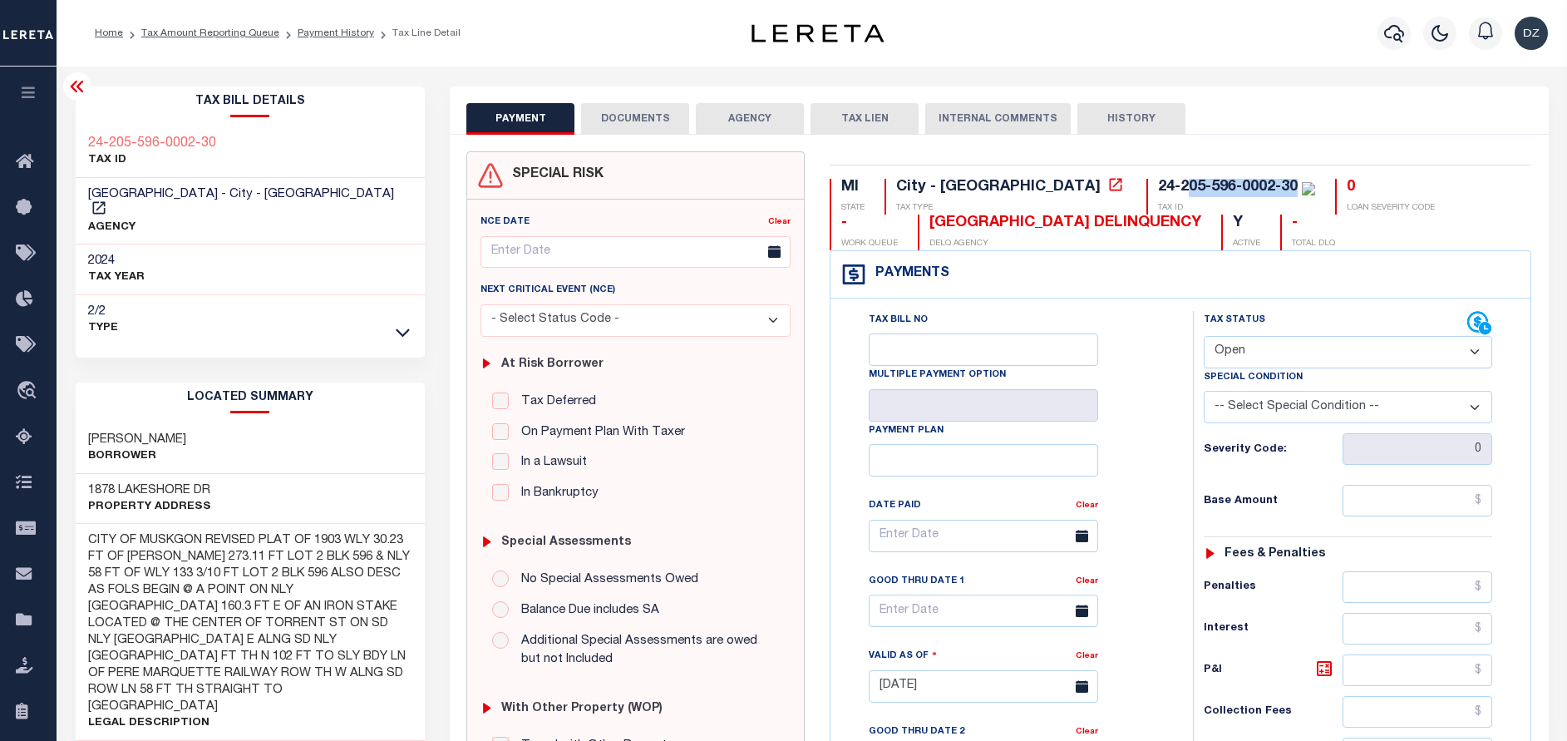
drag, startPoint x: 1153, startPoint y: 183, endPoint x: 1043, endPoint y: 180, distance: 109.7
click at [1158, 180] on div "24-205-596-0002-30" at bounding box center [1228, 187] width 140 height 15
click at [1158, 187] on div "24-205-596-0002-30" at bounding box center [1228, 187] width 140 height 15
drag, startPoint x: 1041, startPoint y: 187, endPoint x: 1152, endPoint y: 186, distance: 111.4
click at [1158, 186] on div "24-205-596-0002-30" at bounding box center [1228, 187] width 140 height 15
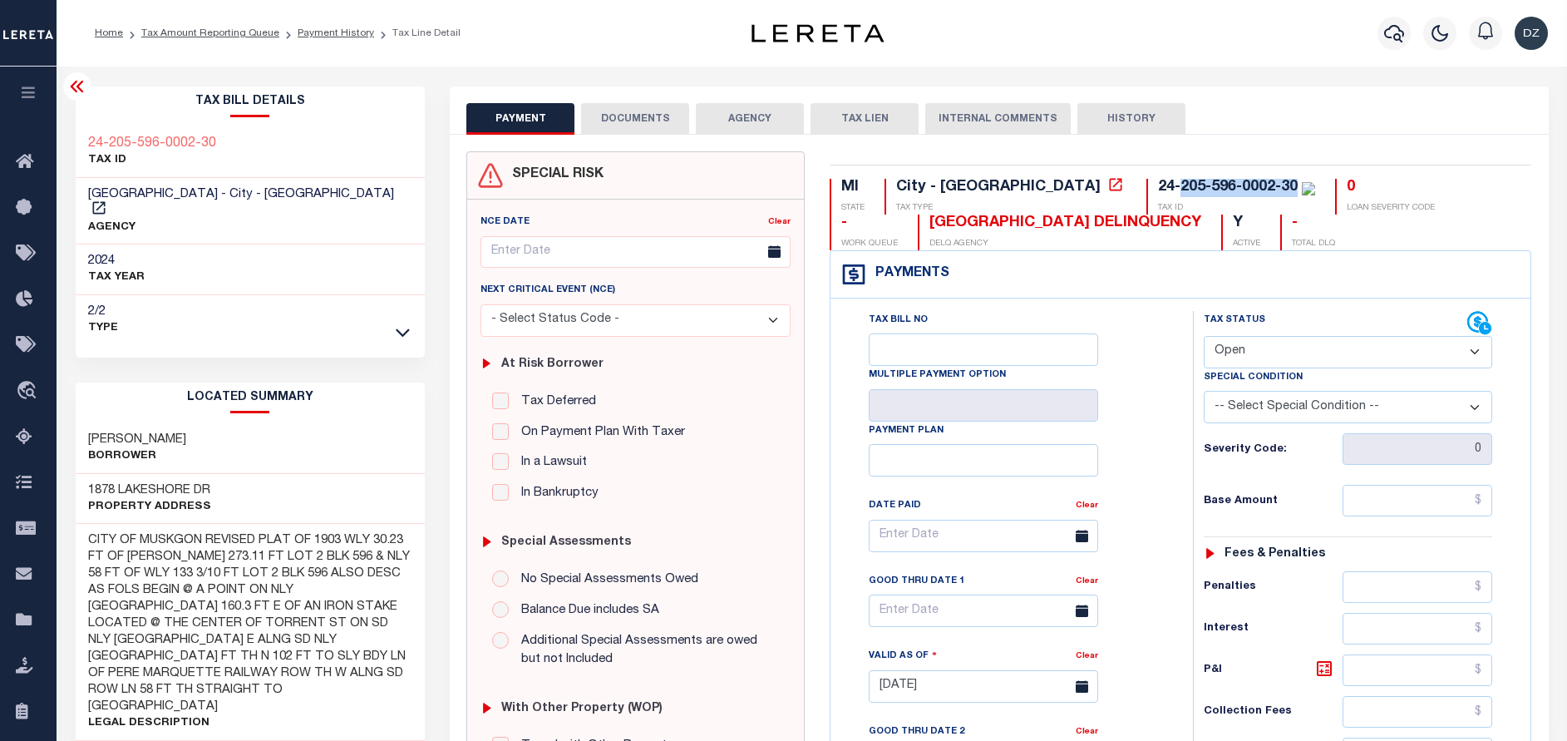
copy div "205-596-0002-30"
